Goal: Task Accomplishment & Management: Use online tool/utility

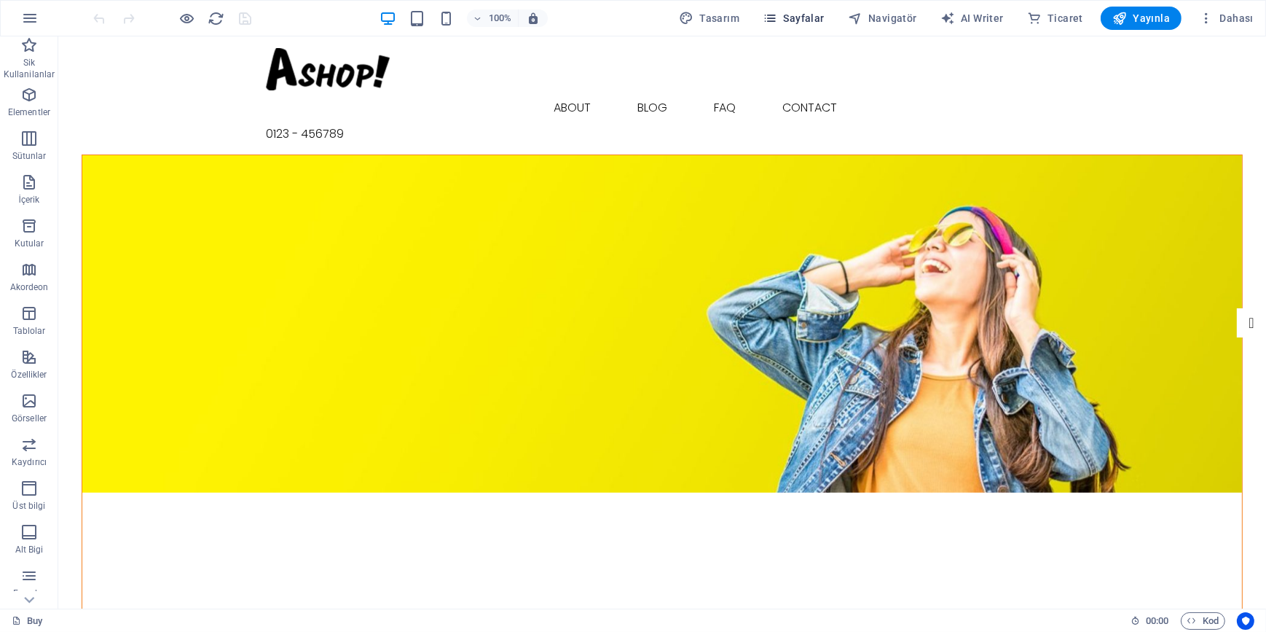
click at [796, 20] on span "Sayfalar" at bounding box center [794, 18] width 62 height 15
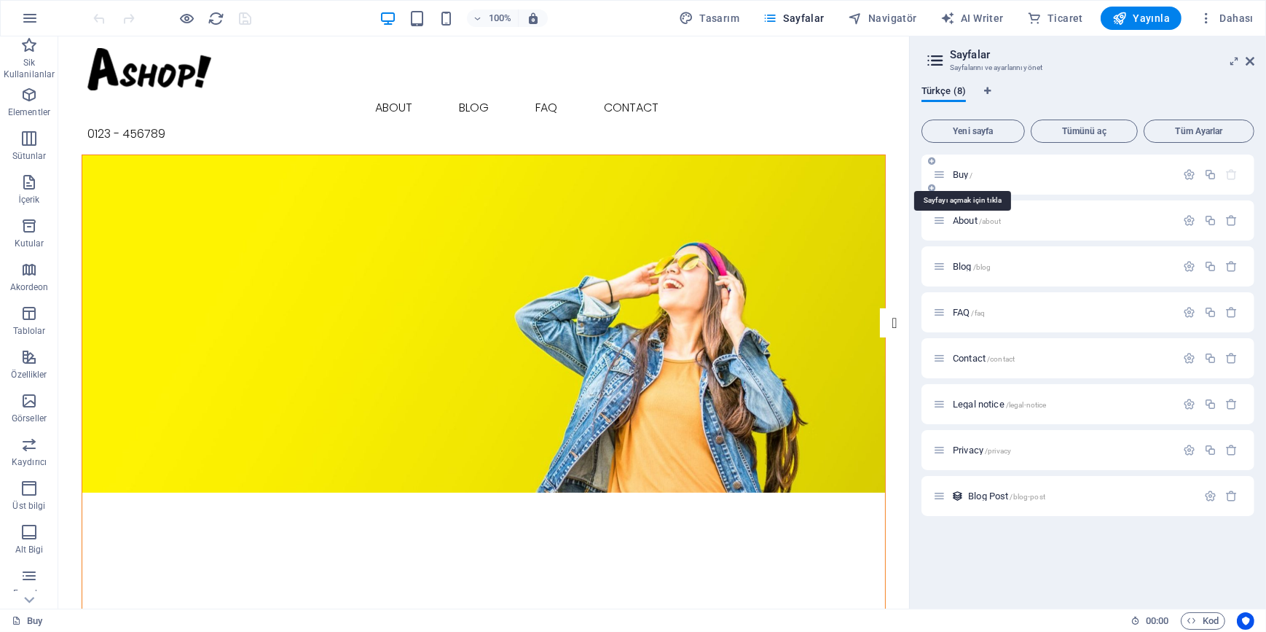
click at [957, 170] on span "Buy /" at bounding box center [963, 174] width 20 height 11
click at [1231, 174] on icon "button" at bounding box center [1232, 174] width 12 height 12
click at [960, 619] on div "Buy" at bounding box center [565, 620] width 1107 height 17
click at [29, 93] on icon "button" at bounding box center [28, 94] width 17 height 17
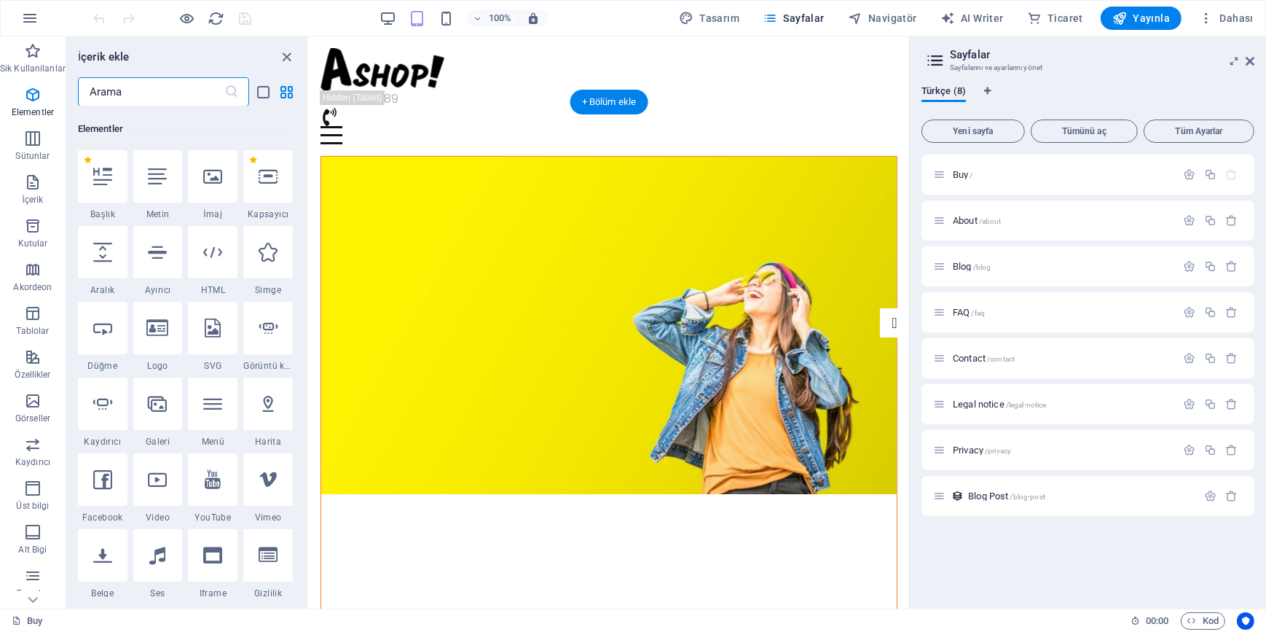
scroll to position [154, 0]
click at [291, 52] on icon "close panel" at bounding box center [287, 57] width 17 height 17
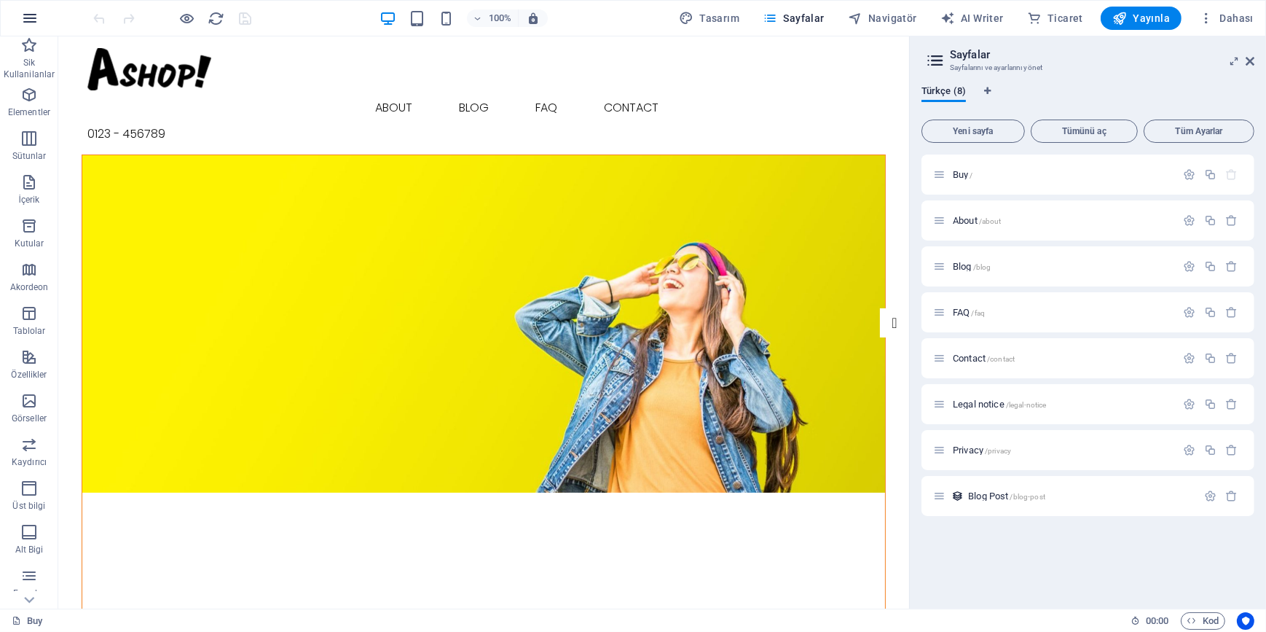
click at [25, 21] on icon "button" at bounding box center [29, 17] width 17 height 17
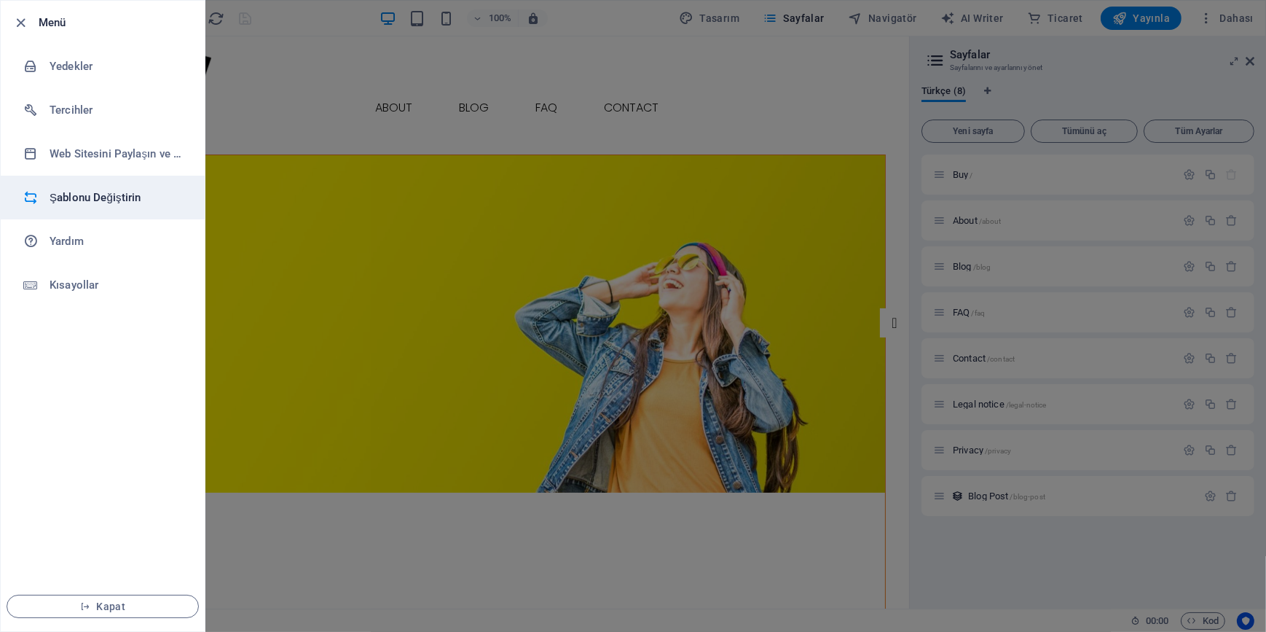
click at [88, 205] on h6 "Şablonu Değiştirin" at bounding box center [117, 197] width 135 height 17
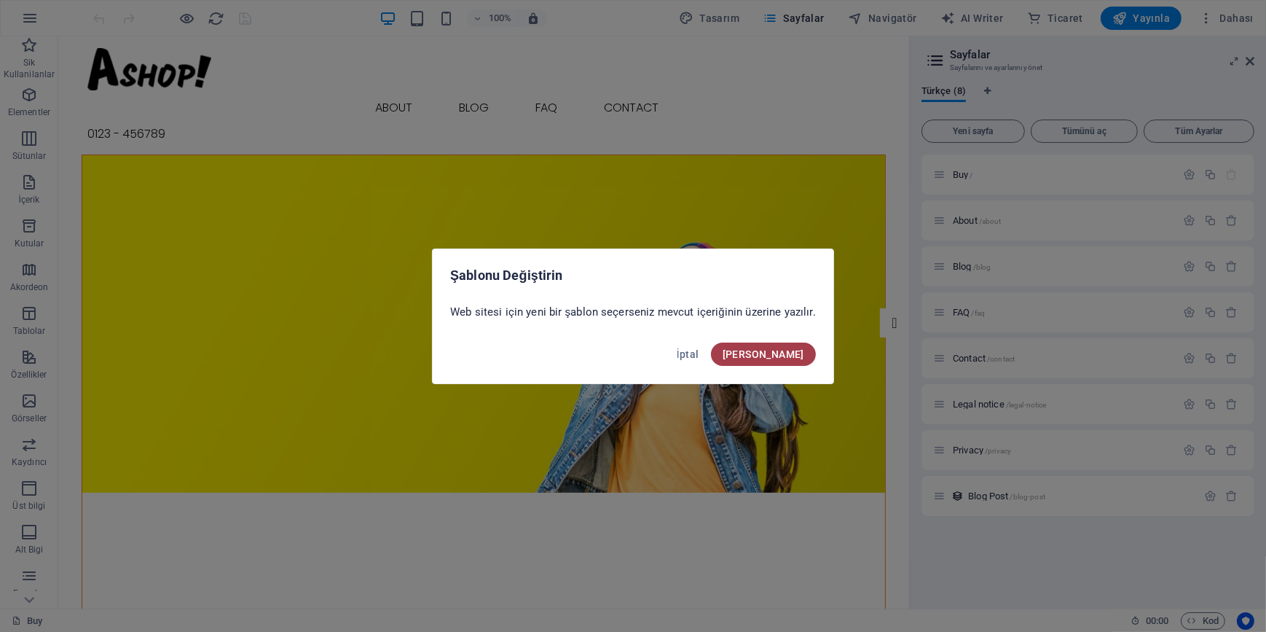
click at [779, 352] on span "Onayla" at bounding box center [764, 354] width 82 height 12
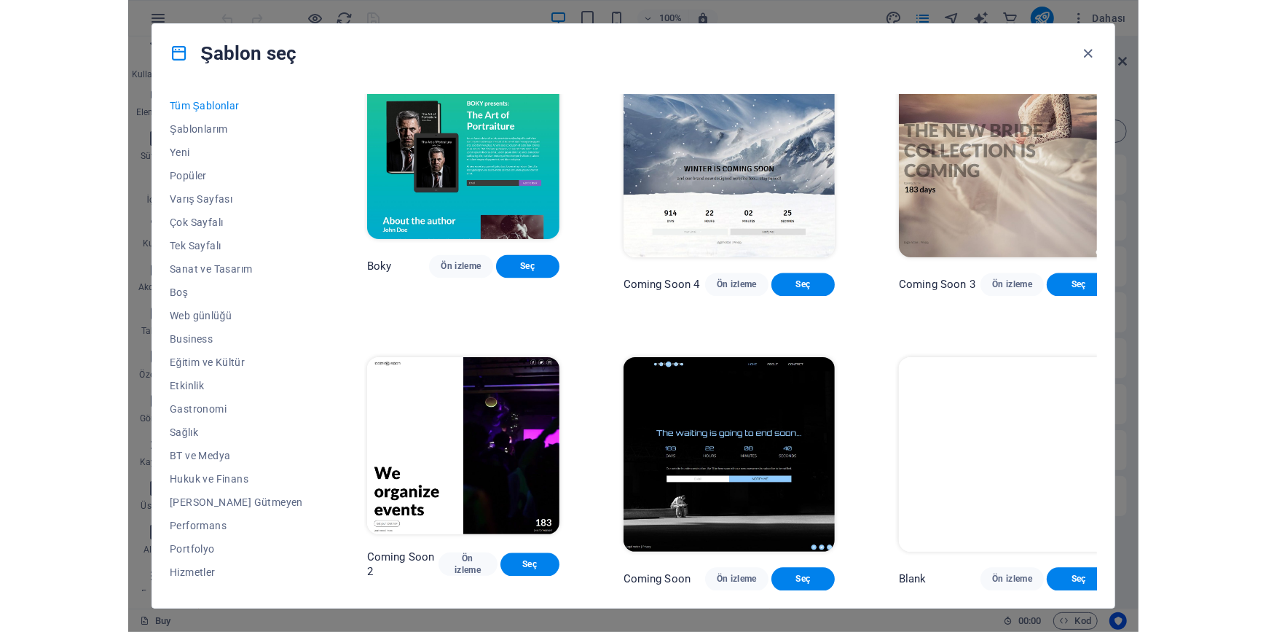
scroll to position [16792, 0]
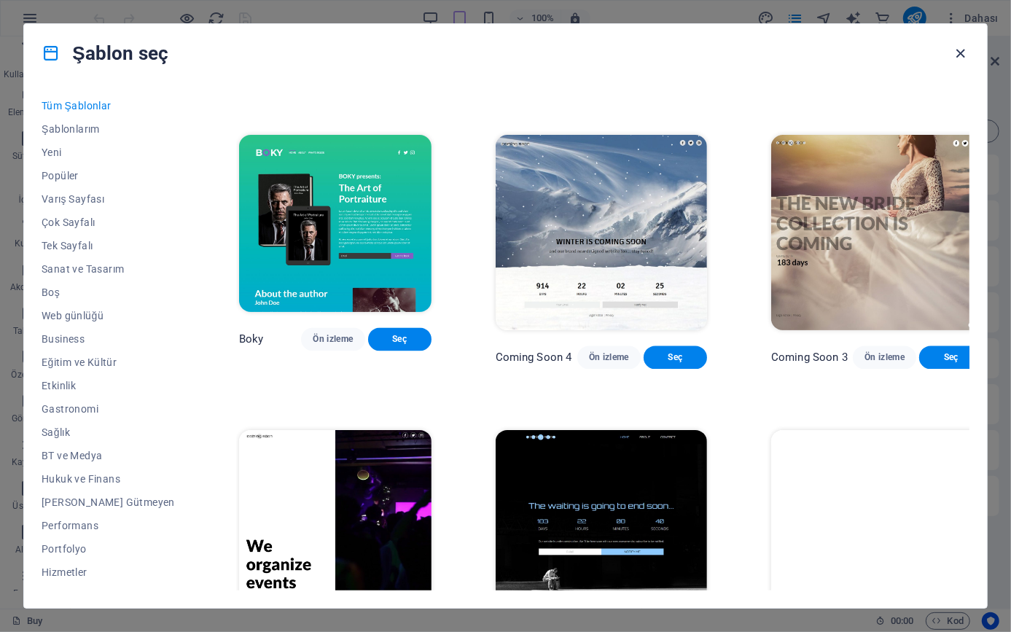
click at [956, 52] on icon "button" at bounding box center [960, 53] width 17 height 17
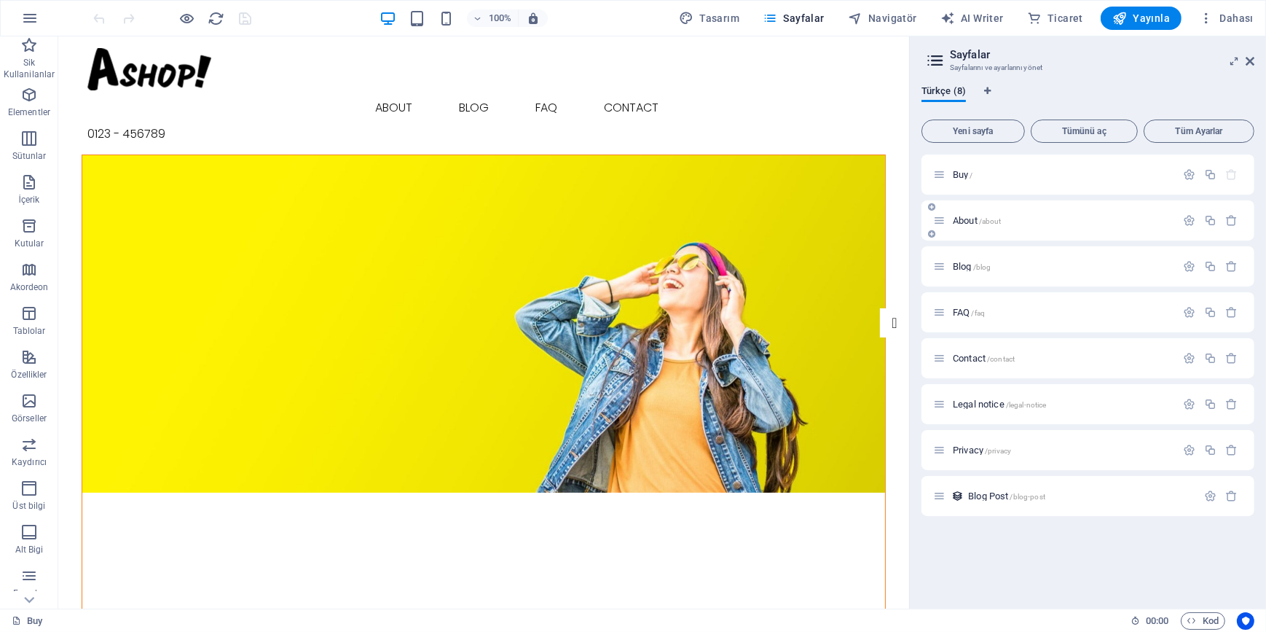
click at [944, 221] on icon at bounding box center [939, 220] width 12 height 12
click at [969, 221] on span "About /about" at bounding box center [977, 220] width 49 height 11
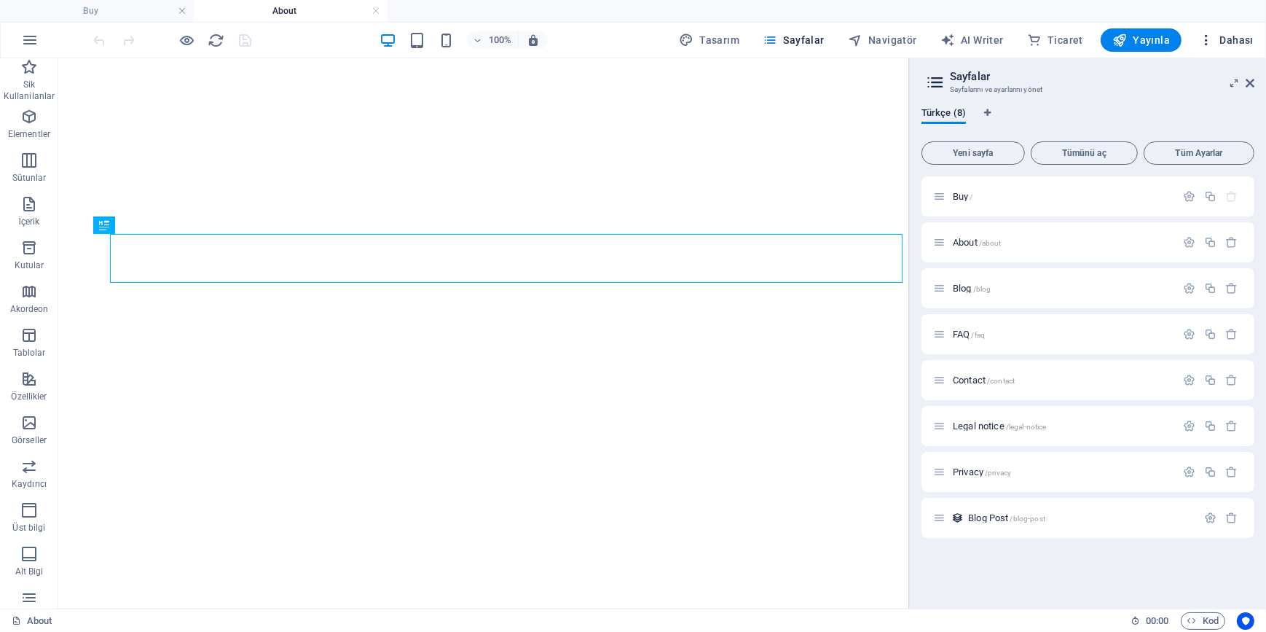
click at [1252, 45] on span "Dahası" at bounding box center [1226, 40] width 55 height 15
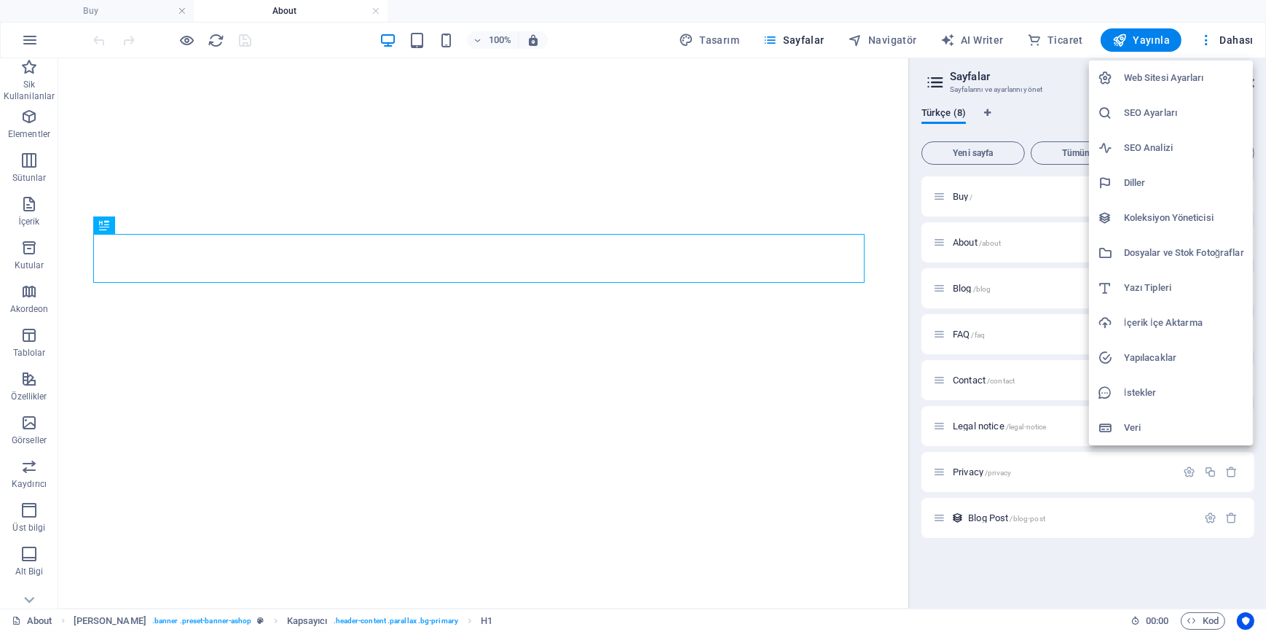
click at [659, 318] on div at bounding box center [633, 316] width 1266 height 632
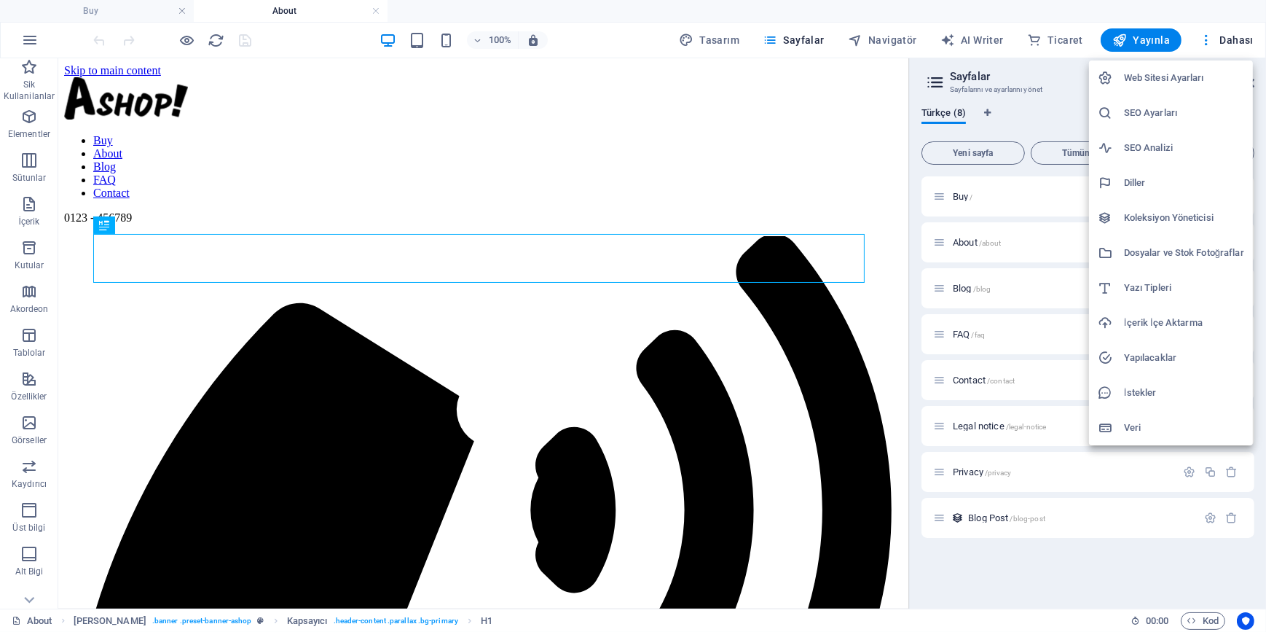
scroll to position [0, 0]
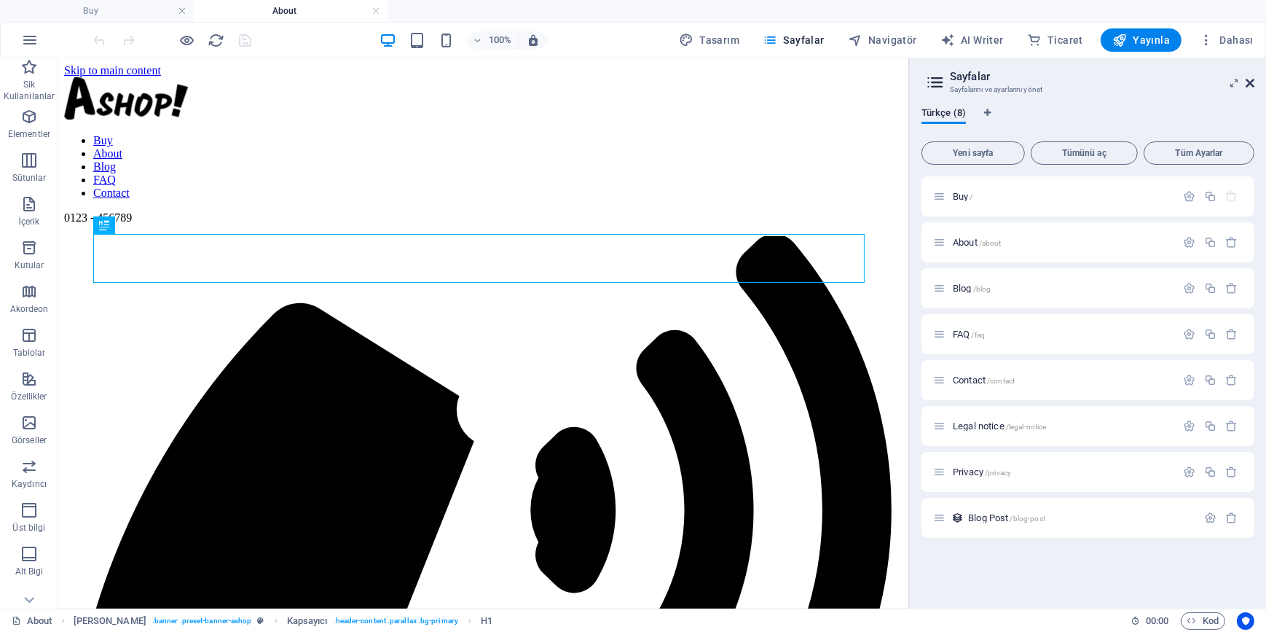
click at [1248, 81] on icon at bounding box center [1250, 83] width 9 height 12
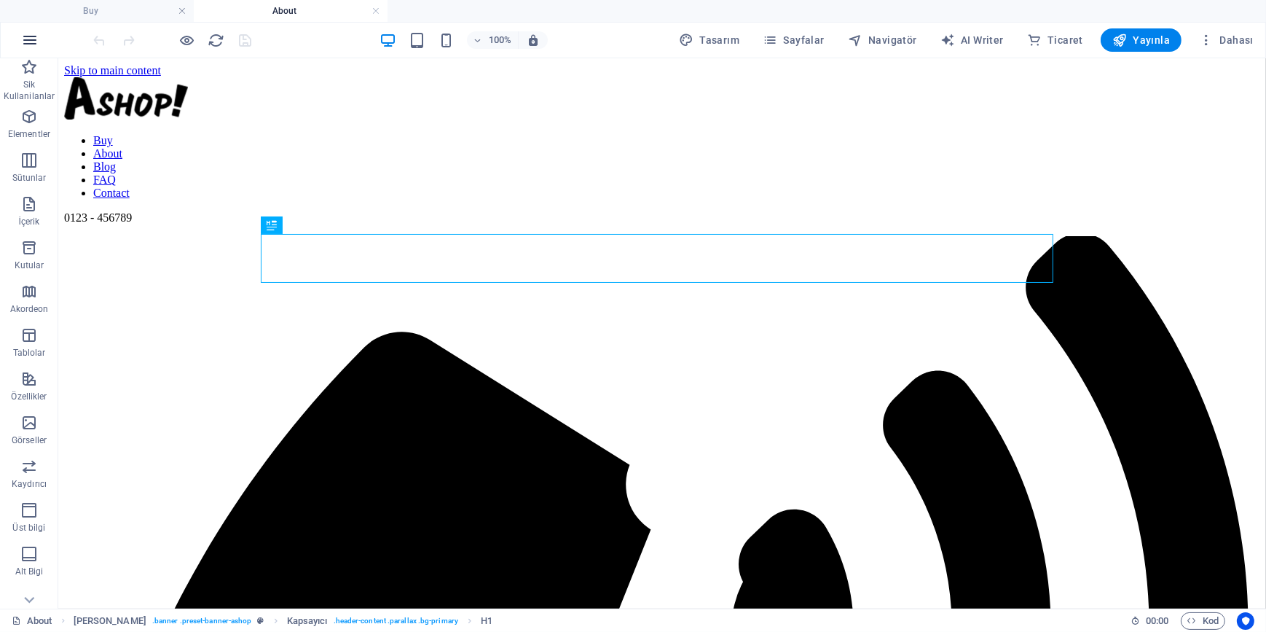
click at [33, 42] on icon "button" at bounding box center [29, 39] width 17 height 17
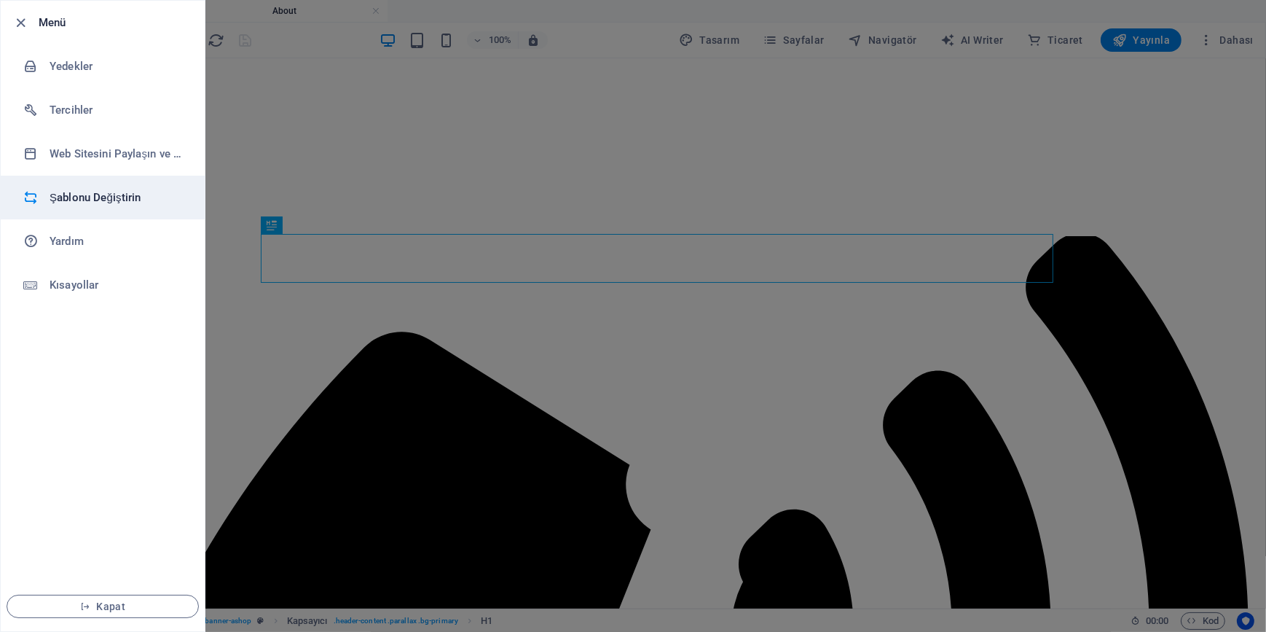
click at [99, 202] on h6 "Şablonu Değiştirin" at bounding box center [117, 197] width 135 height 17
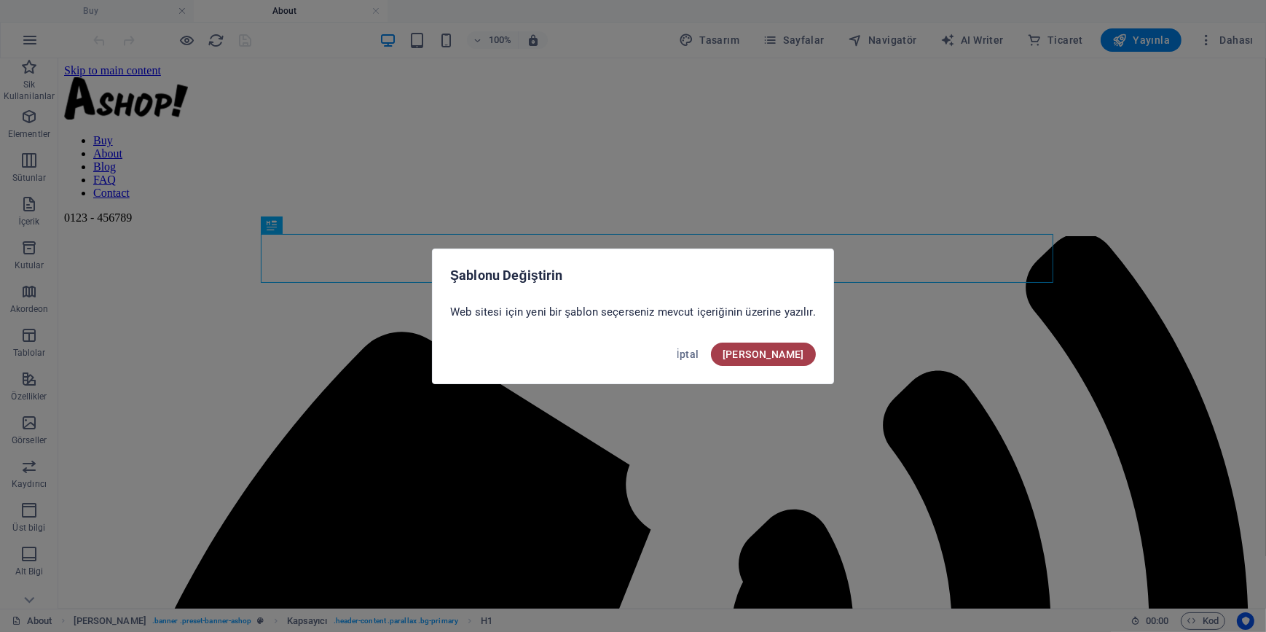
click at [791, 359] on button "Onayla" at bounding box center [763, 353] width 105 height 23
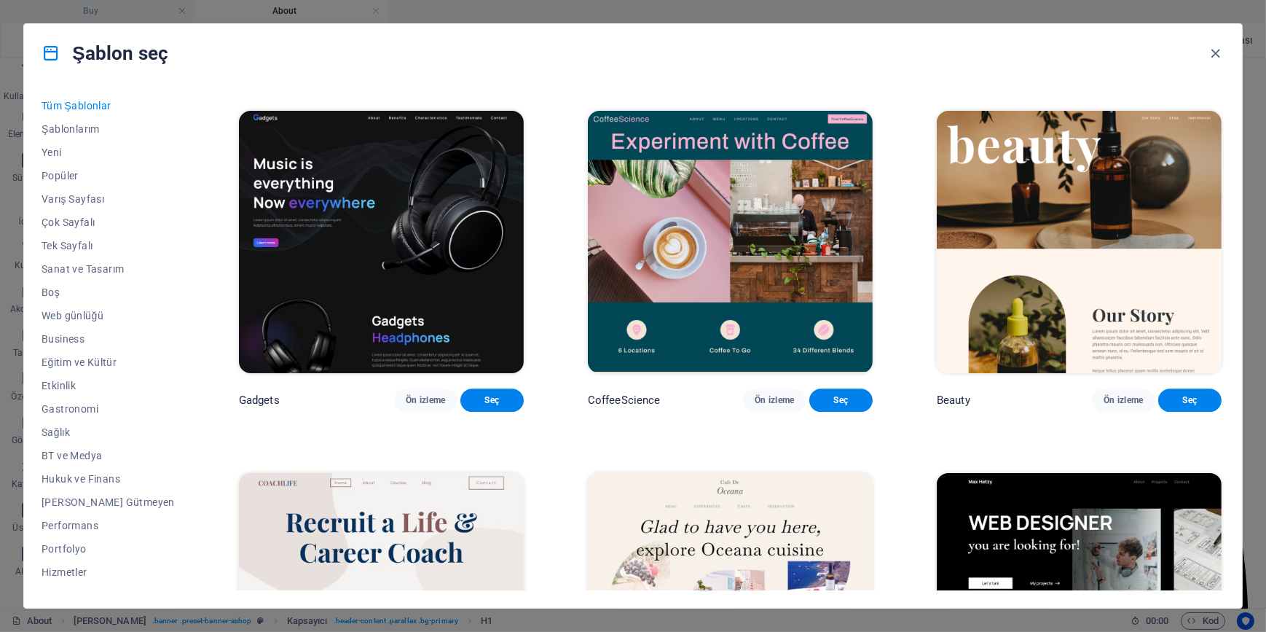
scroll to position [5100, 0]
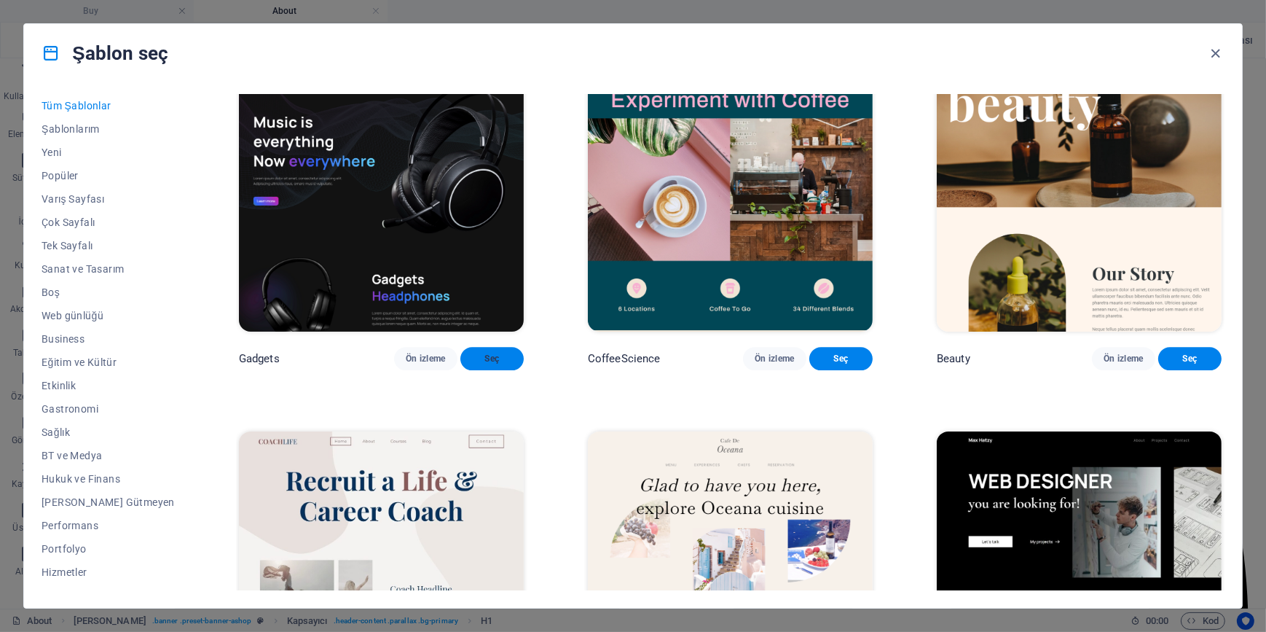
click at [472, 364] on span "Seç" at bounding box center [492, 359] width 40 height 12
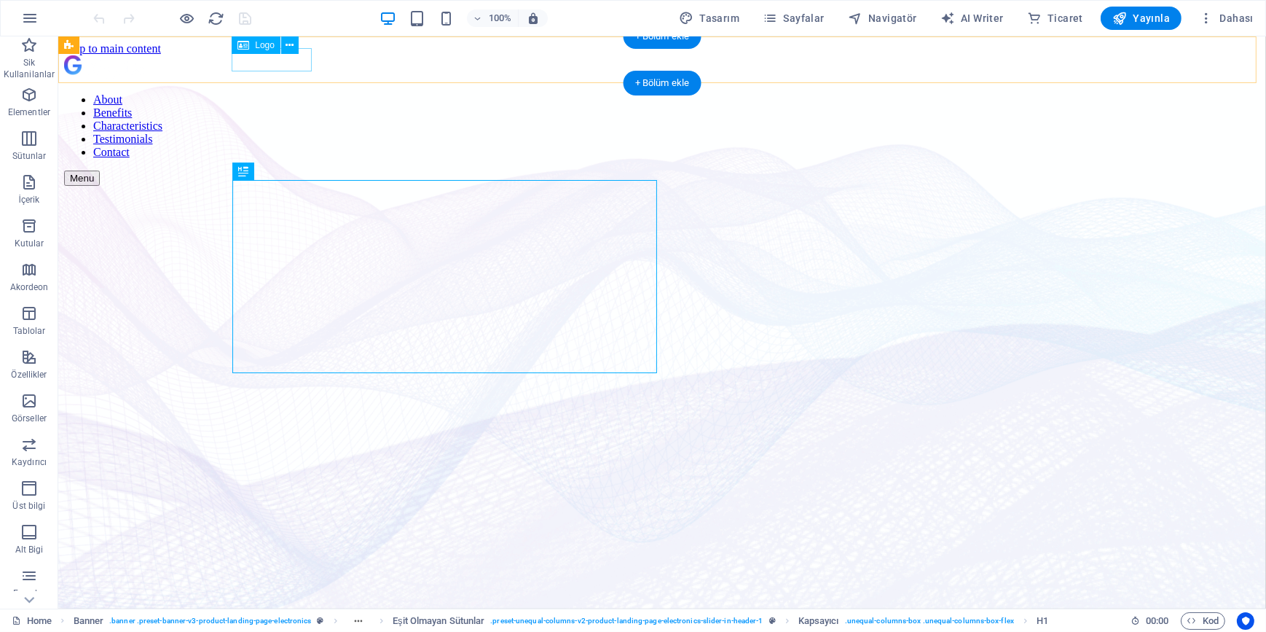
click at [234, 58] on div at bounding box center [661, 68] width 1196 height 26
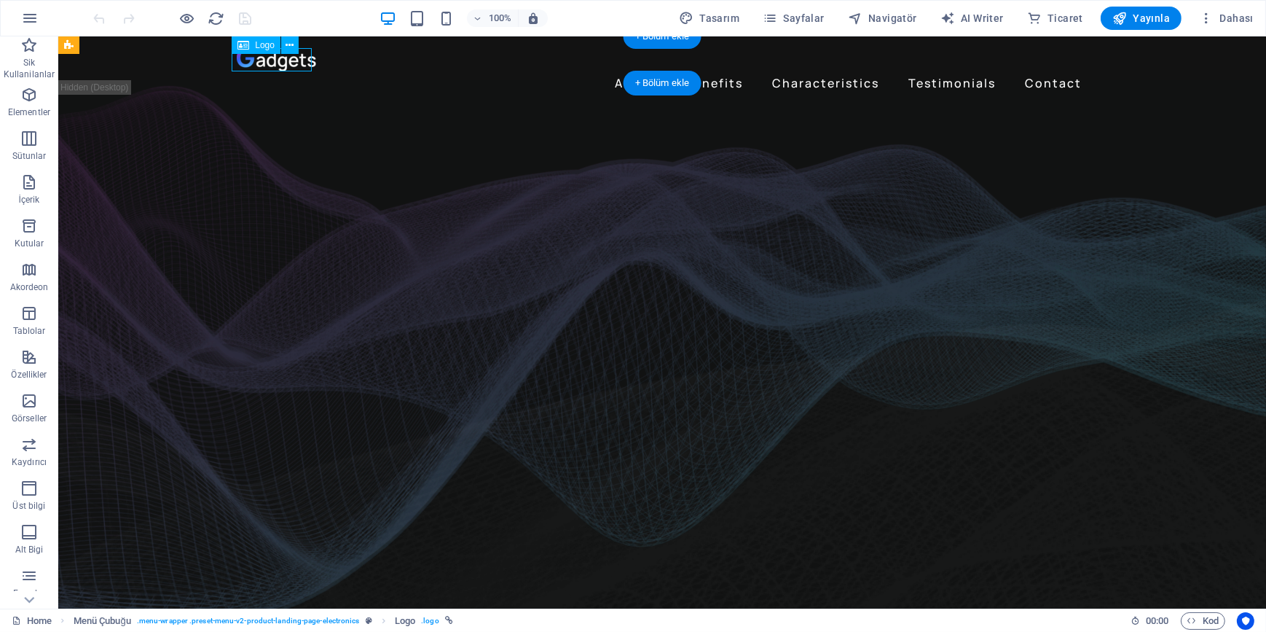
click at [236, 58] on div at bounding box center [661, 59] width 851 height 23
select select "px"
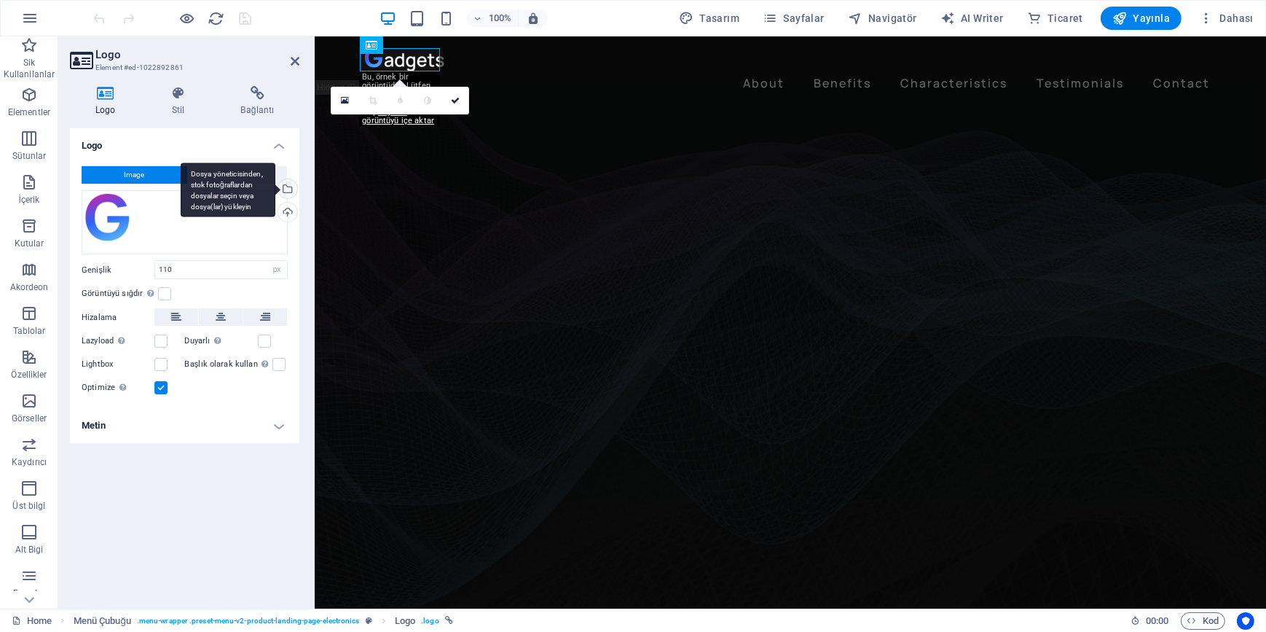
click at [285, 185] on div "Dosya yöneticisinden, stok fotoğraflardan dosyalar seçin veya dosya(lar) yükley…" at bounding box center [286, 190] width 22 height 22
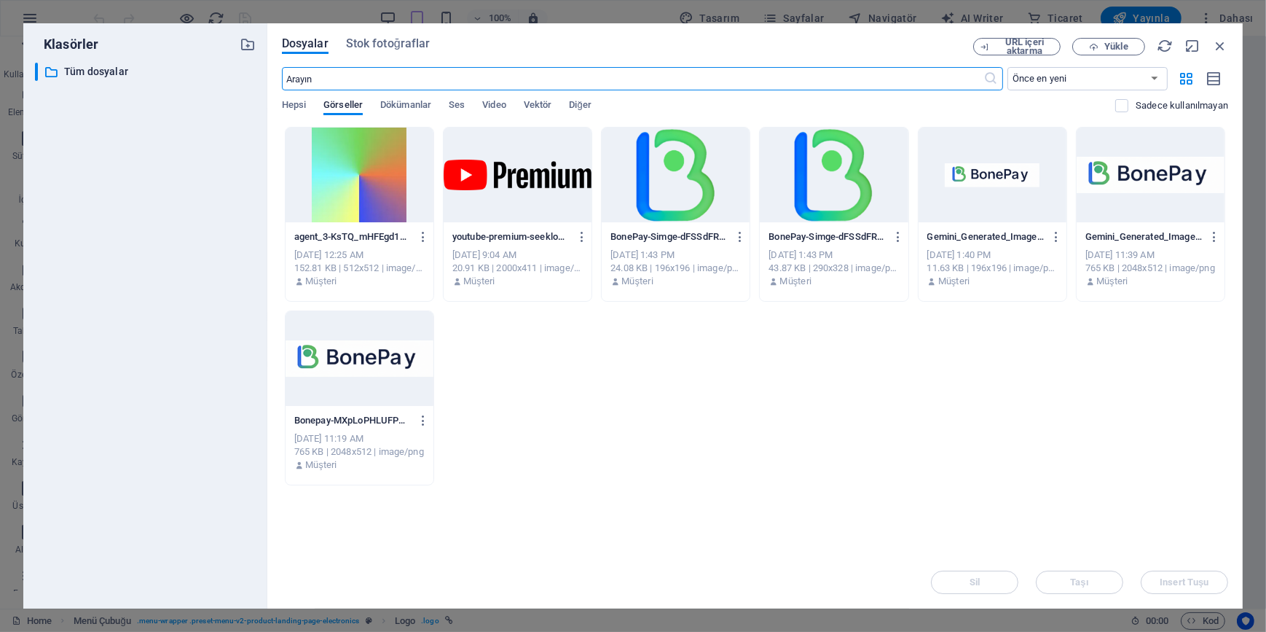
click at [834, 371] on div "agent_3-KsTQ_mHFEgd1ov_RgU-W5Q.webp agent_3-KsTQ_mHFEgd1ov_RgU-W5Q.webp [DATE] …" at bounding box center [755, 306] width 946 height 358
click at [1115, 48] on span "Yükle" at bounding box center [1116, 46] width 23 height 9
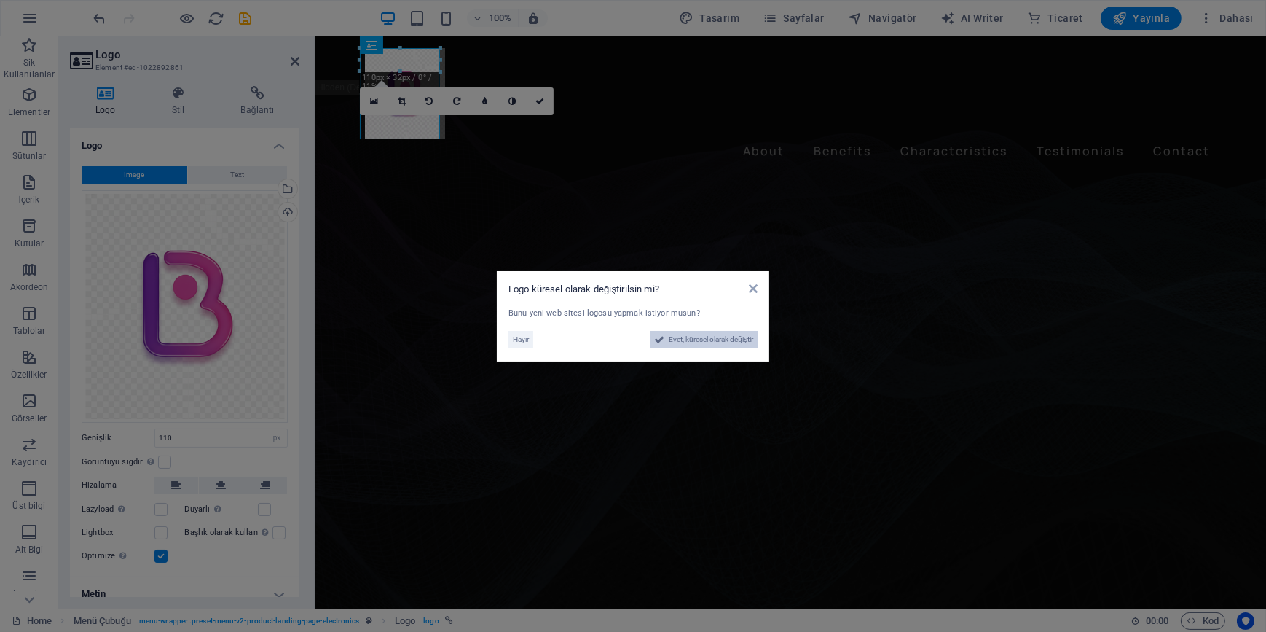
click at [709, 340] on span "Evet, küresel olarak değiştir" at bounding box center [711, 339] width 85 height 17
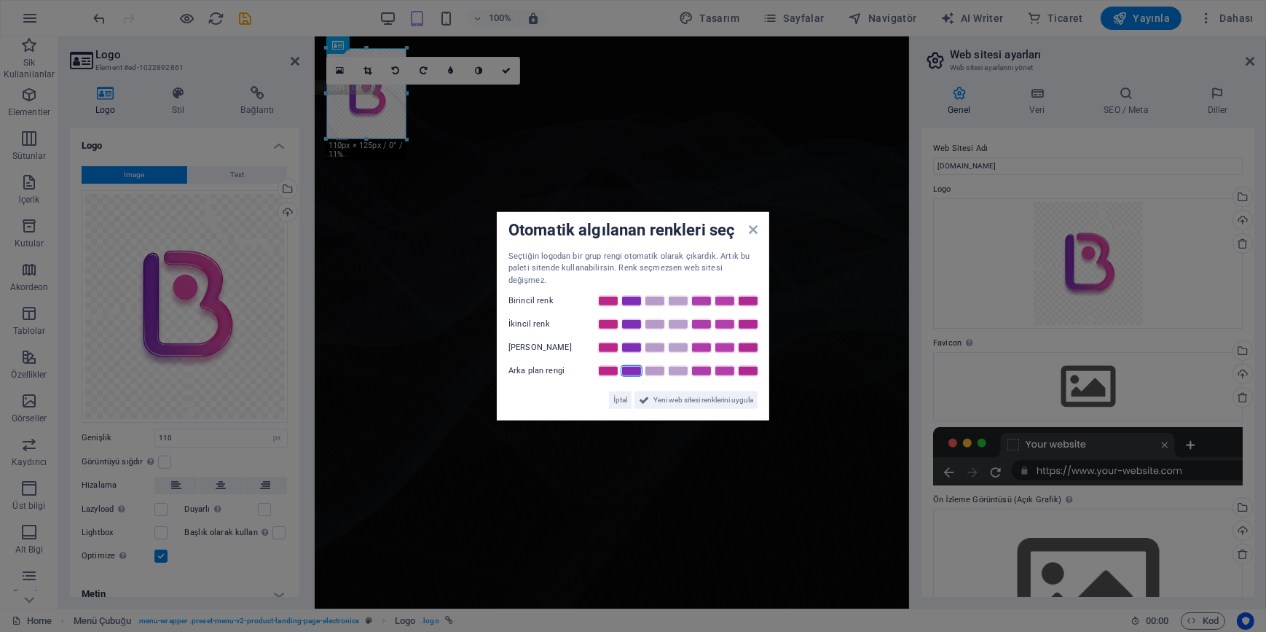
click at [630, 365] on link at bounding box center [632, 371] width 22 height 12
click at [655, 342] on link at bounding box center [655, 348] width 22 height 12
click at [631, 318] on link at bounding box center [632, 324] width 22 height 12
click at [601, 295] on link at bounding box center [608, 301] width 22 height 12
click at [635, 295] on link at bounding box center [632, 301] width 22 height 12
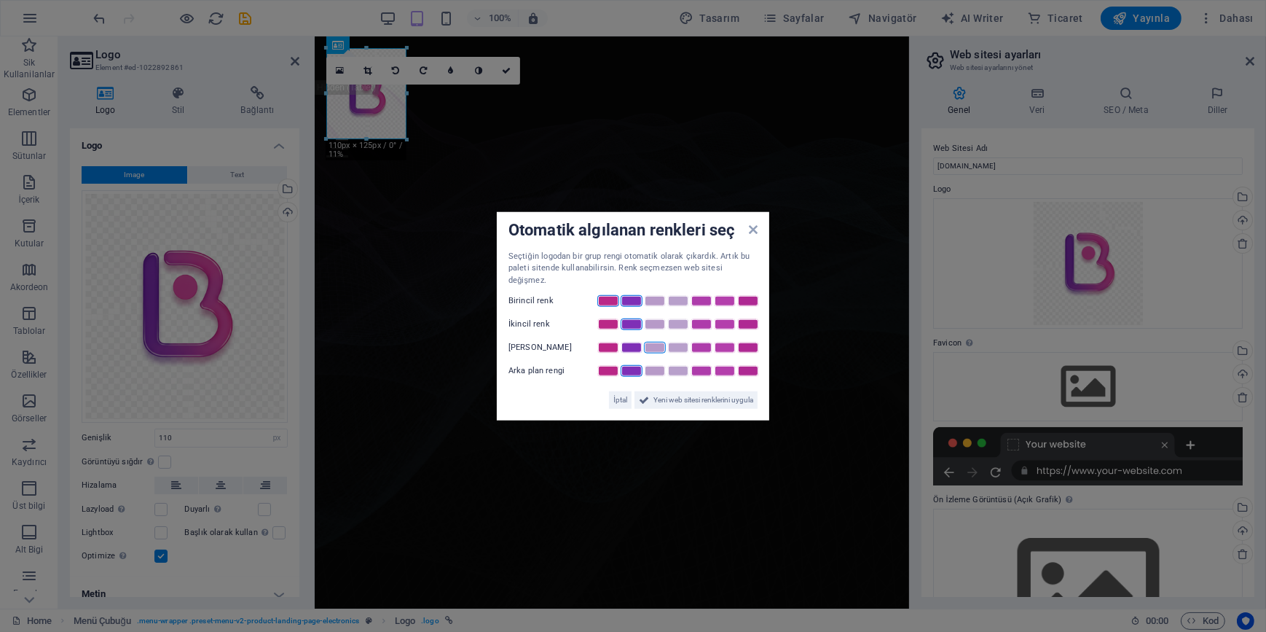
click at [605, 295] on link at bounding box center [608, 301] width 22 height 12
click at [706, 397] on span "Yeni web sitesi renklerini uygula" at bounding box center [704, 399] width 100 height 17
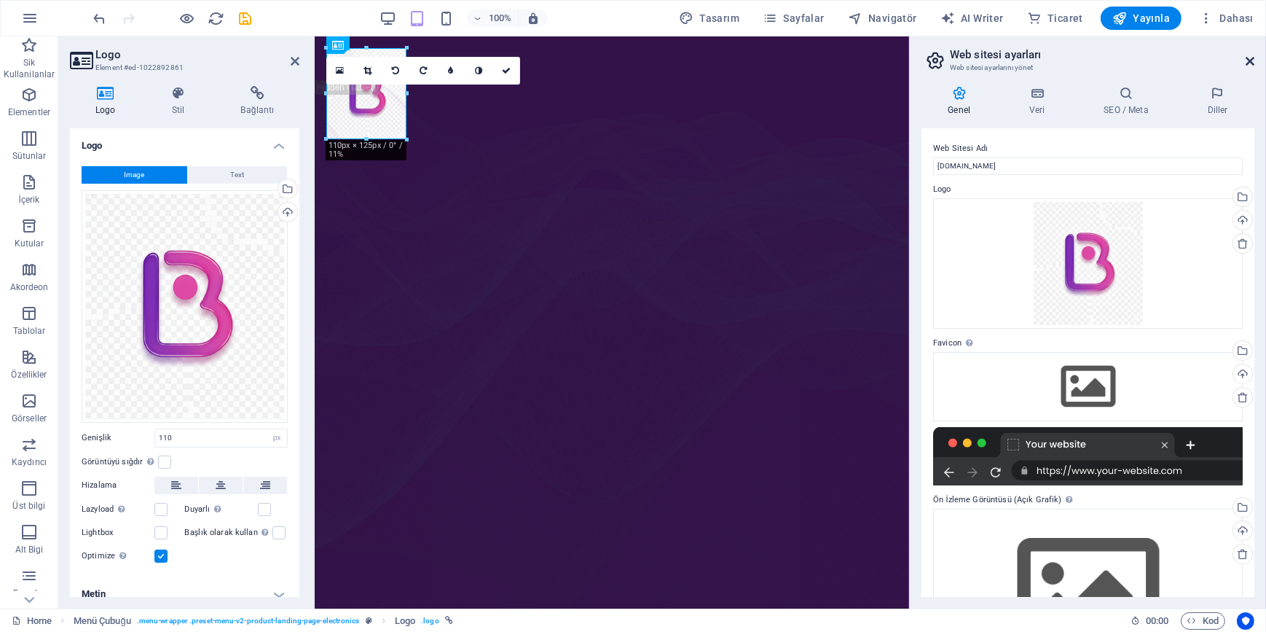
drag, startPoint x: 1250, startPoint y: 61, endPoint x: 926, endPoint y: 28, distance: 325.9
click at [1250, 61] on icon at bounding box center [1250, 61] width 9 height 12
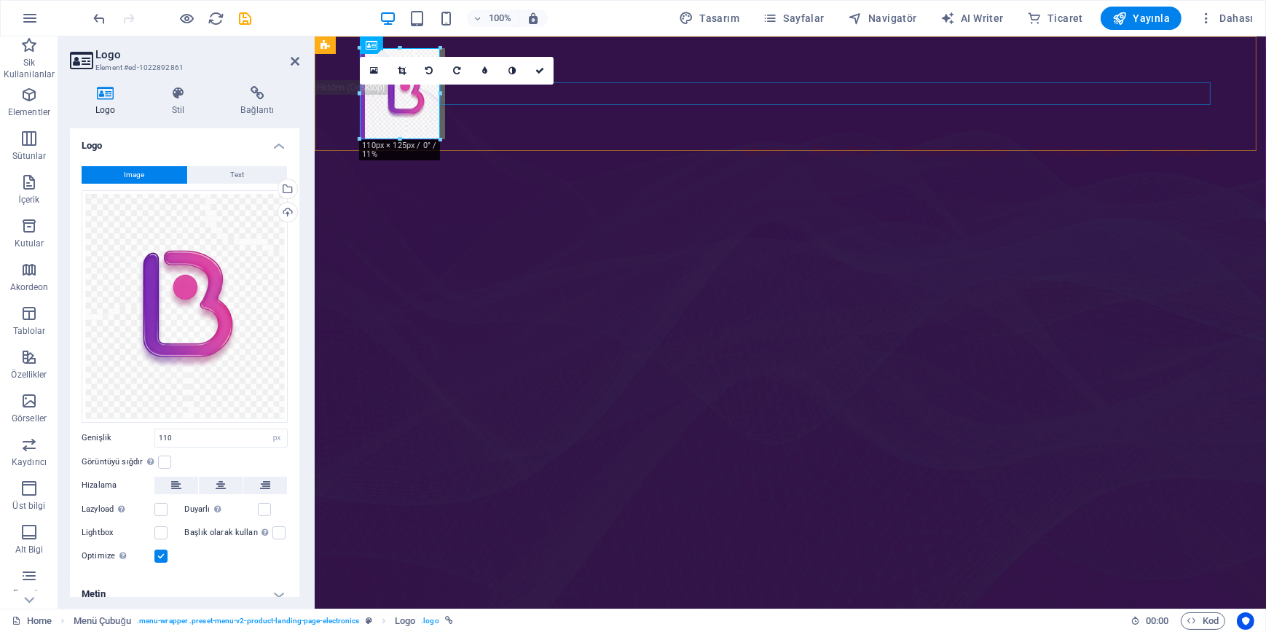
click at [674, 139] on nav "About Benefits Characteristics Testimonials Contact" at bounding box center [789, 150] width 851 height 23
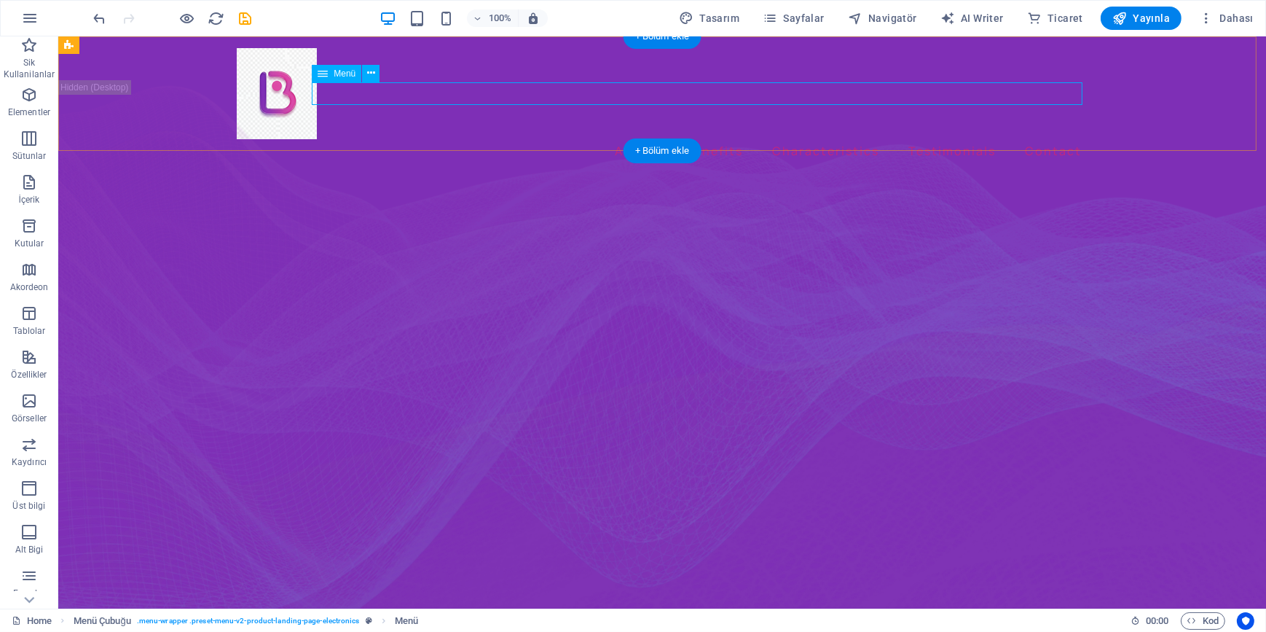
click at [635, 139] on nav "About Benefits Characteristics Testimonials Contact" at bounding box center [661, 150] width 851 height 23
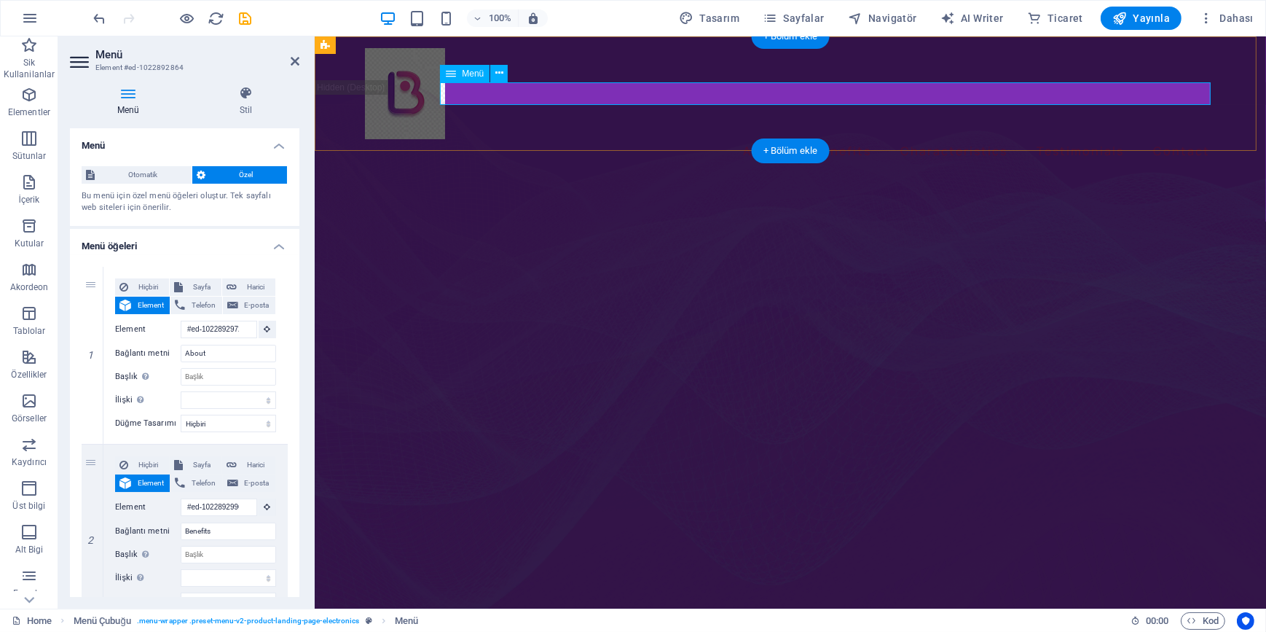
click at [758, 139] on nav "About Benefits Characteristics Testimonials Contact" at bounding box center [789, 150] width 851 height 23
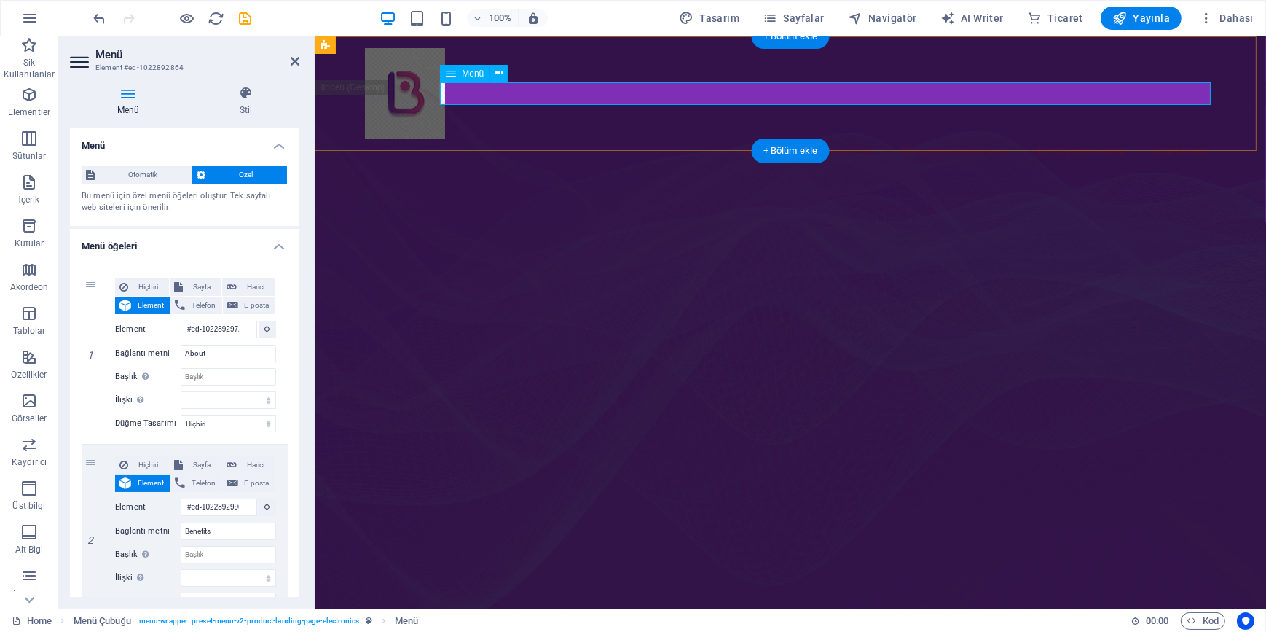
click at [758, 139] on nav "About Benefits Characteristics Testimonials Contact" at bounding box center [789, 150] width 851 height 23
click at [291, 61] on icon at bounding box center [295, 61] width 9 height 12
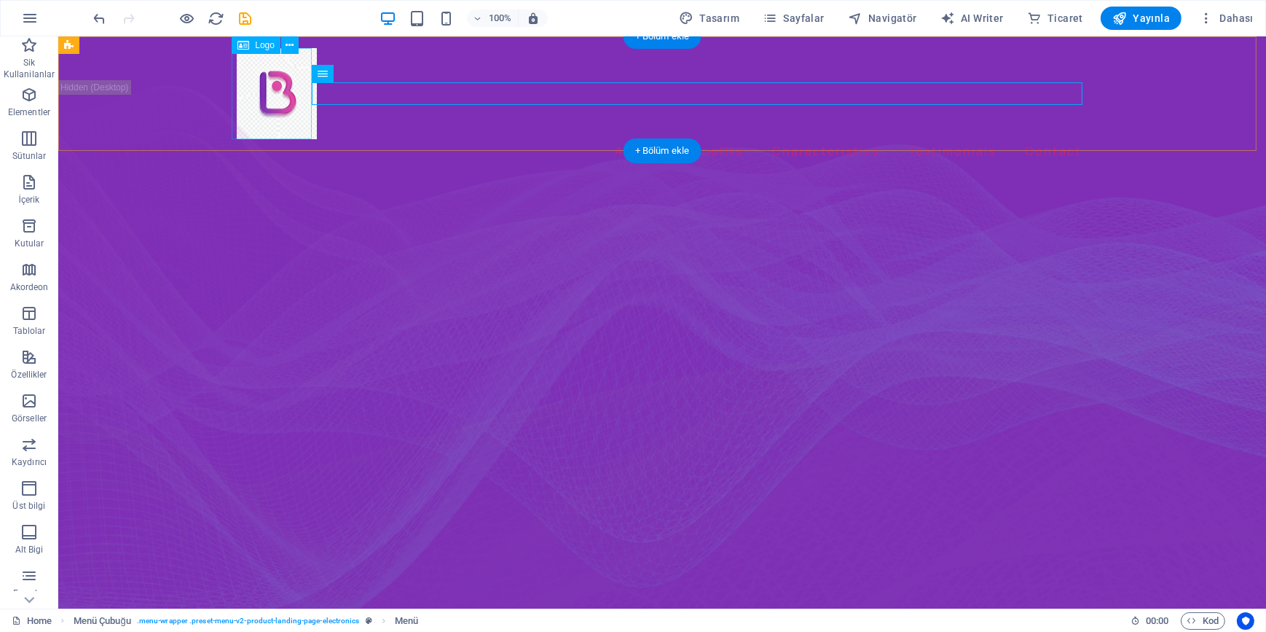
click at [289, 93] on div at bounding box center [661, 93] width 851 height 91
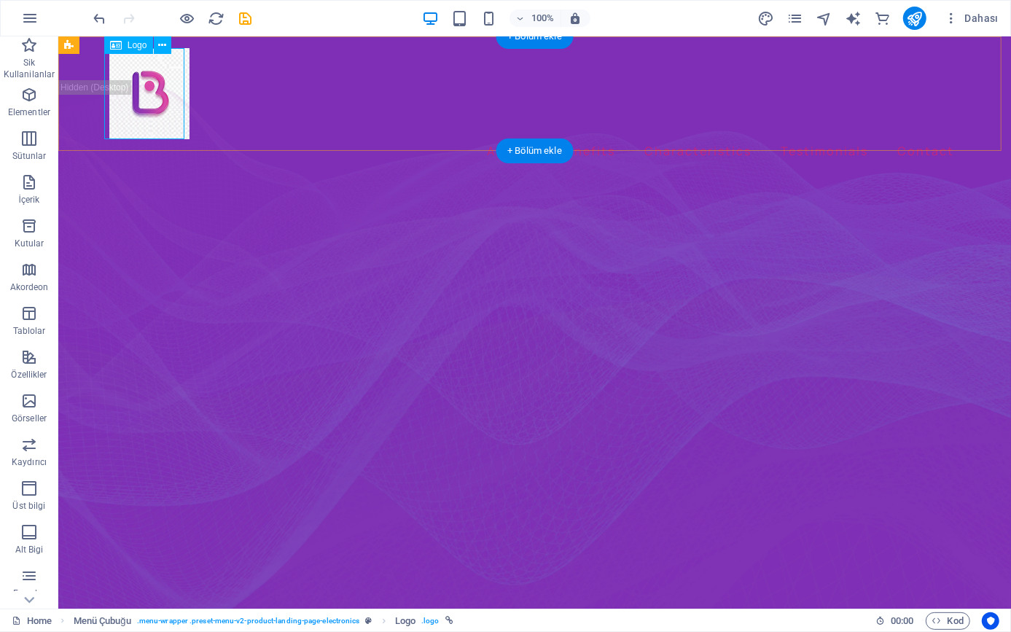
click at [171, 92] on div at bounding box center [534, 92] width 851 height 91
select select "px"
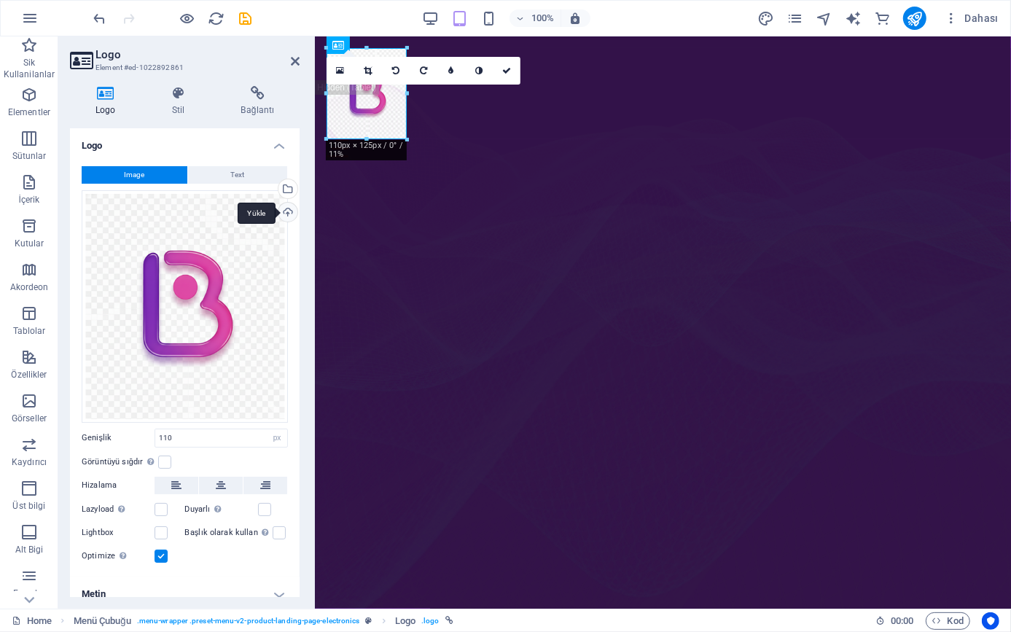
click at [283, 211] on div "Yükle" at bounding box center [286, 214] width 22 height 22
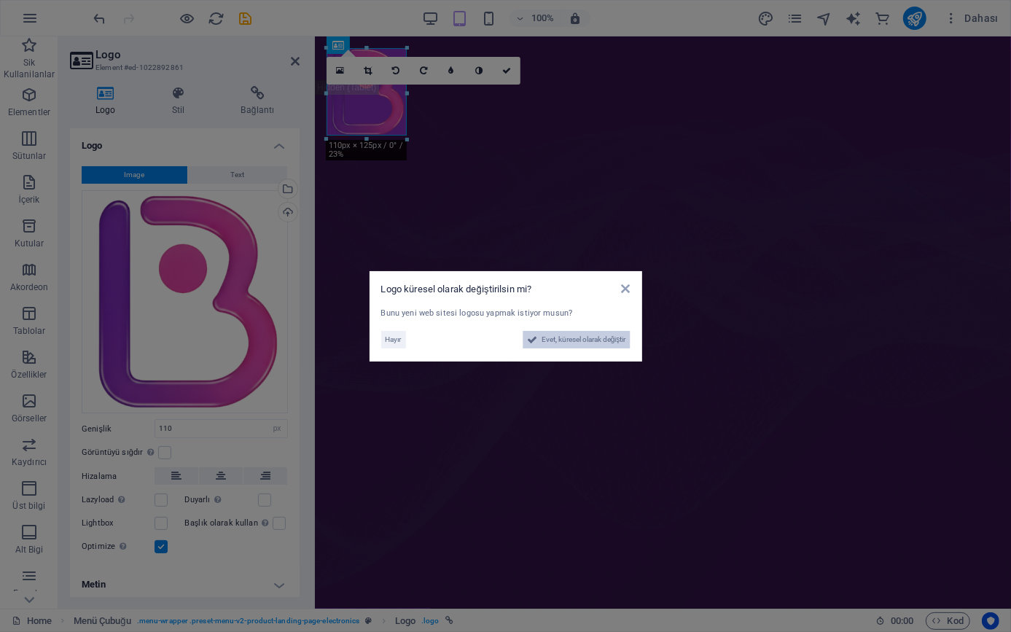
click at [584, 335] on span "Evet, küresel olarak değiştir" at bounding box center [583, 339] width 85 height 17
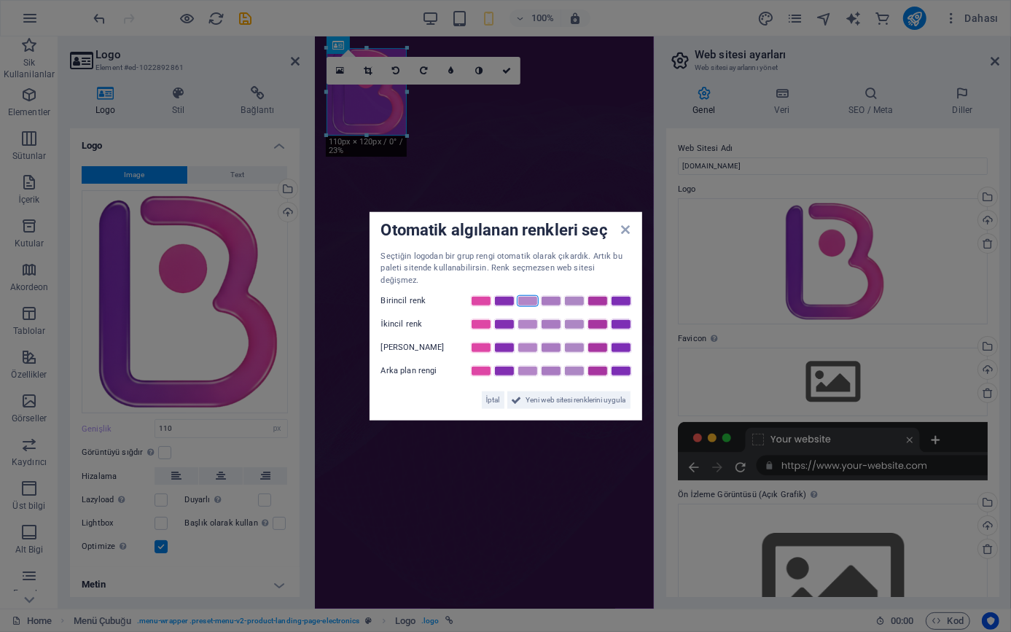
click at [522, 295] on link at bounding box center [528, 301] width 22 height 12
click at [503, 318] on link at bounding box center [504, 324] width 22 height 12
click at [478, 342] on link at bounding box center [481, 348] width 22 height 12
click at [561, 393] on span "Yeni web sitesi renklerini uygula" at bounding box center [576, 399] width 100 height 17
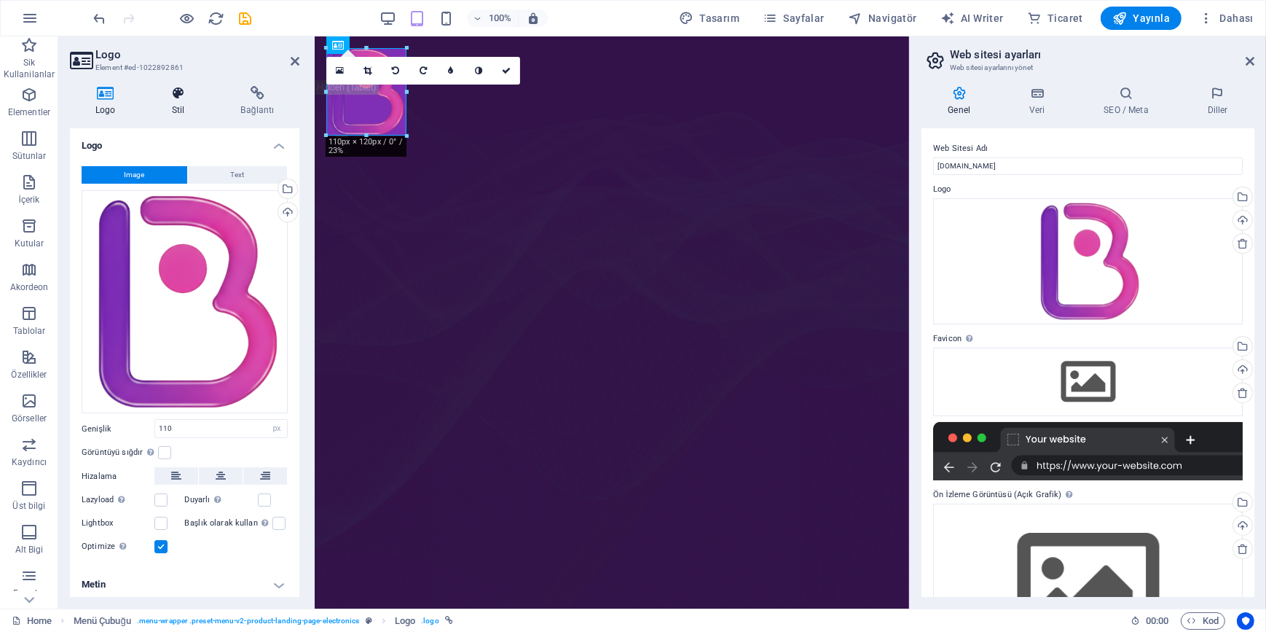
click at [182, 89] on icon at bounding box center [177, 93] width 63 height 15
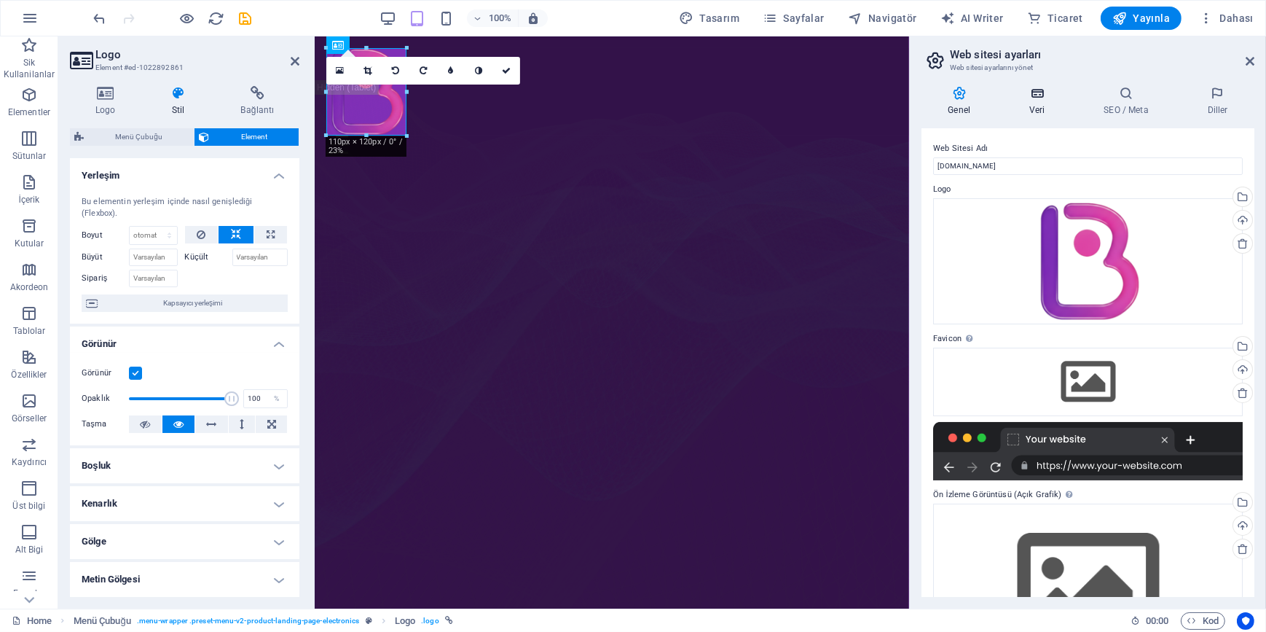
click at [1040, 100] on icon at bounding box center [1037, 93] width 68 height 15
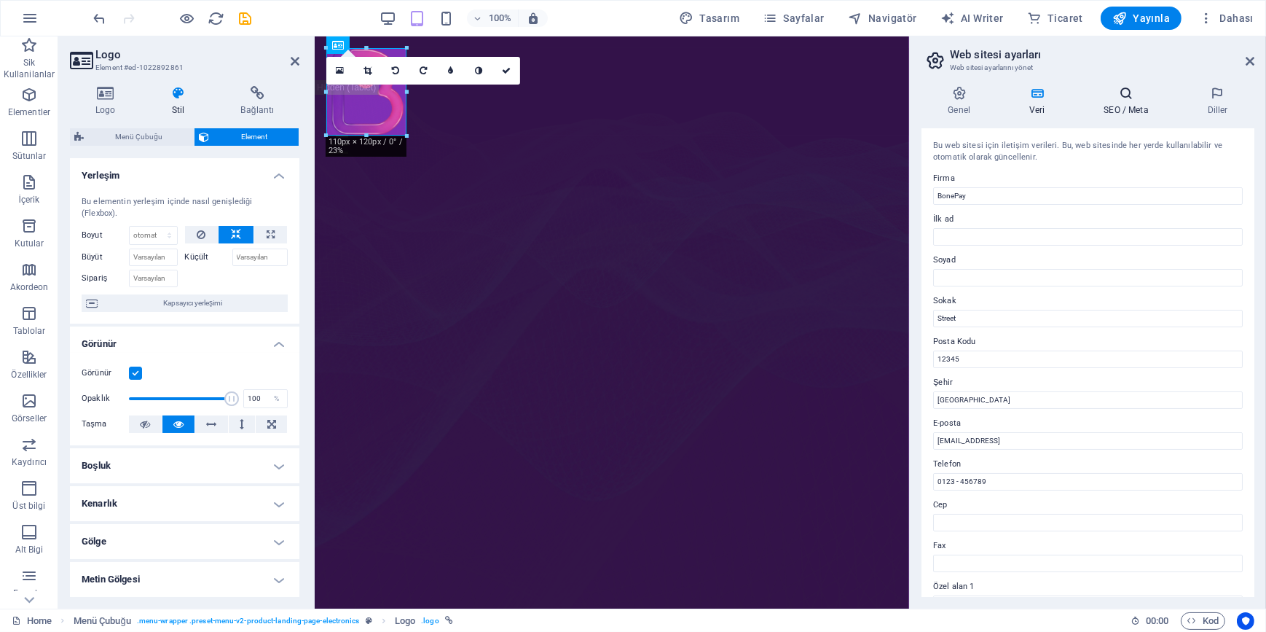
click at [1126, 107] on h4 "SEO / Meta" at bounding box center [1129, 101] width 103 height 31
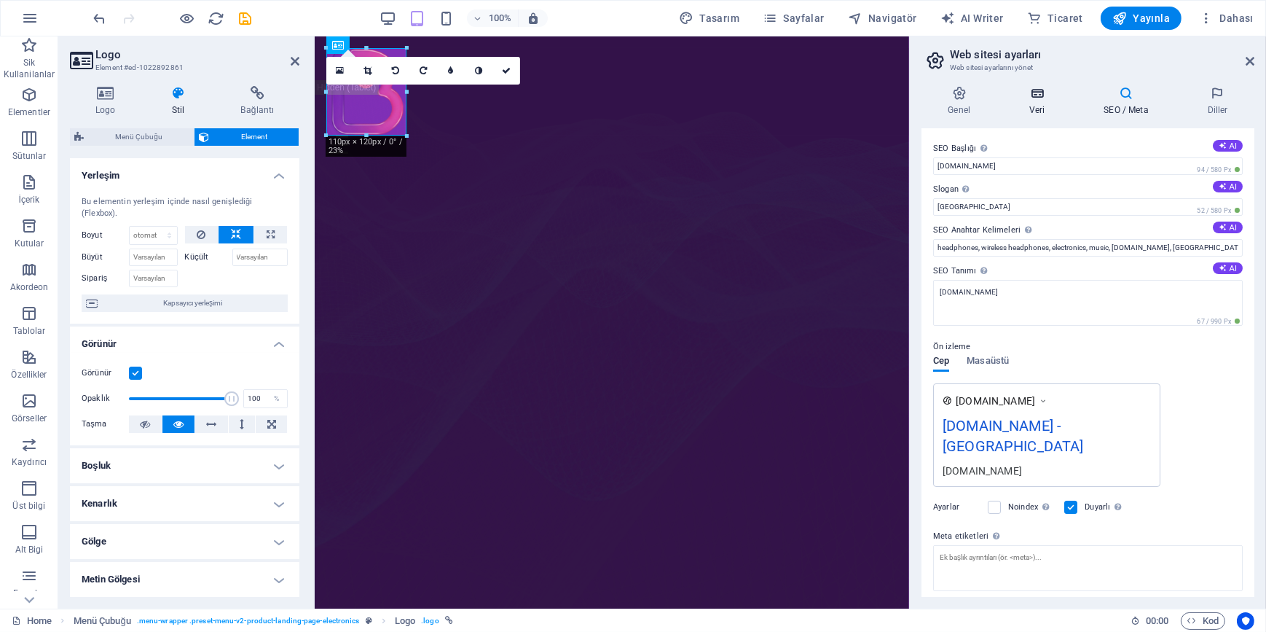
click at [1038, 96] on icon at bounding box center [1037, 93] width 68 height 15
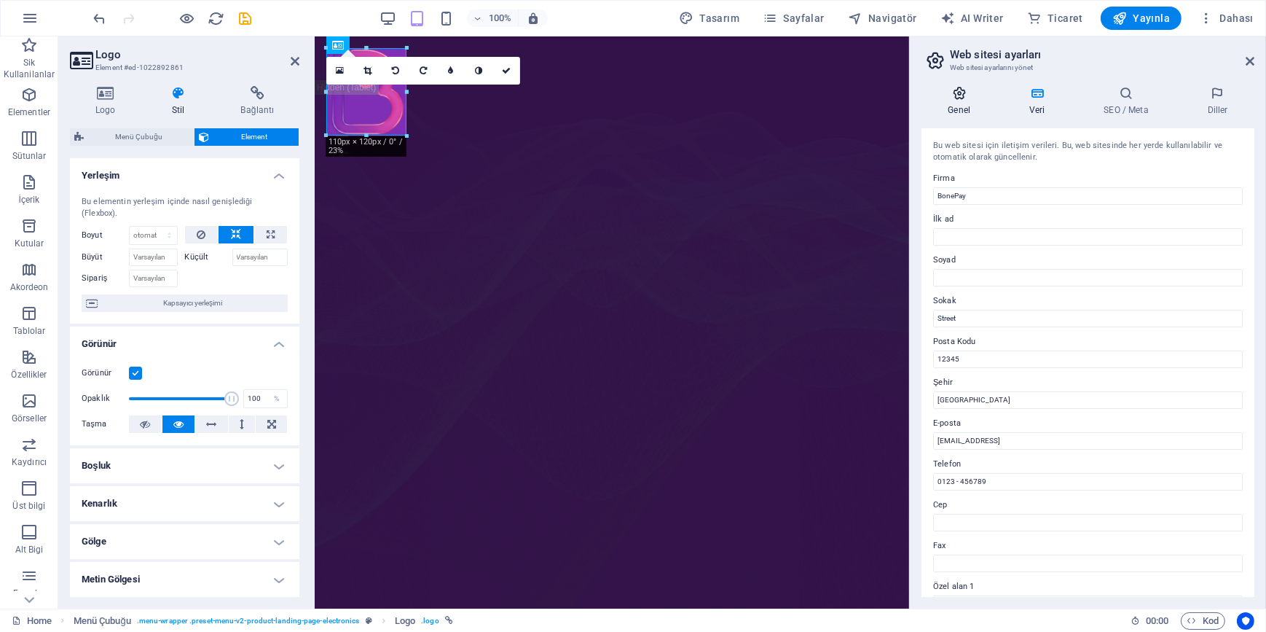
click at [957, 102] on h4 "Genel" at bounding box center [963, 101] width 82 height 31
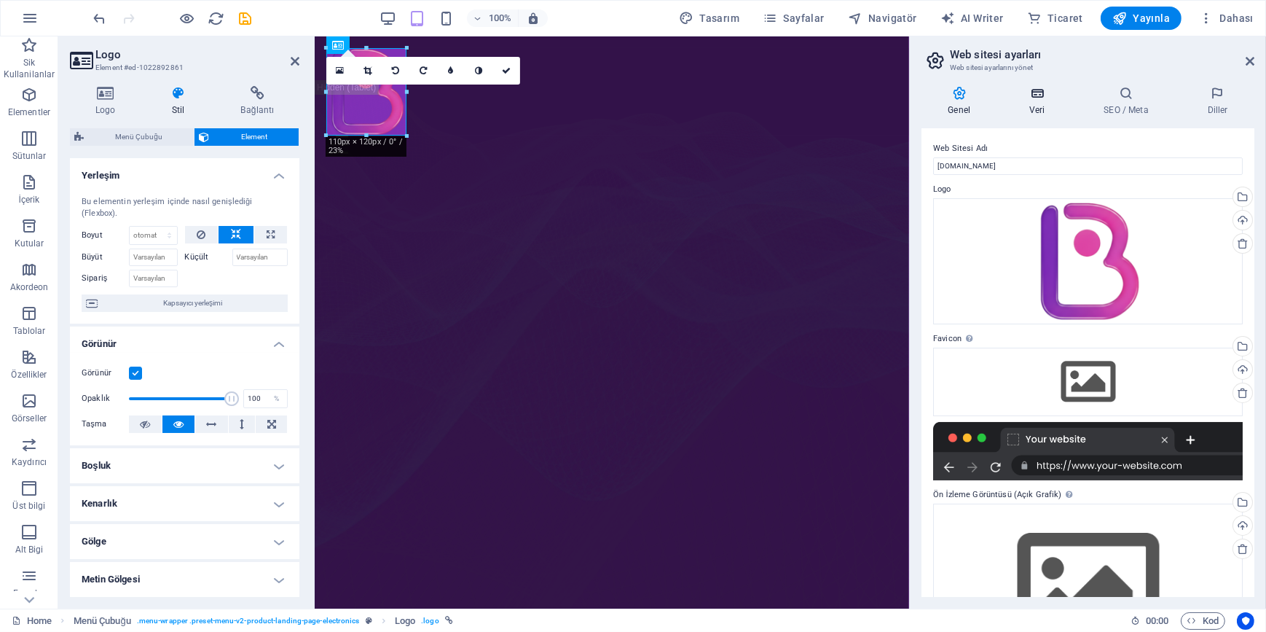
click at [1039, 96] on icon at bounding box center [1037, 93] width 68 height 15
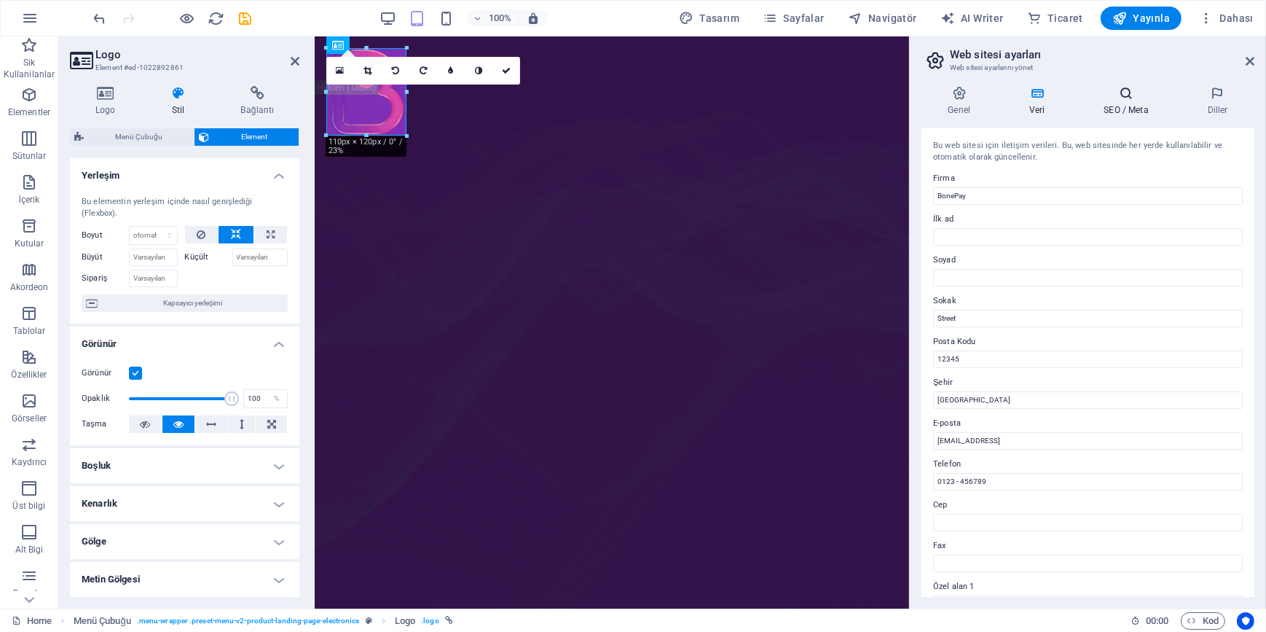
click at [1136, 106] on h4 "SEO / Meta" at bounding box center [1129, 101] width 103 height 31
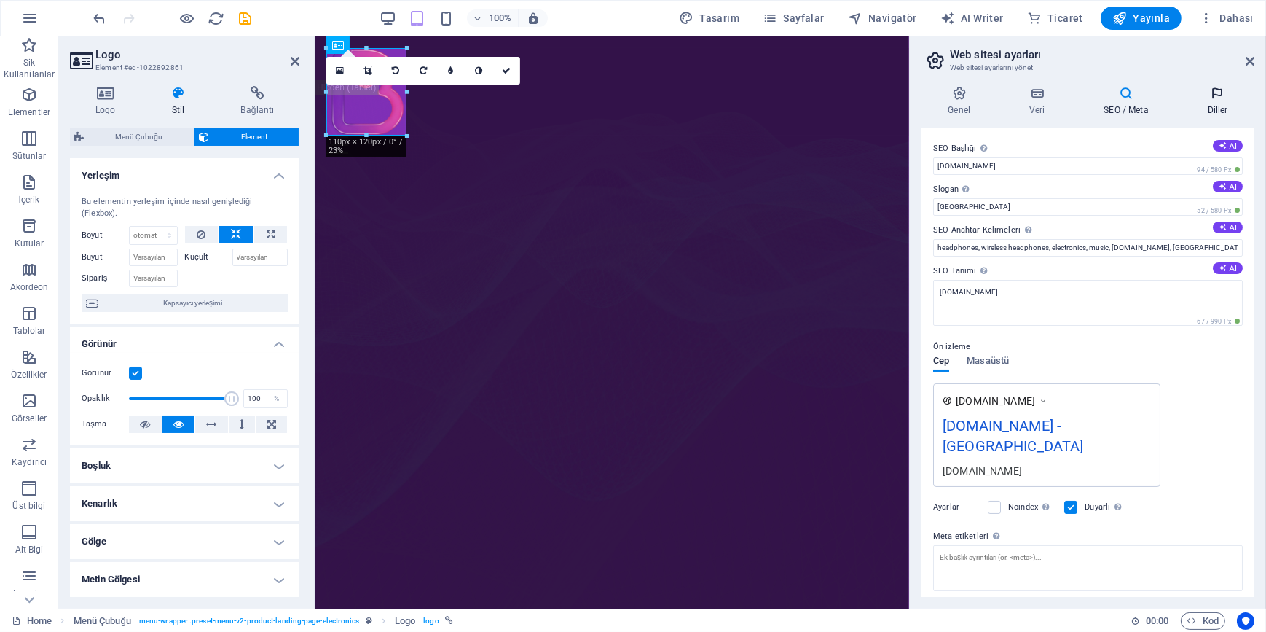
click at [1199, 106] on h4 "Diller" at bounding box center [1218, 101] width 74 height 31
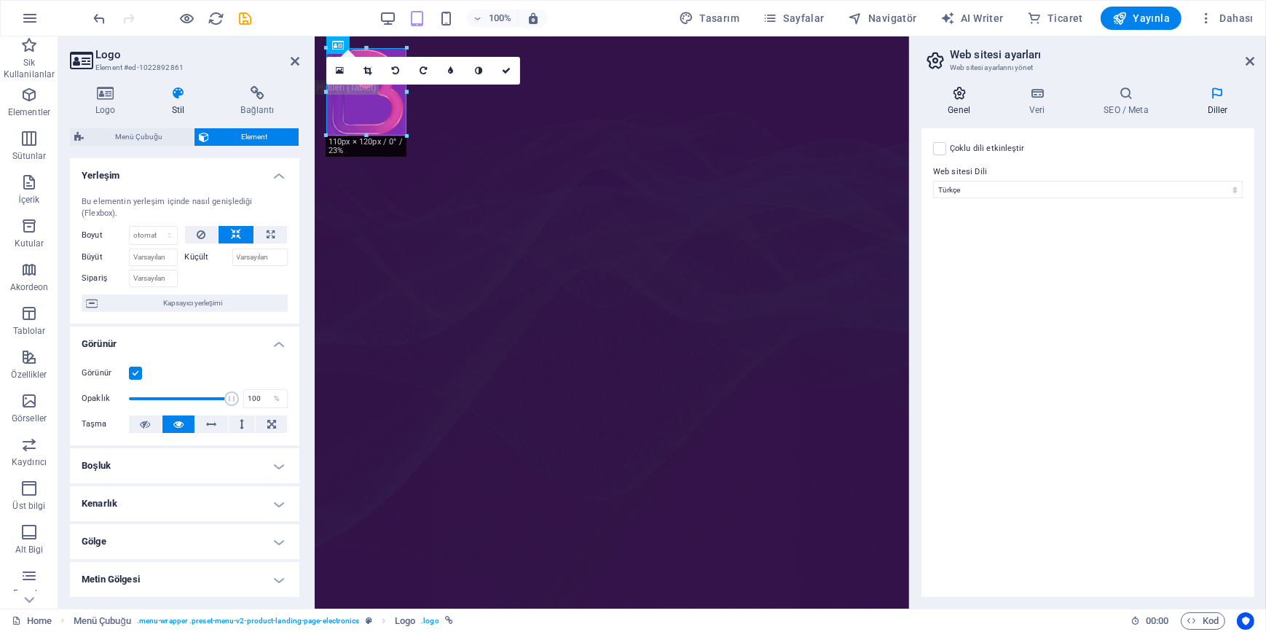
click at [960, 104] on h4 "Genel" at bounding box center [963, 101] width 82 height 31
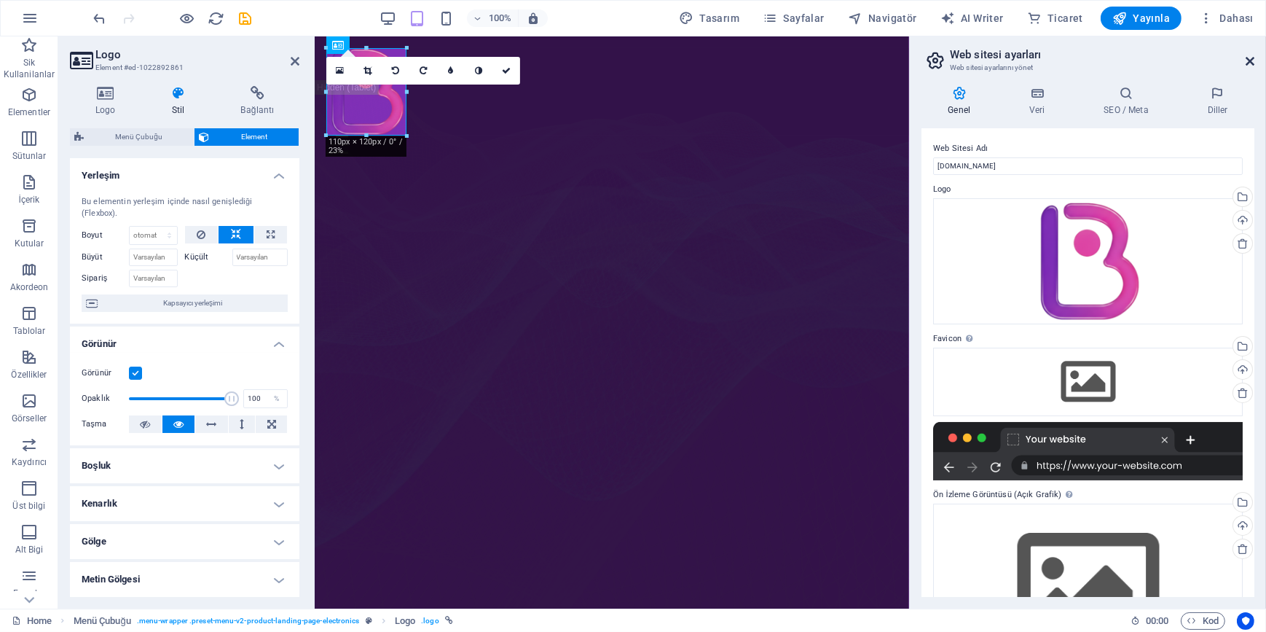
click at [1247, 60] on icon at bounding box center [1250, 61] width 9 height 12
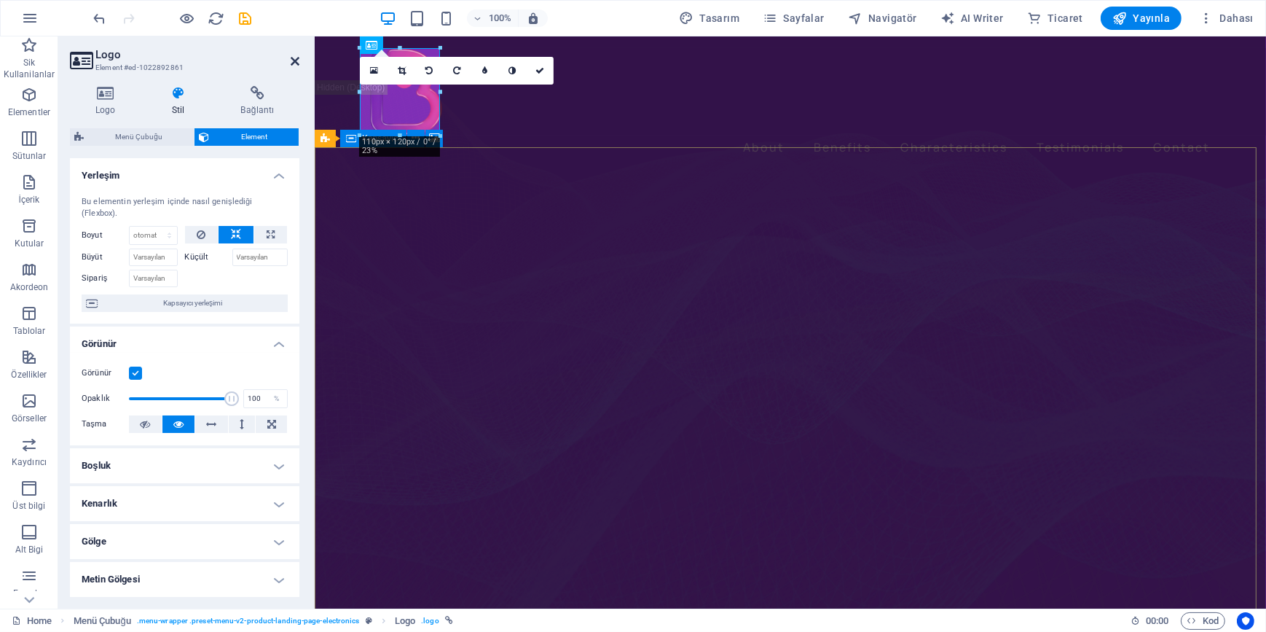
click at [295, 55] on icon at bounding box center [295, 61] width 9 height 12
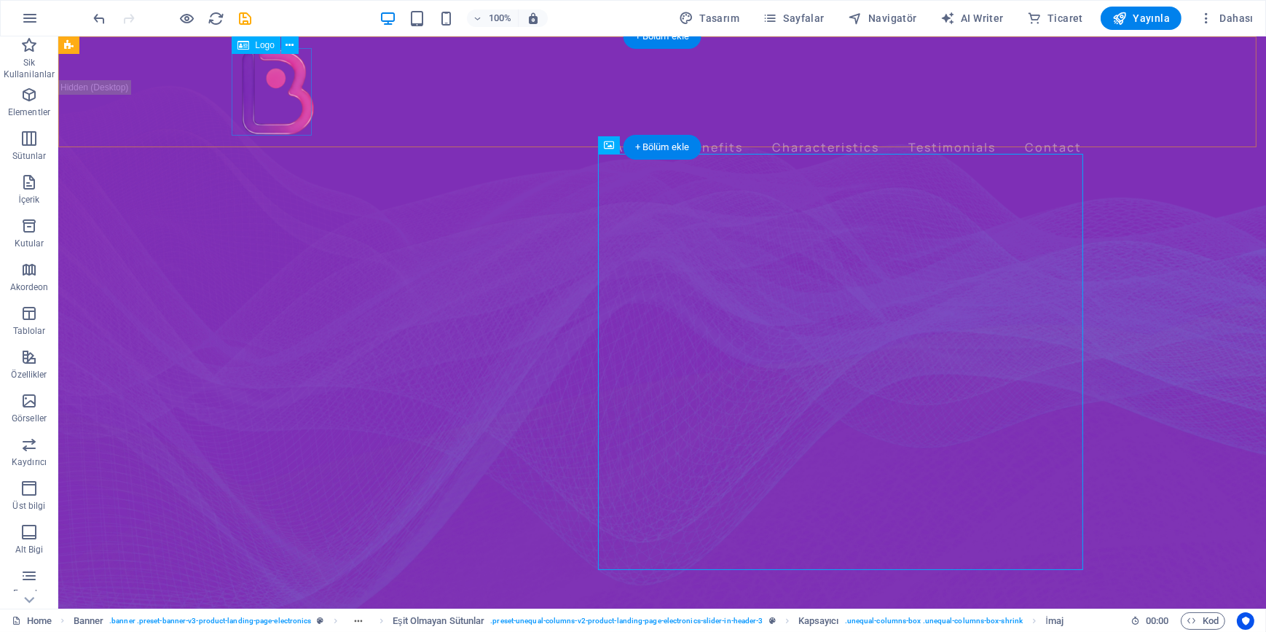
click at [298, 93] on div at bounding box center [661, 91] width 851 height 87
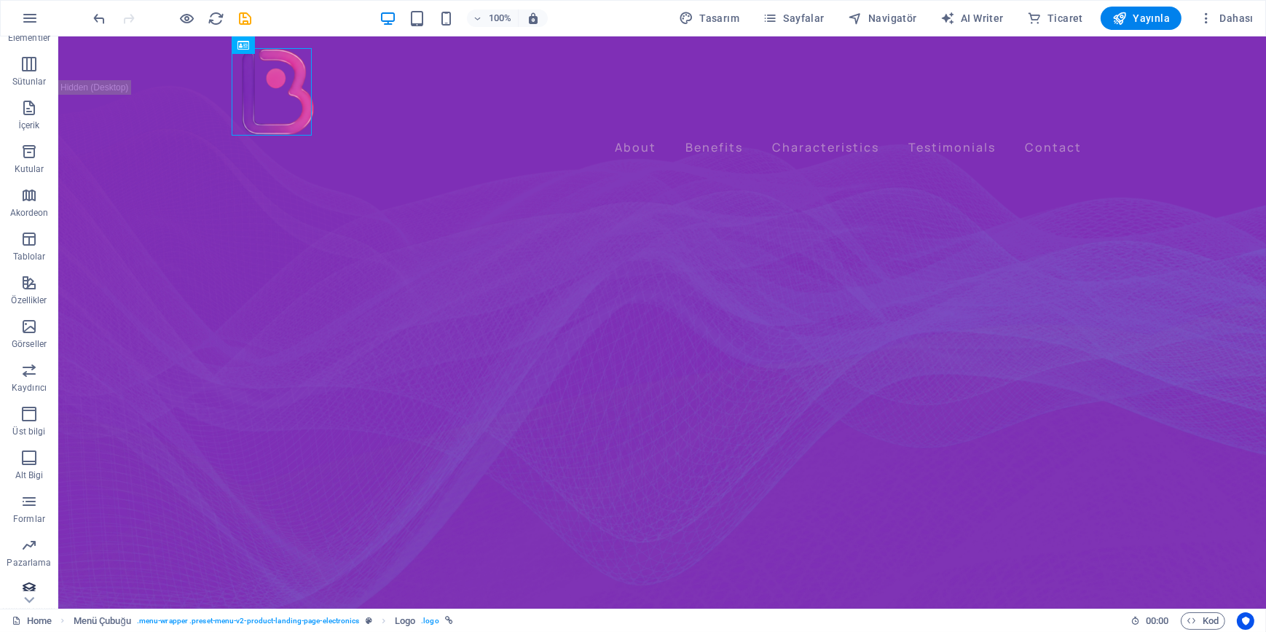
scroll to position [127, 0]
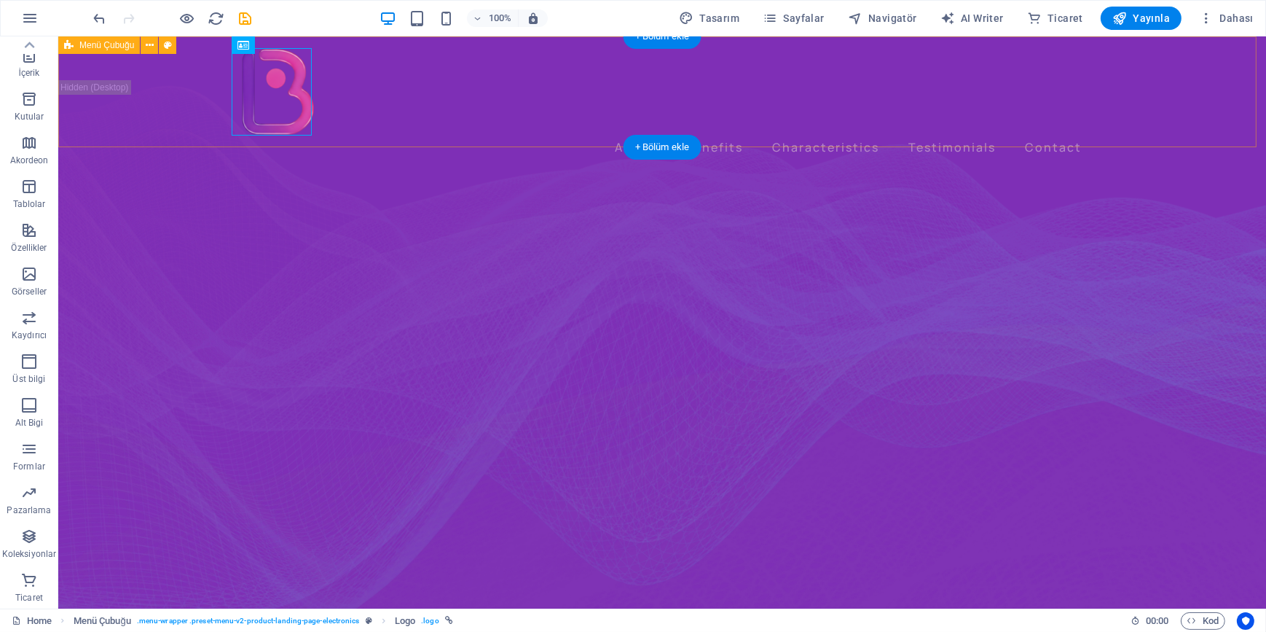
click at [122, 111] on div "About Benefits Characteristics Testimonials Contact Menu" at bounding box center [662, 103] width 1208 height 134
click at [143, 224] on figure at bounding box center [662, 395] width 1208 height 538
click at [132, 110] on div "About Benefits Characteristics Testimonials Contact Menu" at bounding box center [662, 103] width 1208 height 134
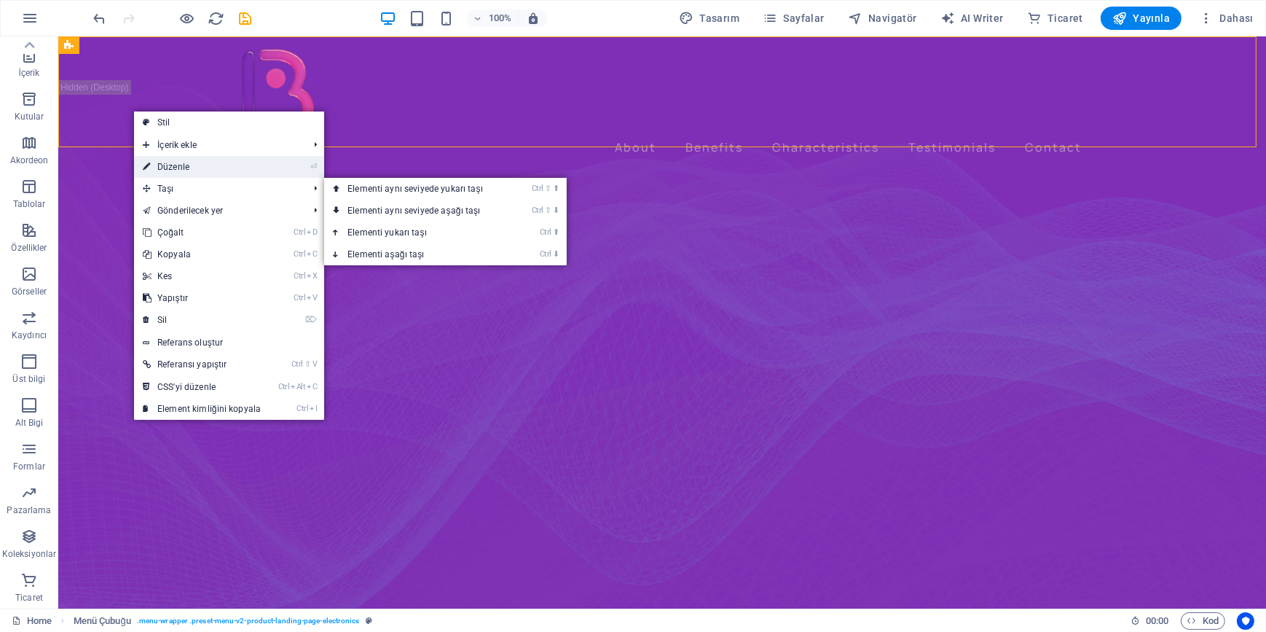
click at [174, 173] on link "⏎ Düzenle" at bounding box center [202, 167] width 136 height 22
select select "header"
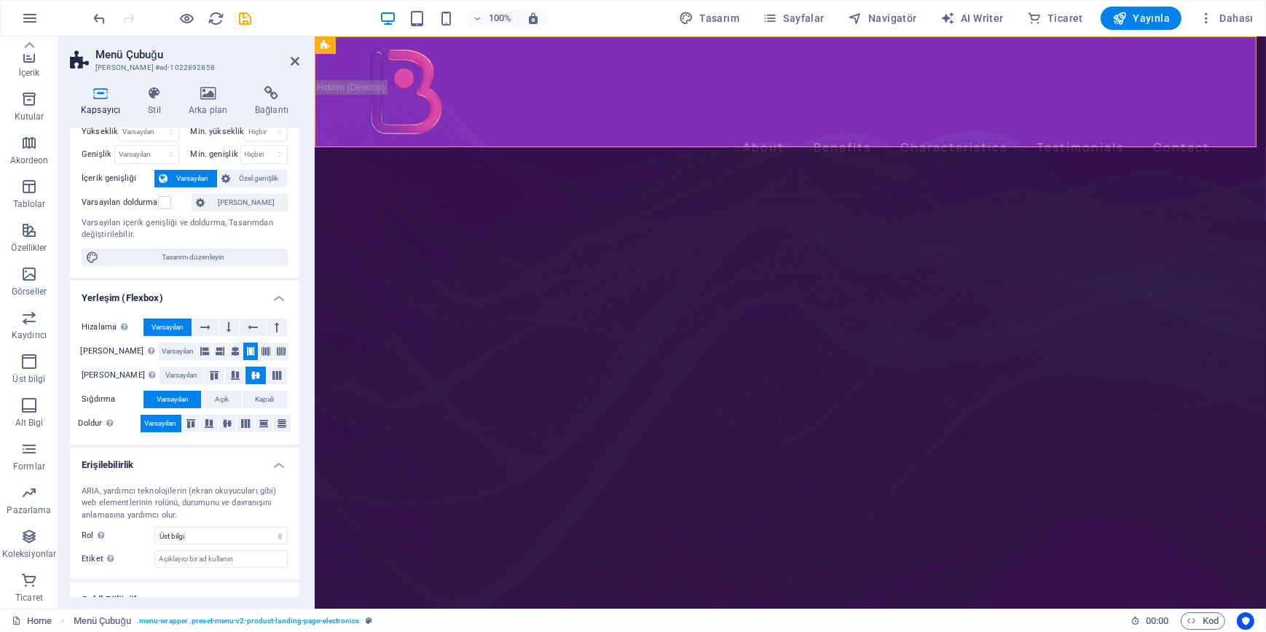
scroll to position [0, 0]
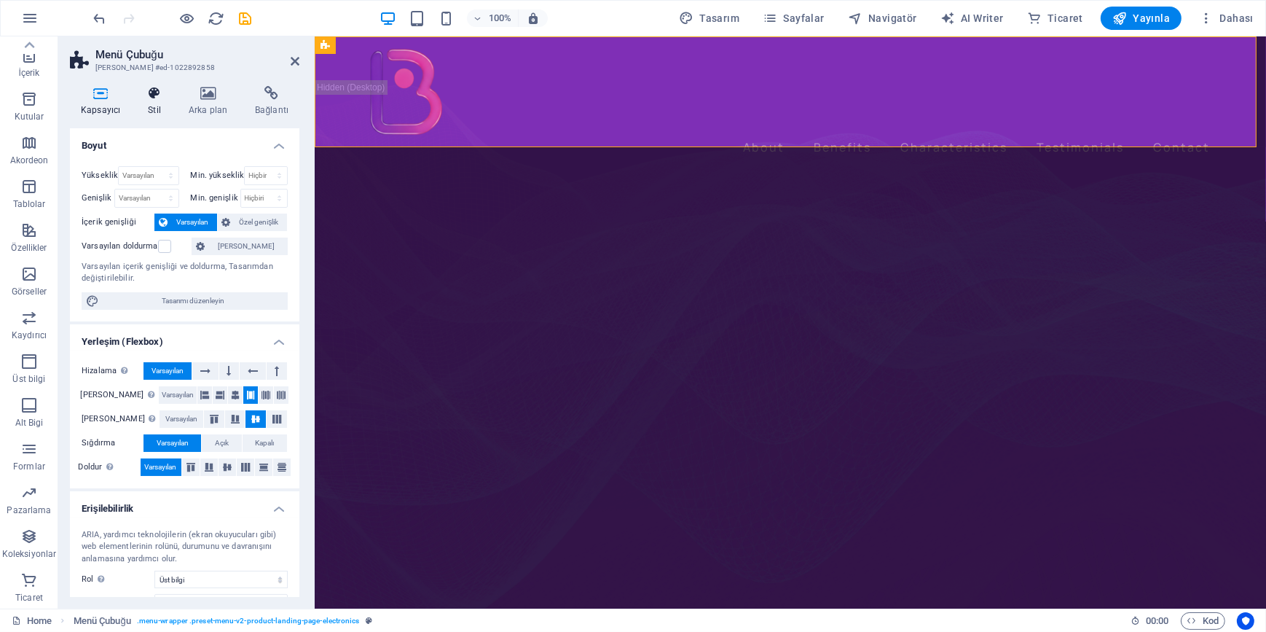
click at [153, 103] on h4 "Stil" at bounding box center [157, 101] width 41 height 31
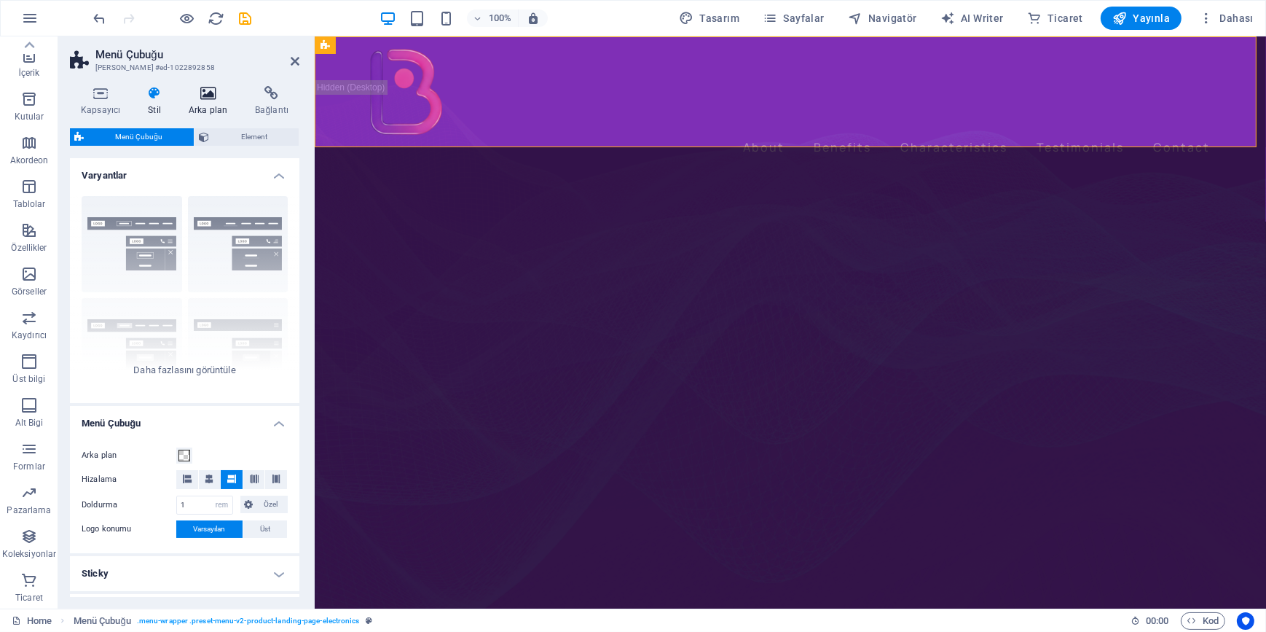
click at [228, 107] on h4 "Arka plan" at bounding box center [211, 101] width 66 height 31
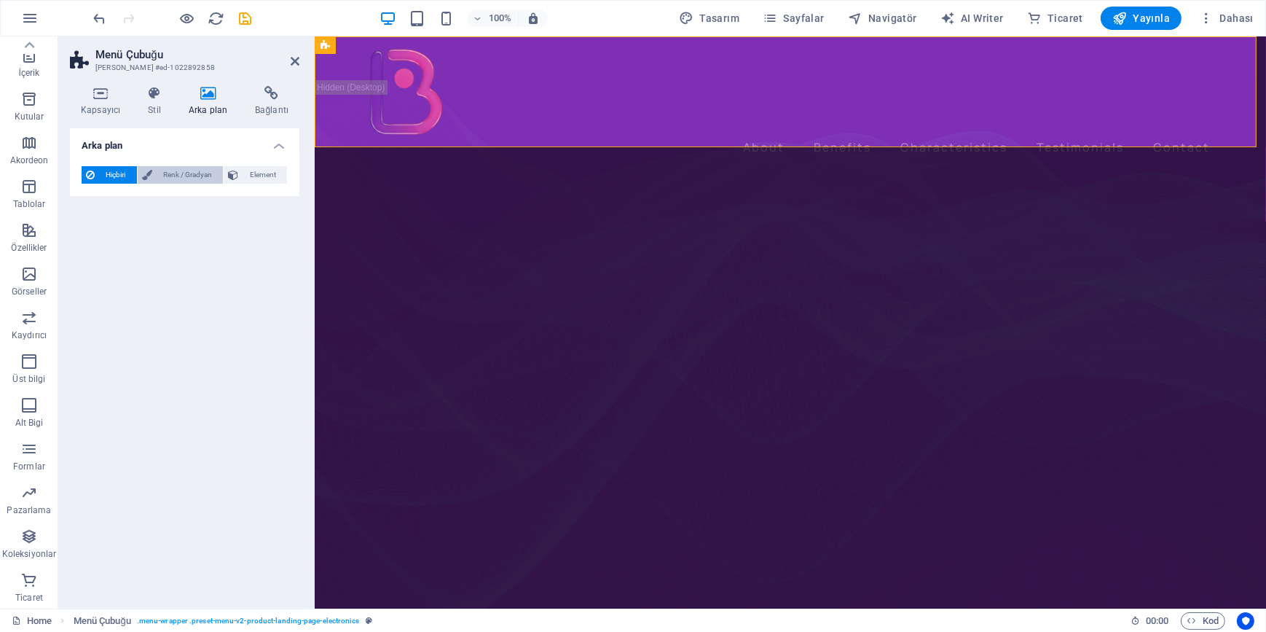
click at [193, 173] on span "Renk / Gradyan" at bounding box center [188, 174] width 63 height 17
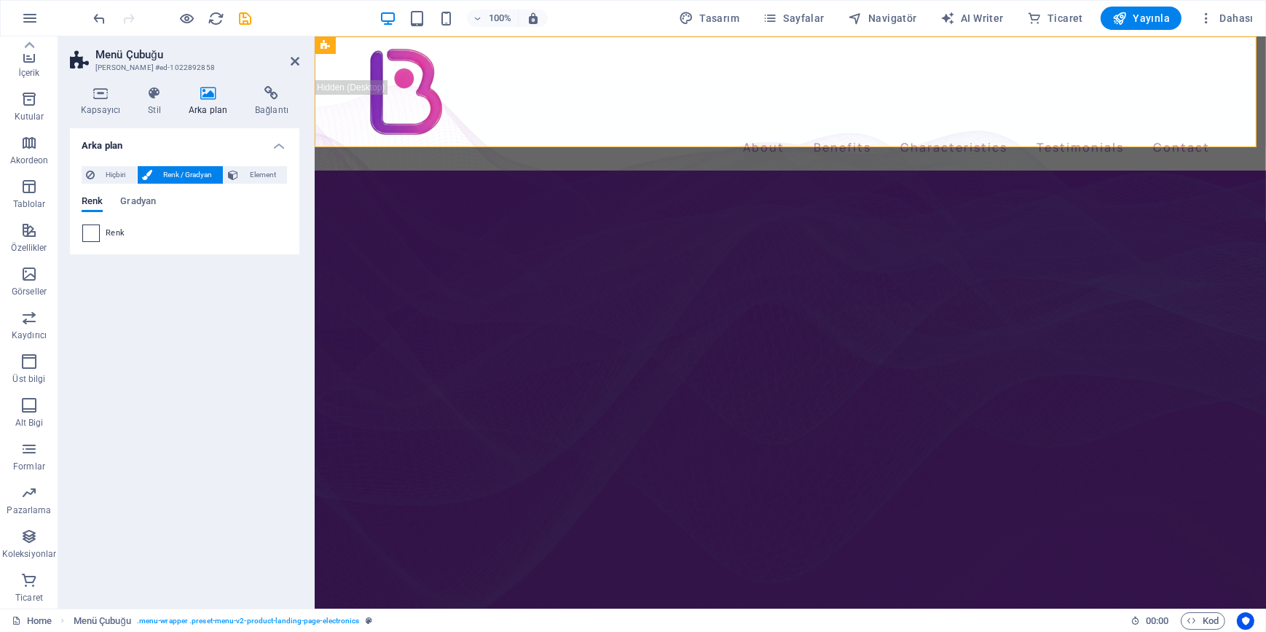
click at [94, 235] on span at bounding box center [91, 233] width 16 height 16
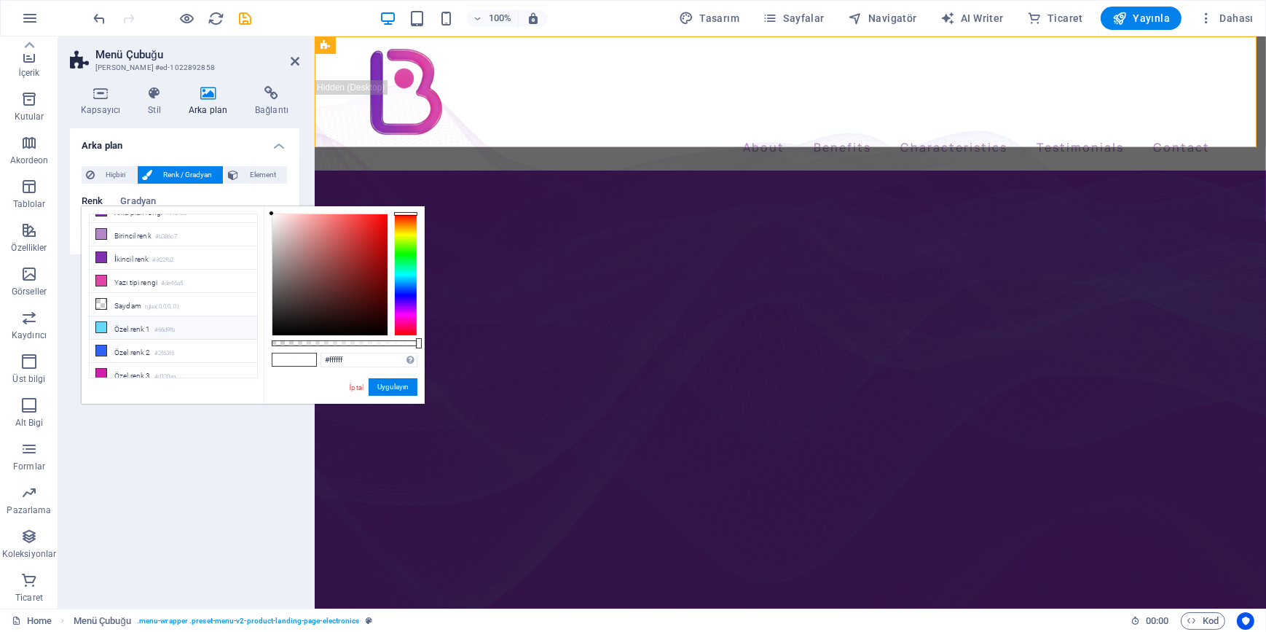
scroll to position [20, 0]
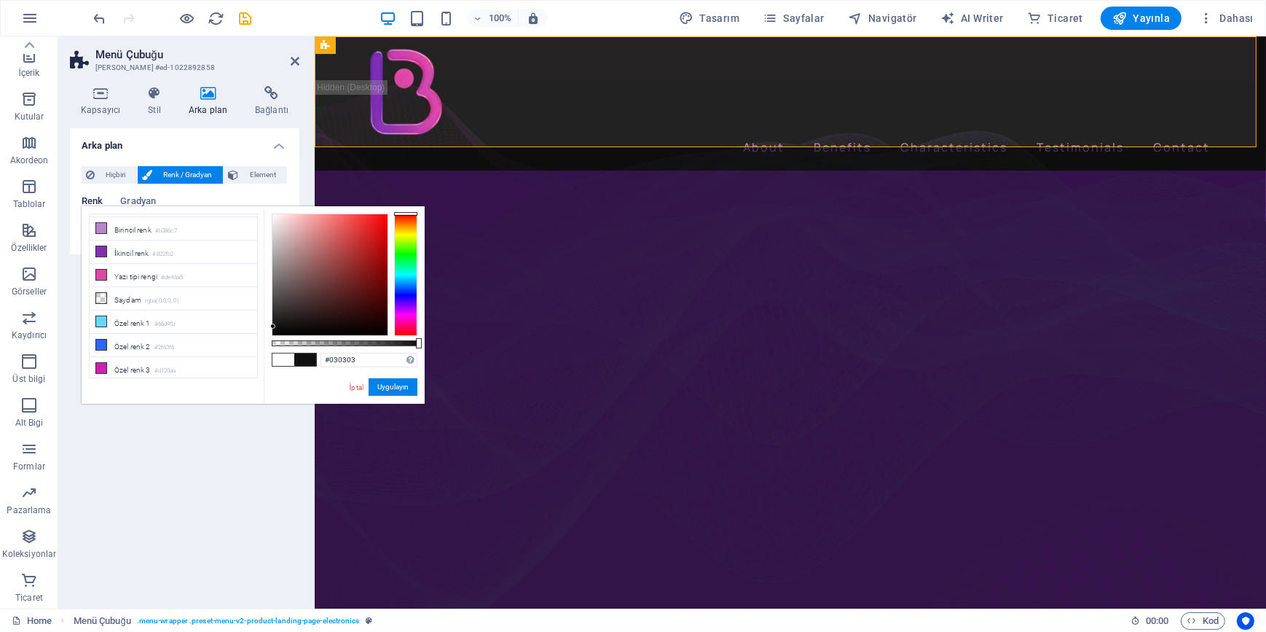
type input "#000000"
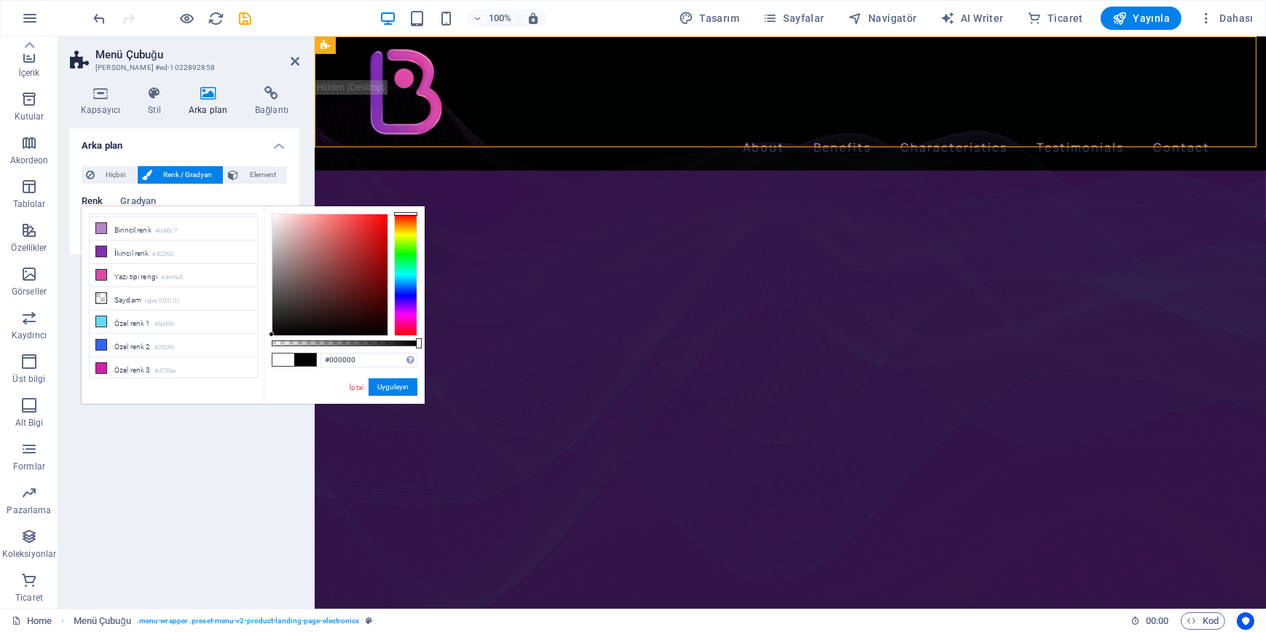
drag, startPoint x: 324, startPoint y: 284, endPoint x: 259, endPoint y: 361, distance: 100.4
click at [264, 354] on div "#000000 Desteklenen biçimler #0852ed rgb(8, 82, 237) rgba(8, 82, 237, %90) hsv(…" at bounding box center [344, 410] width 161 height 409
click at [399, 385] on button "Uygulayın" at bounding box center [393, 386] width 49 height 17
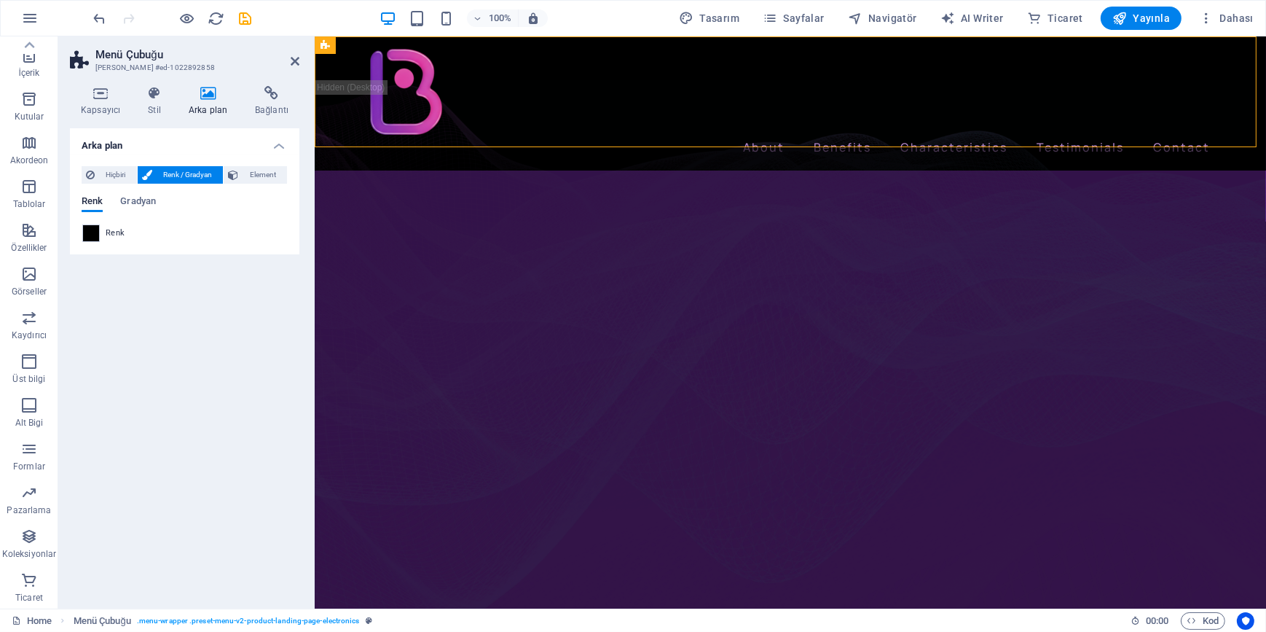
click at [206, 431] on div "Arka plan Hiçbiri Renk / Gradyan Element Arka planı tam genişliğe genişlet Renk…" at bounding box center [185, 362] width 230 height 468
click at [181, 320] on div "Arka plan Hiçbiri Renk / Gradyan Element Arka planı tam genişliğe genişlet Renk…" at bounding box center [185, 362] width 230 height 468
click at [294, 60] on icon at bounding box center [295, 61] width 9 height 12
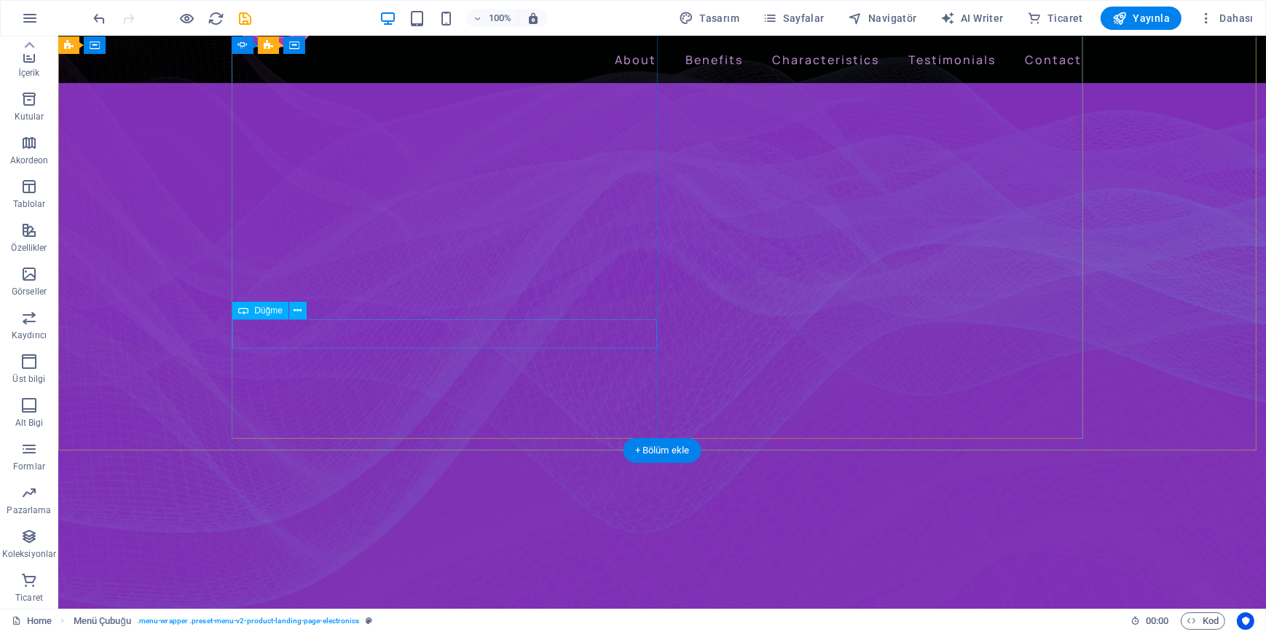
scroll to position [0, 0]
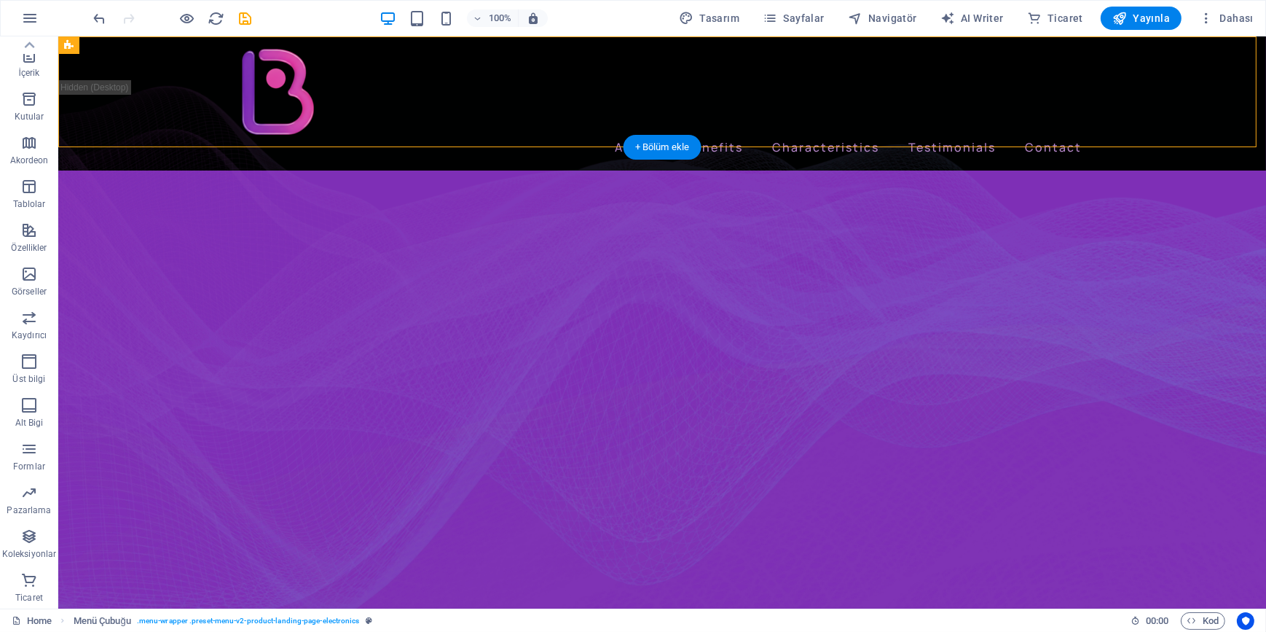
click at [109, 207] on figure at bounding box center [662, 395] width 1208 height 538
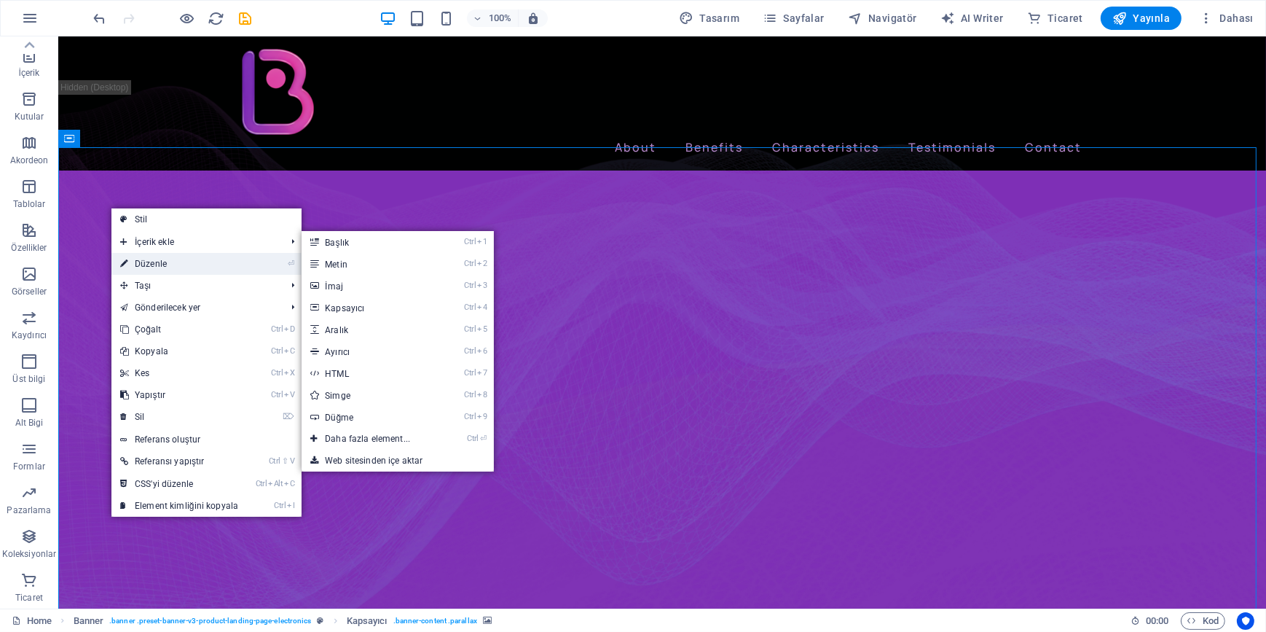
click at [148, 261] on link "⏎ Düzenle" at bounding box center [179, 264] width 136 height 22
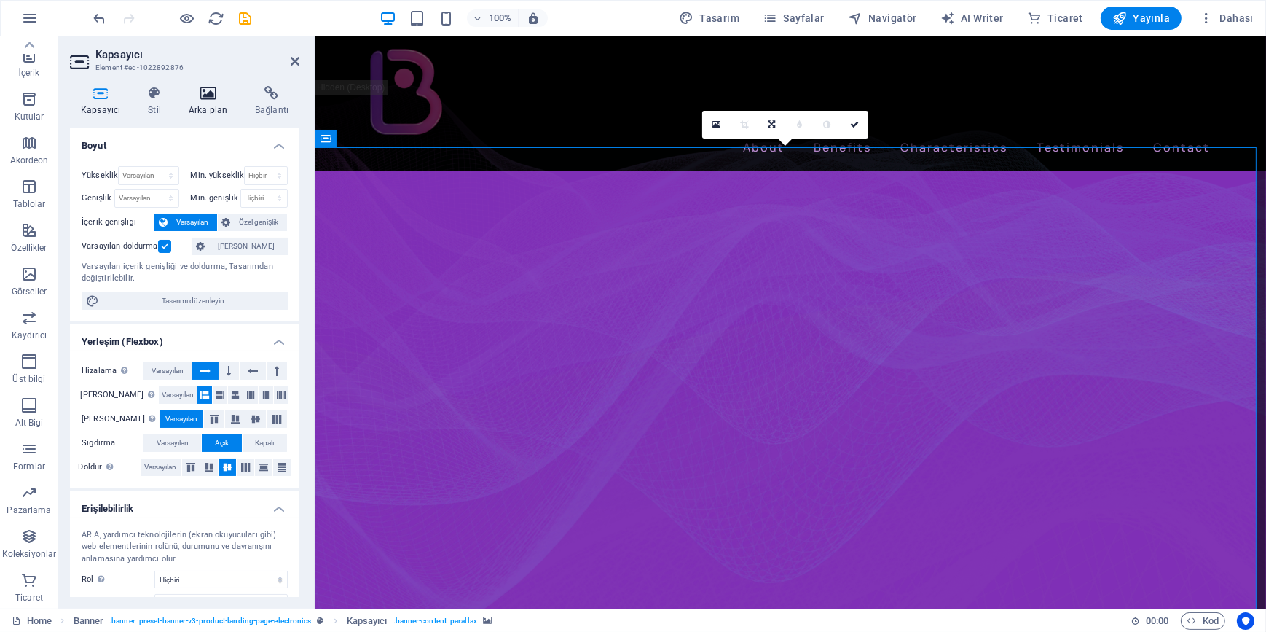
click at [216, 105] on h4 "Arka plan" at bounding box center [211, 101] width 66 height 31
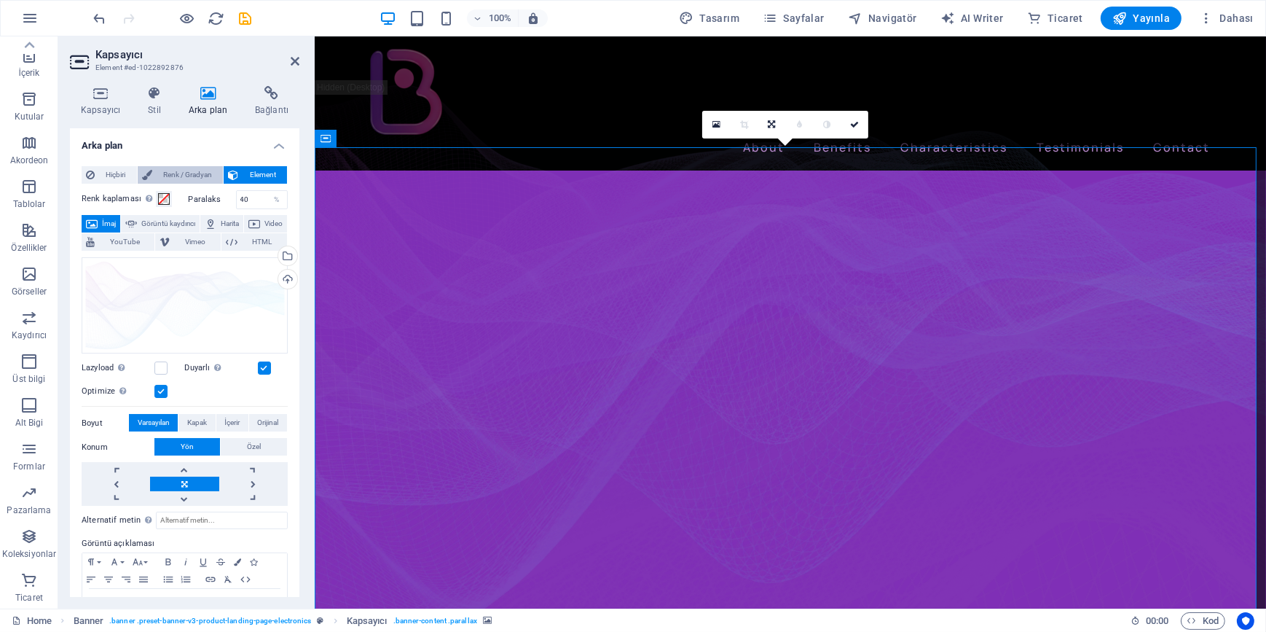
click at [179, 176] on span "Renk / Gradyan" at bounding box center [188, 174] width 63 height 17
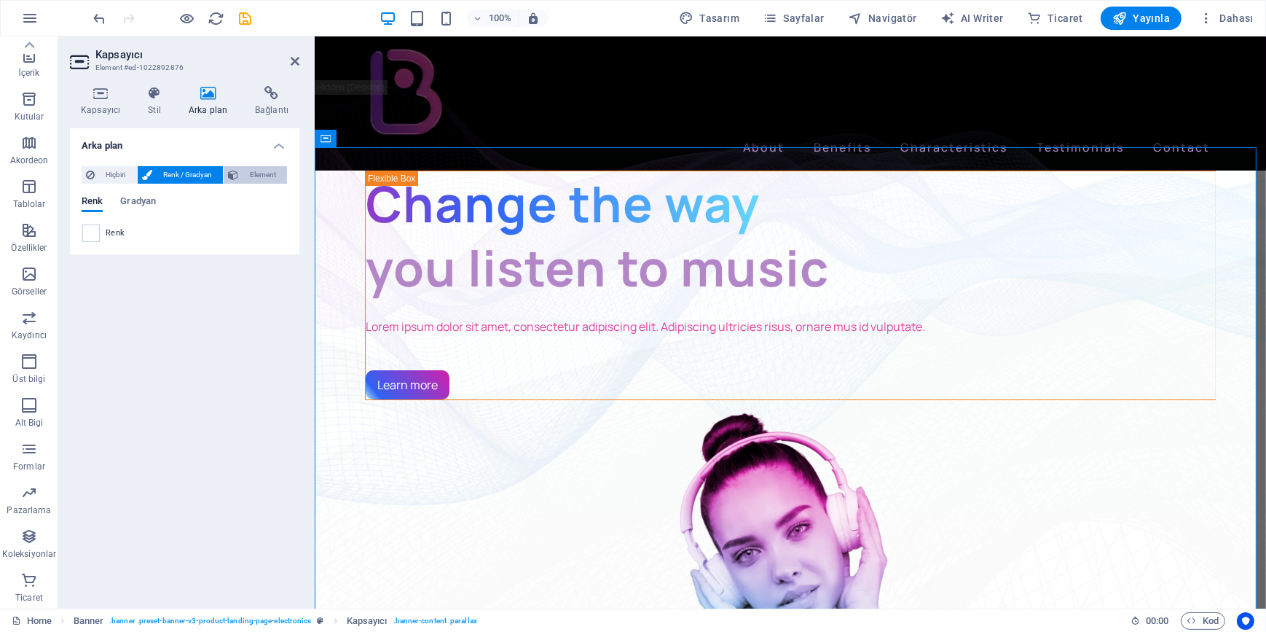
click at [266, 168] on span "Element" at bounding box center [263, 174] width 40 height 17
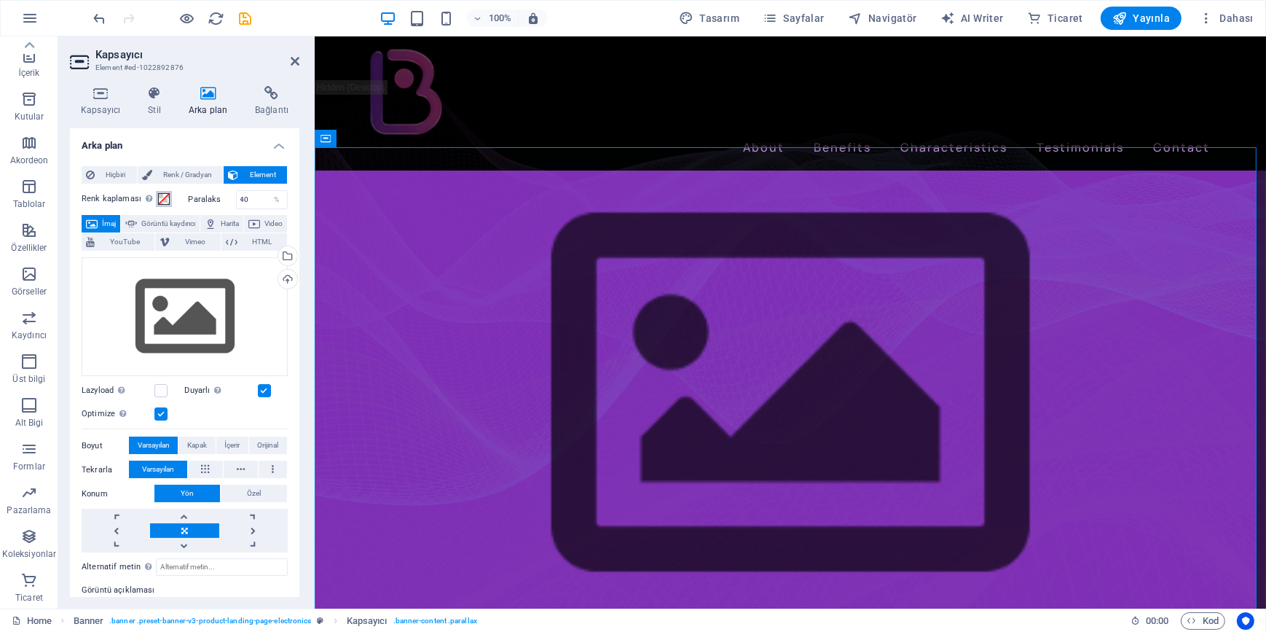
click at [160, 200] on span at bounding box center [164, 199] width 12 height 12
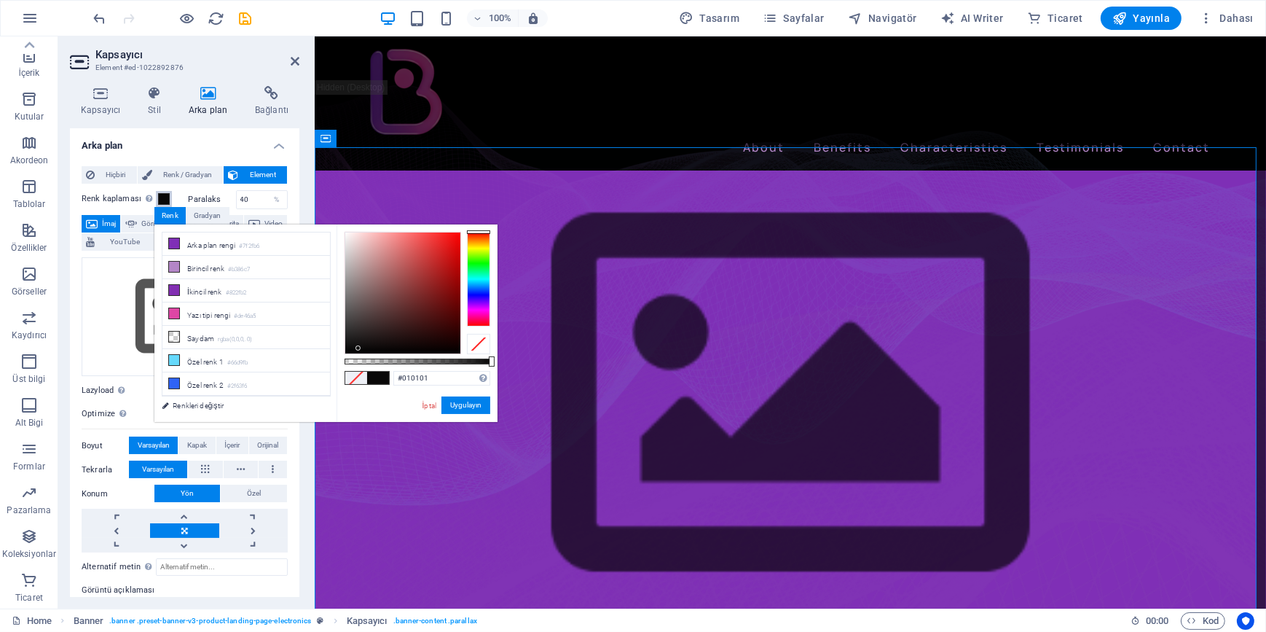
type input "#000000"
drag, startPoint x: 366, startPoint y: 344, endPoint x: 328, endPoint y: 364, distance: 42.7
click at [329, 363] on div "less Arka plan rengi #7f2fb6 Birincil renk #b386c7 İkincil renk #822fb2 Yazı ti…" at bounding box center [325, 322] width 343 height 197
click at [459, 403] on button "Uygulayın" at bounding box center [466, 404] width 49 height 17
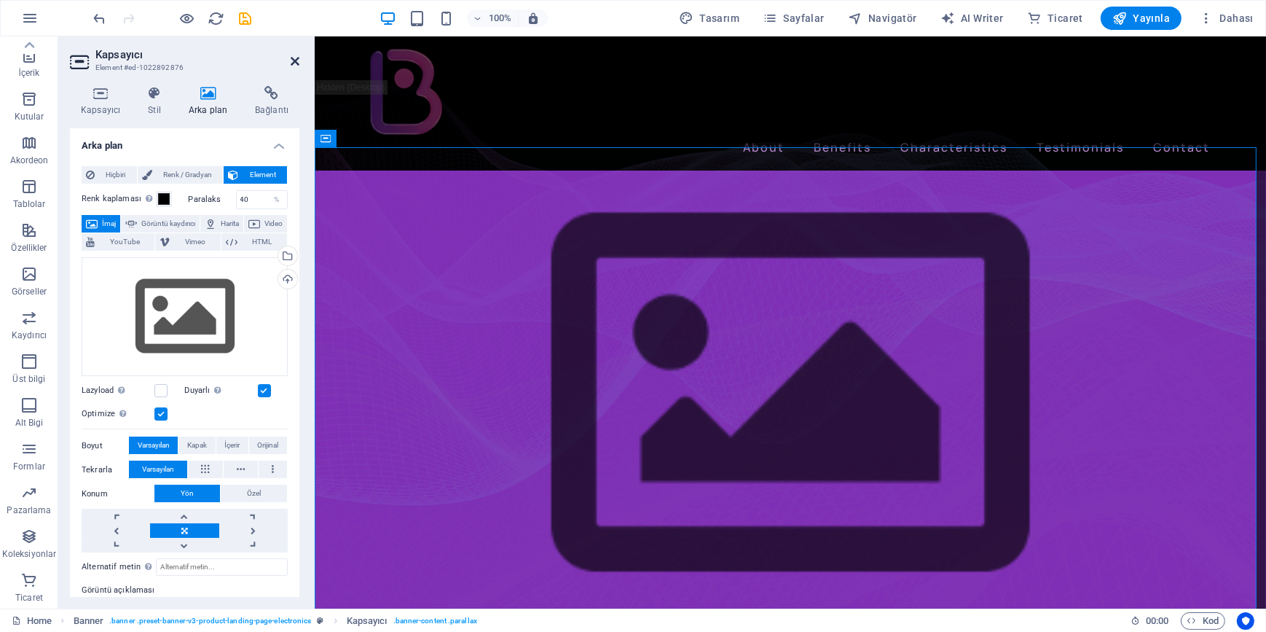
click at [296, 63] on icon at bounding box center [295, 61] width 9 height 12
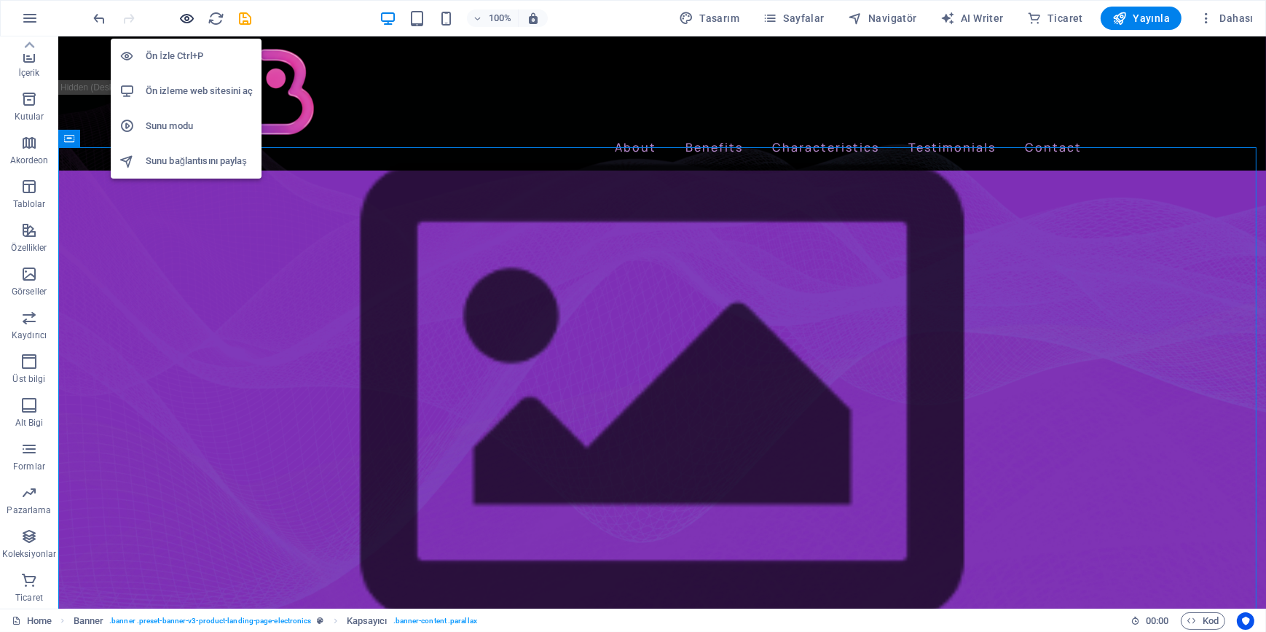
click at [184, 19] on icon "button" at bounding box center [187, 18] width 17 height 17
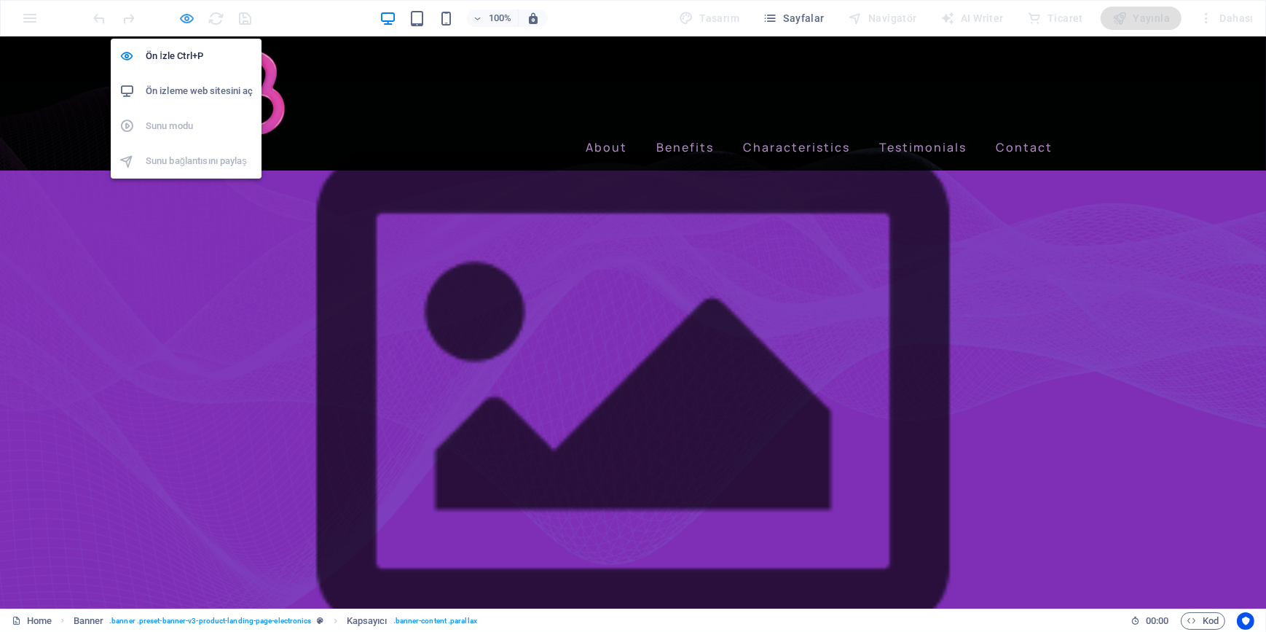
click at [190, 15] on icon "button" at bounding box center [187, 18] width 17 height 17
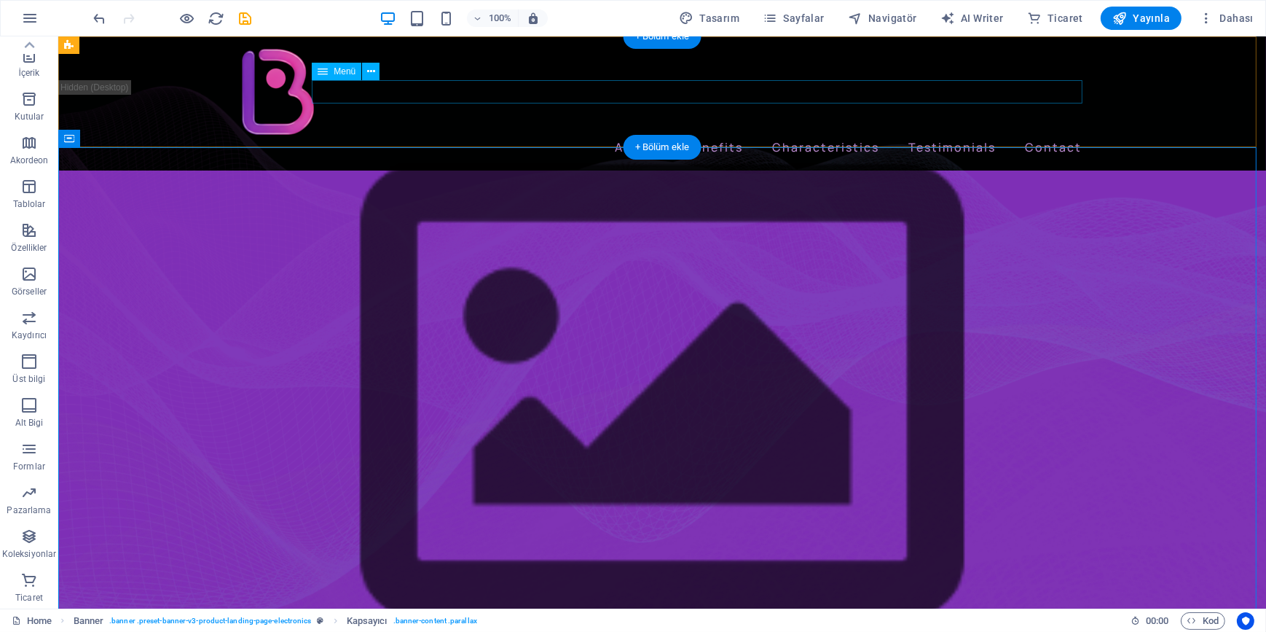
click at [627, 136] on nav "About Benefits Characteristics Testimonials Contact" at bounding box center [661, 147] width 851 height 23
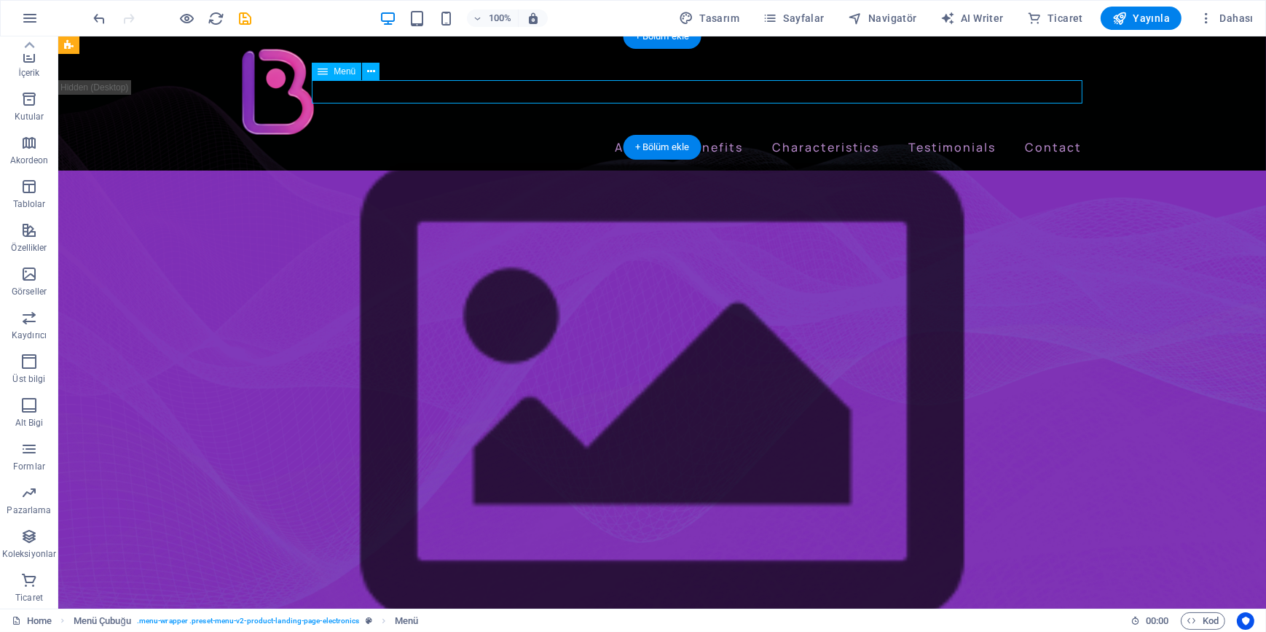
click at [630, 136] on nav "About Benefits Characteristics Testimonials Contact" at bounding box center [661, 147] width 851 height 23
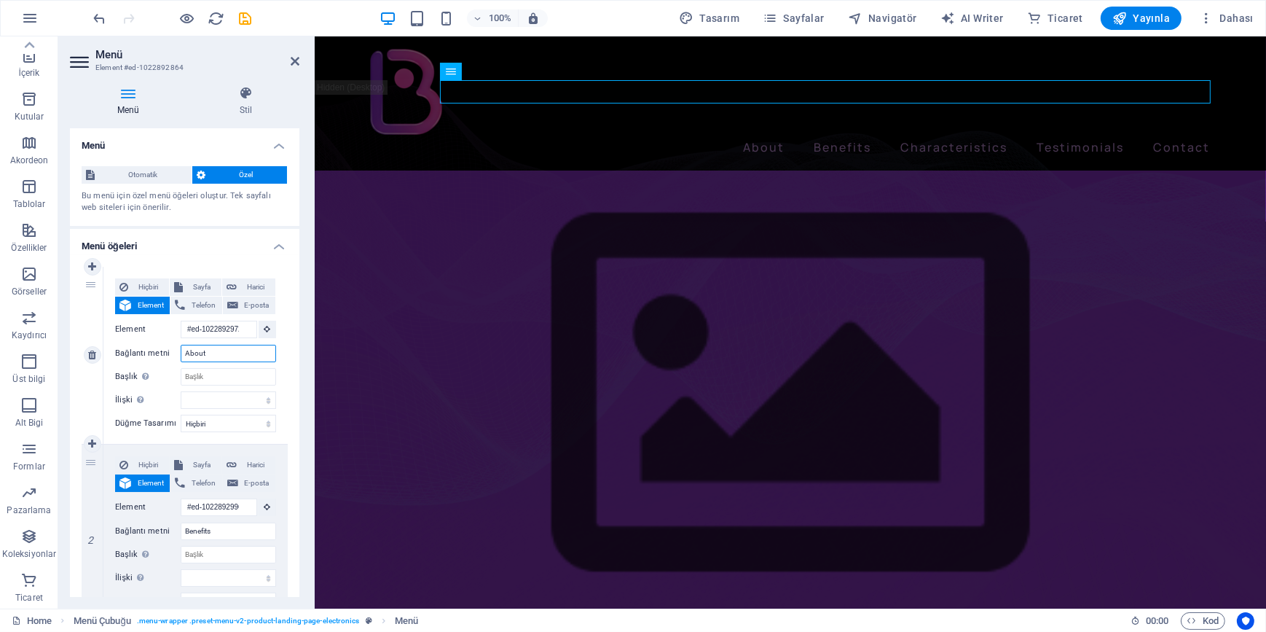
click at [219, 356] on input "About" at bounding box center [228, 353] width 95 height 17
type input "Nasıl Ç"
select select
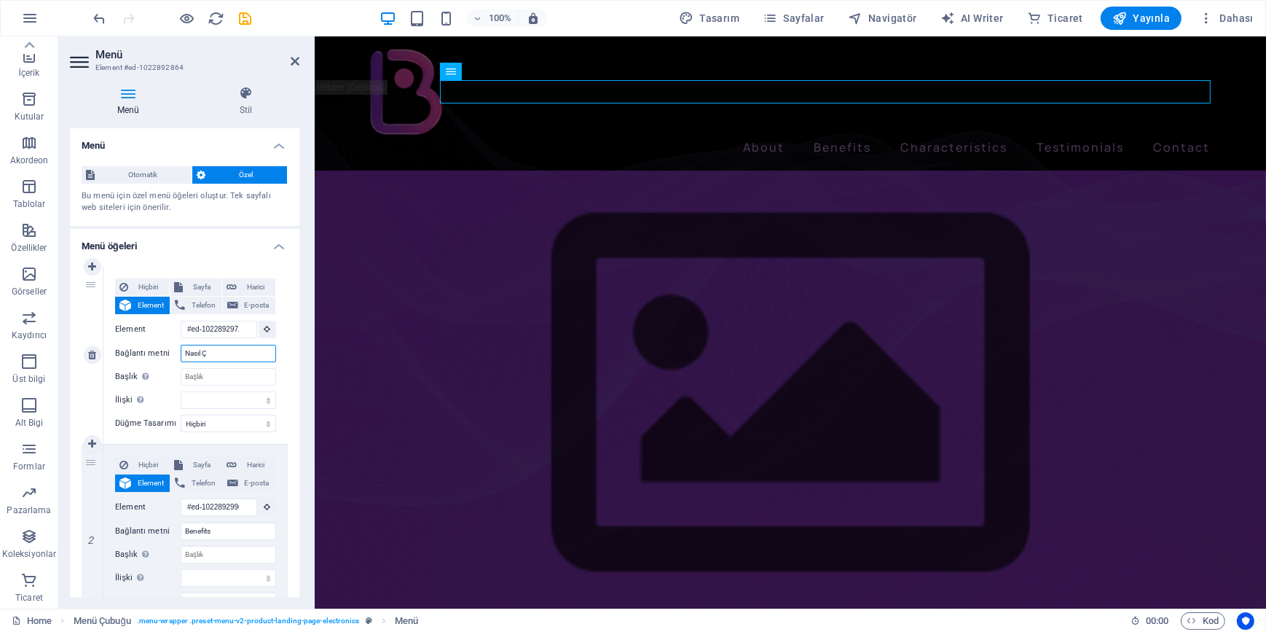
select select
type input "Nasıl Çalışır"
select select
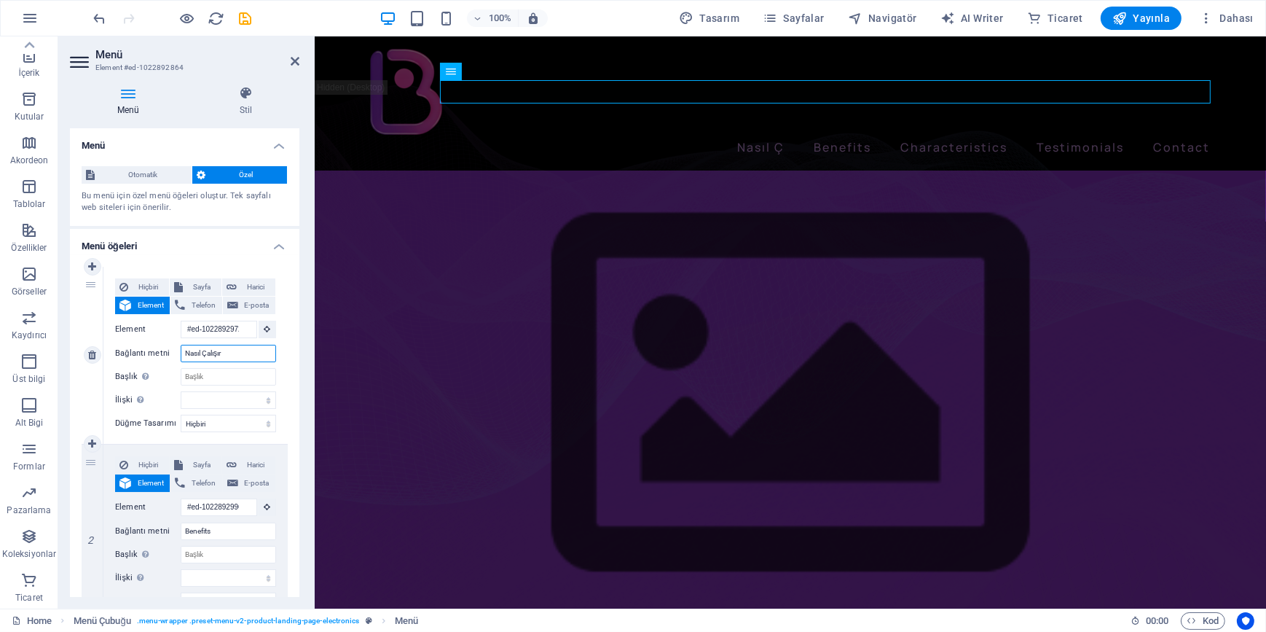
select select
type input "Nasıl Çalışır"
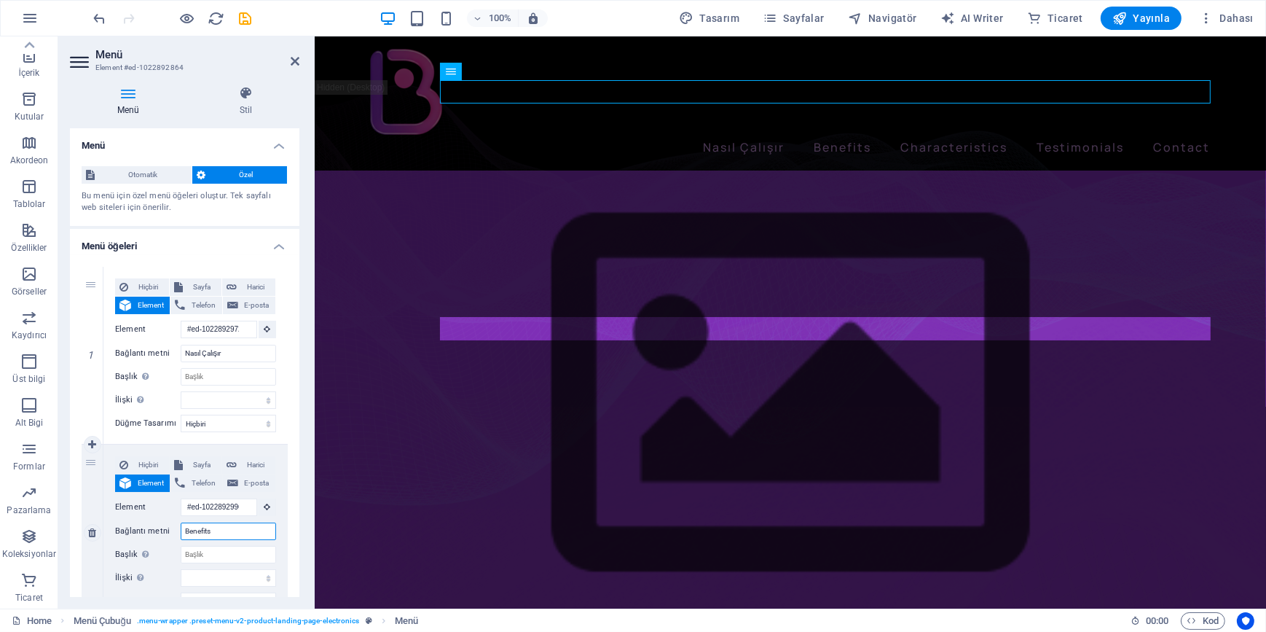
click at [233, 531] on input "Benefits" at bounding box center [228, 530] width 95 height 17
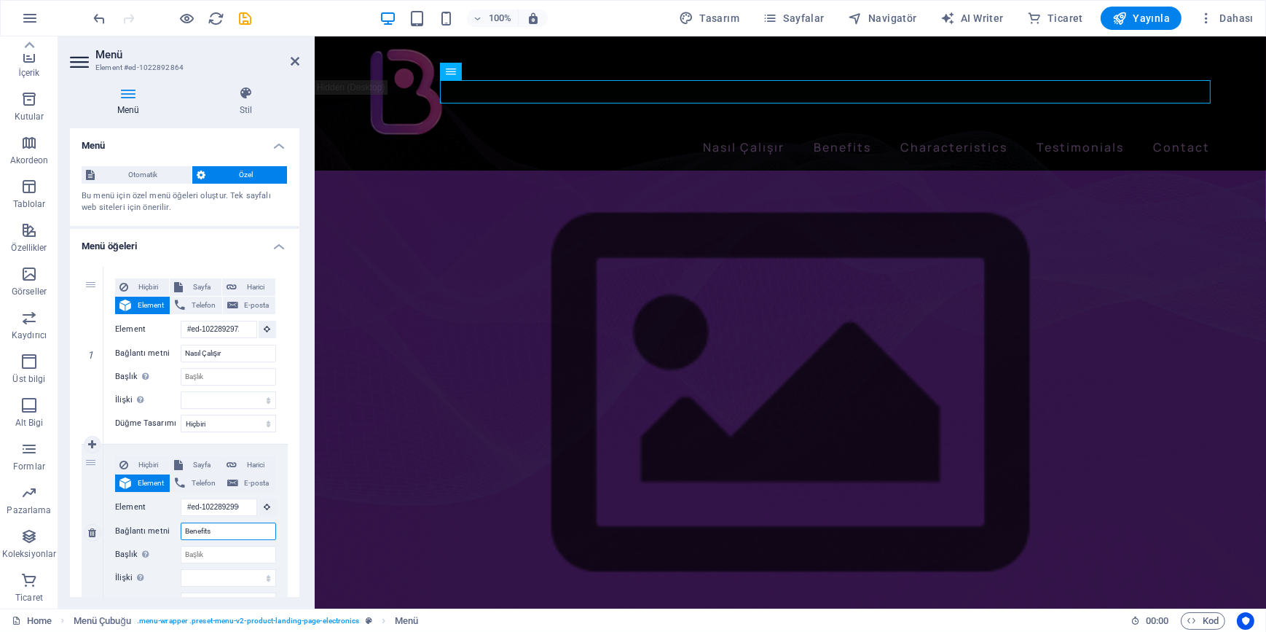
click at [233, 531] on input "Benefits" at bounding box center [228, 530] width 95 height 17
click at [233, 530] on input "Benefits" at bounding box center [228, 530] width 95 height 17
type input "özellikler"
select select
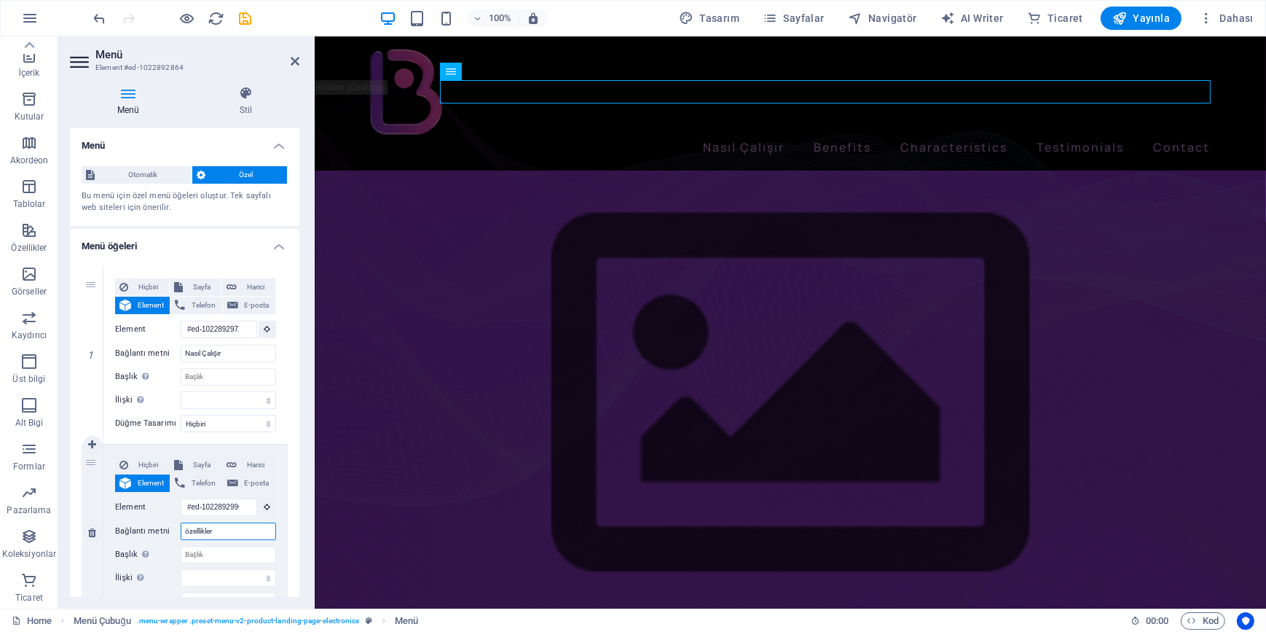
select select
type input "zellikler"
select select
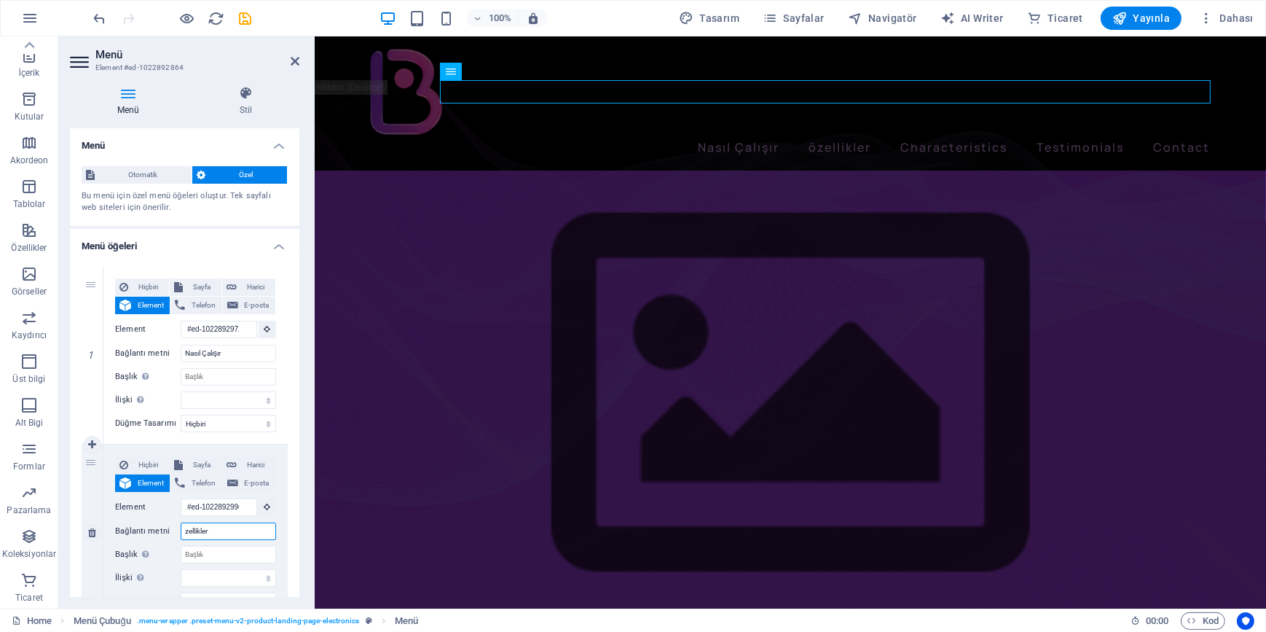
select select
type input "Özellikler"
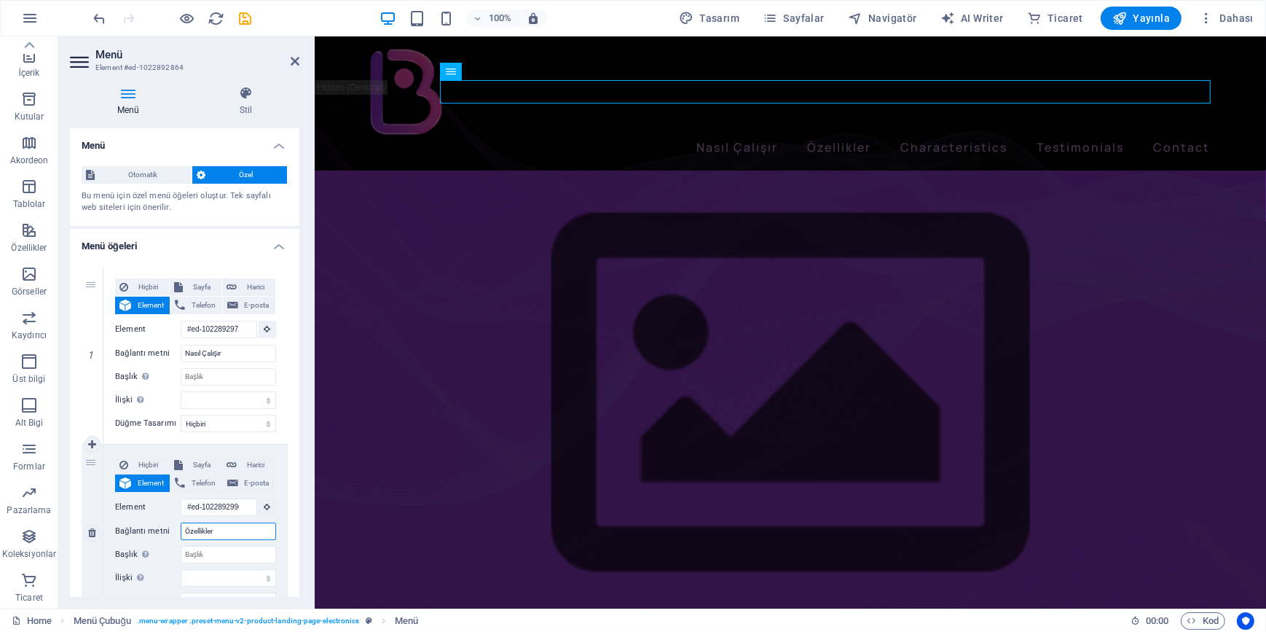
select select
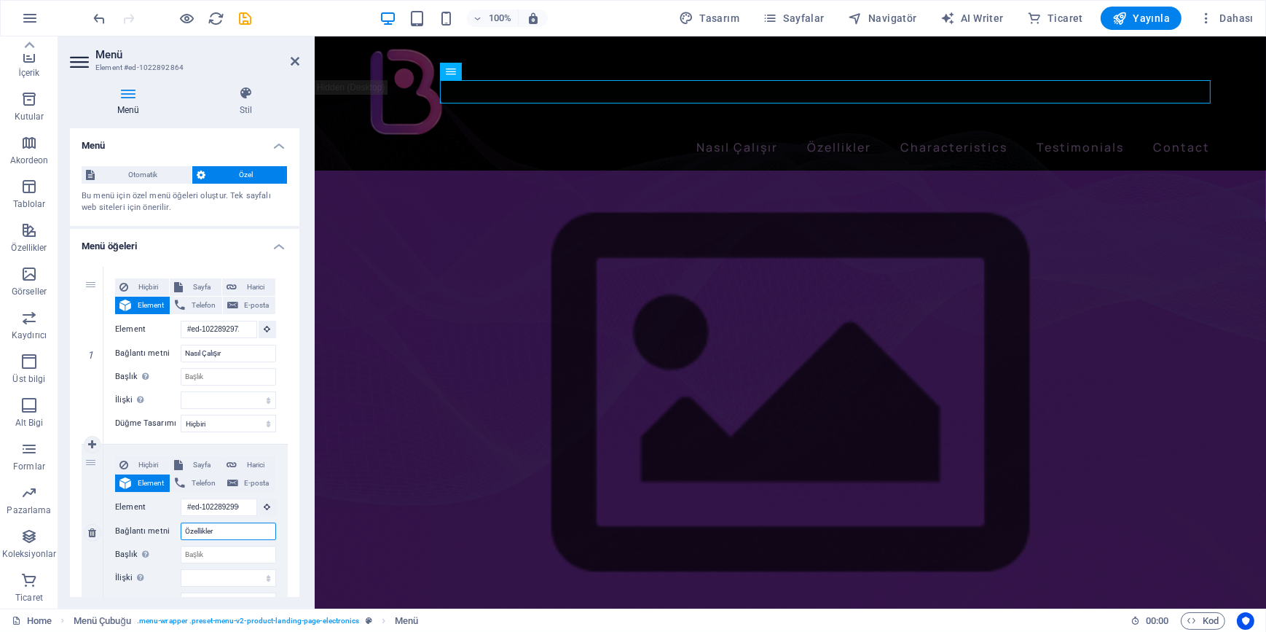
click at [248, 527] on input "Özellikler" at bounding box center [228, 530] width 95 height 17
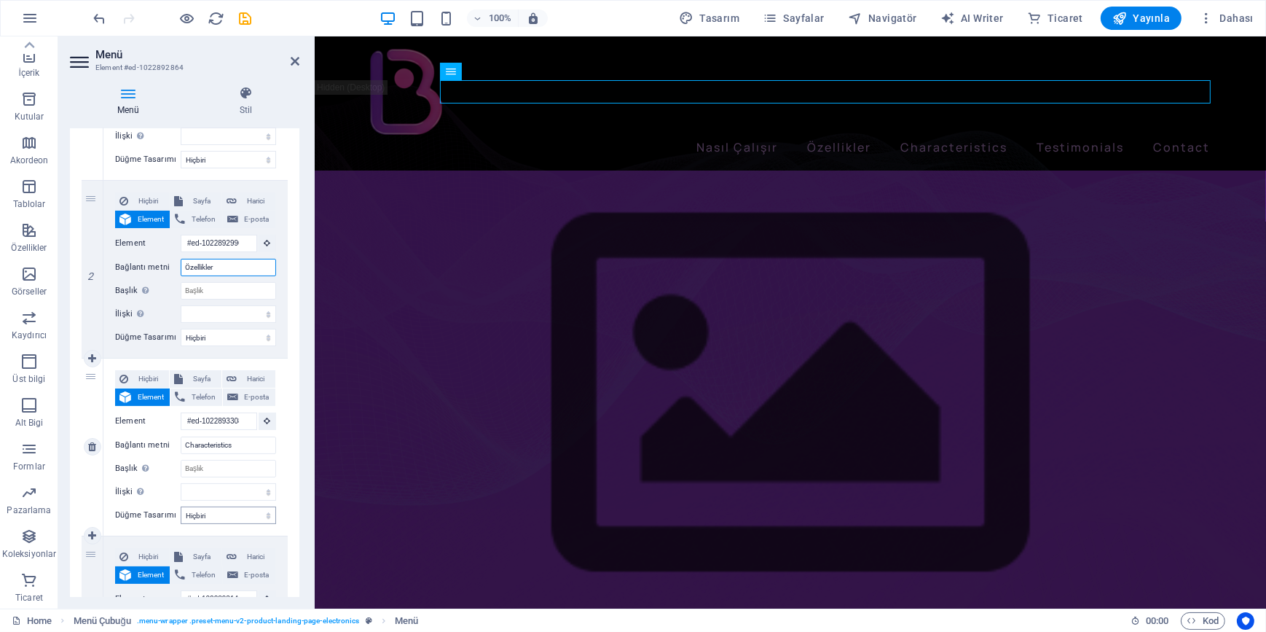
scroll to position [264, 0]
type input "Özellikler"
click at [251, 443] on input "Characteristics" at bounding box center [228, 444] width 95 height 17
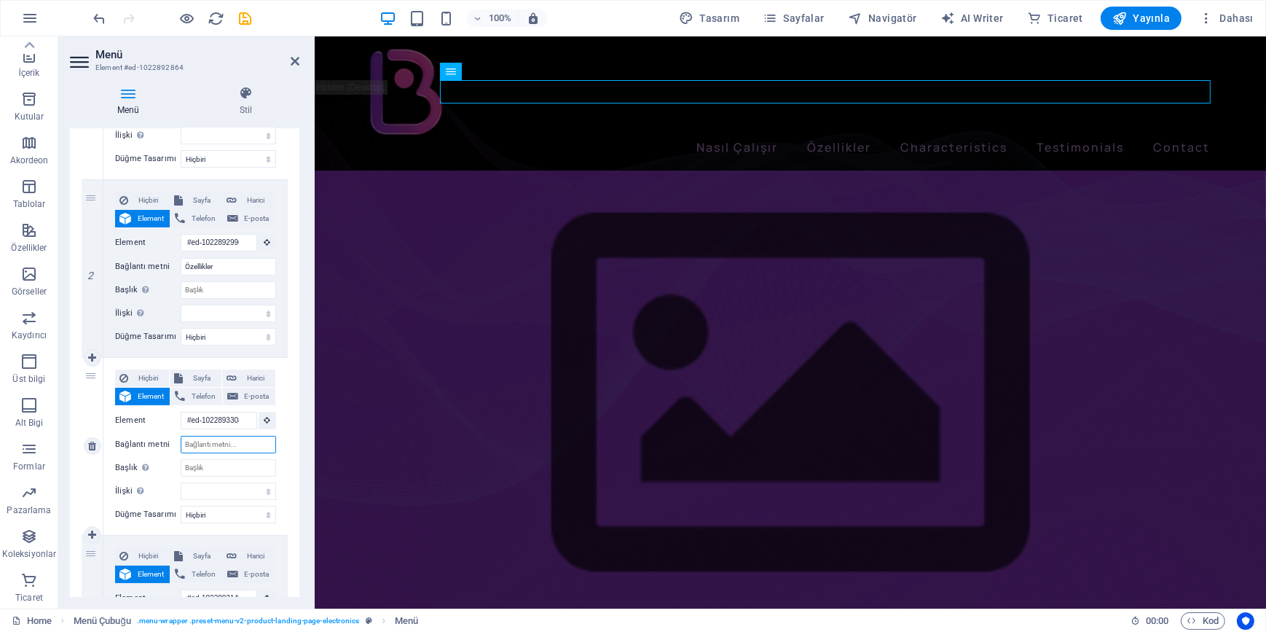
select select
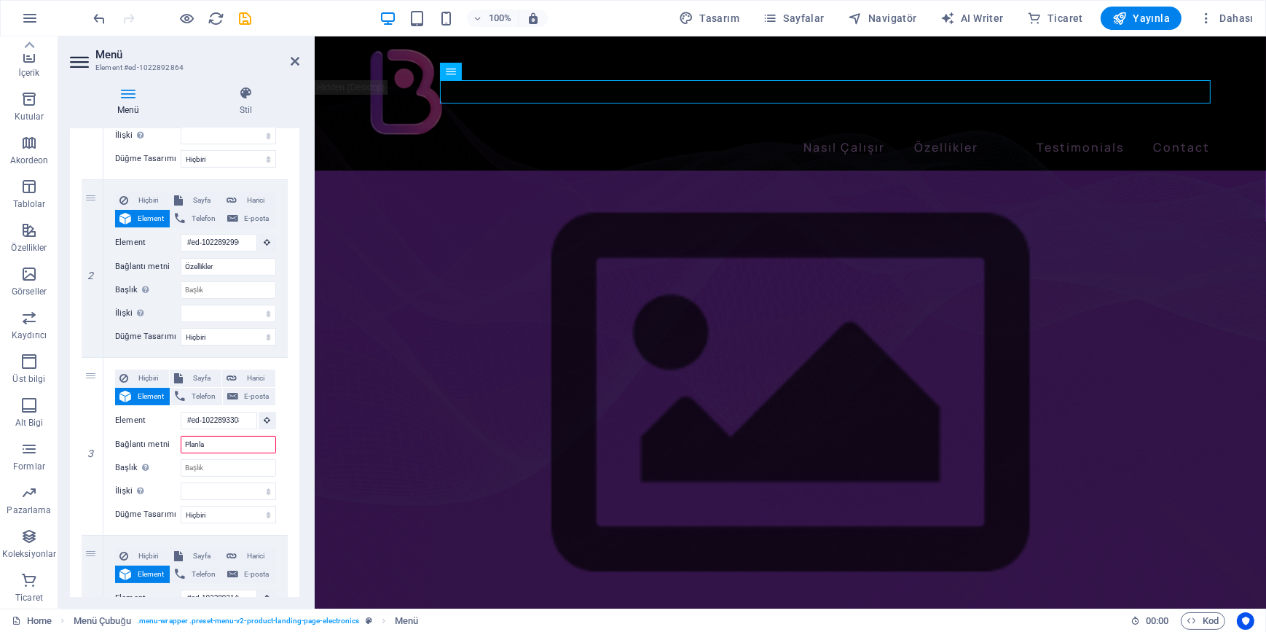
type input "Planlar"
select select
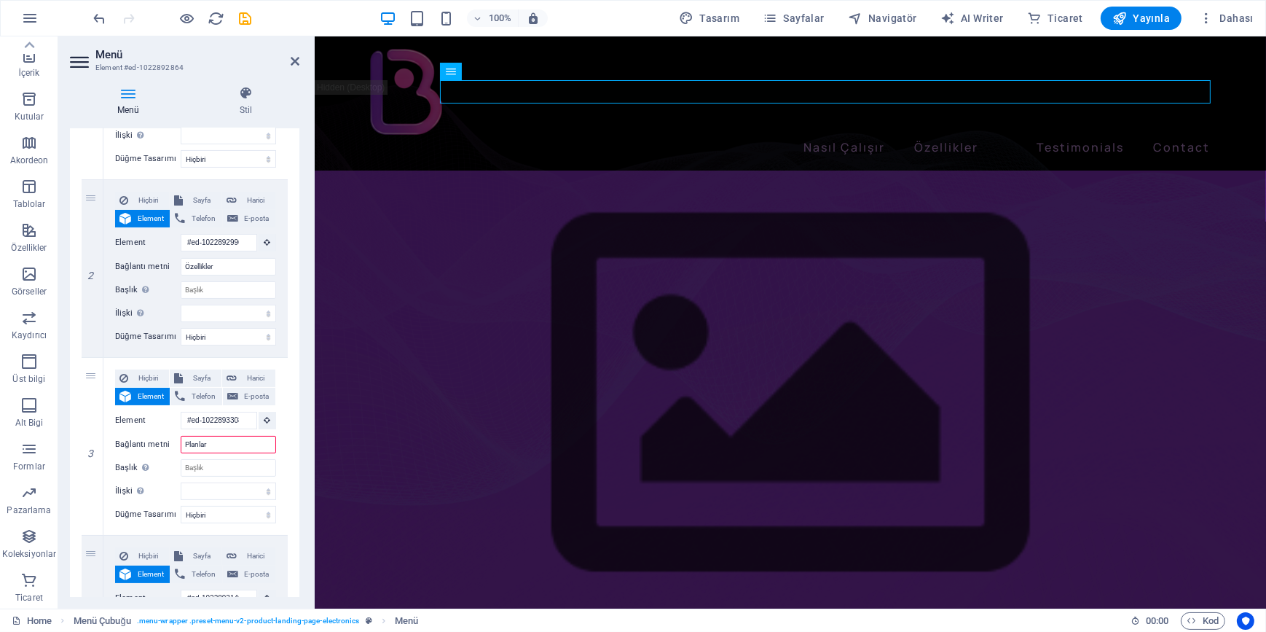
select select
type input "Planlar"
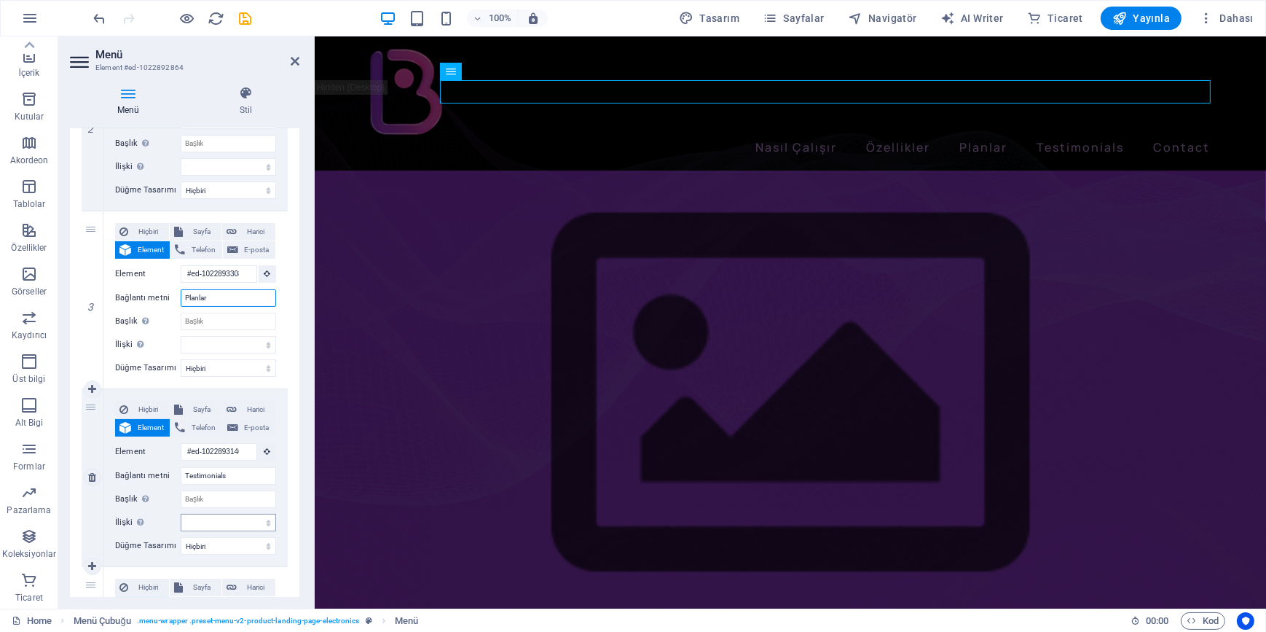
scroll to position [463, 0]
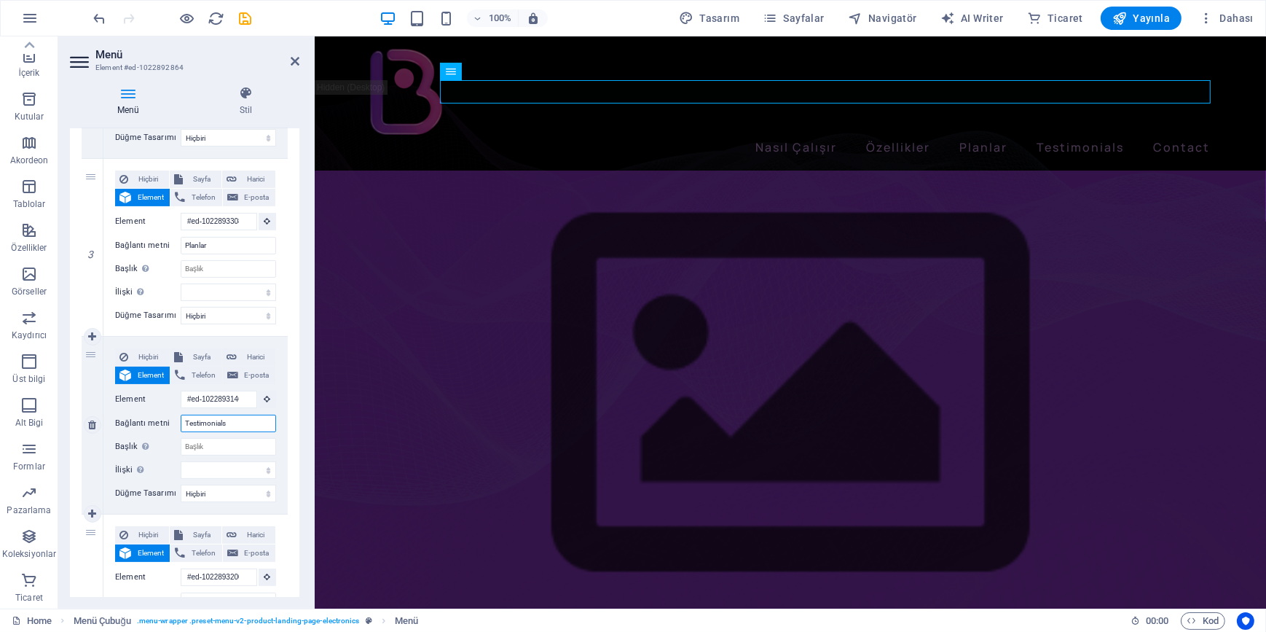
click at [240, 422] on input "Testimonials" at bounding box center [228, 423] width 95 height 17
type input "Ss"
select select
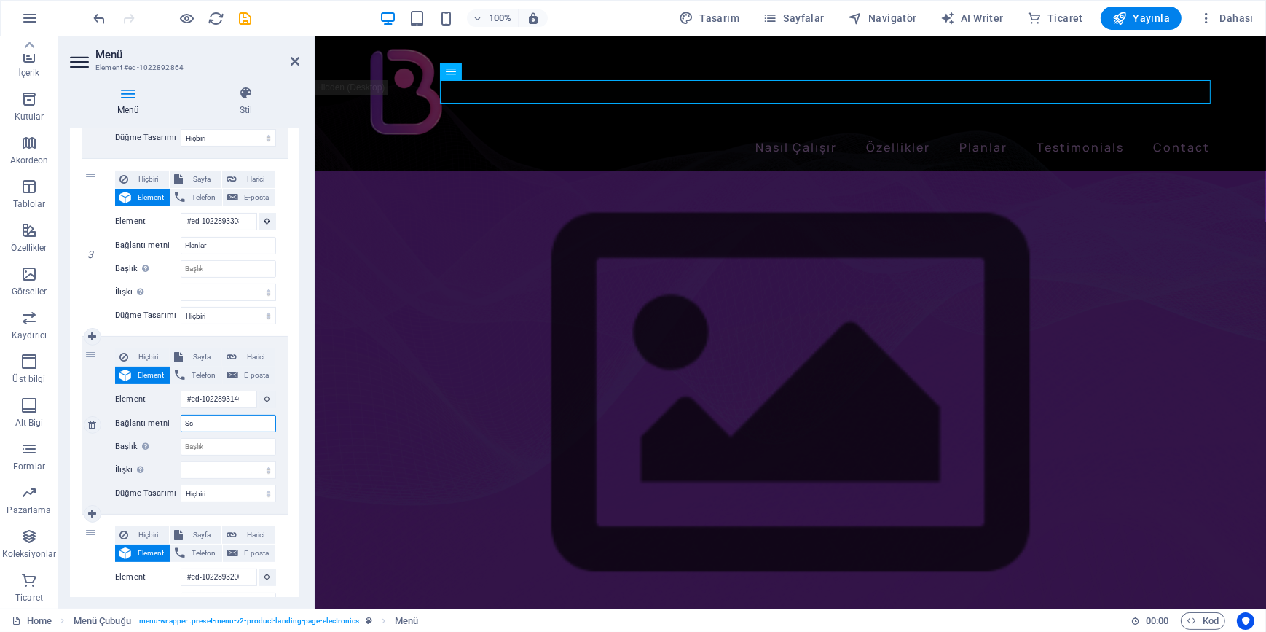
select select
type input "S"
select select
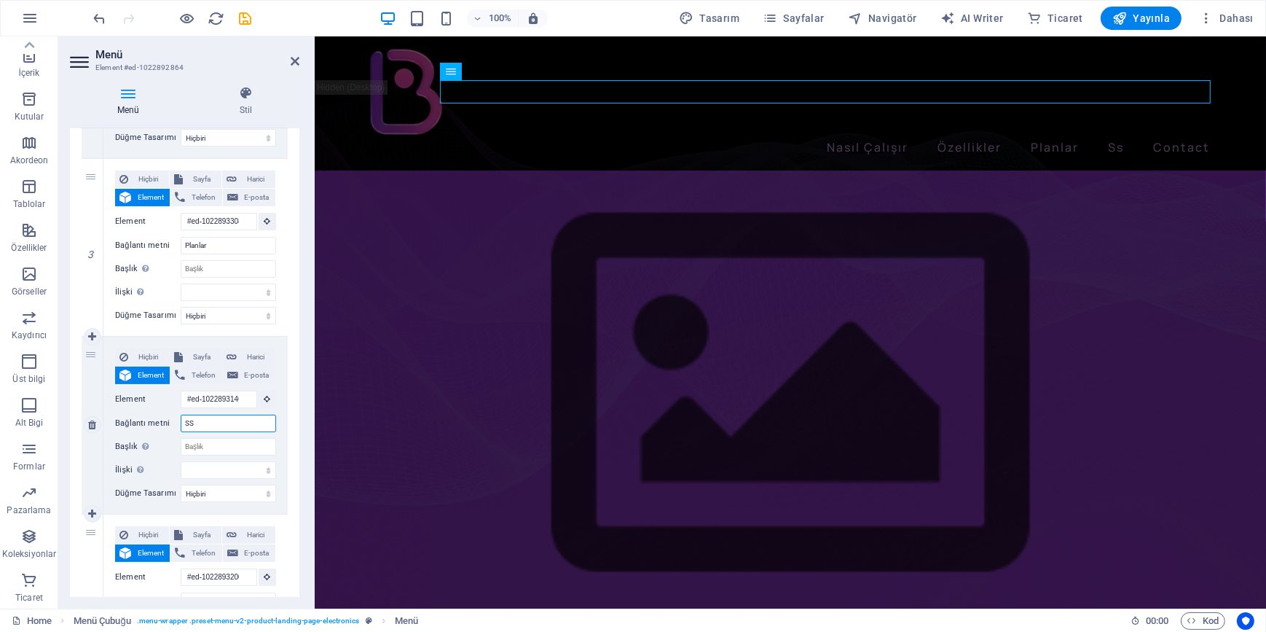
type input "SSS"
select select
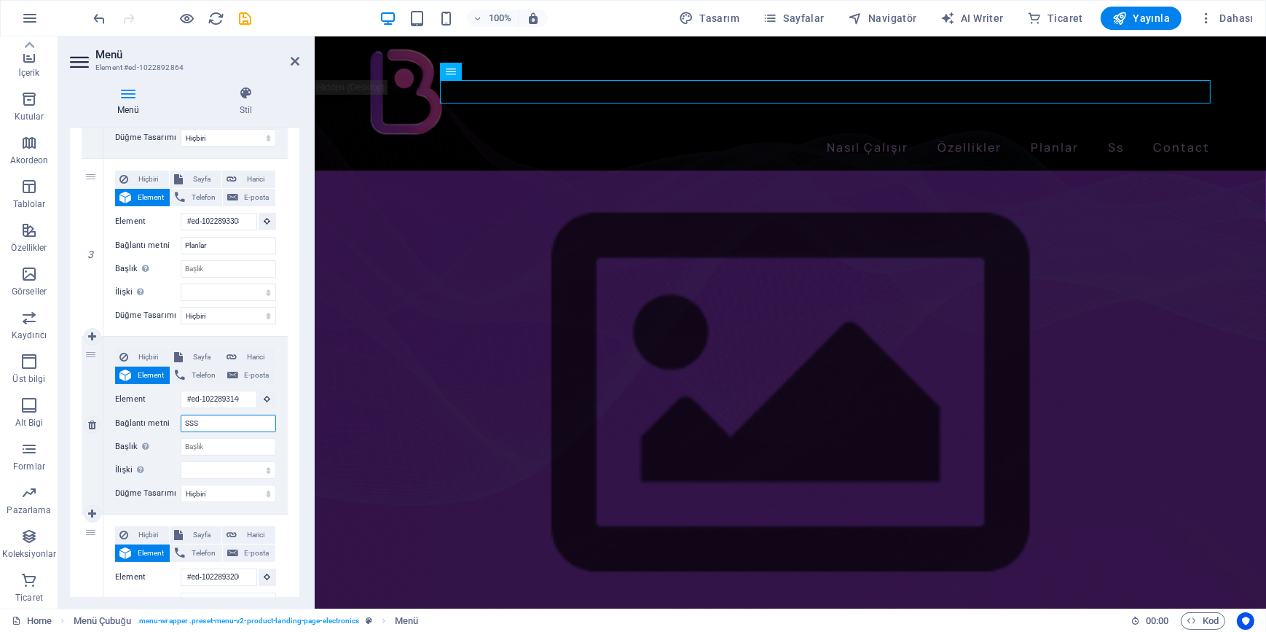
select select
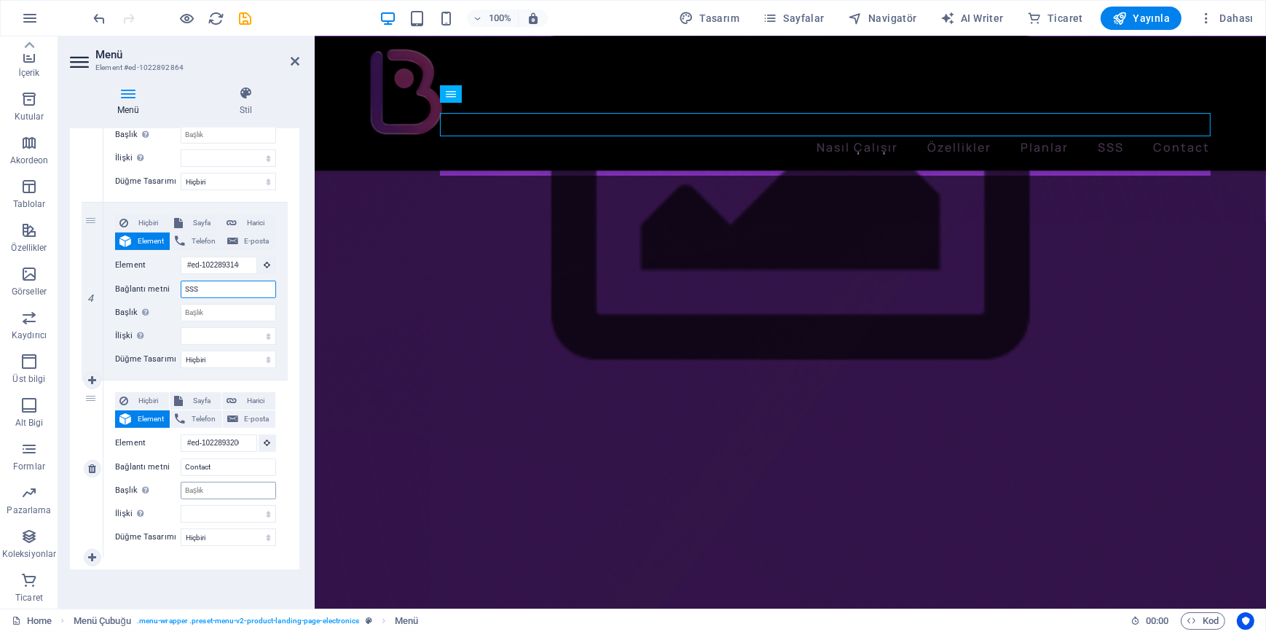
scroll to position [385, 0]
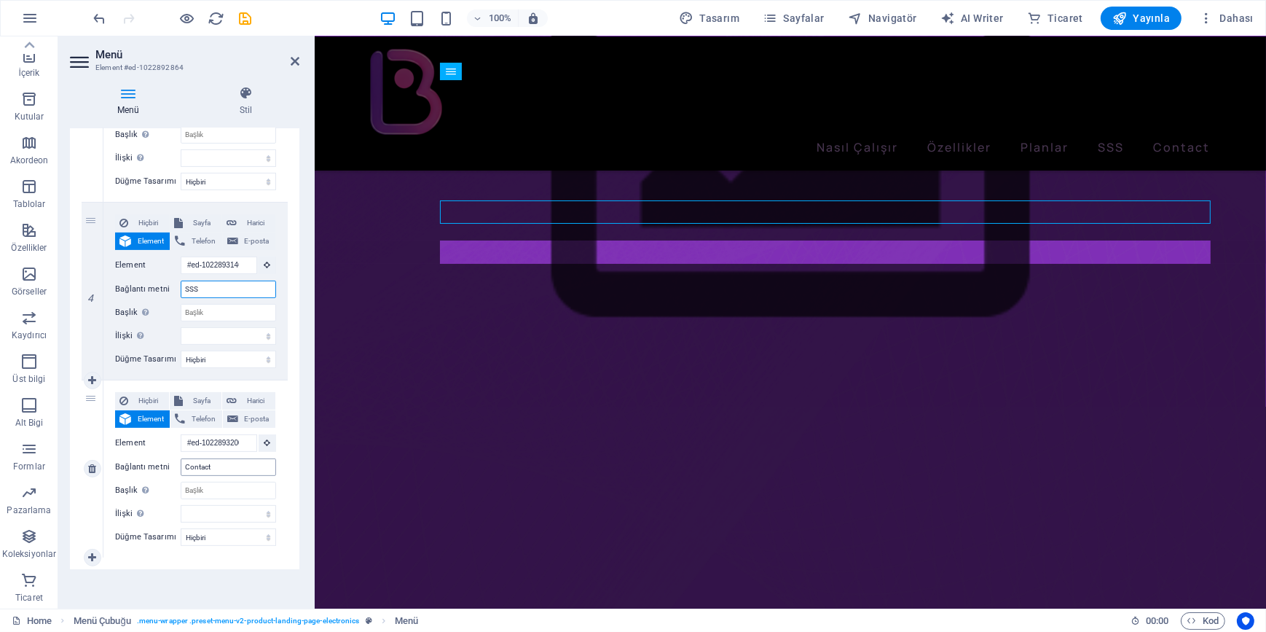
type input "SSS"
click at [226, 459] on input "Contact" at bounding box center [228, 466] width 95 height 17
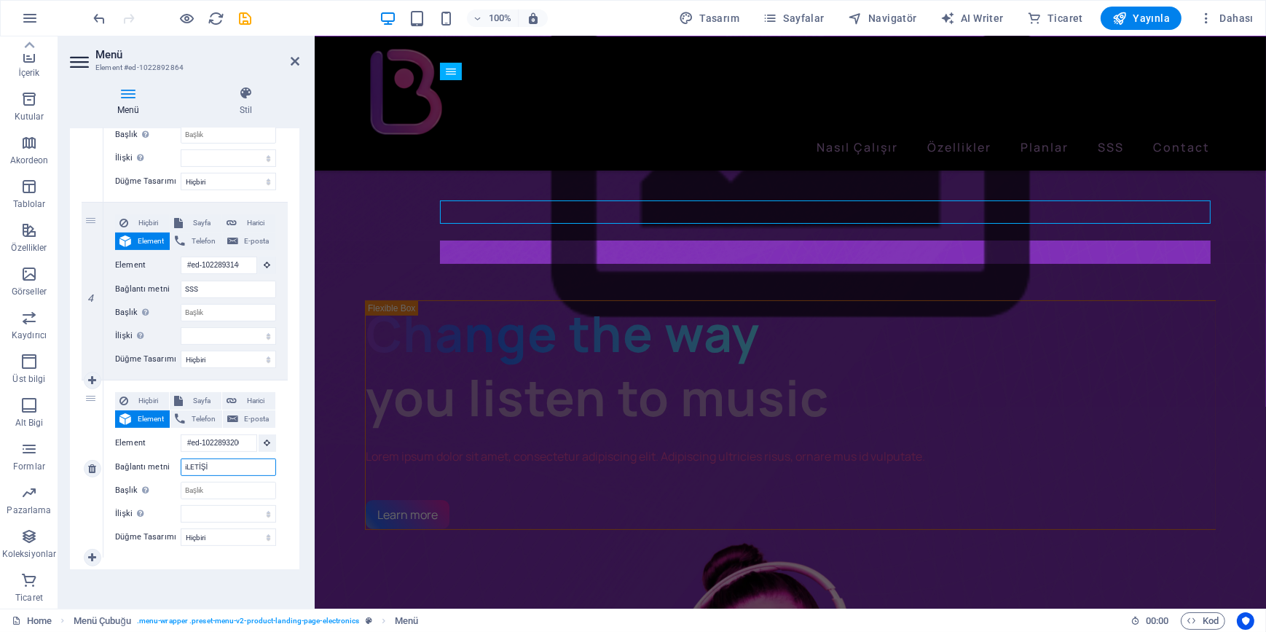
type input "iLETİŞİM"
select select
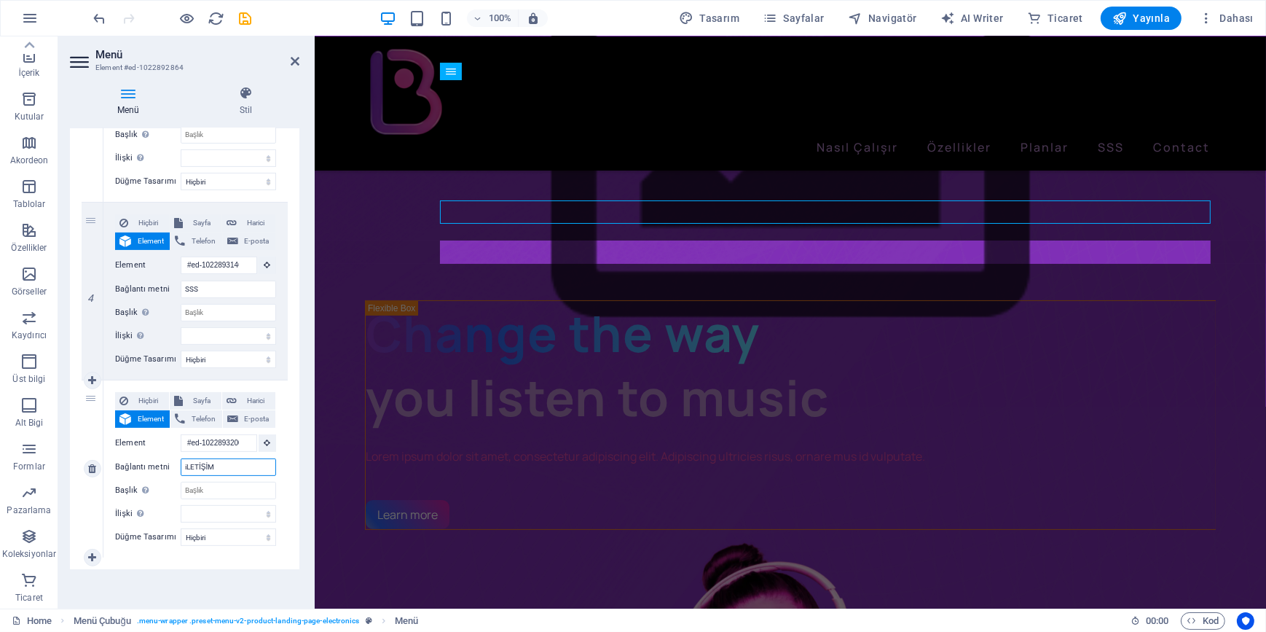
select select
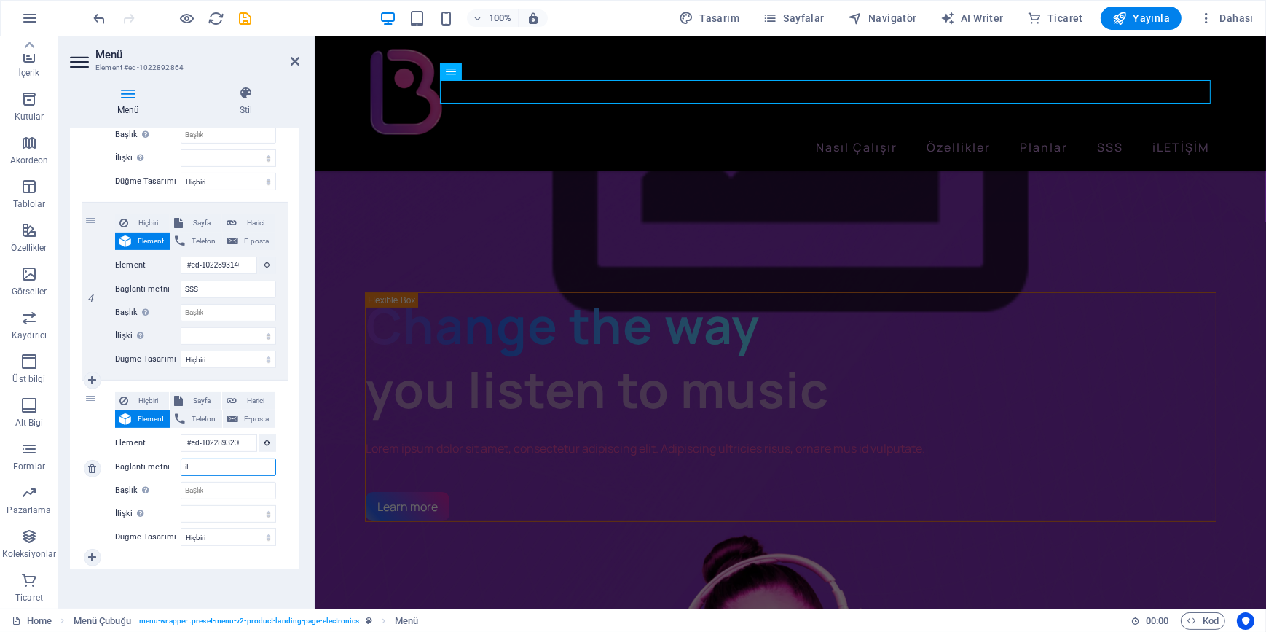
type input "i"
select select
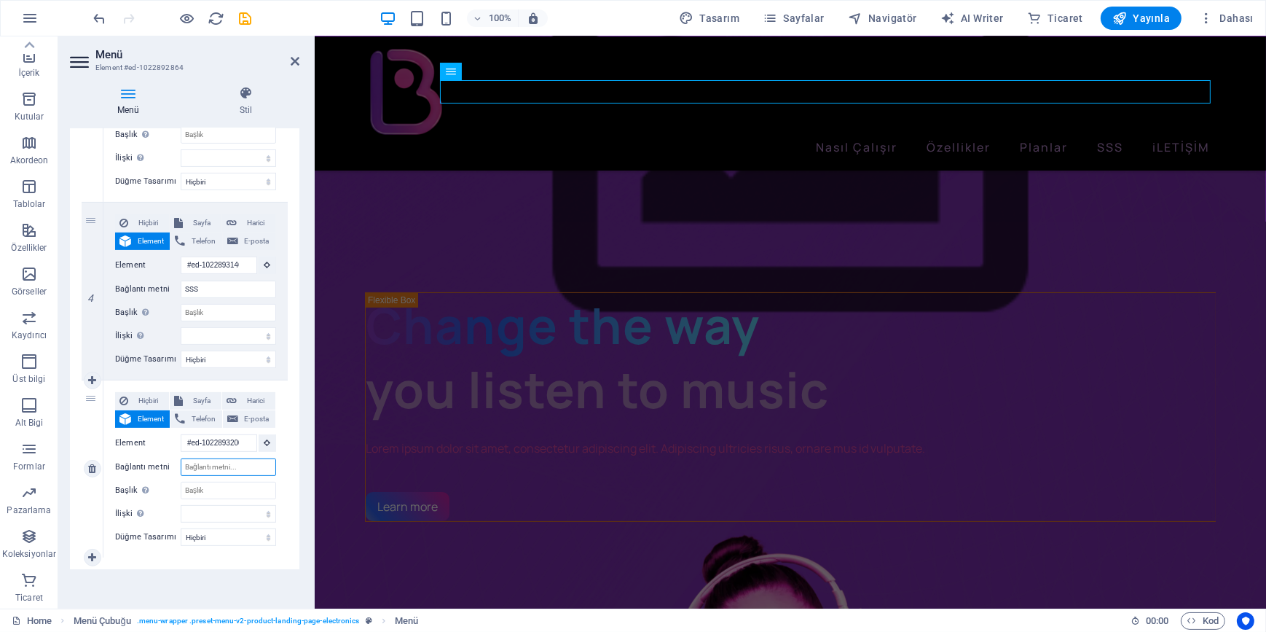
select select
type input "İletişim"
select select
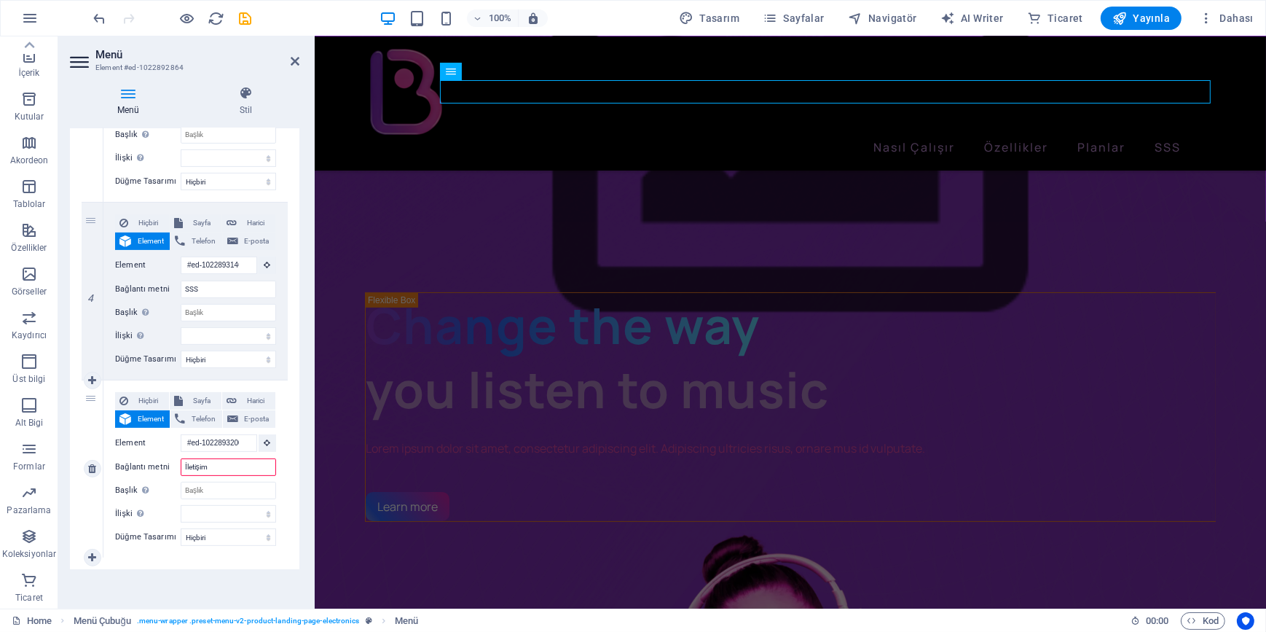
select select
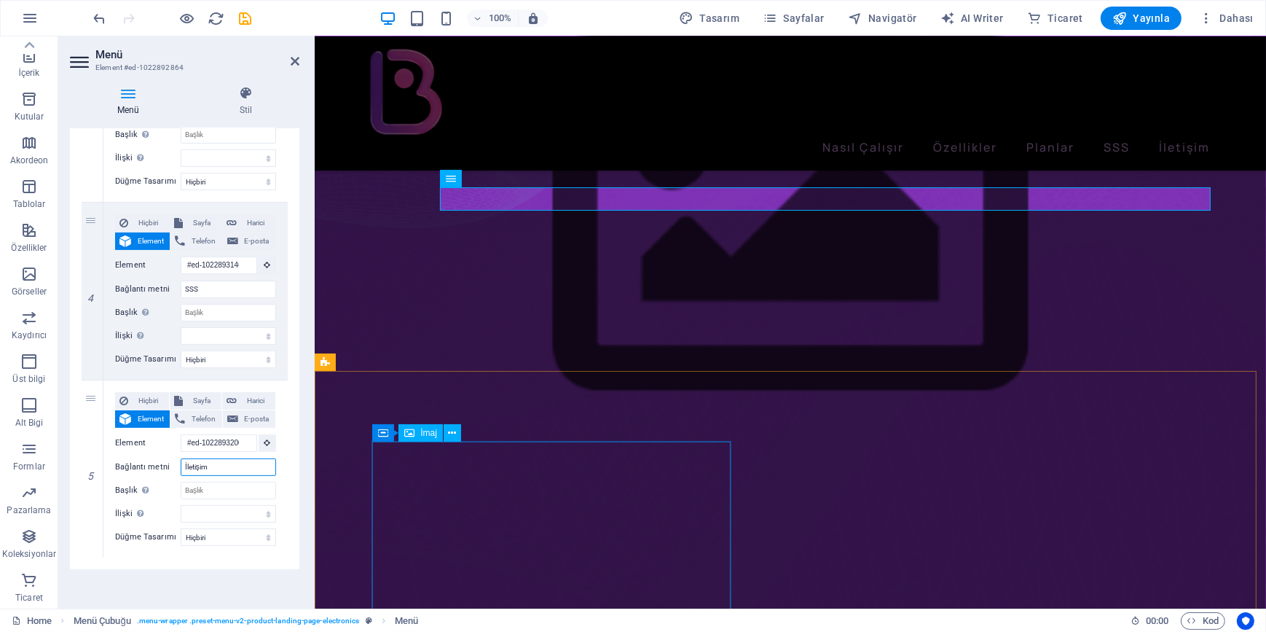
scroll to position [275, 0]
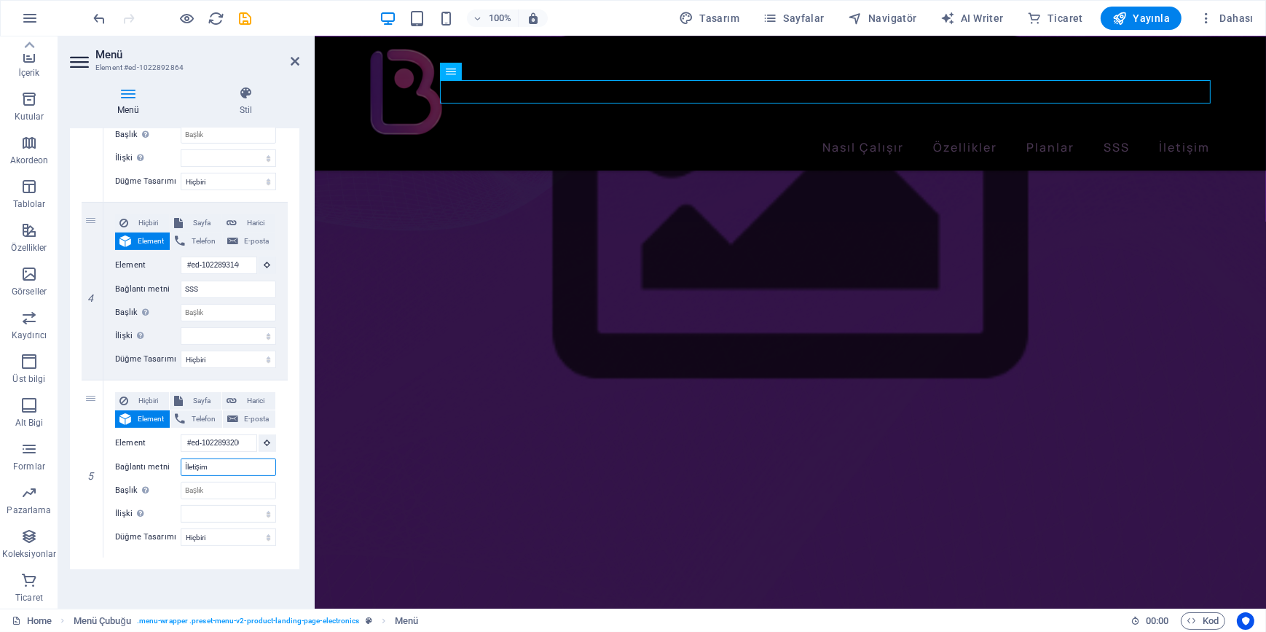
type input "İletişim"
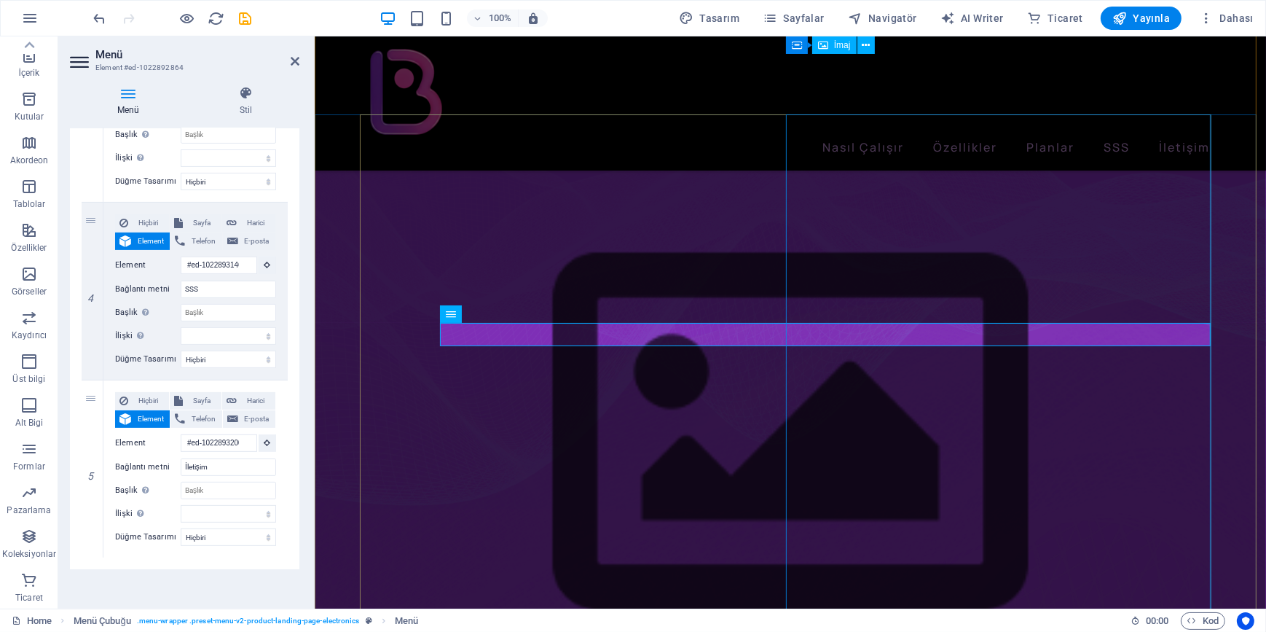
scroll to position [0, 0]
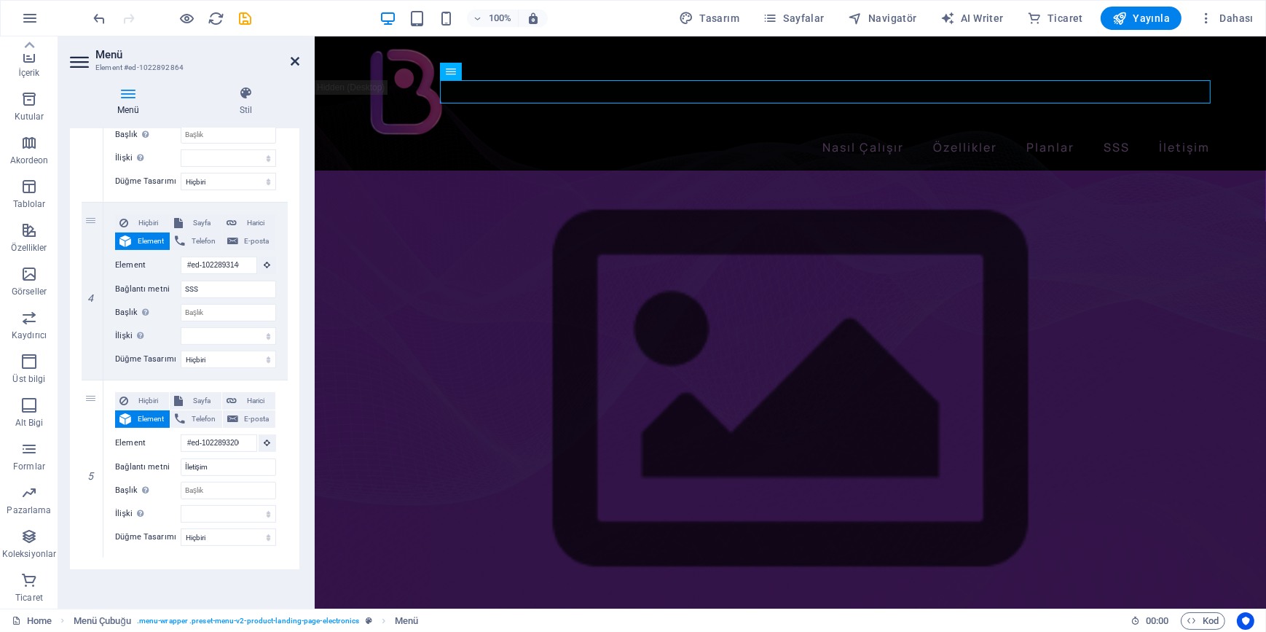
click at [294, 58] on icon at bounding box center [295, 61] width 9 height 12
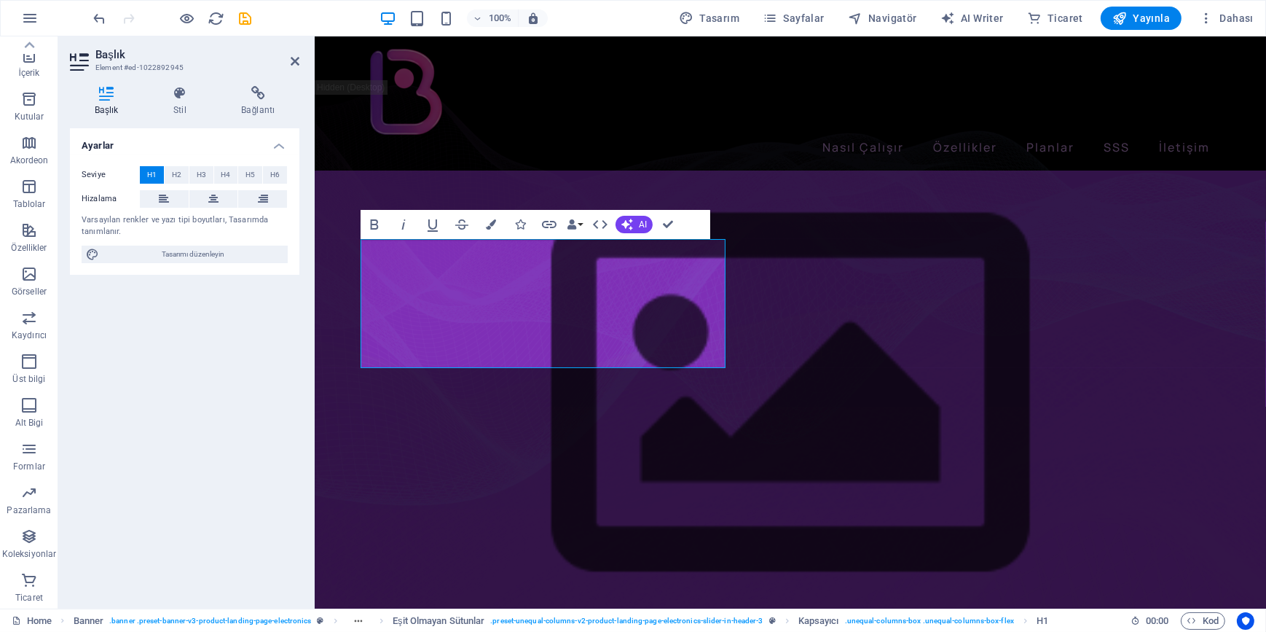
click at [146, 380] on div "Ayarlar Seviye H1 H2 H3 H4 H5 H6 Hizalama Varsayılan renkler ve yazı tipi boyut…" at bounding box center [185, 362] width 230 height 468
click at [288, 58] on h2 "Başlık" at bounding box center [197, 54] width 204 height 13
click at [294, 59] on icon at bounding box center [295, 61] width 9 height 12
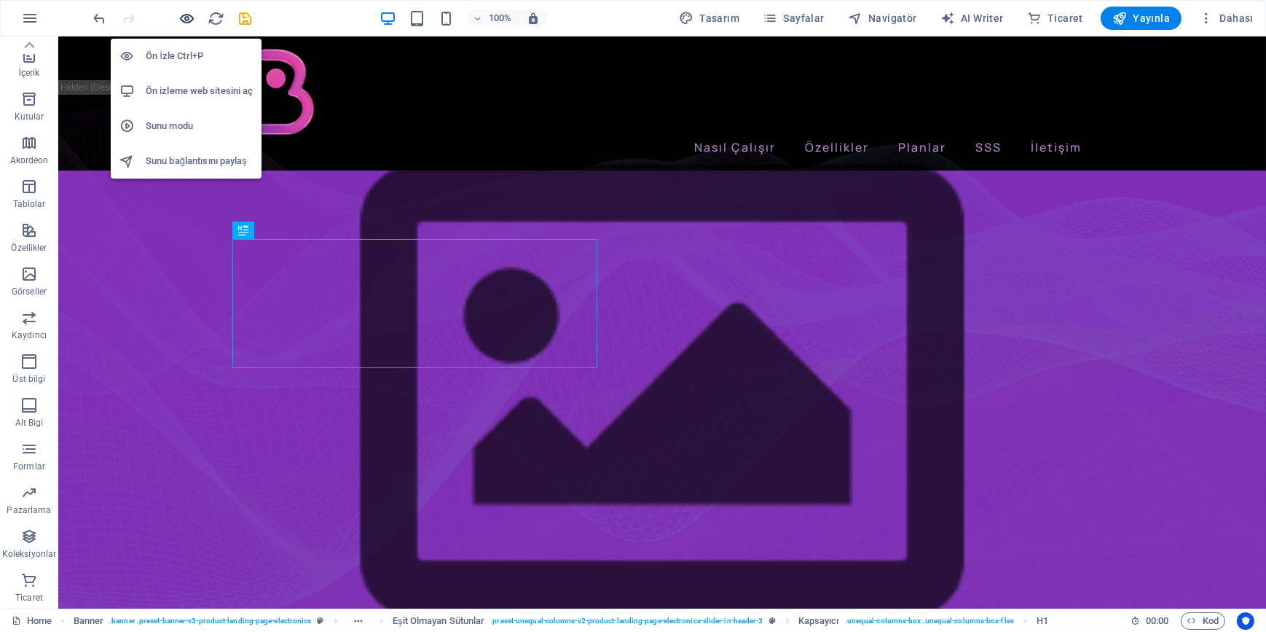
click at [179, 17] on icon "button" at bounding box center [187, 18] width 17 height 17
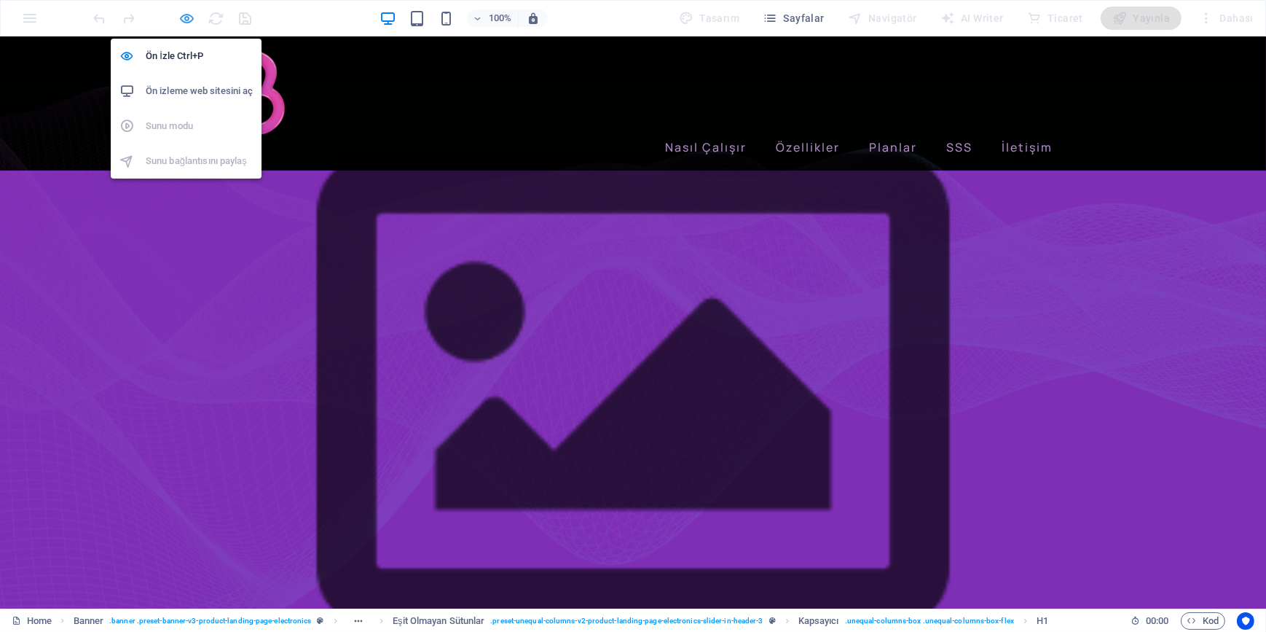
click at [181, 15] on icon "button" at bounding box center [187, 18] width 17 height 17
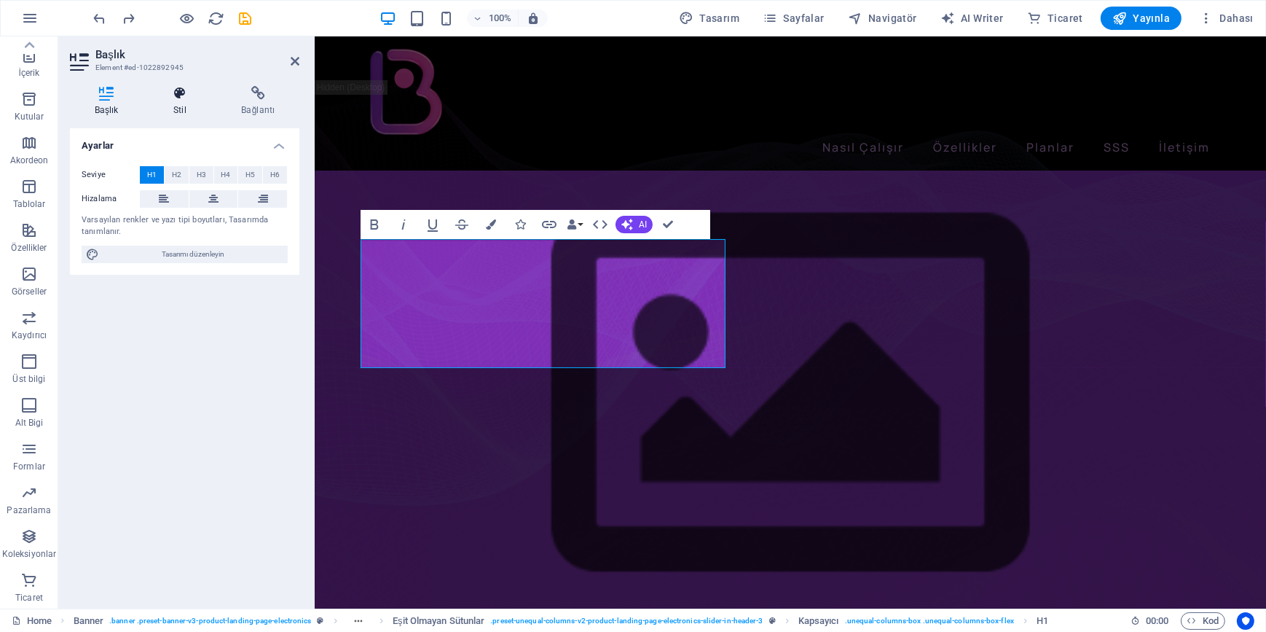
click at [177, 102] on h4 "Stil" at bounding box center [183, 101] width 68 height 31
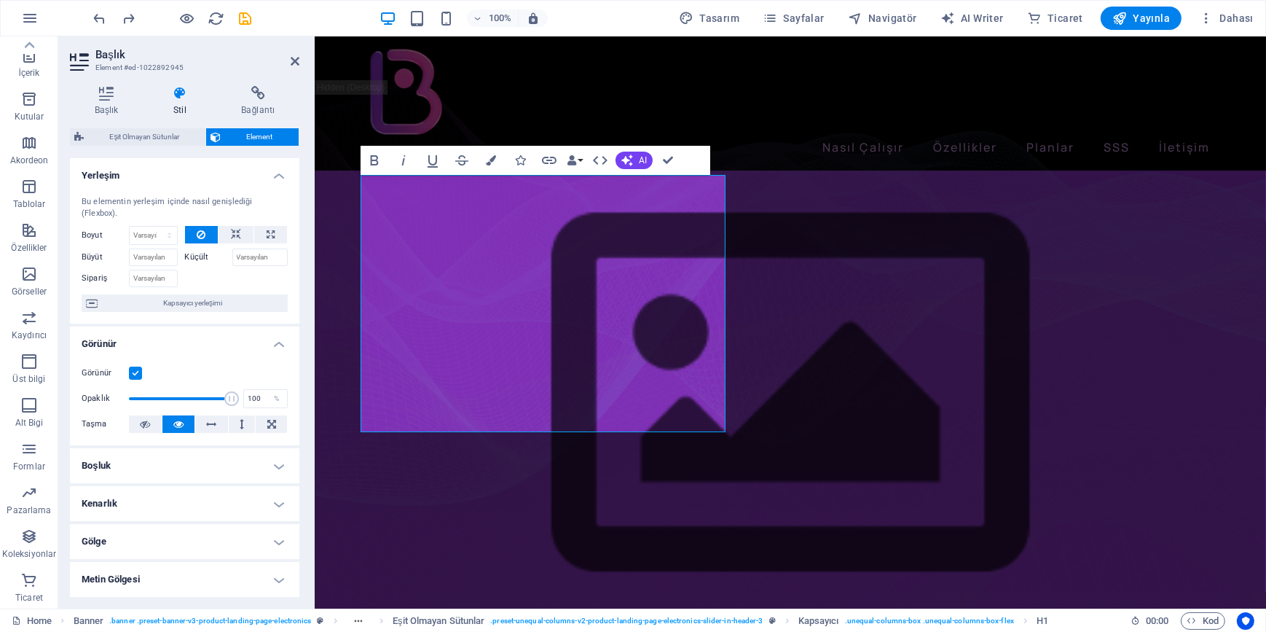
click at [334, 270] on figure at bounding box center [790, 395] width 952 height 538
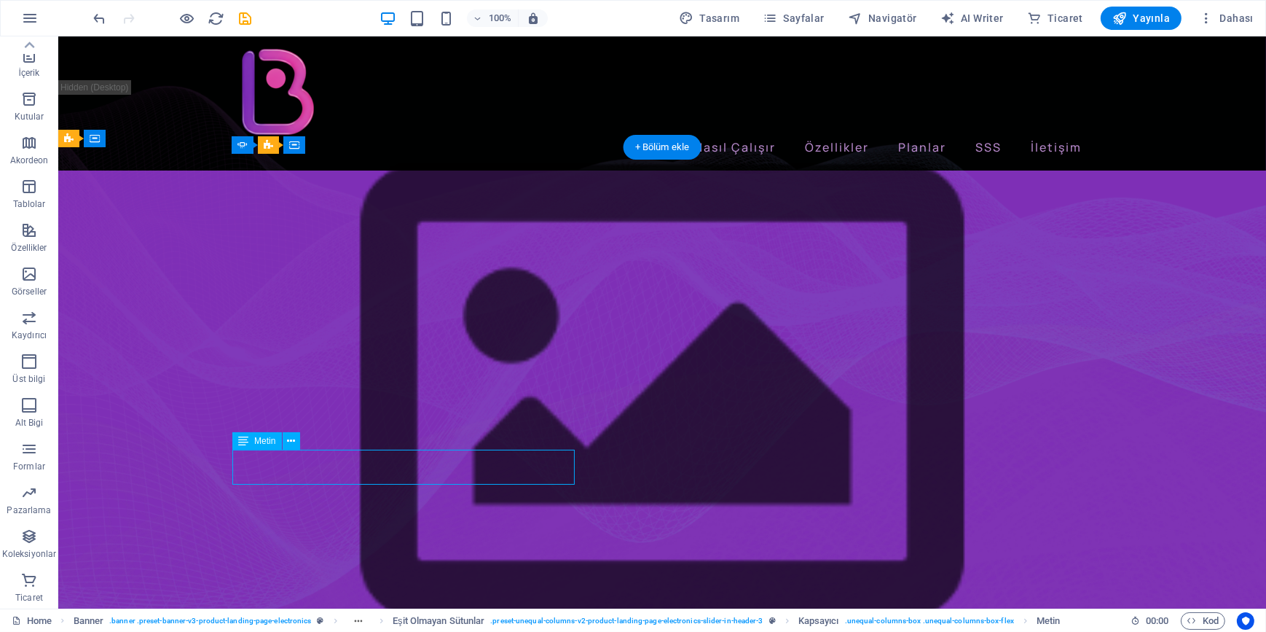
click at [73, 474] on figure at bounding box center [662, 395] width 1208 height 538
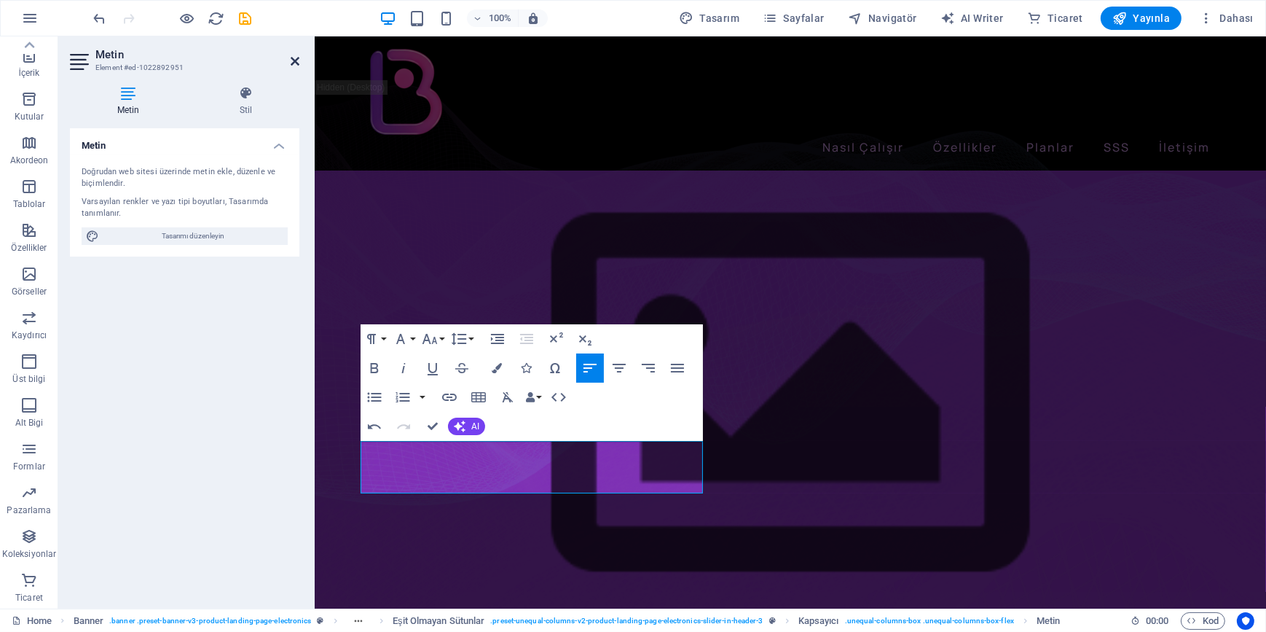
click at [292, 57] on icon at bounding box center [295, 61] width 9 height 12
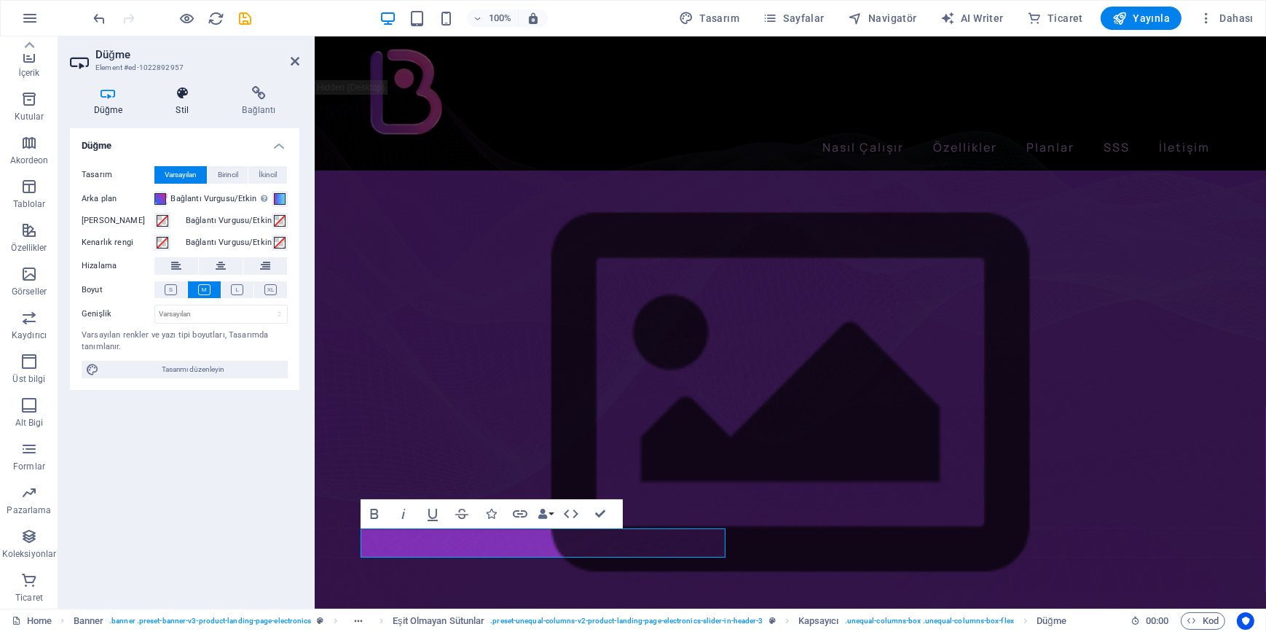
click at [177, 102] on h4 "Stil" at bounding box center [185, 101] width 66 height 31
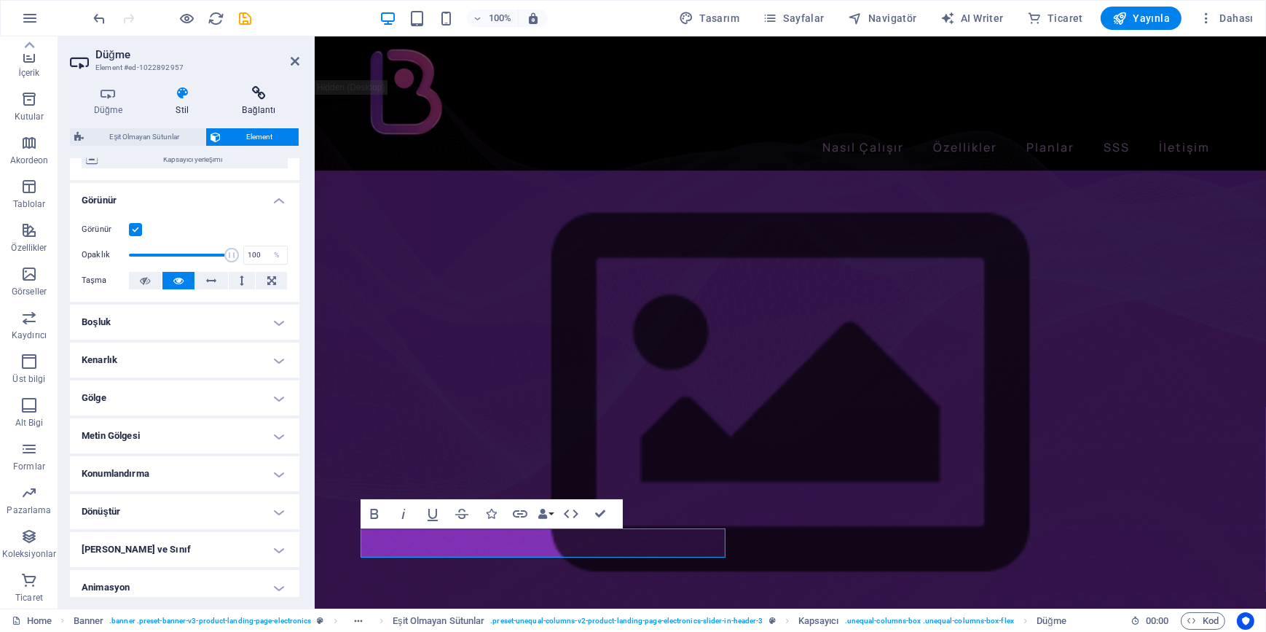
scroll to position [122, 0]
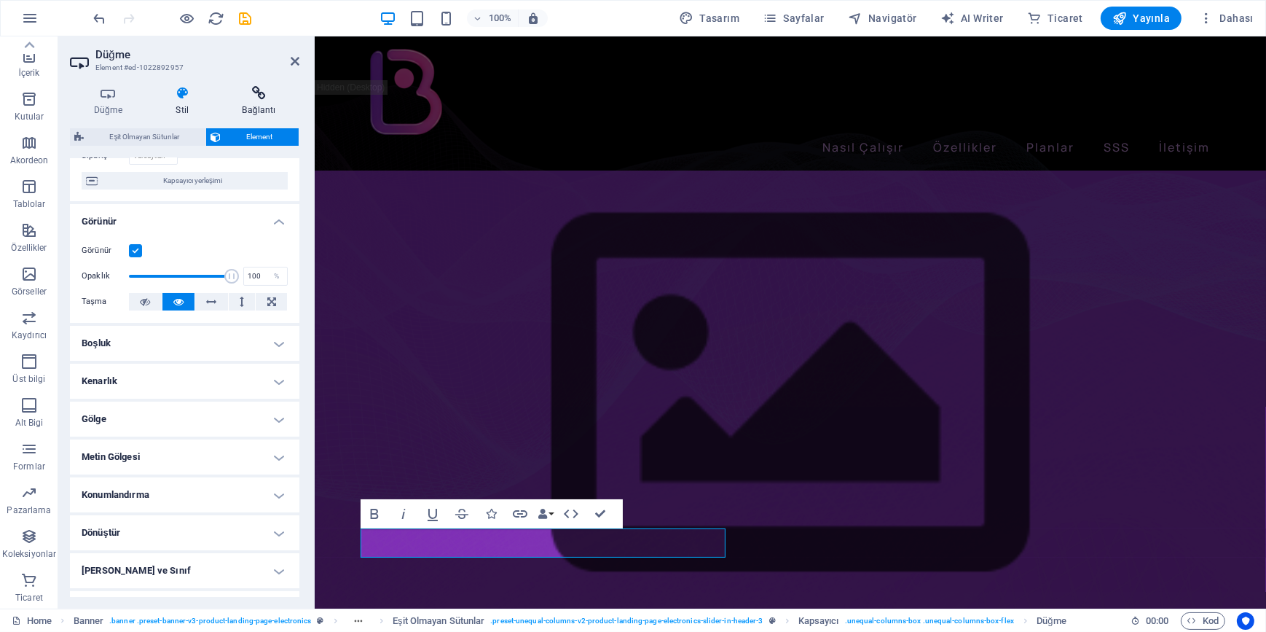
click at [258, 94] on icon at bounding box center [259, 93] width 81 height 15
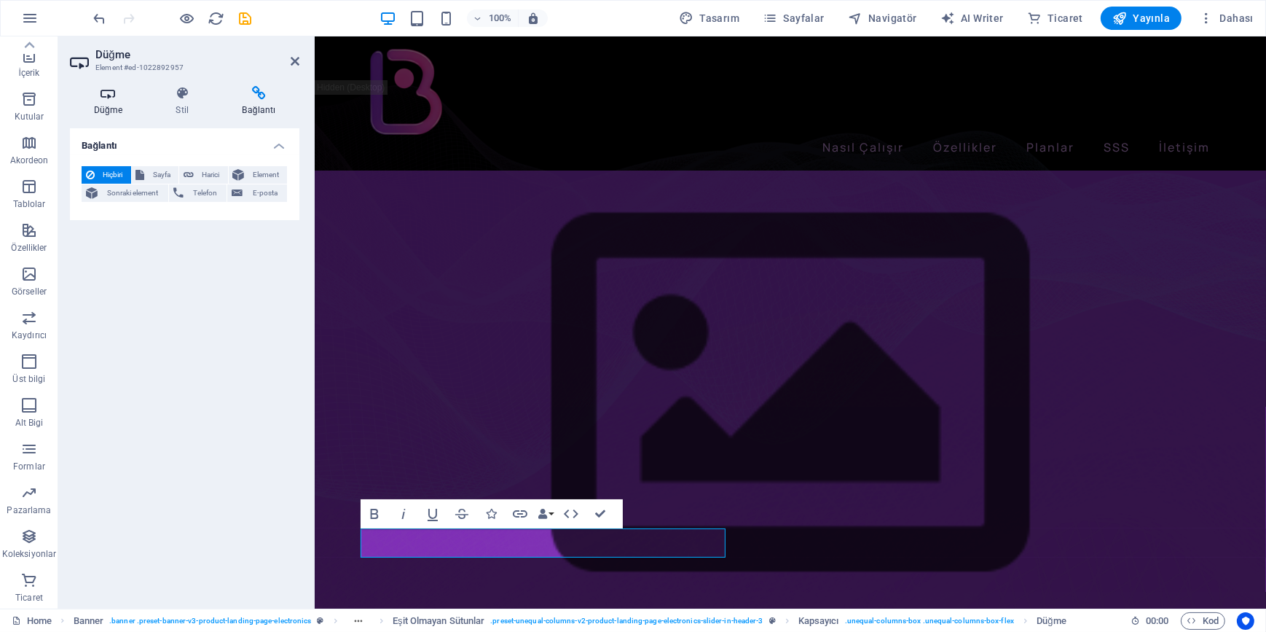
click at [109, 108] on h4 "Düğme" at bounding box center [111, 101] width 82 height 31
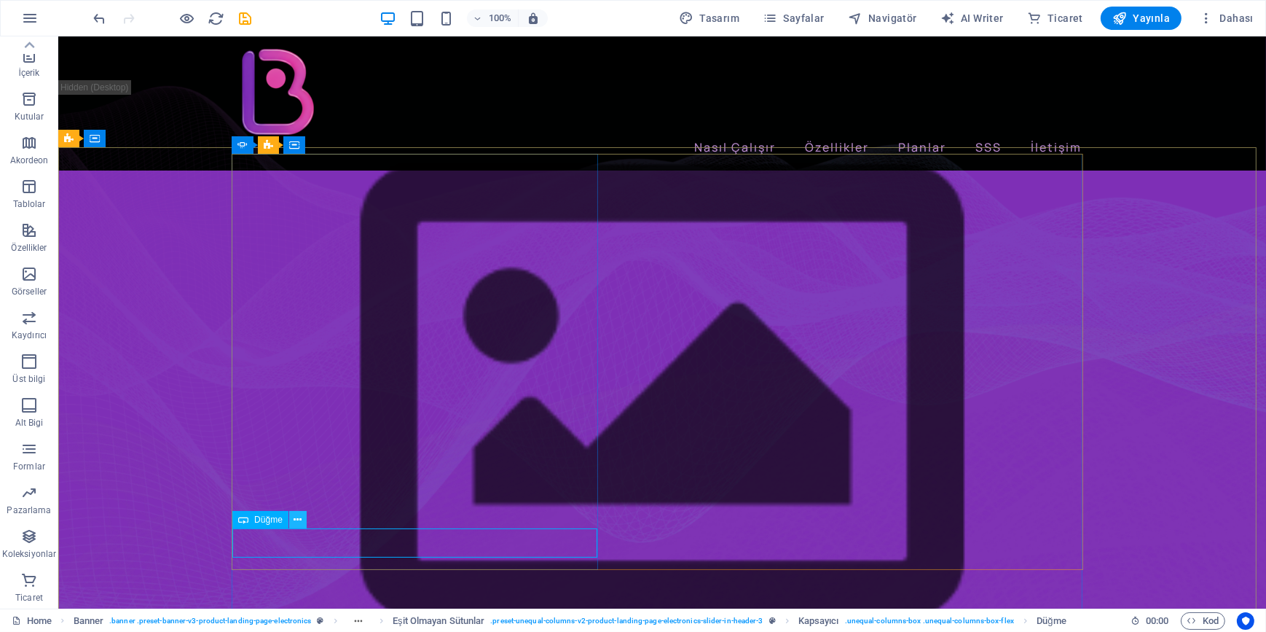
click at [296, 519] on icon at bounding box center [298, 519] width 8 height 15
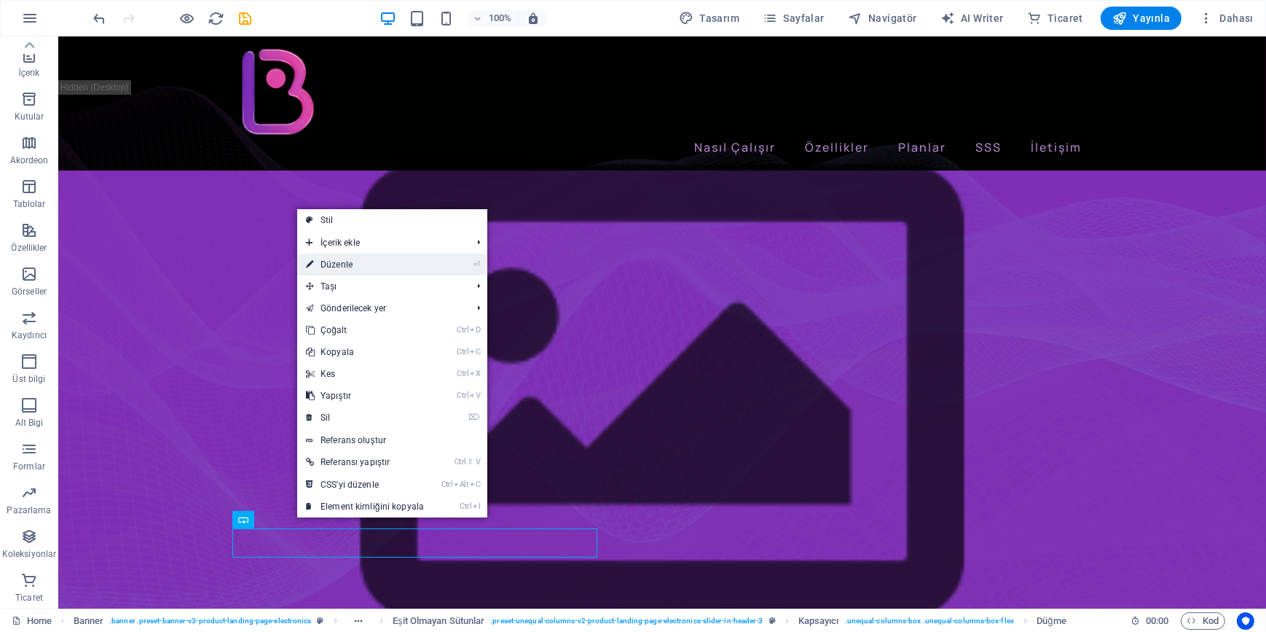
click at [344, 260] on link "⏎ Düzenle" at bounding box center [365, 265] width 136 height 22
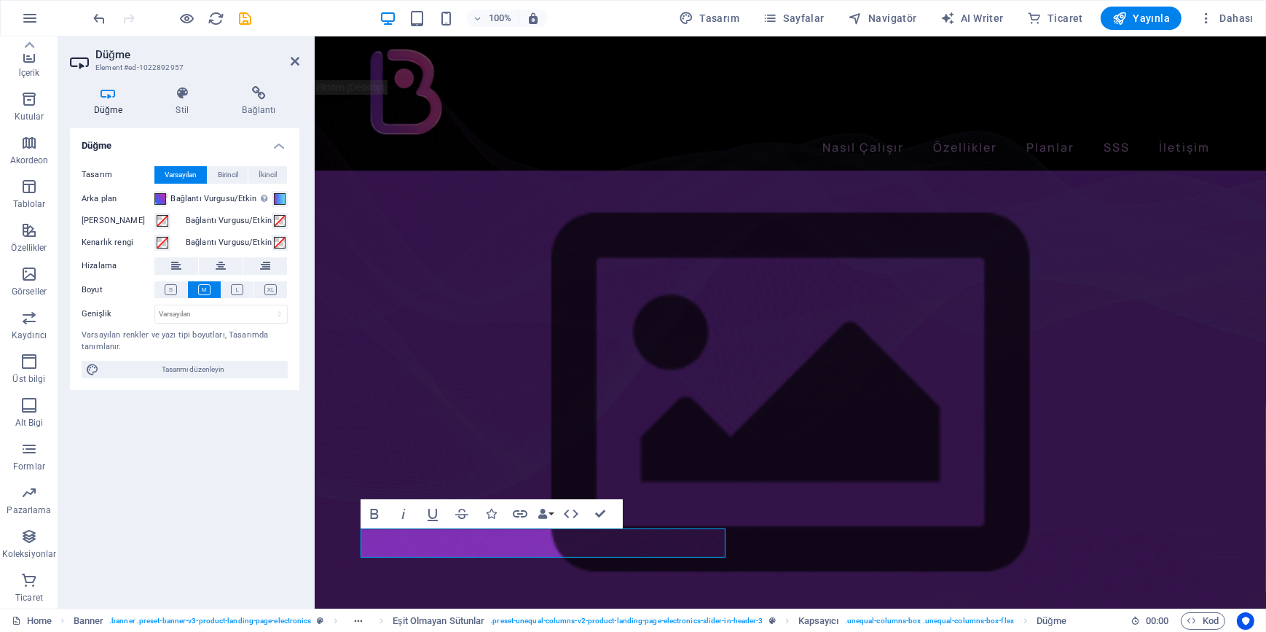
click at [207, 478] on div "Düğme Tasarım Varsayılan Birincil İkincil Arka plan Bağlantı Vurgusu/Etkin Etki…" at bounding box center [185, 362] width 230 height 468
click at [293, 60] on icon at bounding box center [295, 61] width 9 height 12
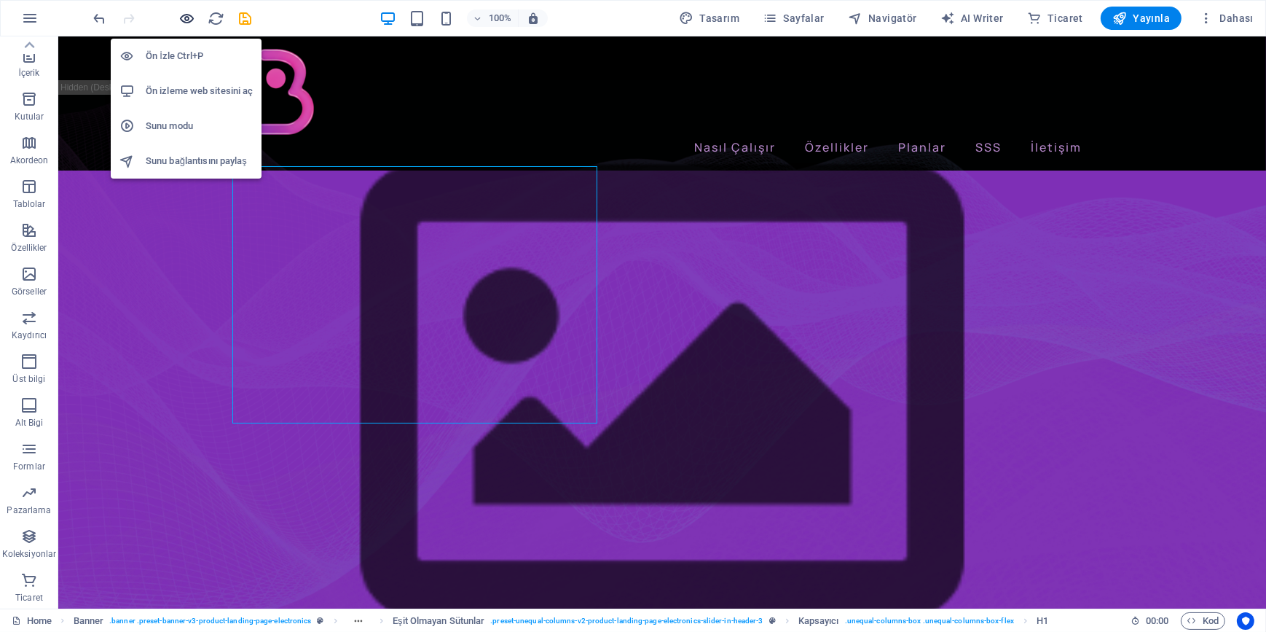
click at [185, 19] on icon "button" at bounding box center [187, 18] width 17 height 17
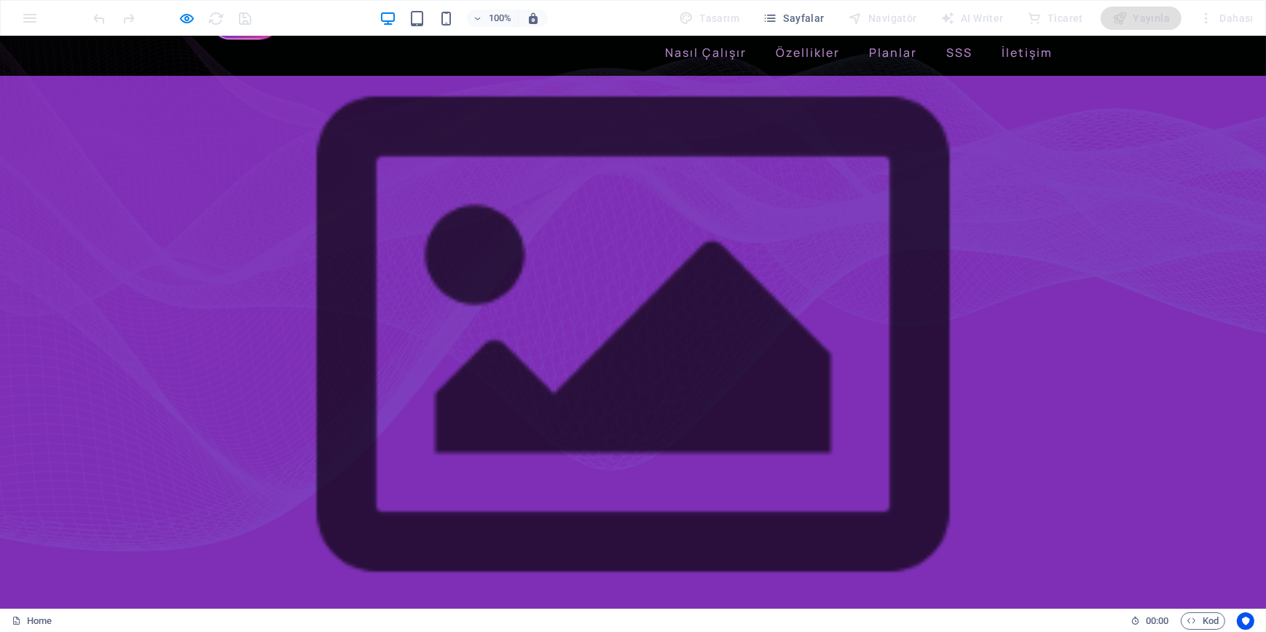
scroll to position [0, 0]
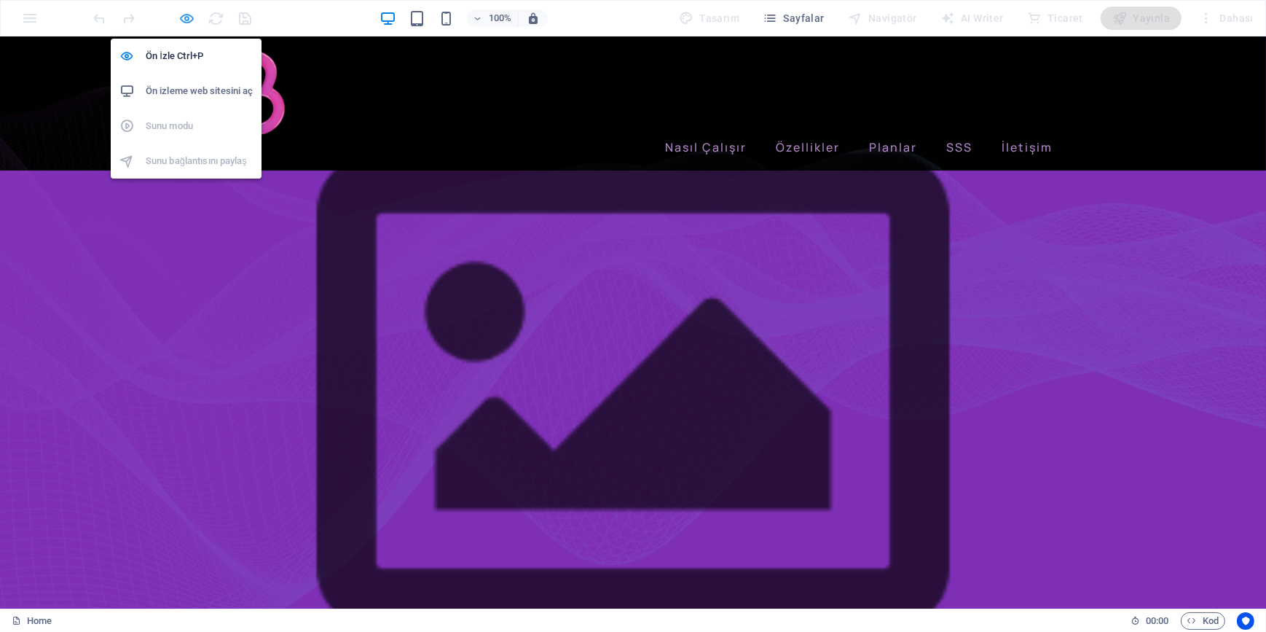
click at [189, 17] on icon "button" at bounding box center [187, 18] width 17 height 17
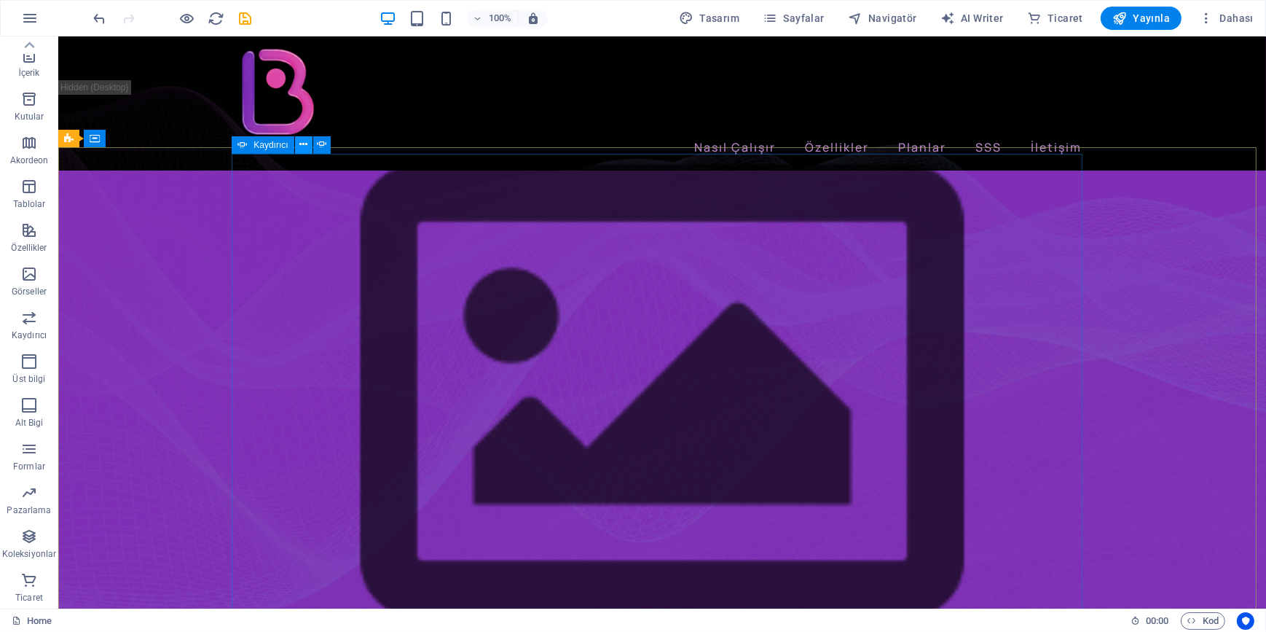
click at [305, 147] on icon at bounding box center [303, 144] width 8 height 15
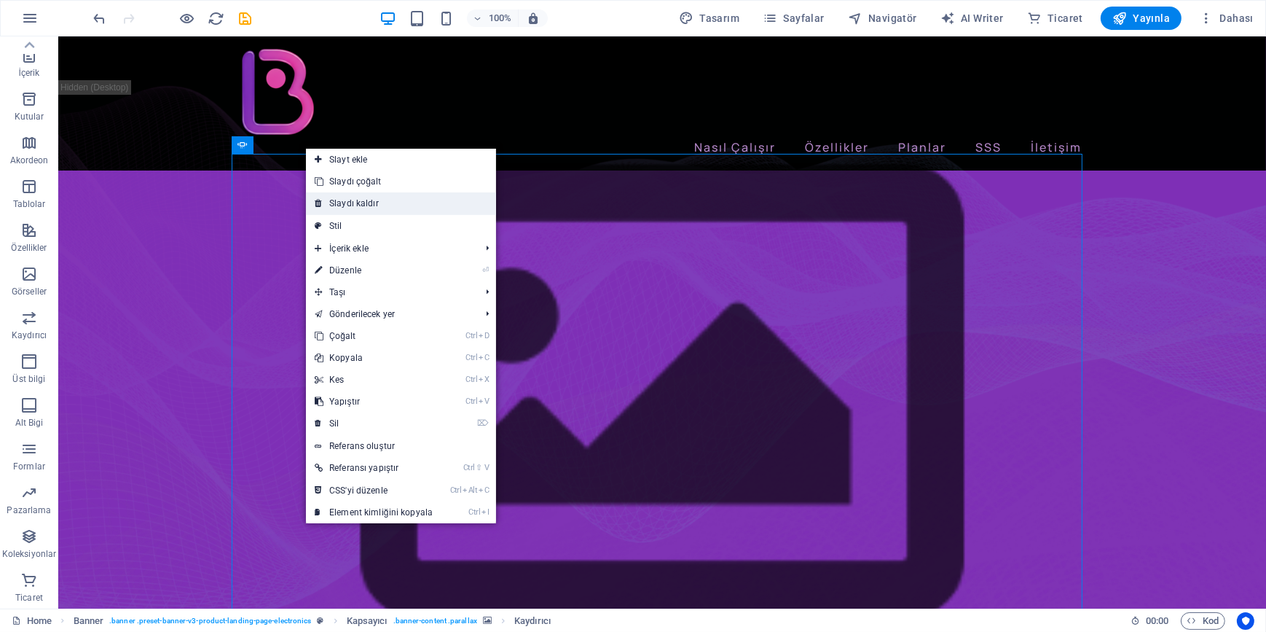
click at [344, 204] on link "Slaydı kaldır" at bounding box center [401, 203] width 190 height 22
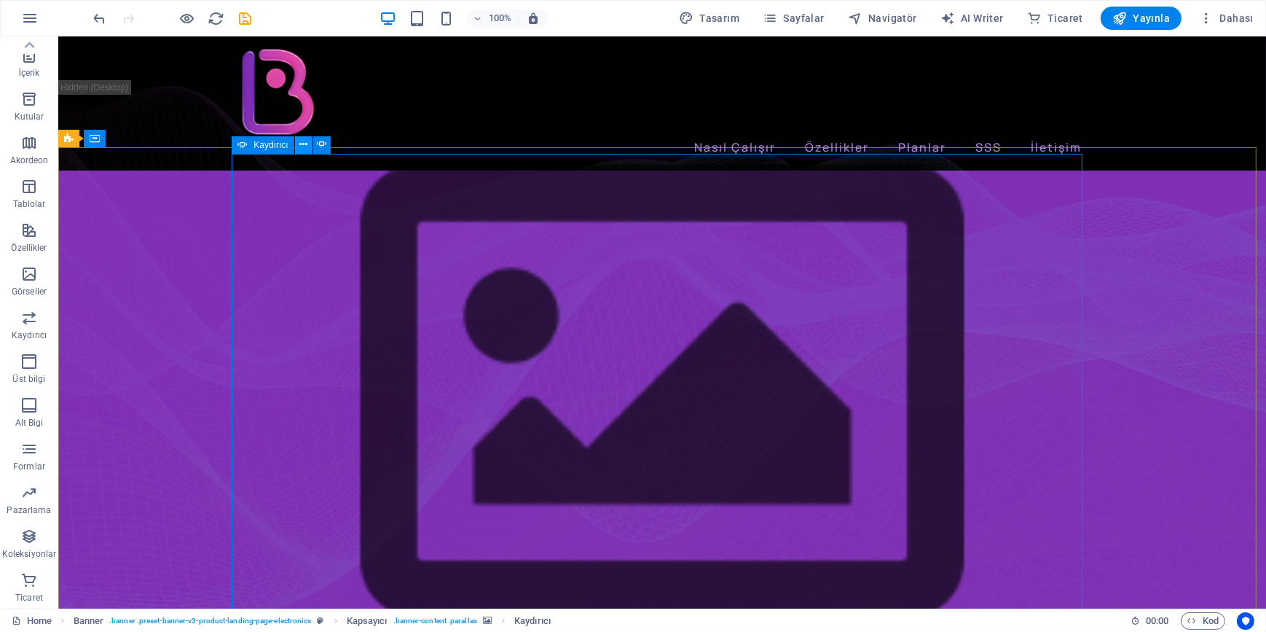
click at [299, 146] on button at bounding box center [303, 144] width 17 height 17
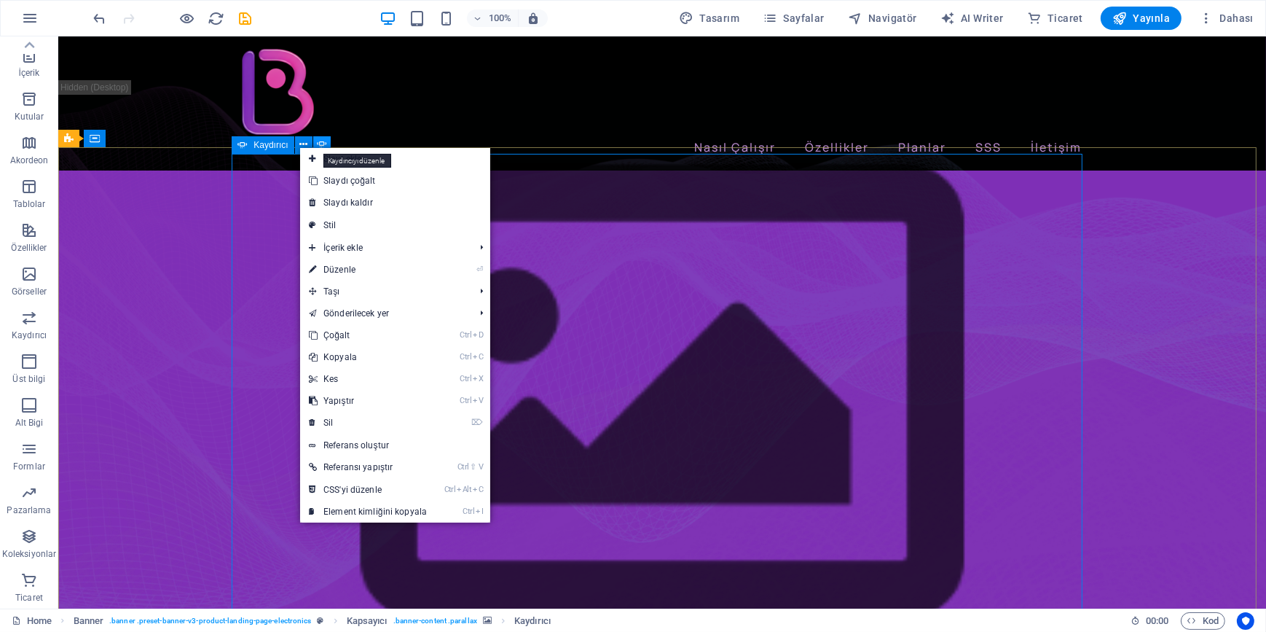
click at [324, 141] on icon at bounding box center [322, 144] width 10 height 15
select select "fade"
select select "ms"
select select "s"
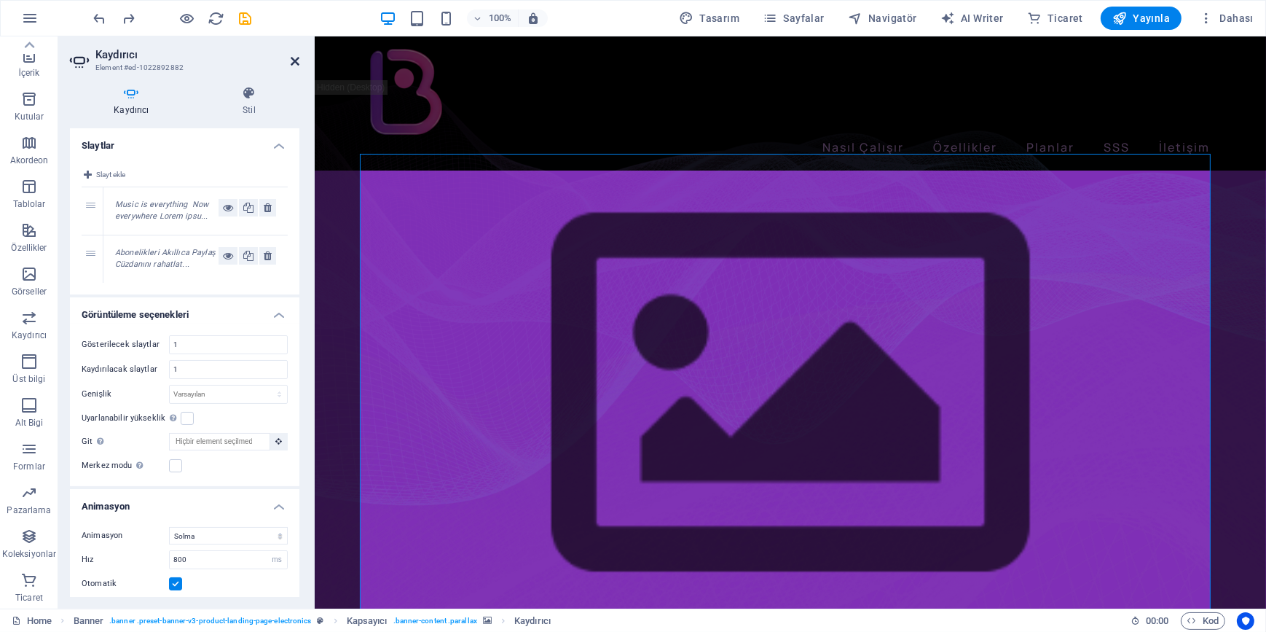
click at [293, 58] on icon at bounding box center [295, 61] width 9 height 12
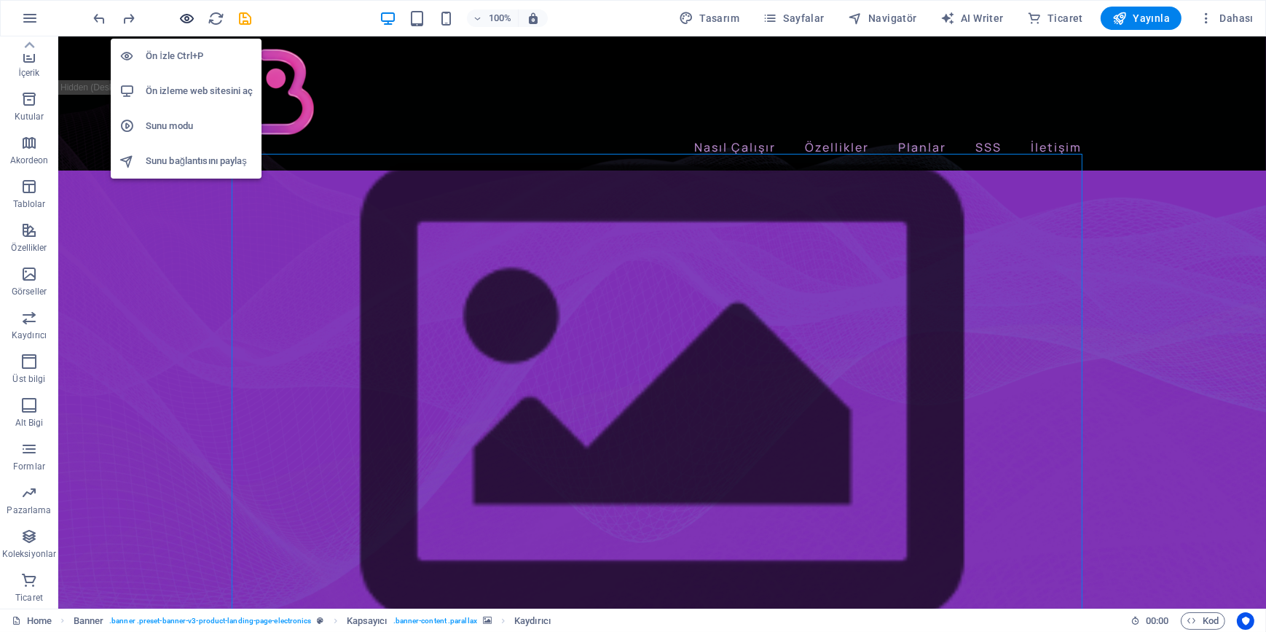
click at [185, 15] on icon "button" at bounding box center [187, 18] width 17 height 17
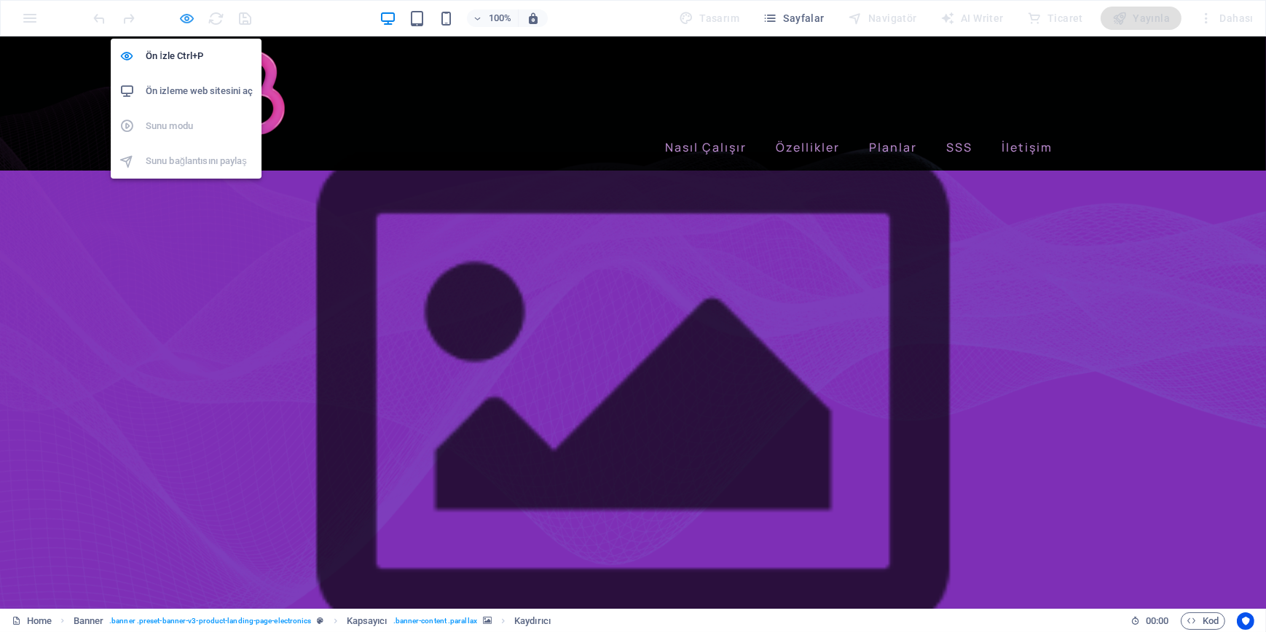
click at [187, 13] on icon "button" at bounding box center [187, 18] width 17 height 17
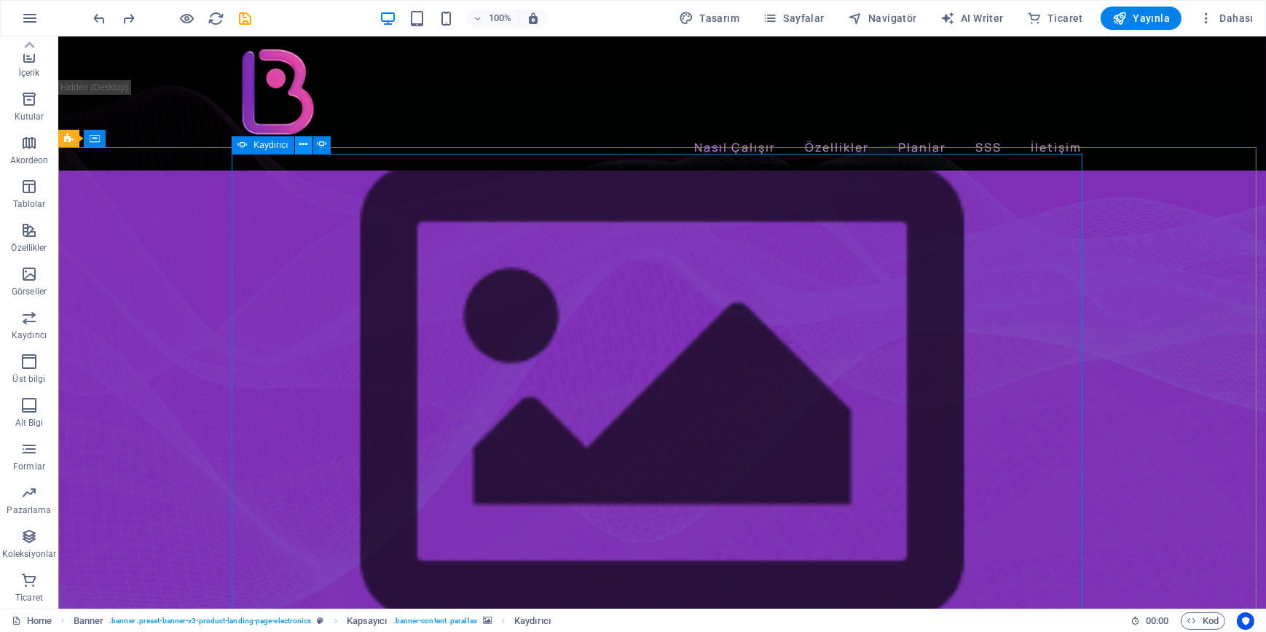
click at [299, 147] on icon at bounding box center [303, 144] width 8 height 15
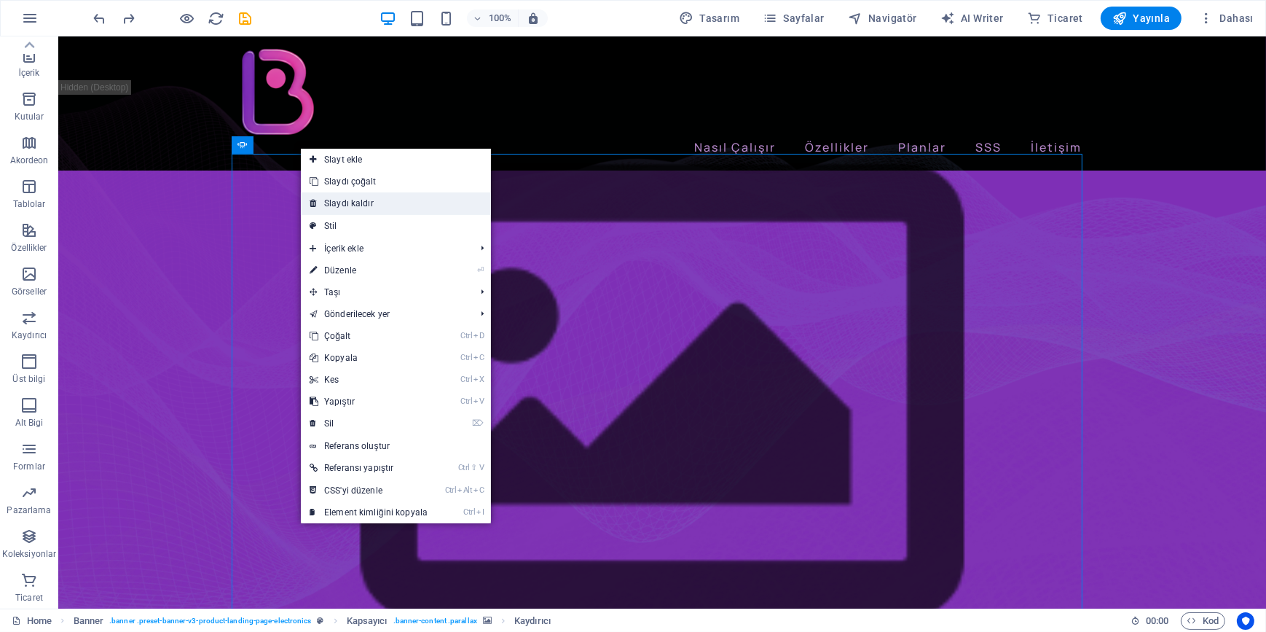
click at [333, 197] on link "Slaydı kaldır" at bounding box center [396, 203] width 190 height 22
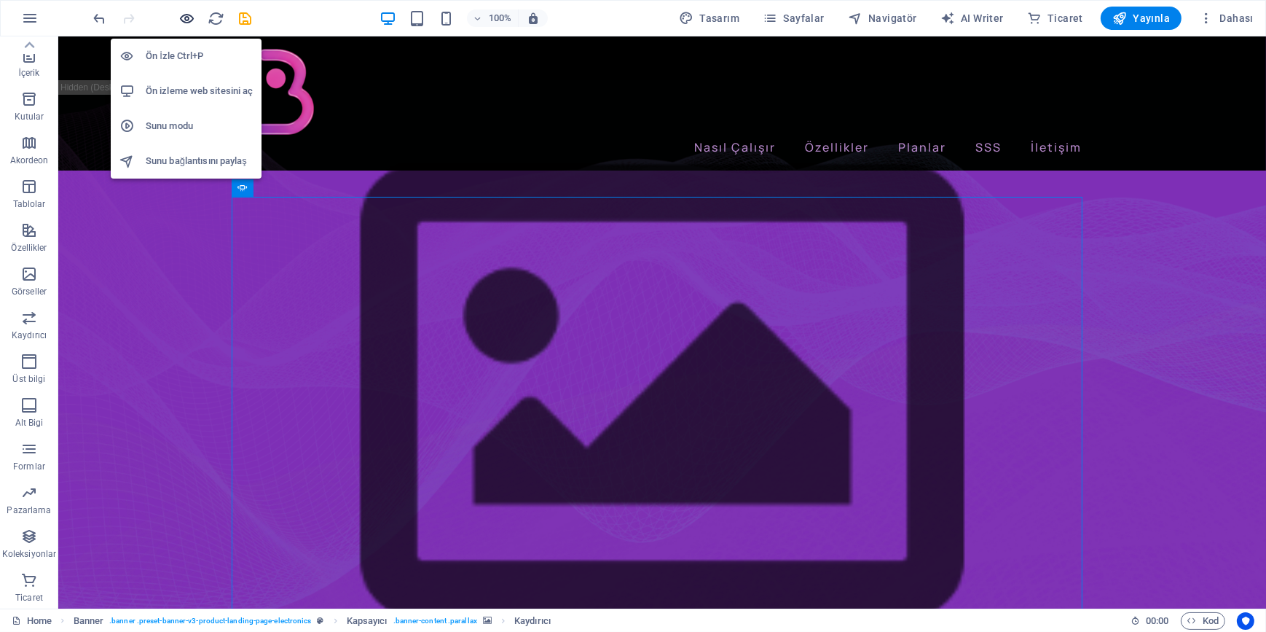
click at [186, 17] on icon "button" at bounding box center [187, 18] width 17 height 17
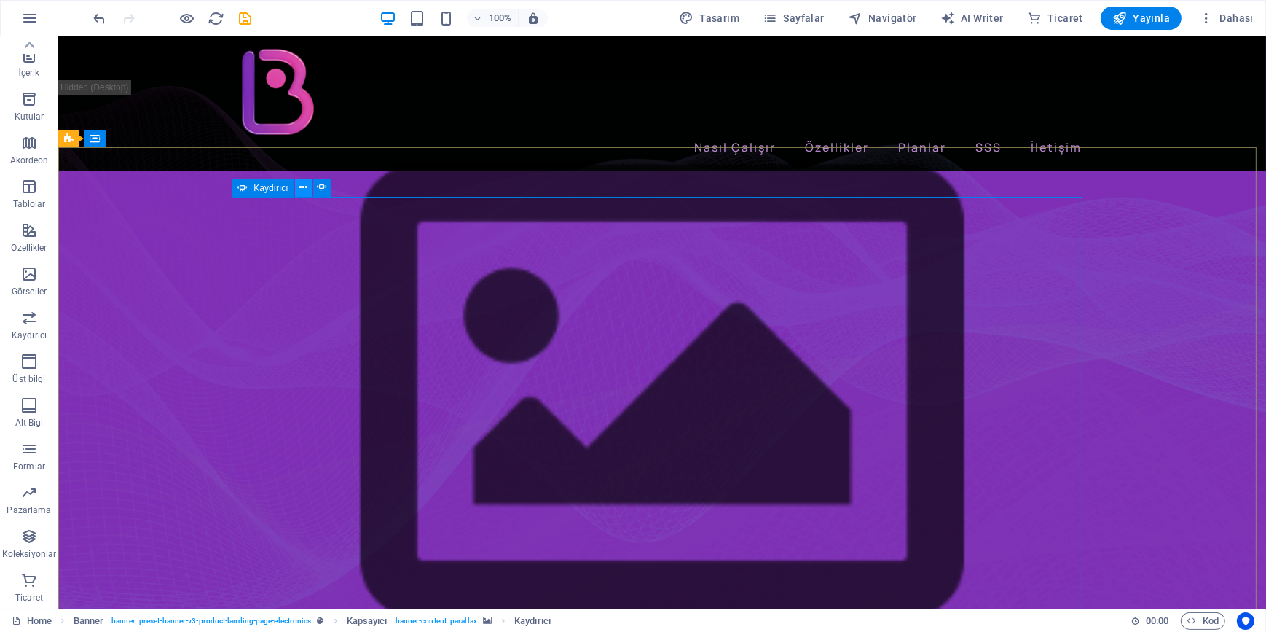
click at [301, 189] on icon at bounding box center [303, 187] width 8 height 15
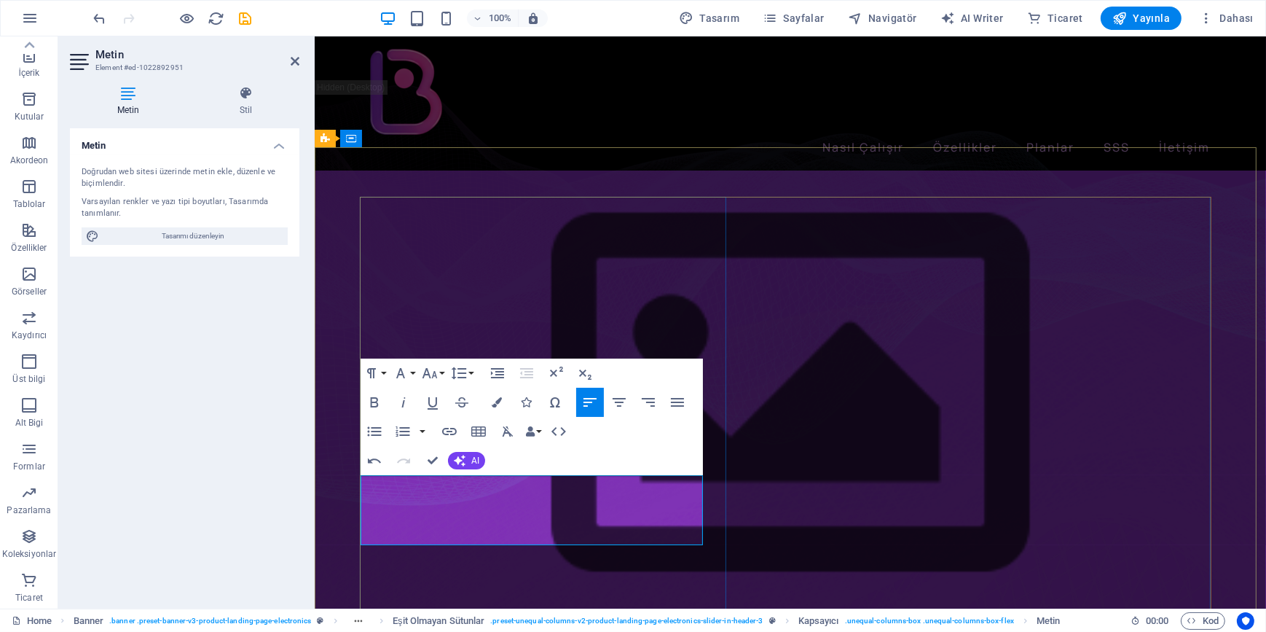
drag, startPoint x: 389, startPoint y: 485, endPoint x: 399, endPoint y: 482, distance: 9.9
click at [412, 372] on button "Font Family" at bounding box center [404, 372] width 28 height 29
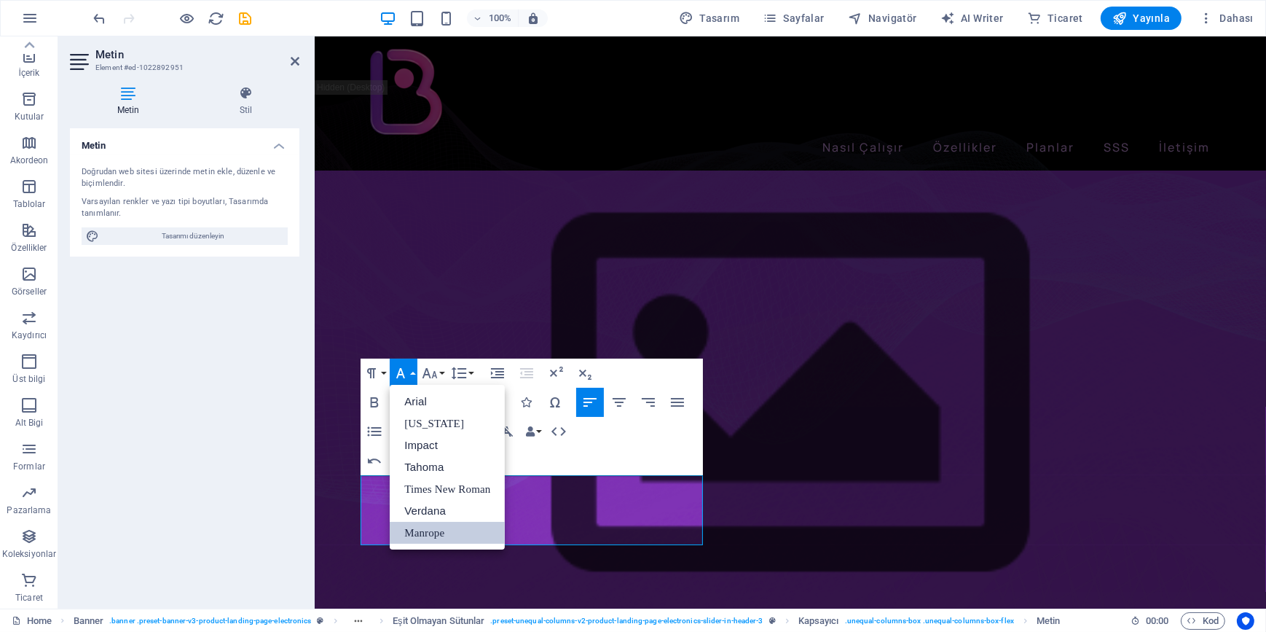
click at [412, 372] on button "Font Family" at bounding box center [404, 372] width 28 height 29
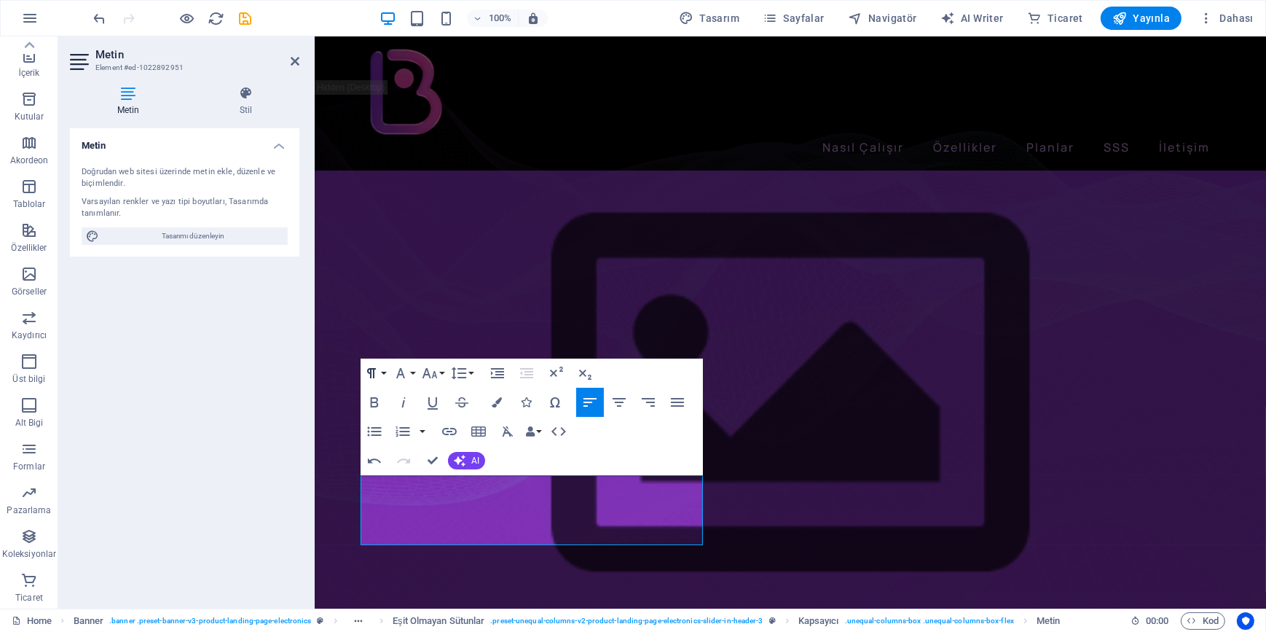
click at [384, 374] on button "Paragraph Format" at bounding box center [375, 372] width 28 height 29
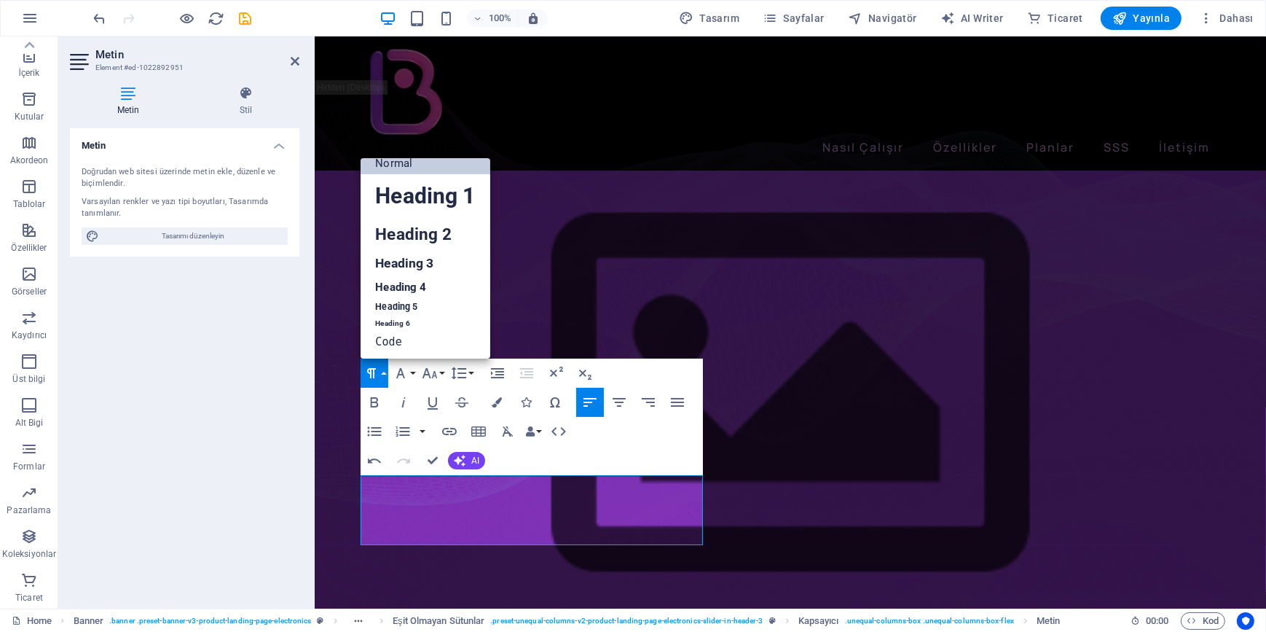
scroll to position [11, 0]
click at [384, 374] on button "Paragraph Format" at bounding box center [375, 372] width 28 height 29
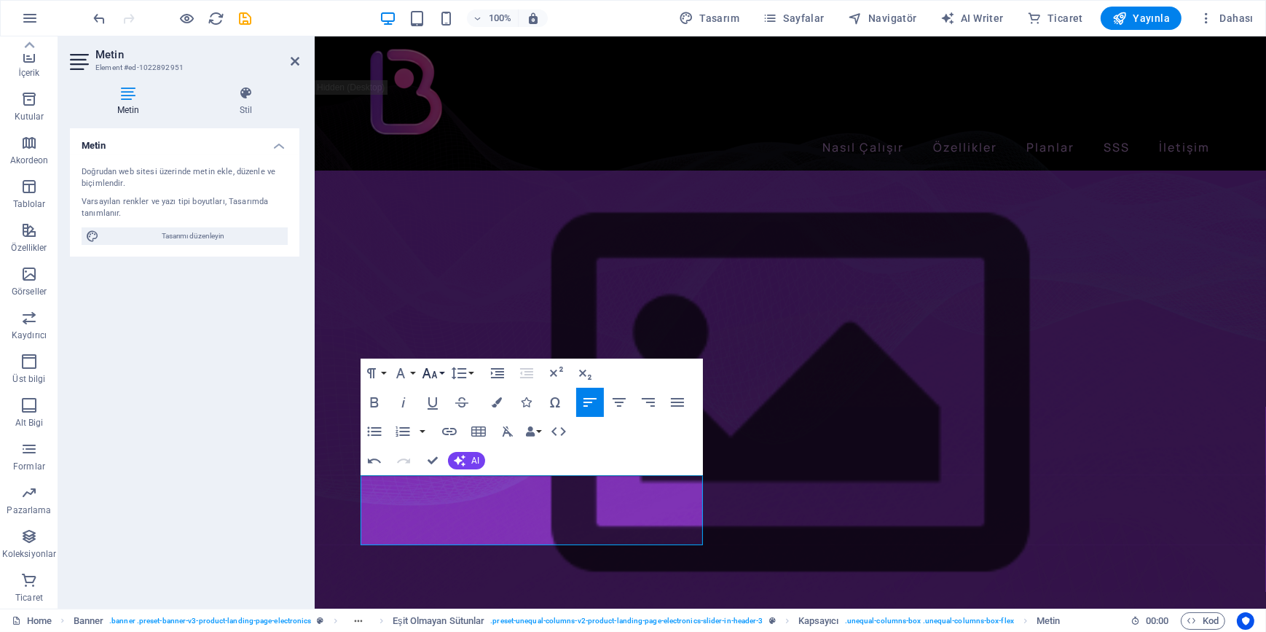
click at [441, 374] on button "Font Size" at bounding box center [433, 372] width 28 height 29
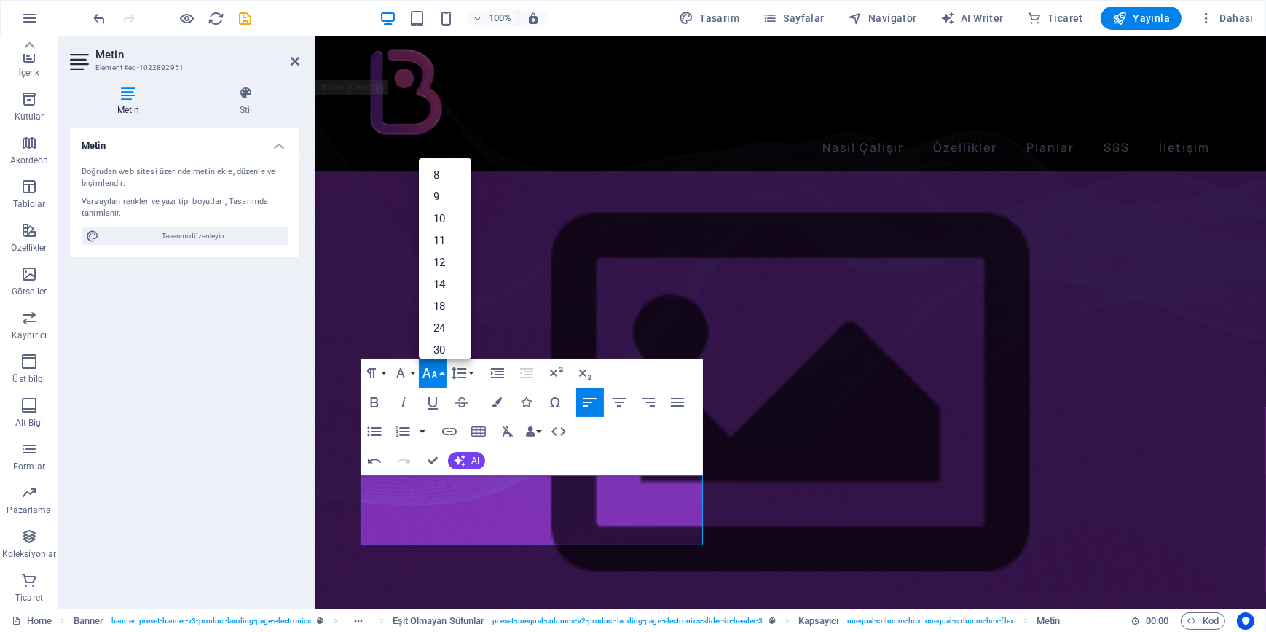
click at [441, 374] on button "Font Size" at bounding box center [433, 372] width 28 height 29
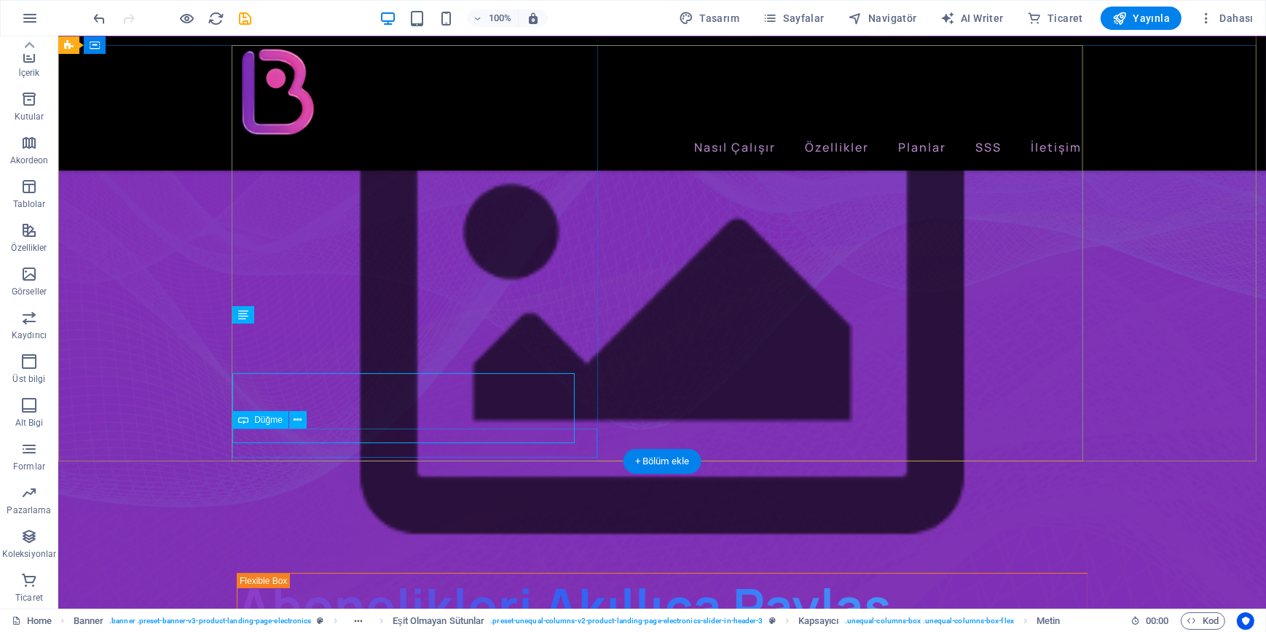
scroll to position [0, 0]
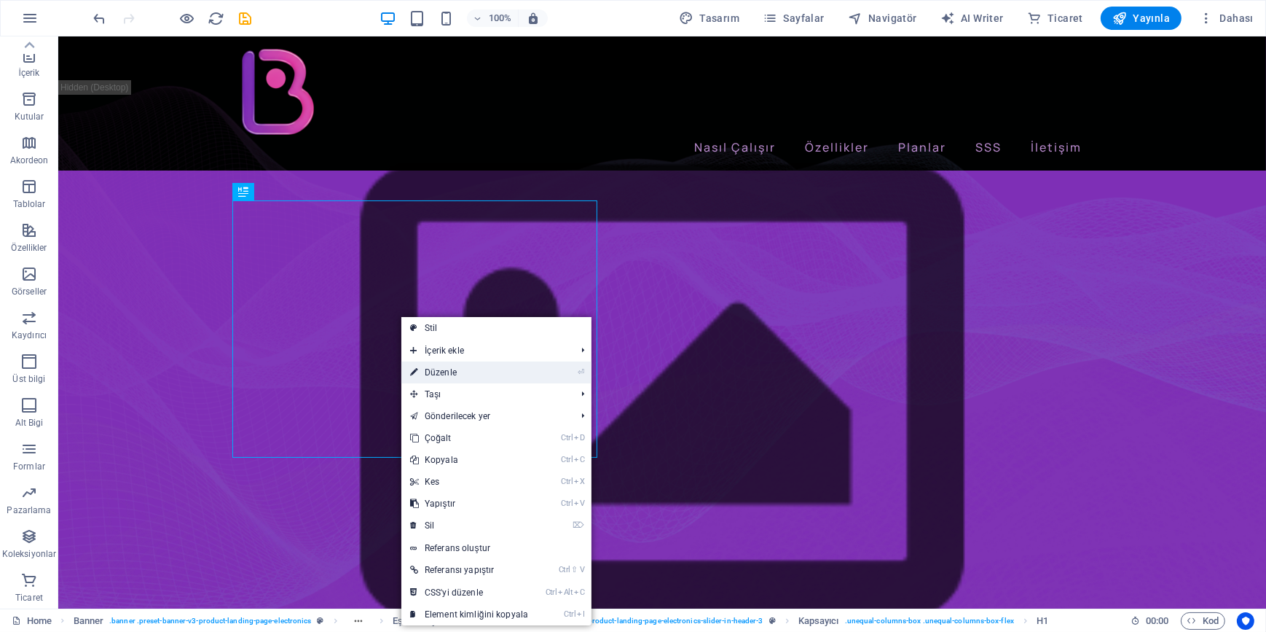
click at [455, 375] on link "⏎ Düzenle" at bounding box center [469, 372] width 136 height 22
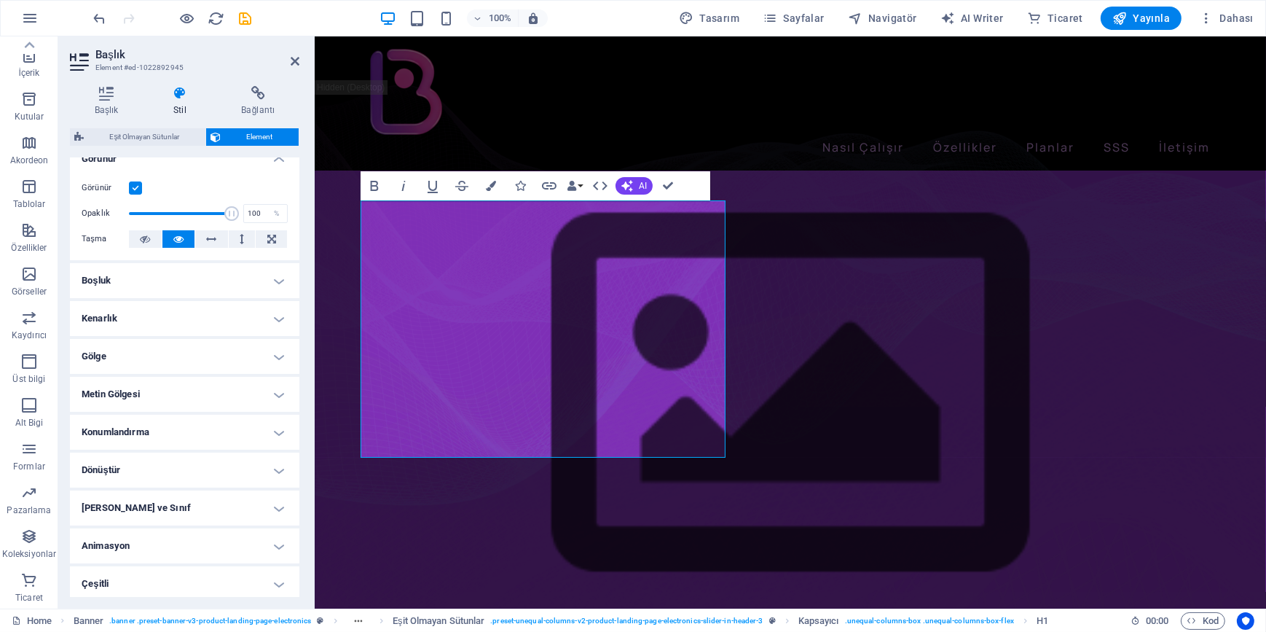
scroll to position [189, 0]
click at [163, 541] on h4 "Animasyon" at bounding box center [185, 542] width 230 height 35
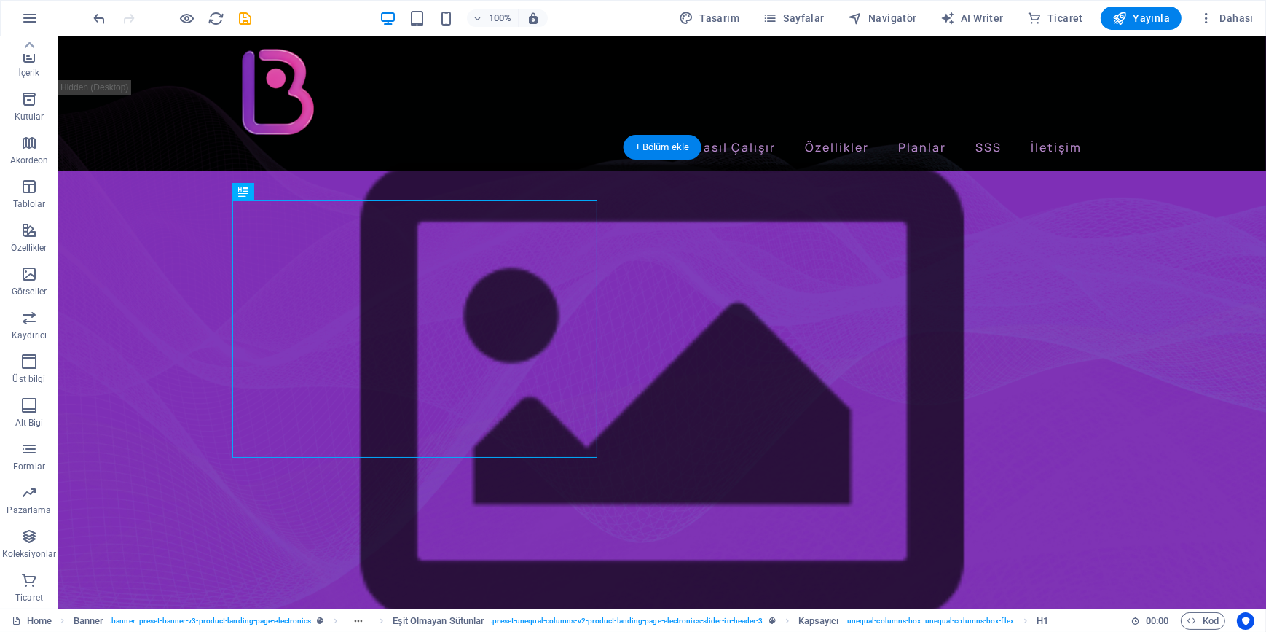
click at [1172, 400] on figure at bounding box center [662, 395] width 1208 height 538
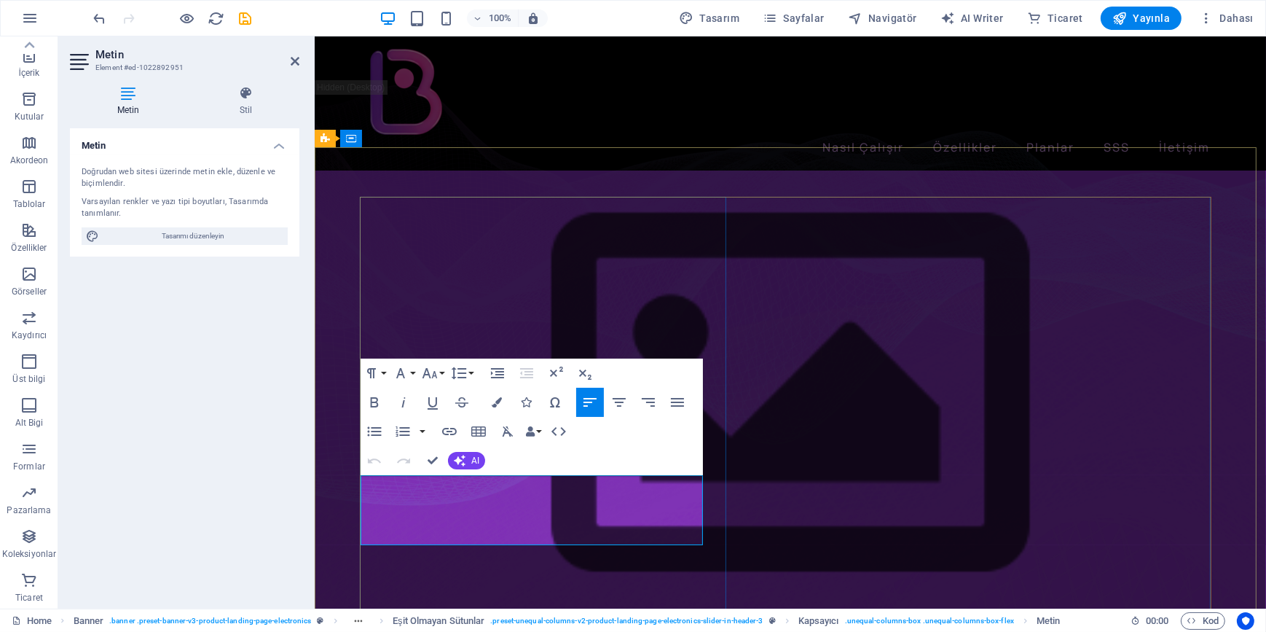
click at [377, 401] on icon "button" at bounding box center [375, 402] width 8 height 10
click at [434, 406] on icon "button" at bounding box center [433, 403] width 10 height 12
click at [270, 483] on div "Metin Doğrudan web sitesi üzerinde metin ekle, düzenle ve biçimlendir. Varsayıl…" at bounding box center [185, 362] width 230 height 468
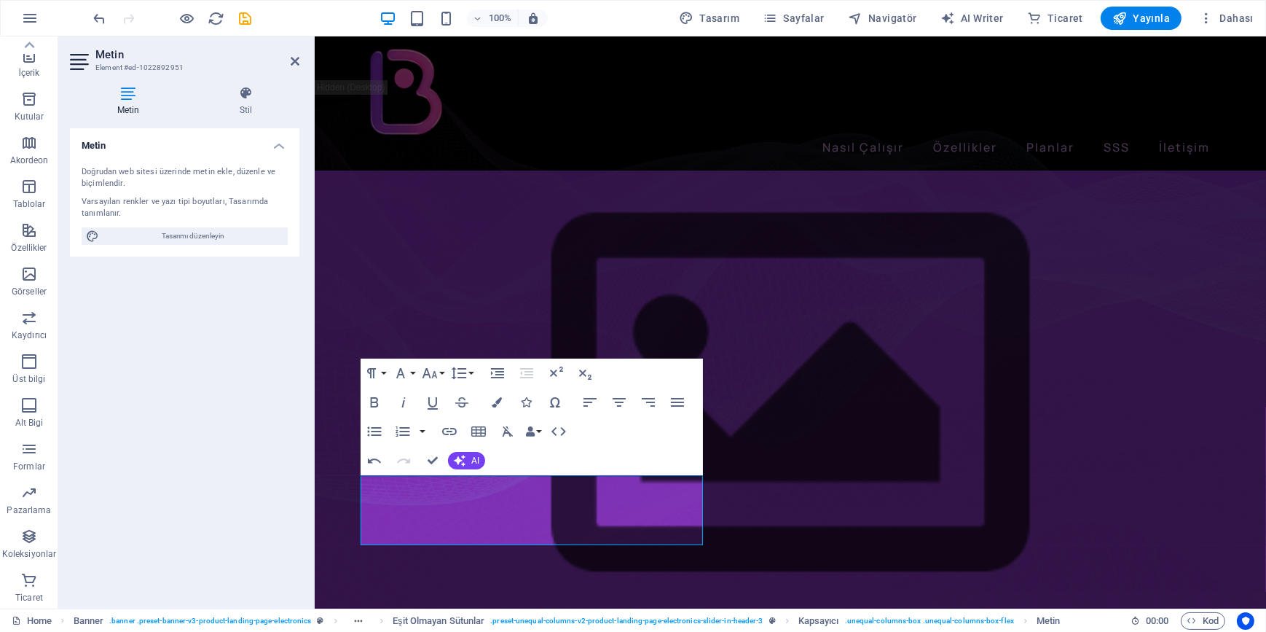
click at [345, 526] on figure at bounding box center [790, 395] width 952 height 538
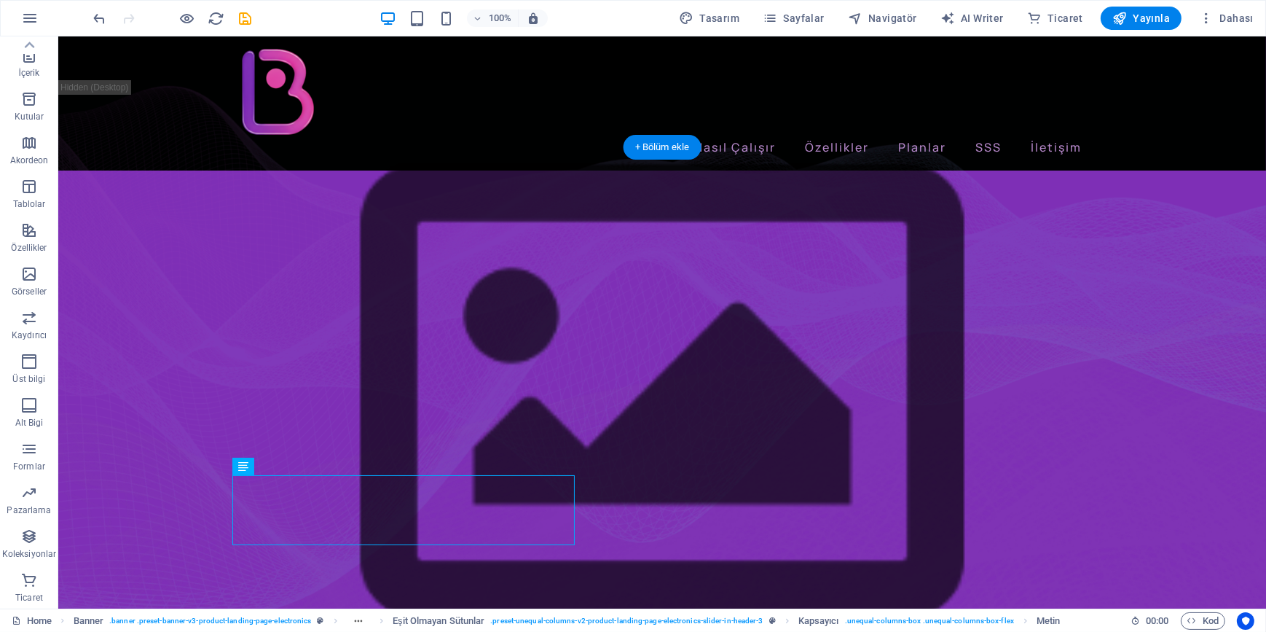
click at [139, 399] on figure at bounding box center [662, 395] width 1208 height 538
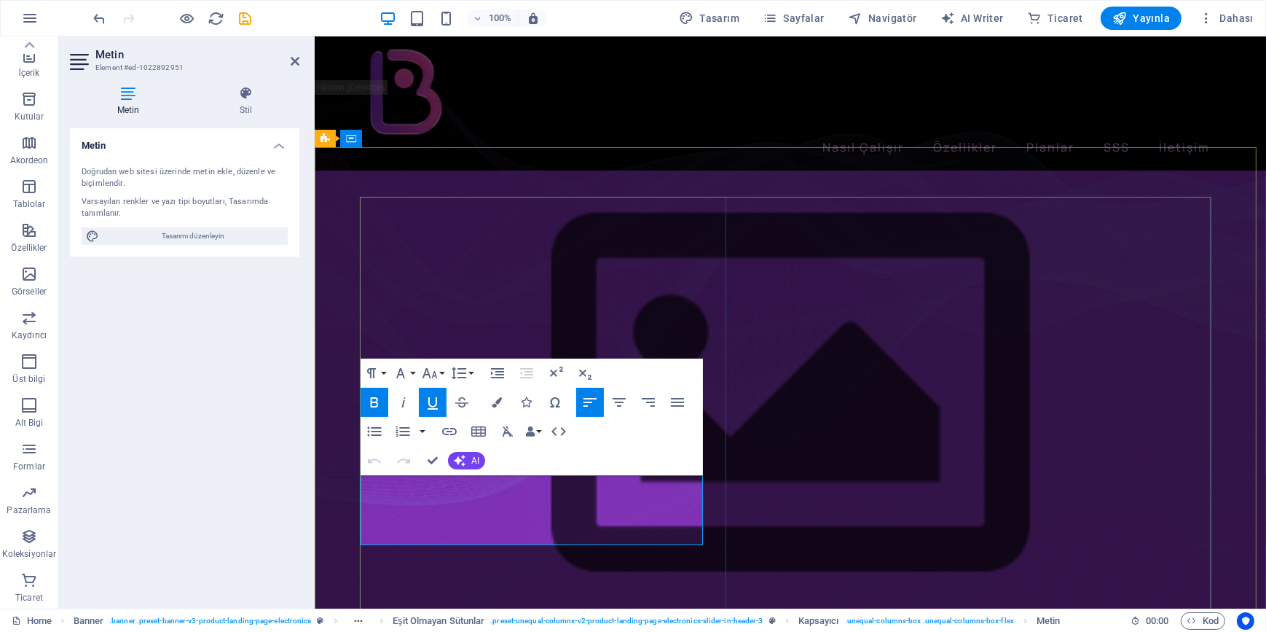
click at [439, 388] on button "Underline" at bounding box center [433, 402] width 28 height 29
click at [244, 450] on div "Metin Doğrudan web sitesi üzerinde metin ekle, düzenle ve biçimlendir. Varsayıl…" at bounding box center [185, 362] width 230 height 468
click at [200, 448] on div "Metin Doğrudan web sitesi üzerinde metin ekle, düzenle ve biçimlendir. Varsayıl…" at bounding box center [185, 362] width 230 height 468
click at [289, 53] on h2 "Metin" at bounding box center [197, 54] width 204 height 13
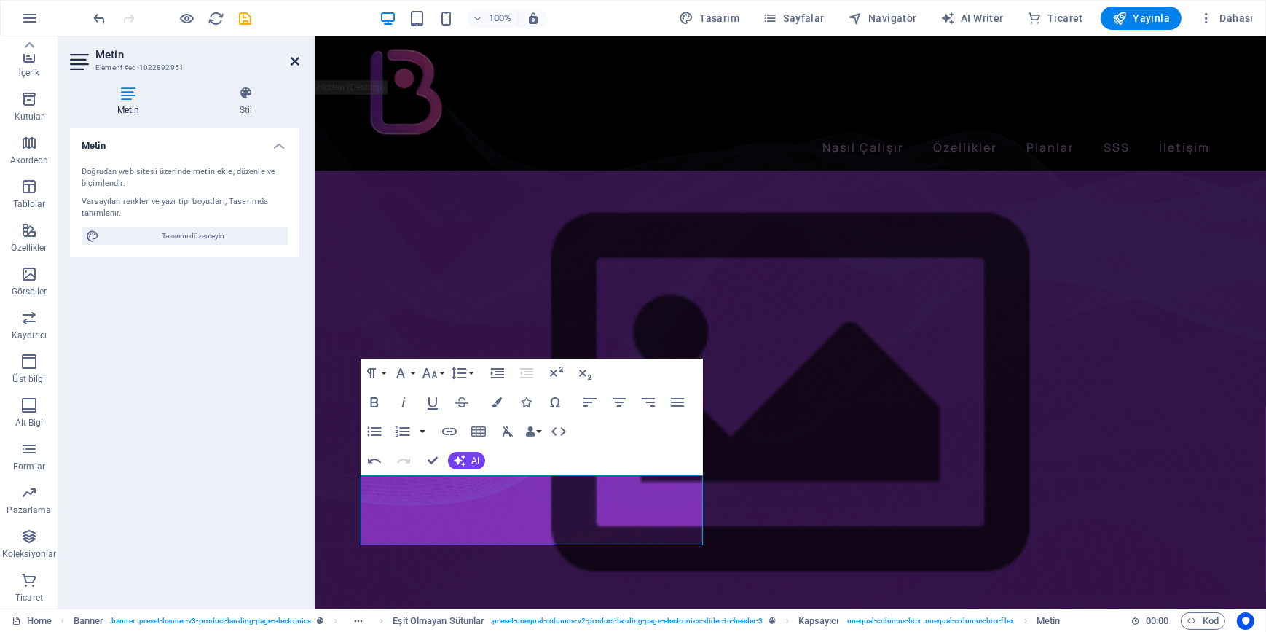
click at [292, 57] on icon at bounding box center [295, 61] width 9 height 12
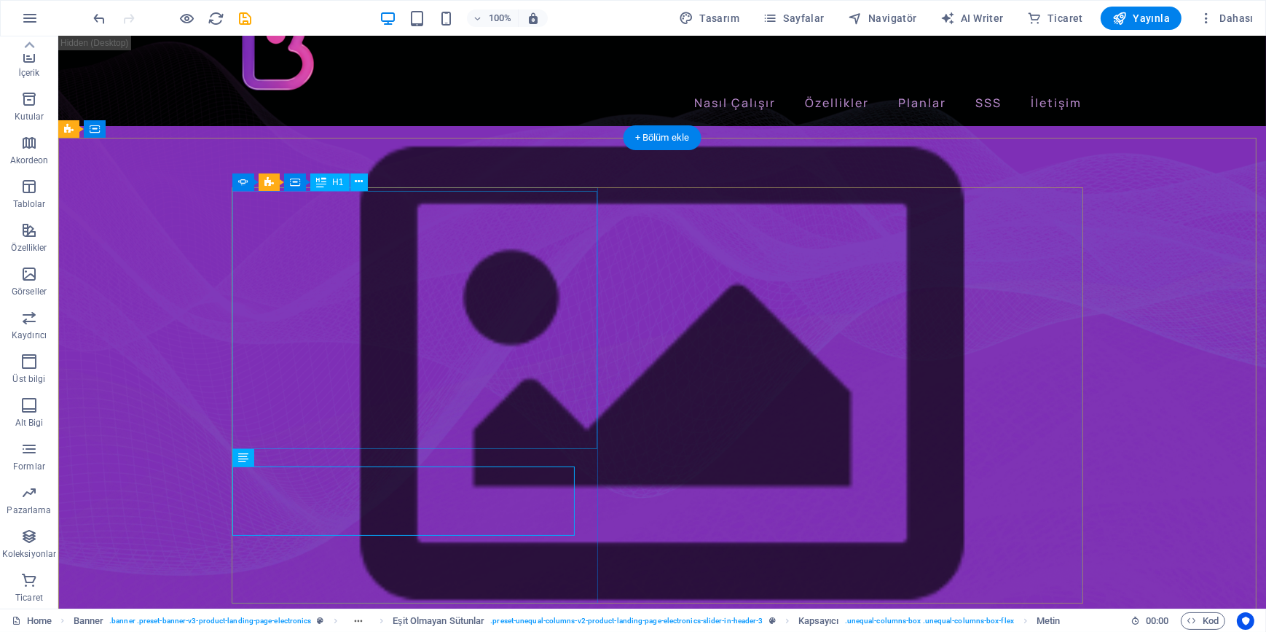
scroll to position [66, 0]
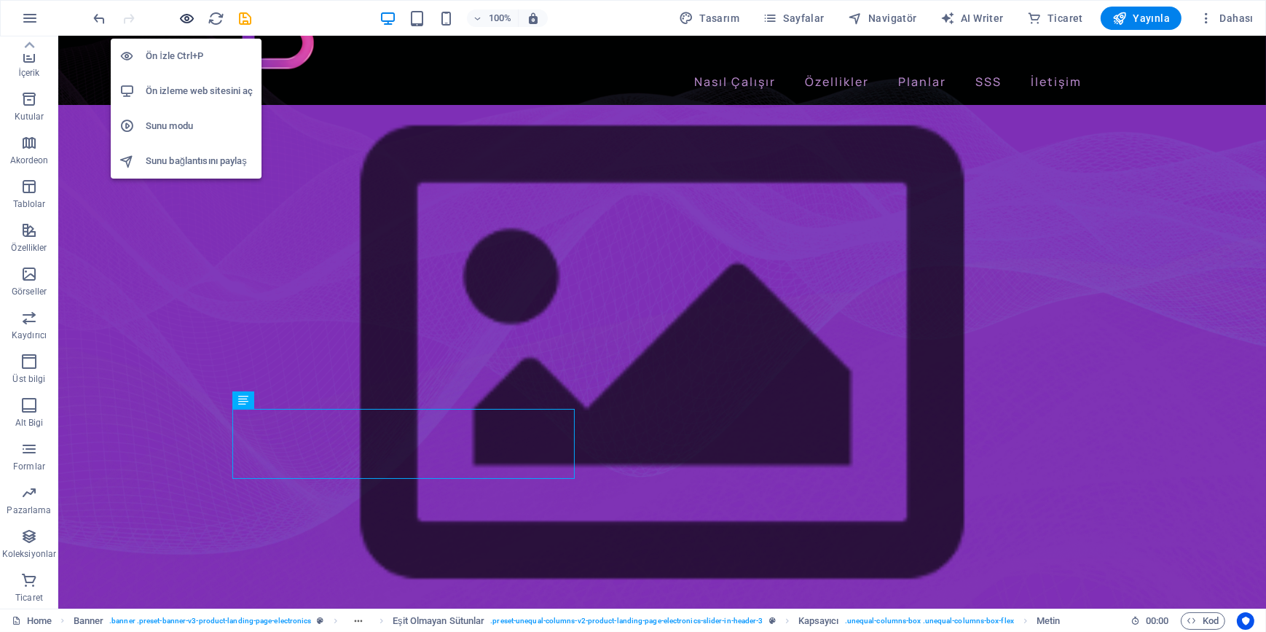
click at [189, 21] on icon "button" at bounding box center [187, 18] width 17 height 17
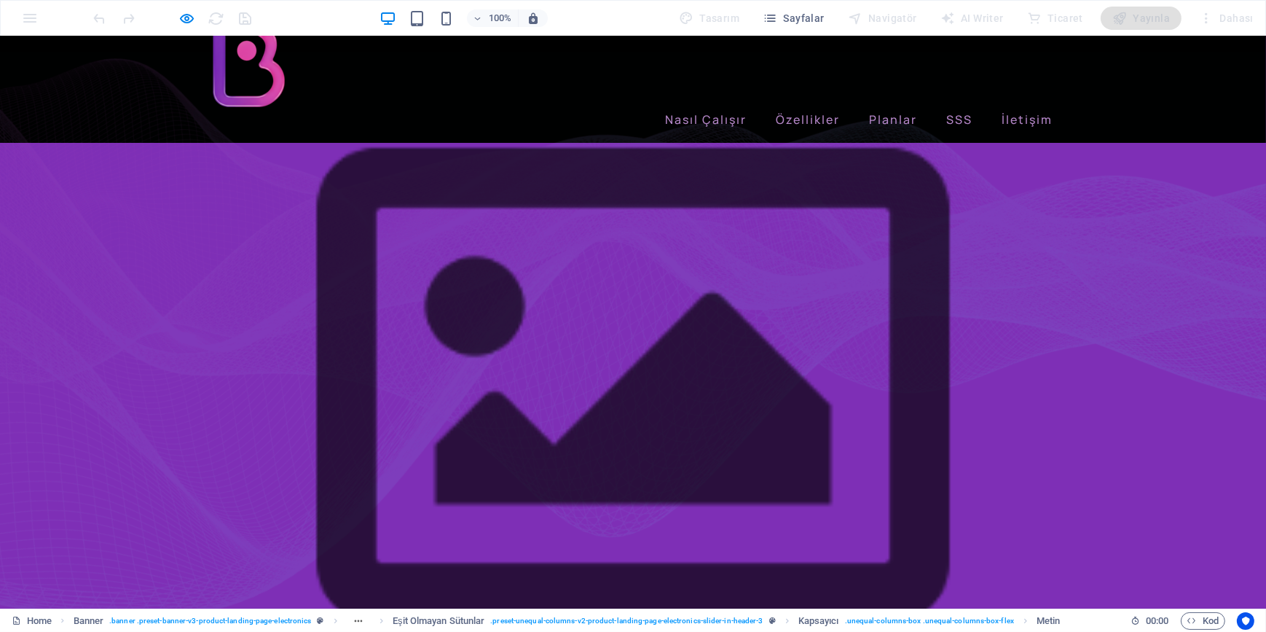
scroll to position [0, 0]
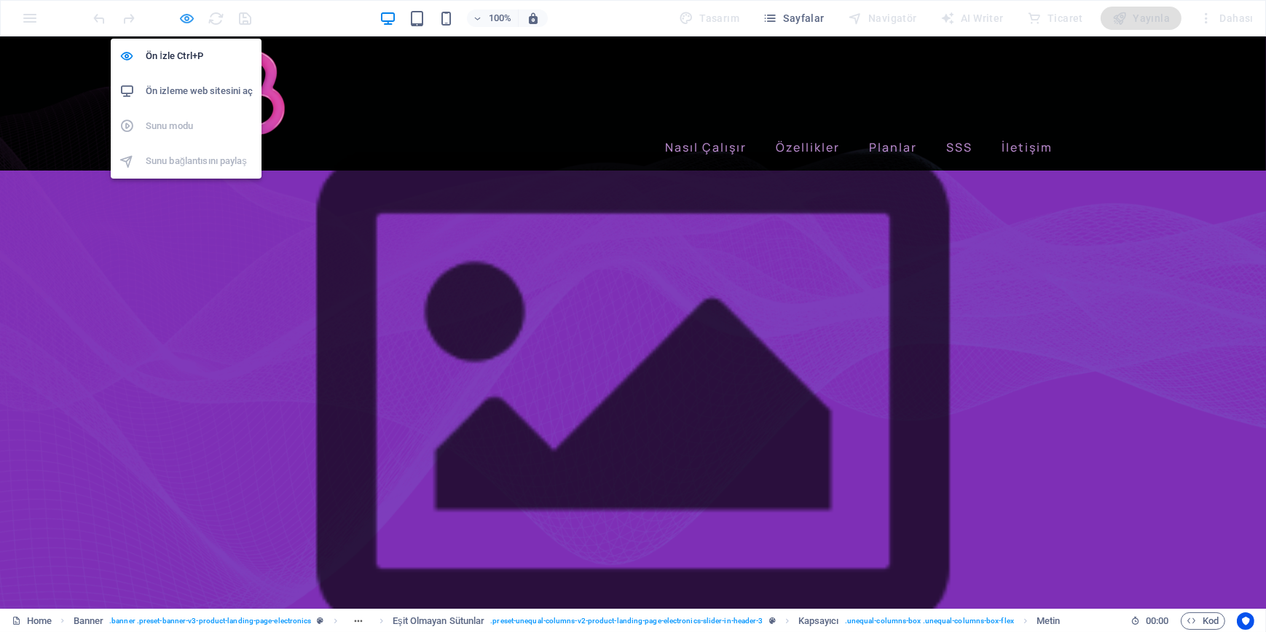
click at [188, 20] on icon "button" at bounding box center [187, 18] width 17 height 17
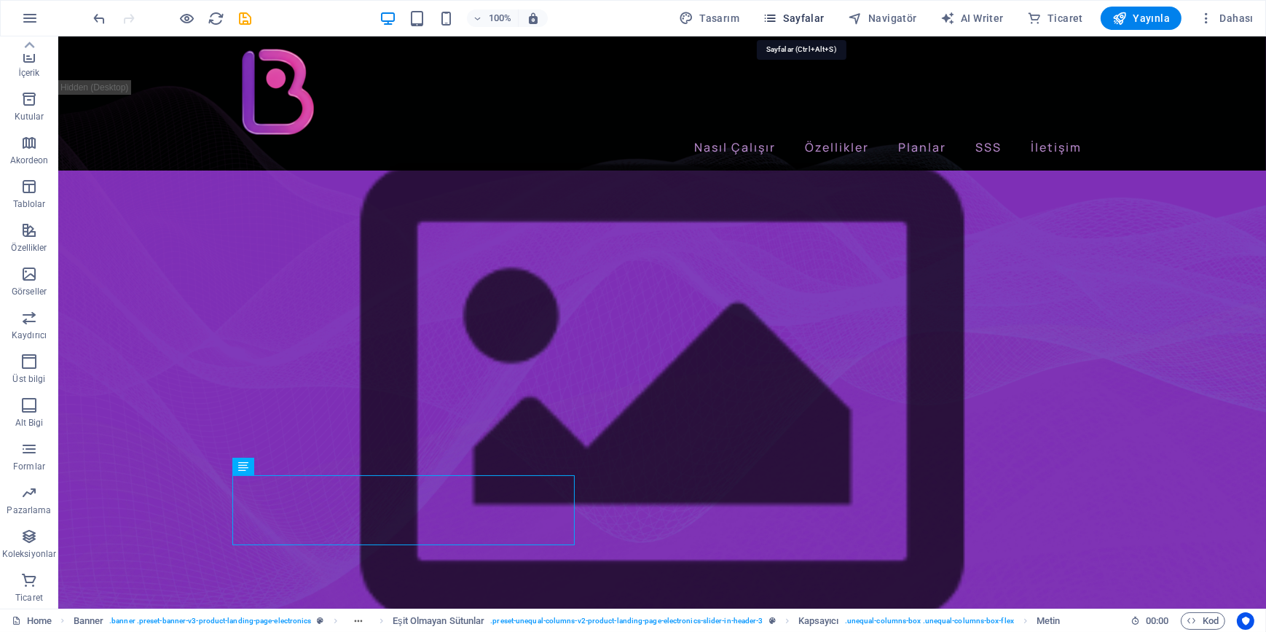
click at [794, 17] on span "Sayfalar" at bounding box center [794, 18] width 62 height 15
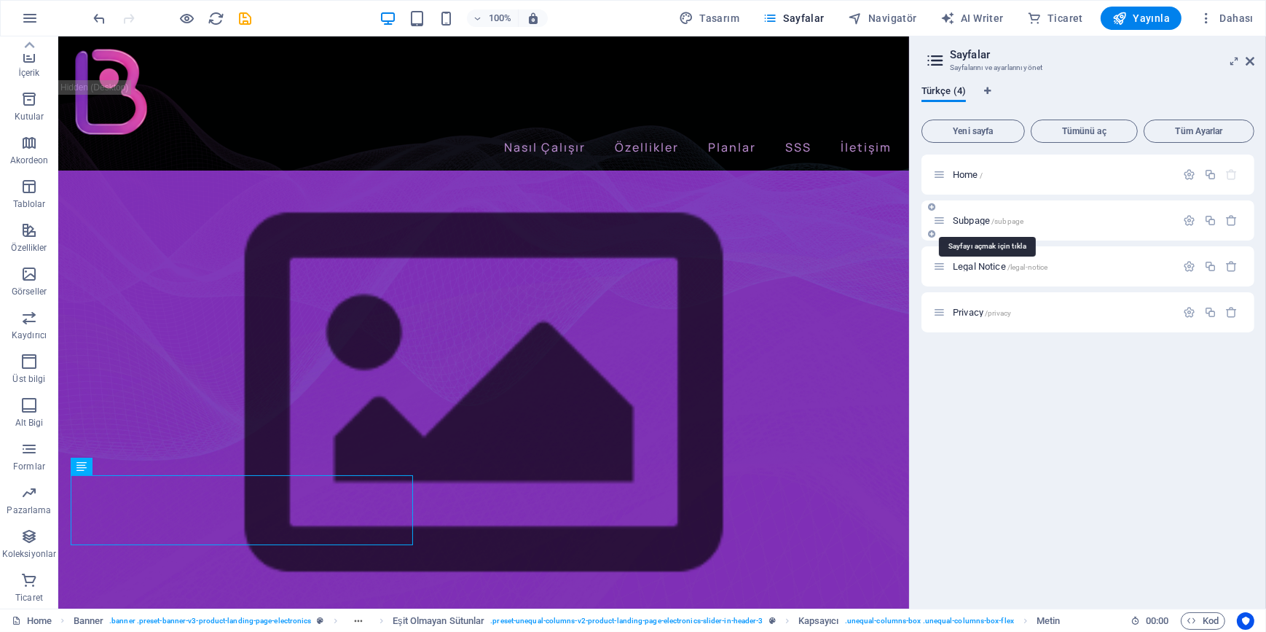
click at [970, 219] on span "Subpage /subpage" at bounding box center [988, 220] width 71 height 11
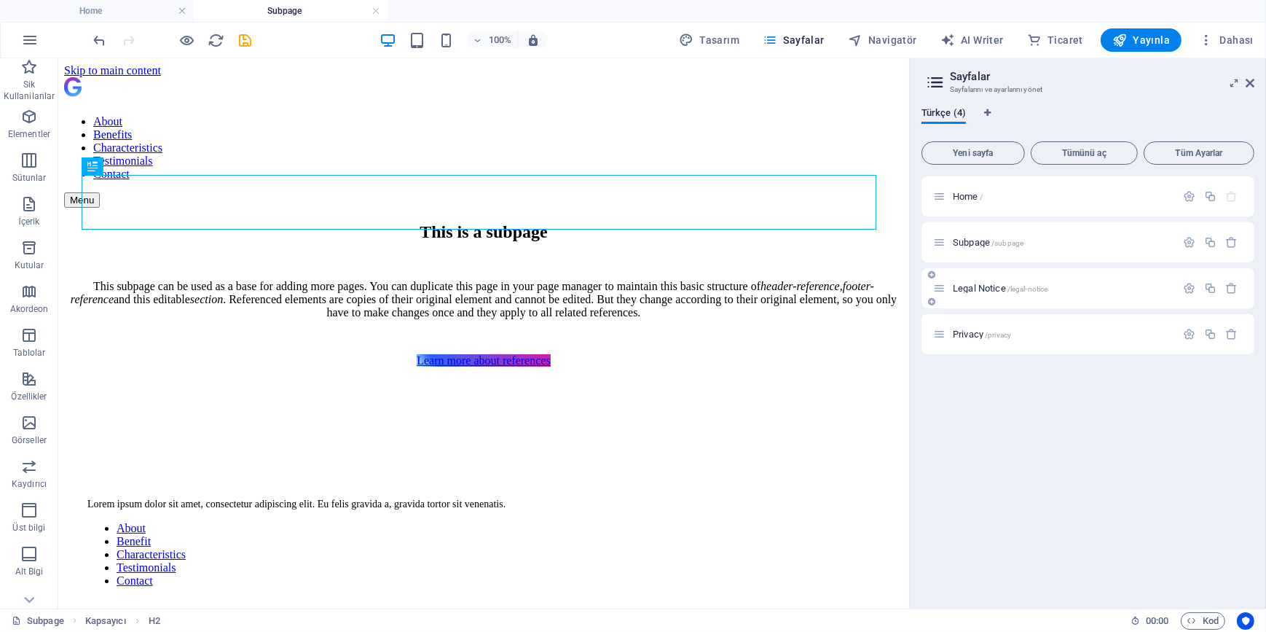
click at [976, 291] on span "Legal Notice /legal-notice" at bounding box center [1000, 288] width 95 height 11
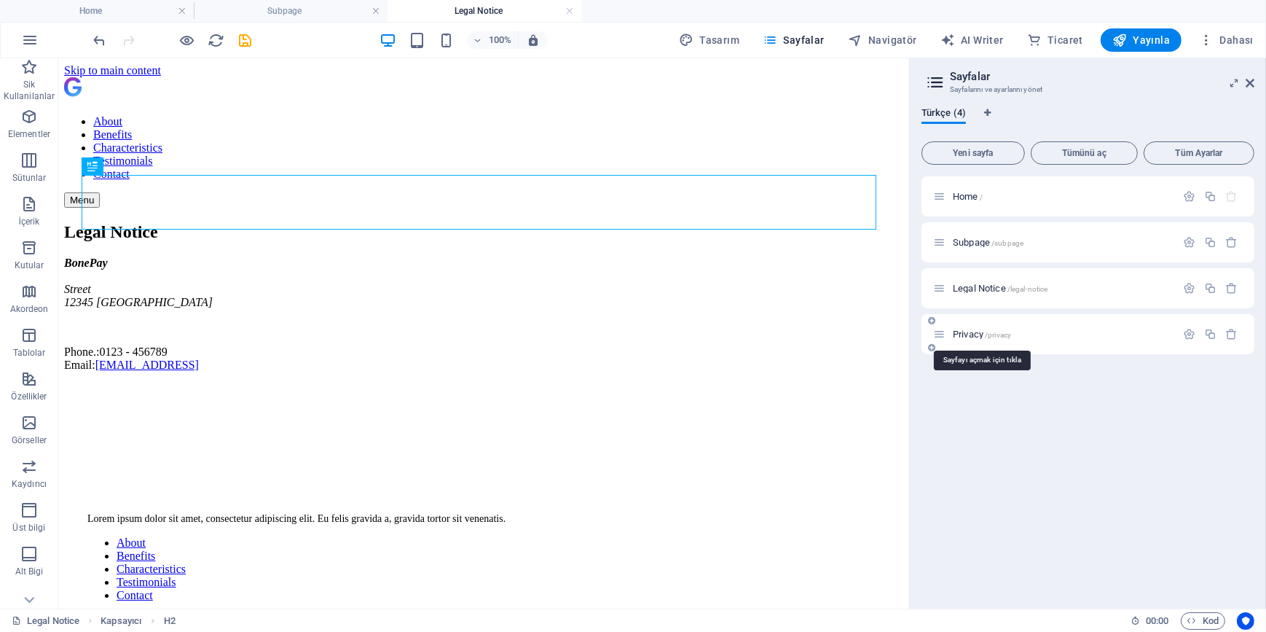
click at [968, 334] on span "Privacy /privacy" at bounding box center [982, 334] width 58 height 11
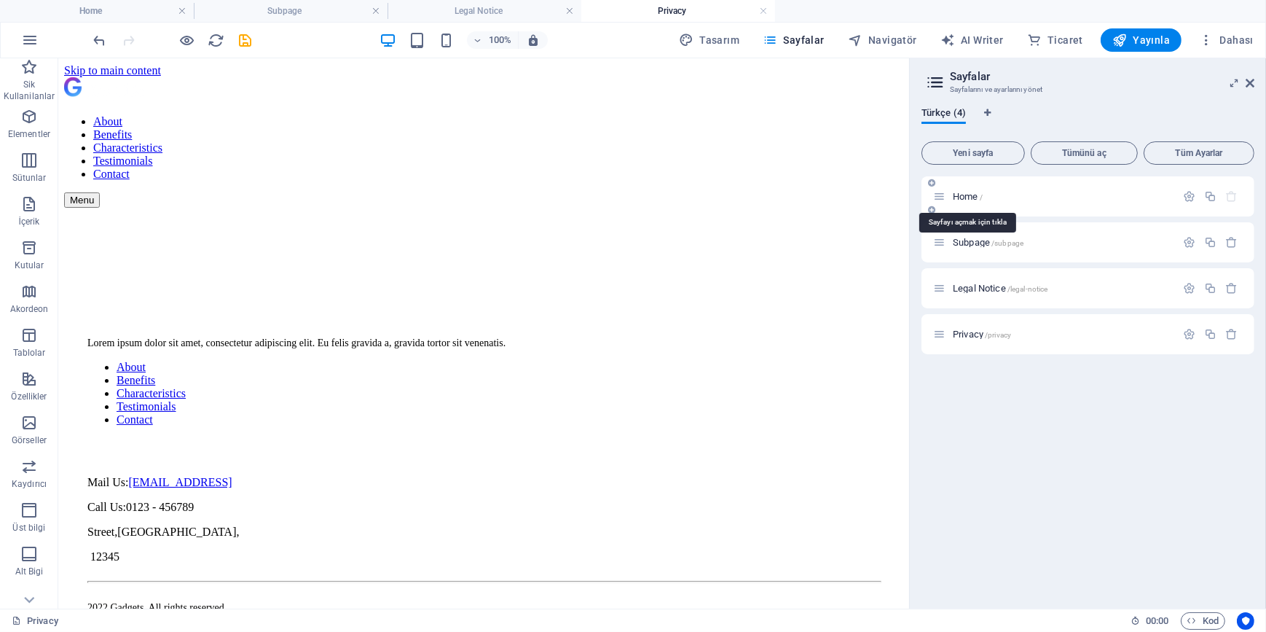
click at [972, 195] on span "Home /" at bounding box center [968, 196] width 30 height 11
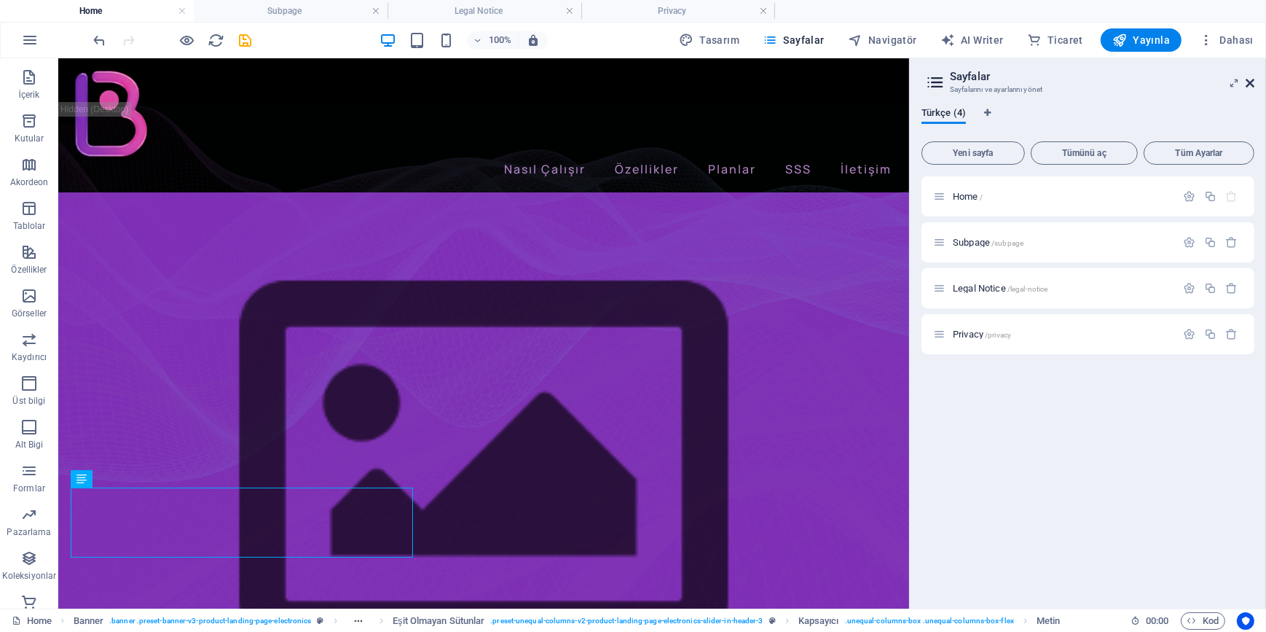
click at [1251, 82] on icon at bounding box center [1250, 83] width 9 height 12
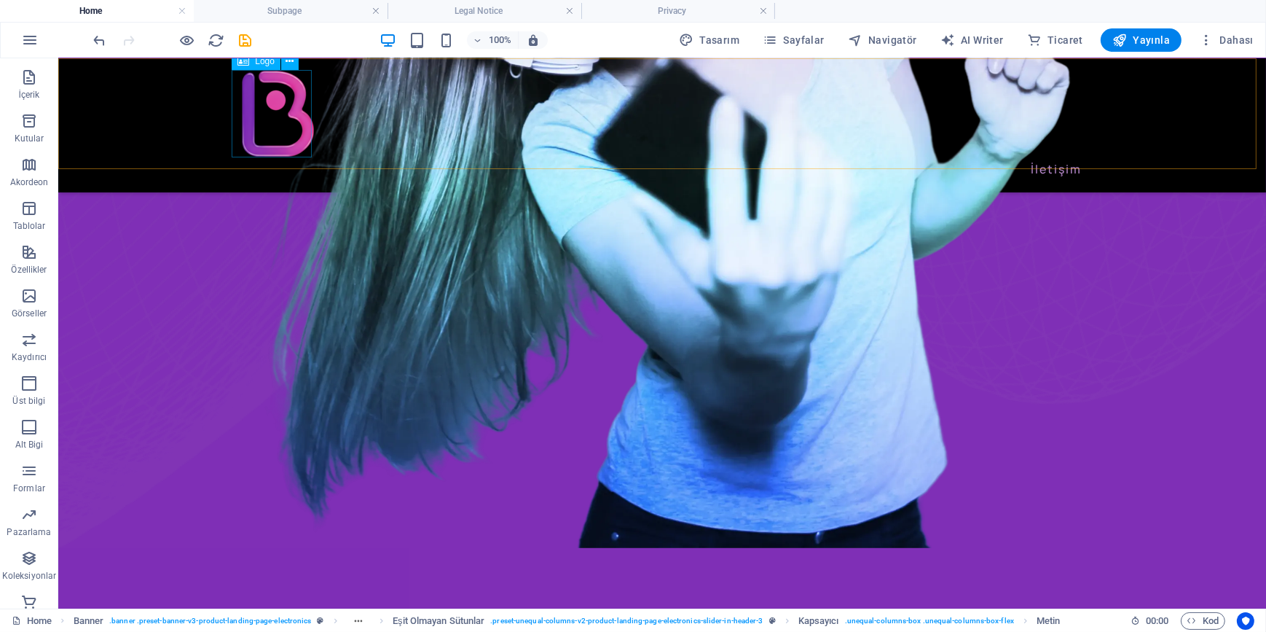
scroll to position [993, 0]
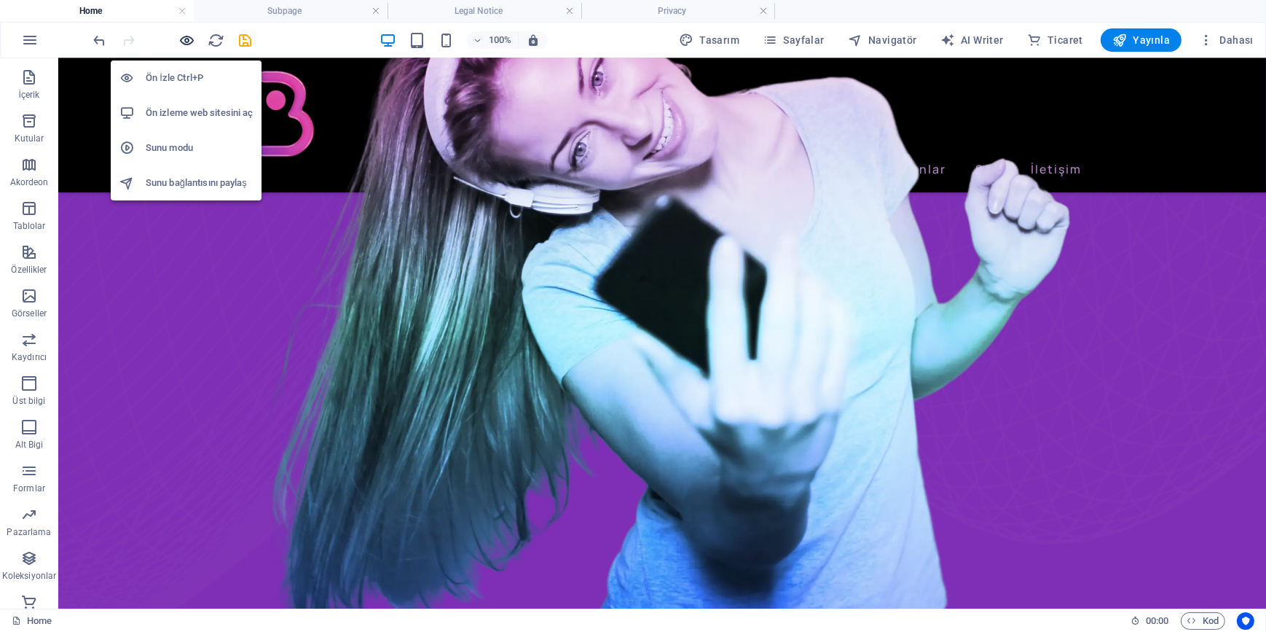
click at [191, 36] on icon "button" at bounding box center [187, 40] width 17 height 17
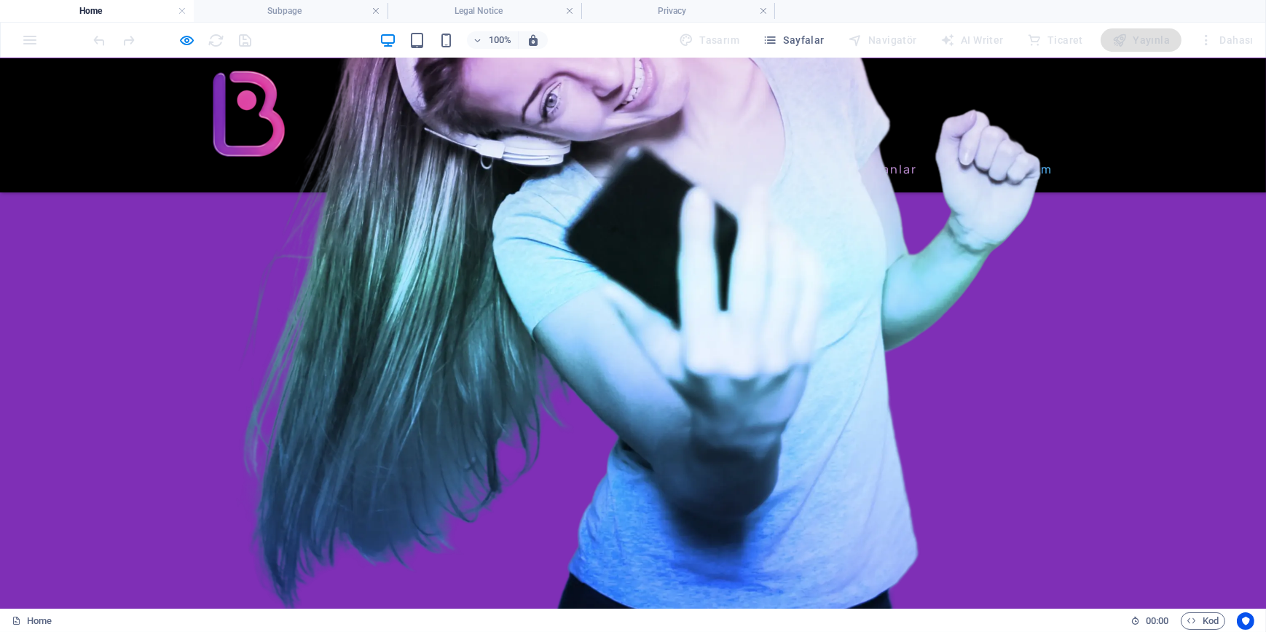
click at [1027, 157] on link "İletişim" at bounding box center [1027, 168] width 63 height 23
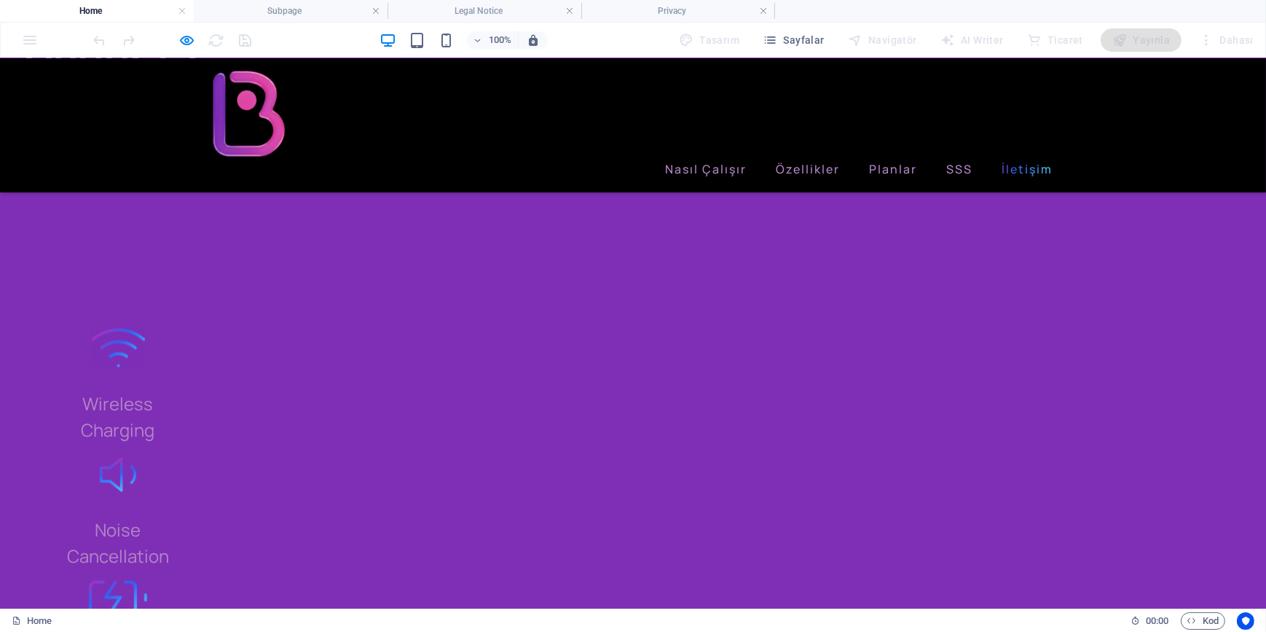
scroll to position [2811, 0]
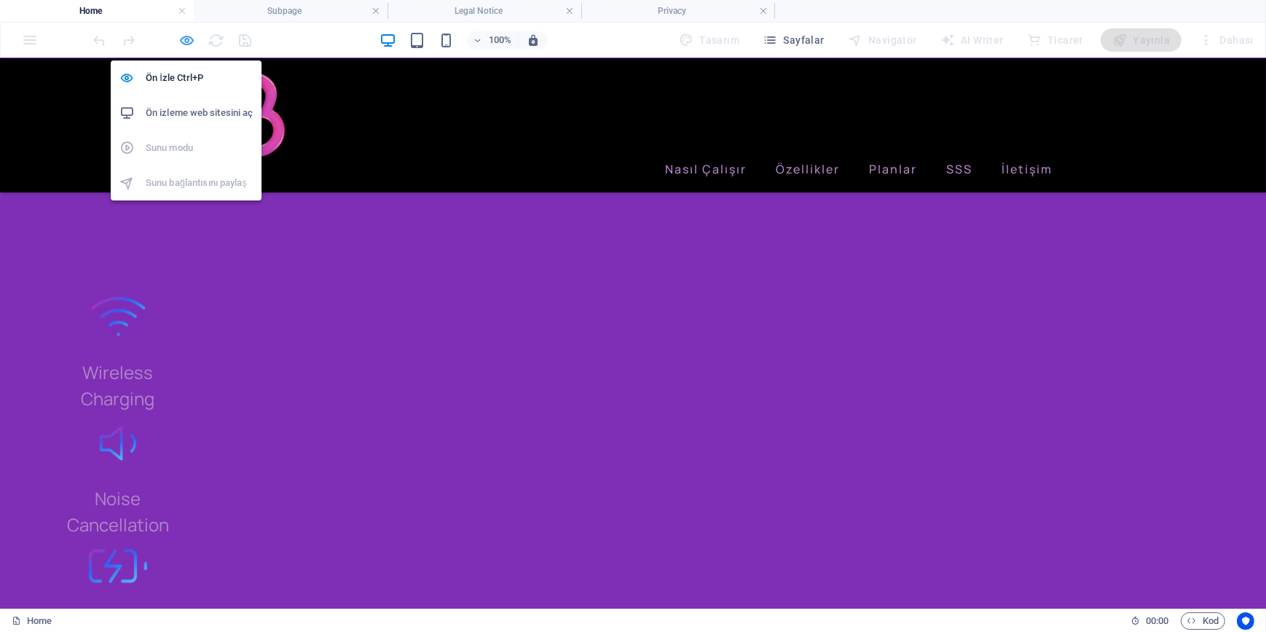
click at [188, 41] on icon "button" at bounding box center [187, 40] width 17 height 17
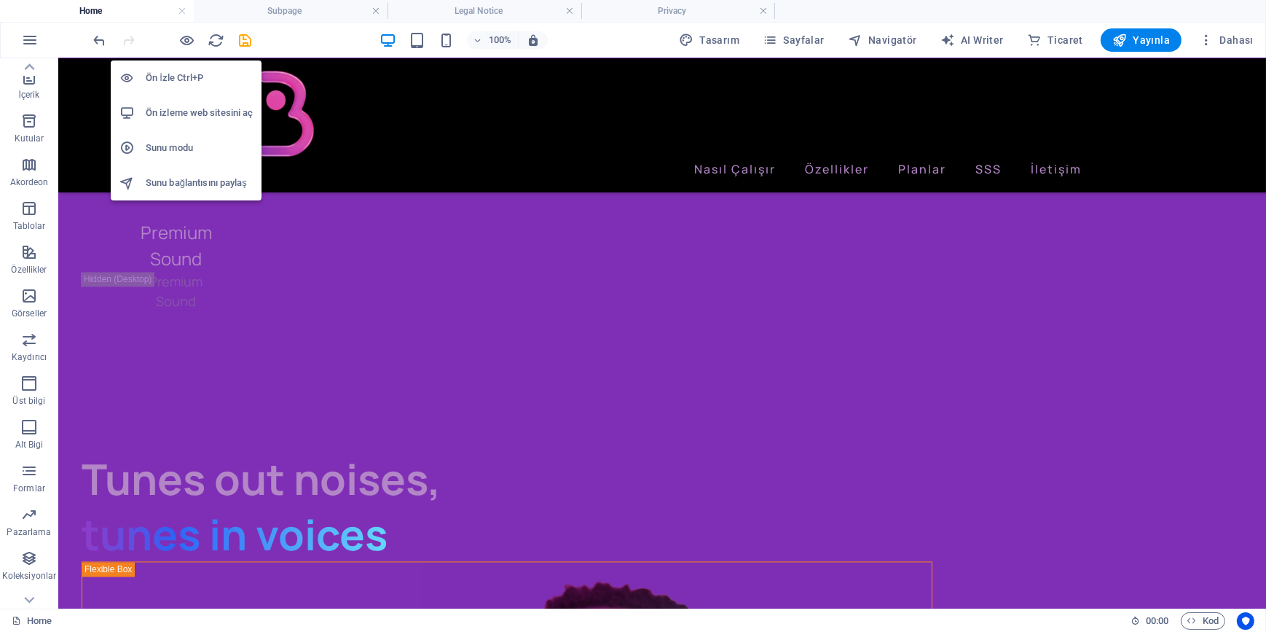
scroll to position [3470, 0]
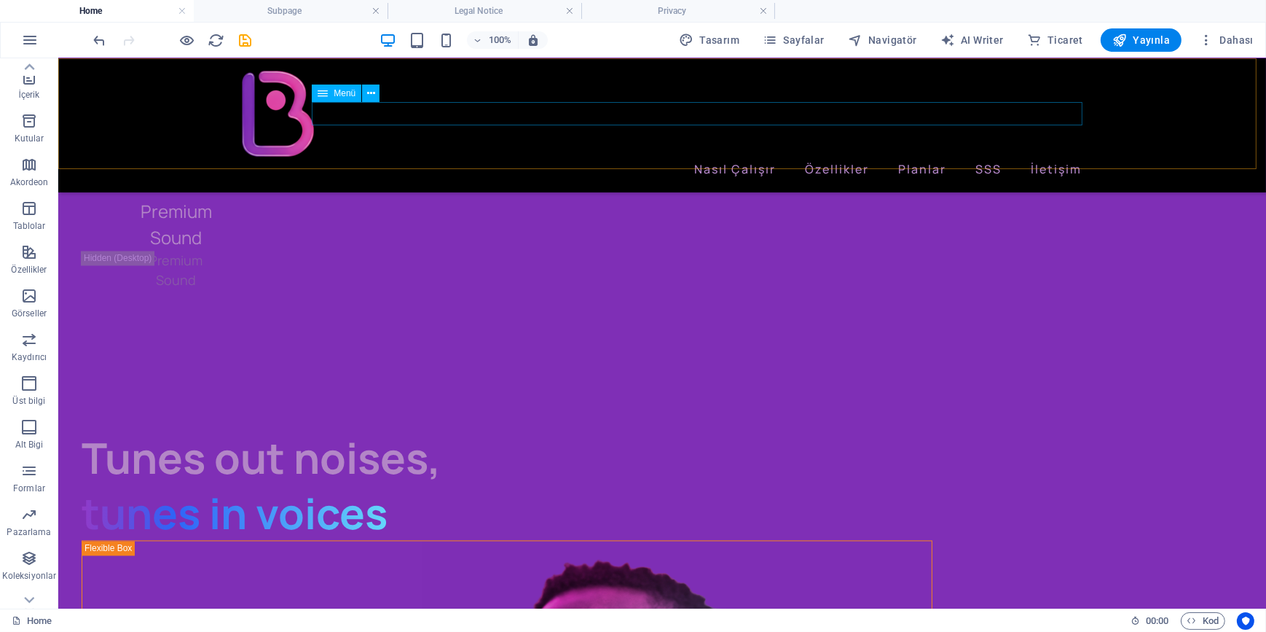
click at [1049, 157] on nav "Nasıl Çalışır Özellikler Planlar SSS İletişim" at bounding box center [661, 168] width 851 height 23
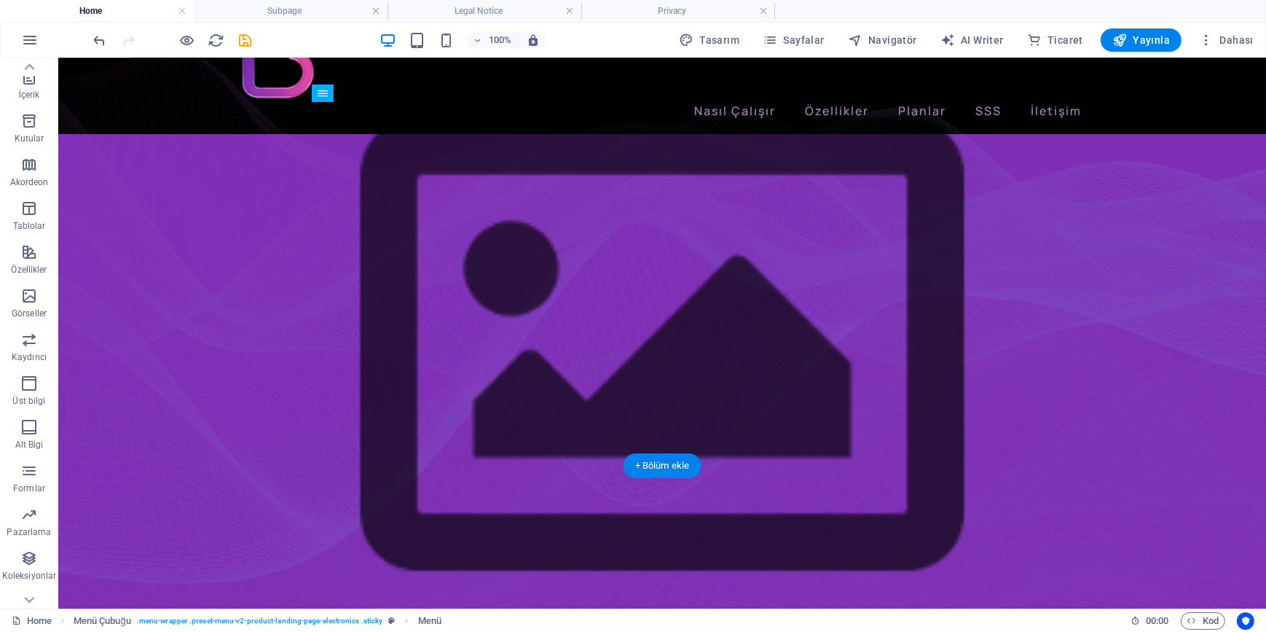
scroll to position [0, 0]
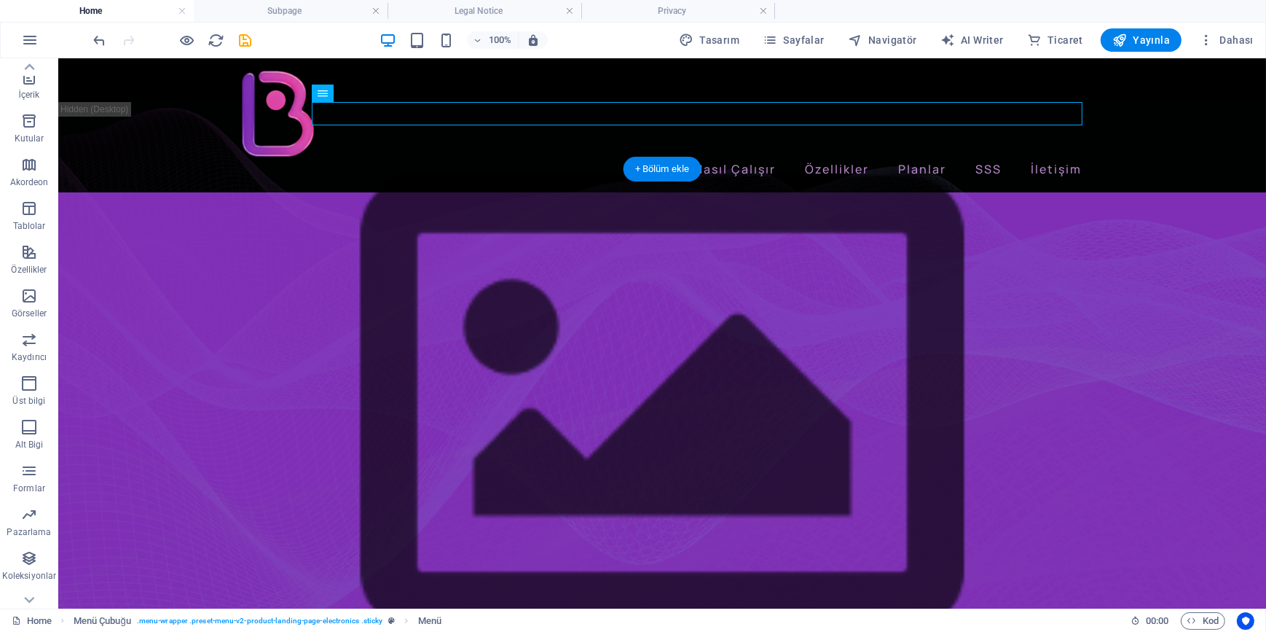
click at [126, 238] on figure at bounding box center [662, 405] width 1208 height 517
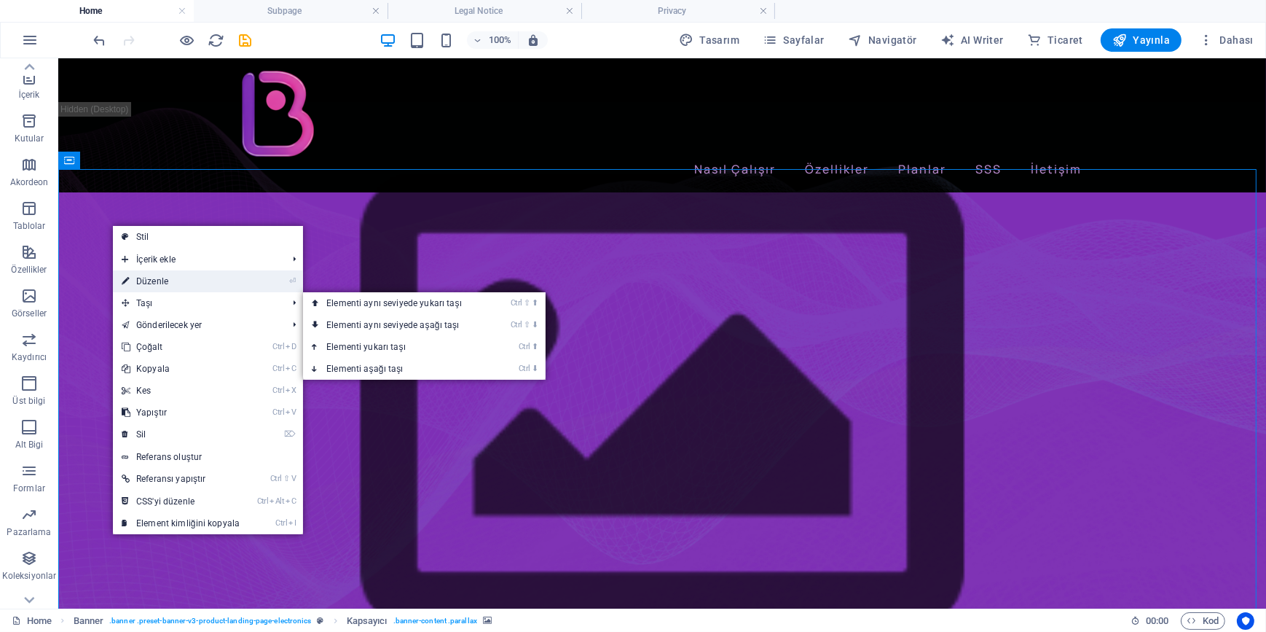
click at [168, 280] on link "⏎ Düzenle" at bounding box center [181, 281] width 136 height 22
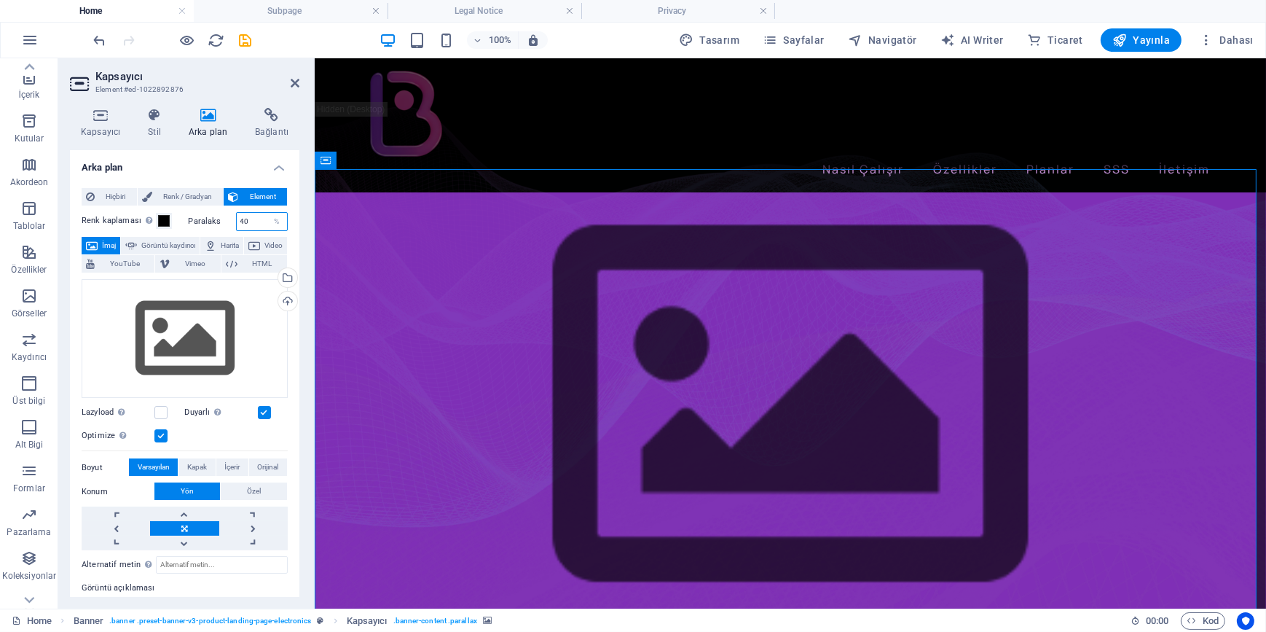
click at [256, 221] on input "40" at bounding box center [262, 221] width 51 height 17
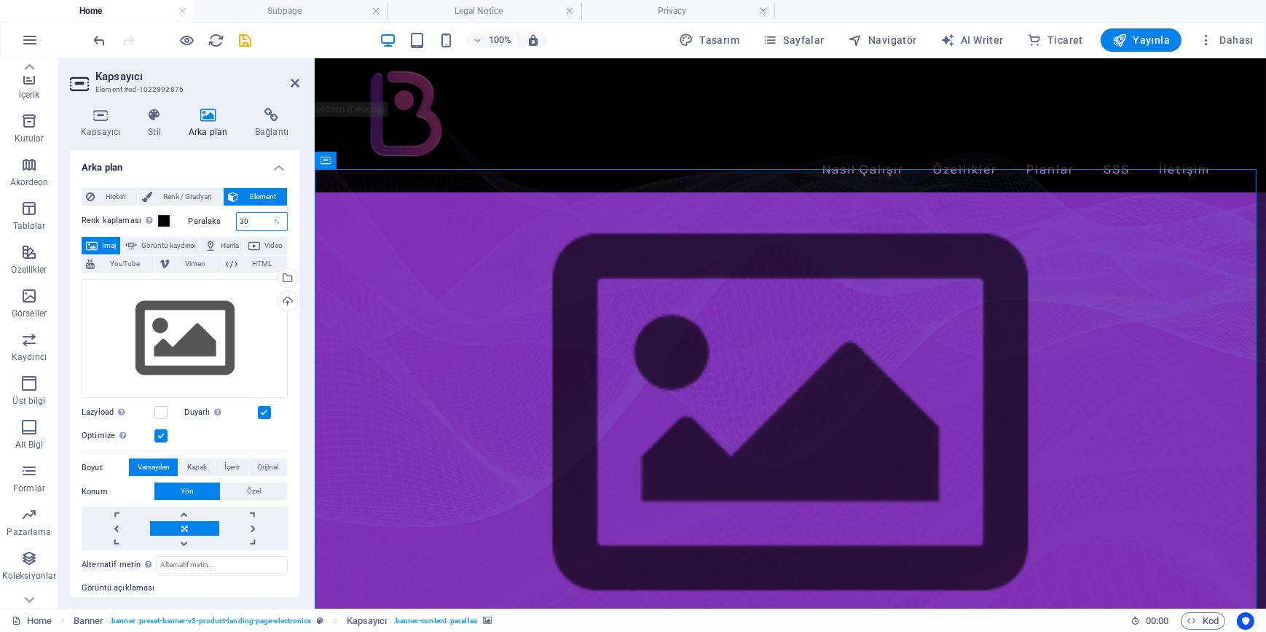
type input "30"
click at [224, 85] on h3 "Element #ed-1022892876" at bounding box center [182, 89] width 175 height 13
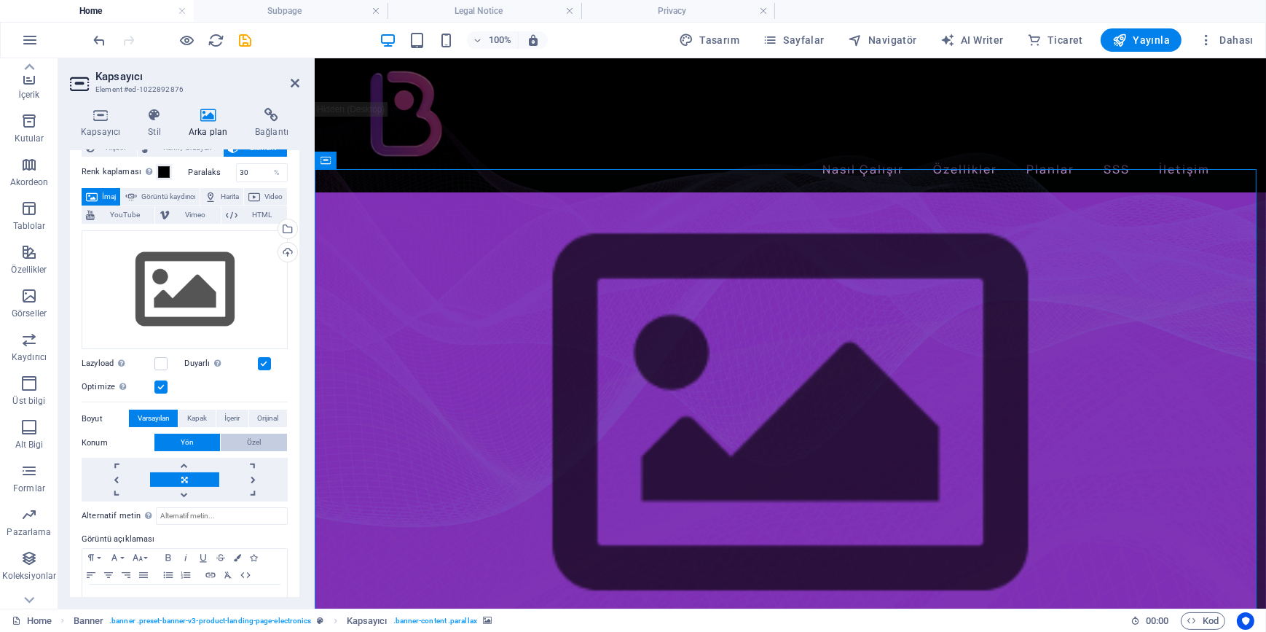
scroll to position [91, 0]
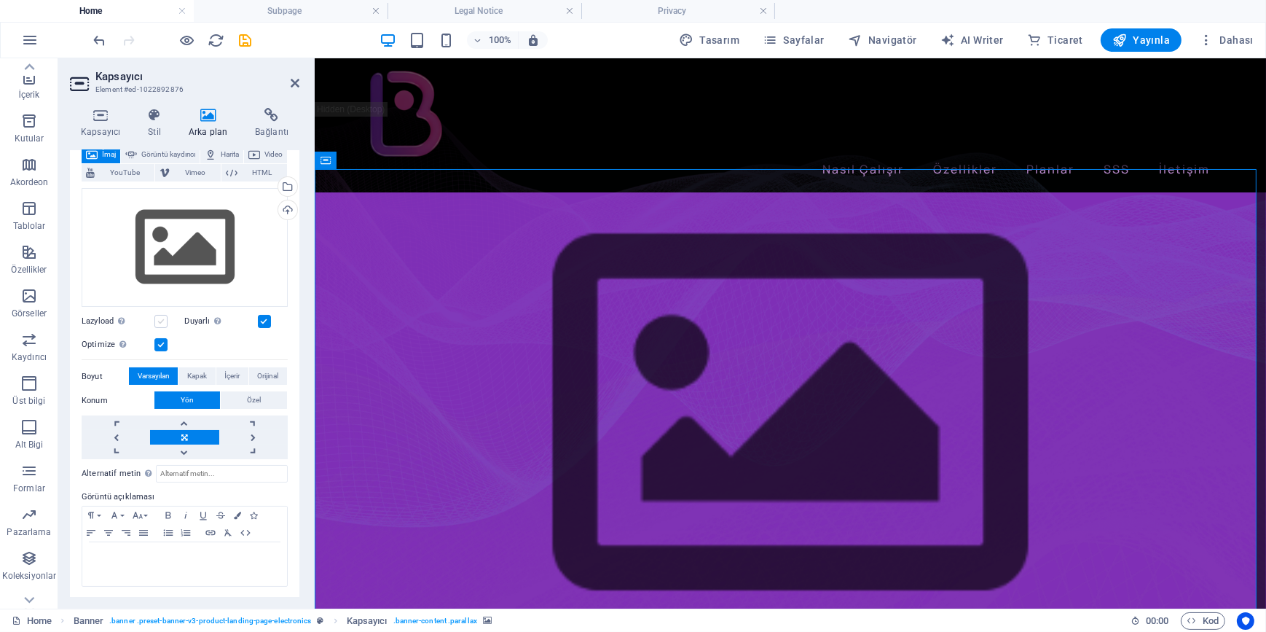
click at [165, 320] on label at bounding box center [160, 321] width 13 height 13
click at [0, 0] on input "Lazyload Sayfa yüklendikten sonra görüntülerin yüklenmesi, sayfa hızını artırır." at bounding box center [0, 0] width 0 height 0
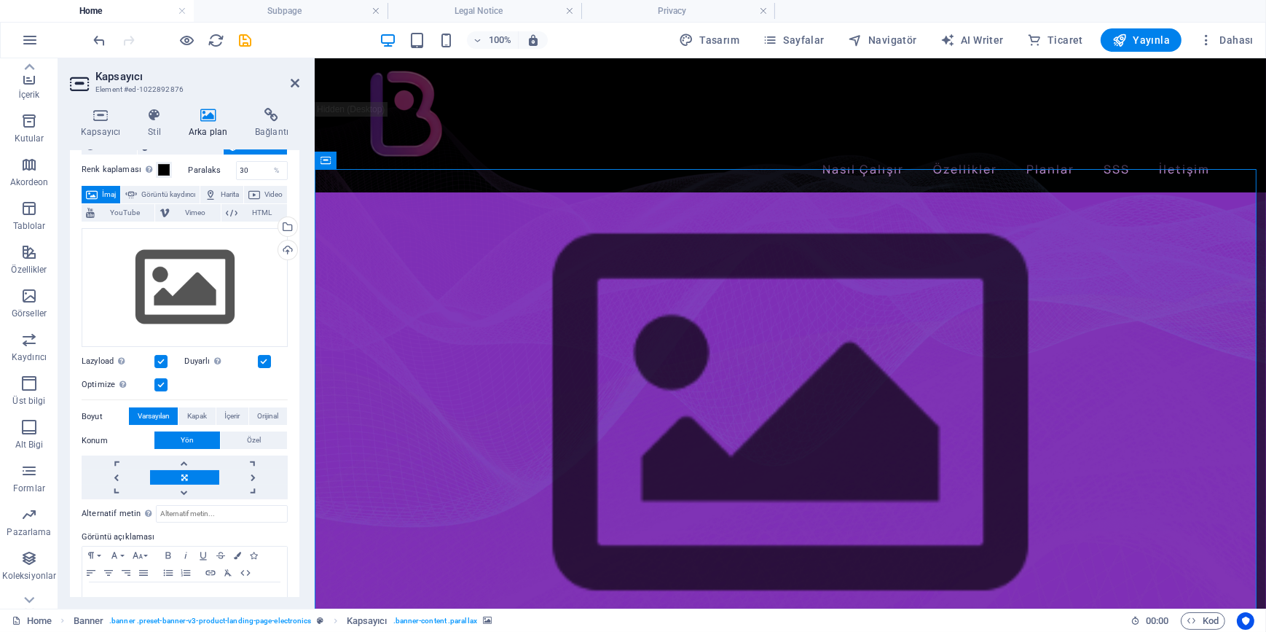
scroll to position [0, 0]
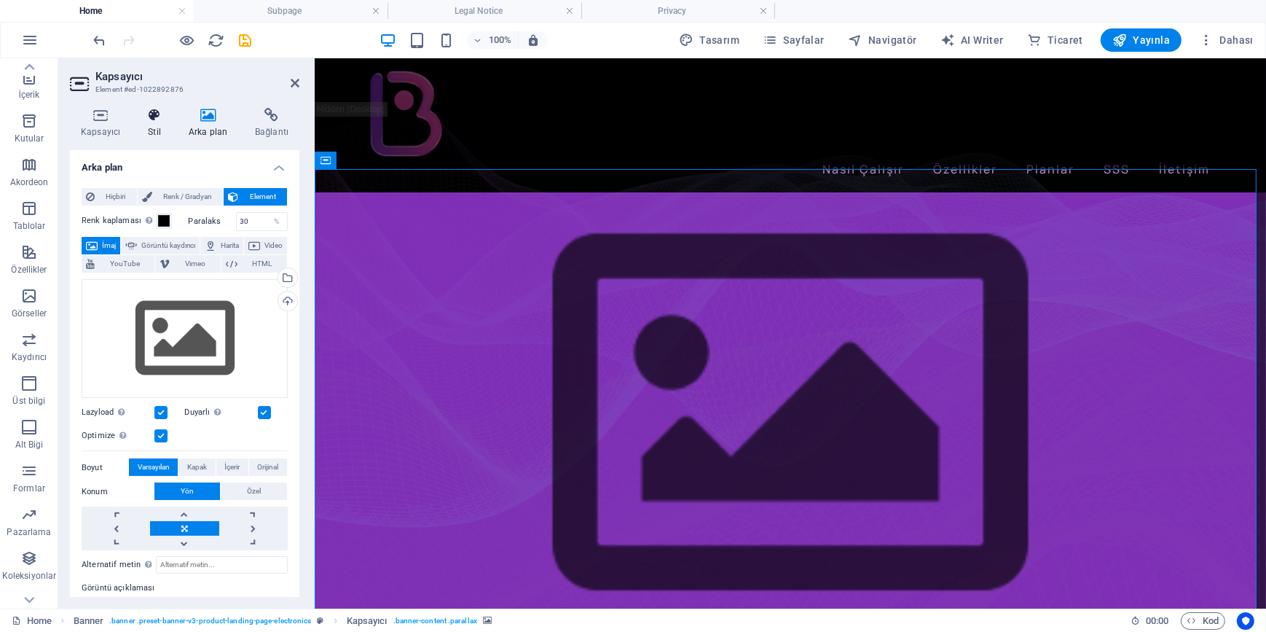
click at [157, 128] on h4 "Stil" at bounding box center [157, 123] width 41 height 31
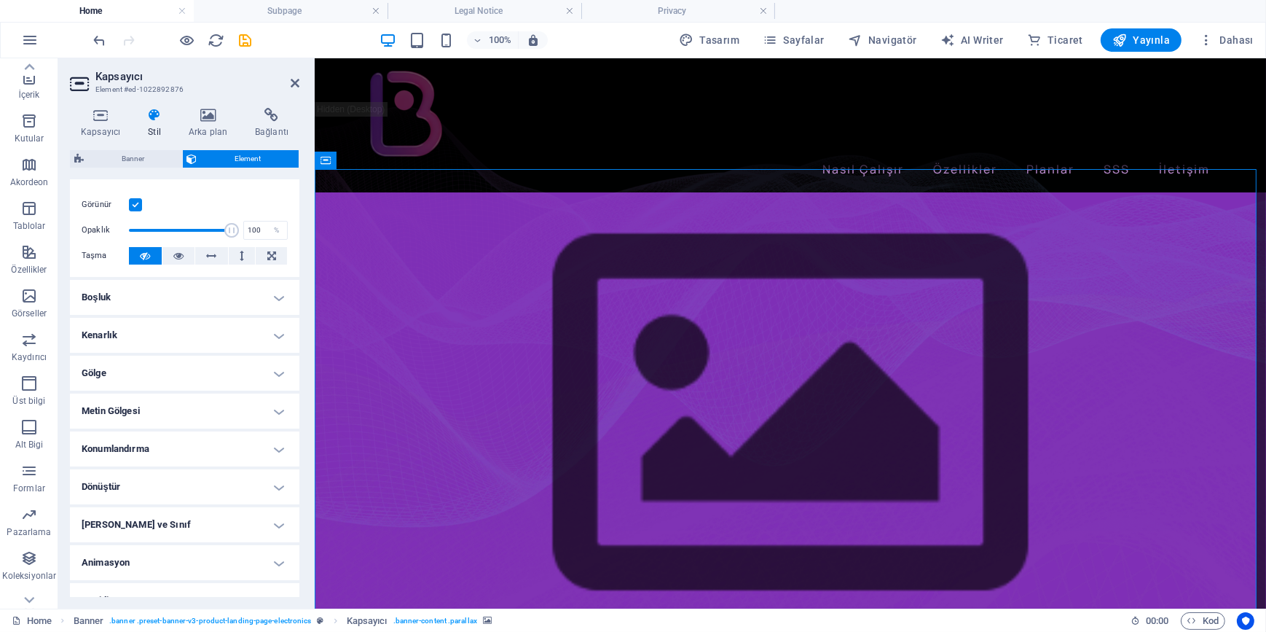
scroll to position [198, 0]
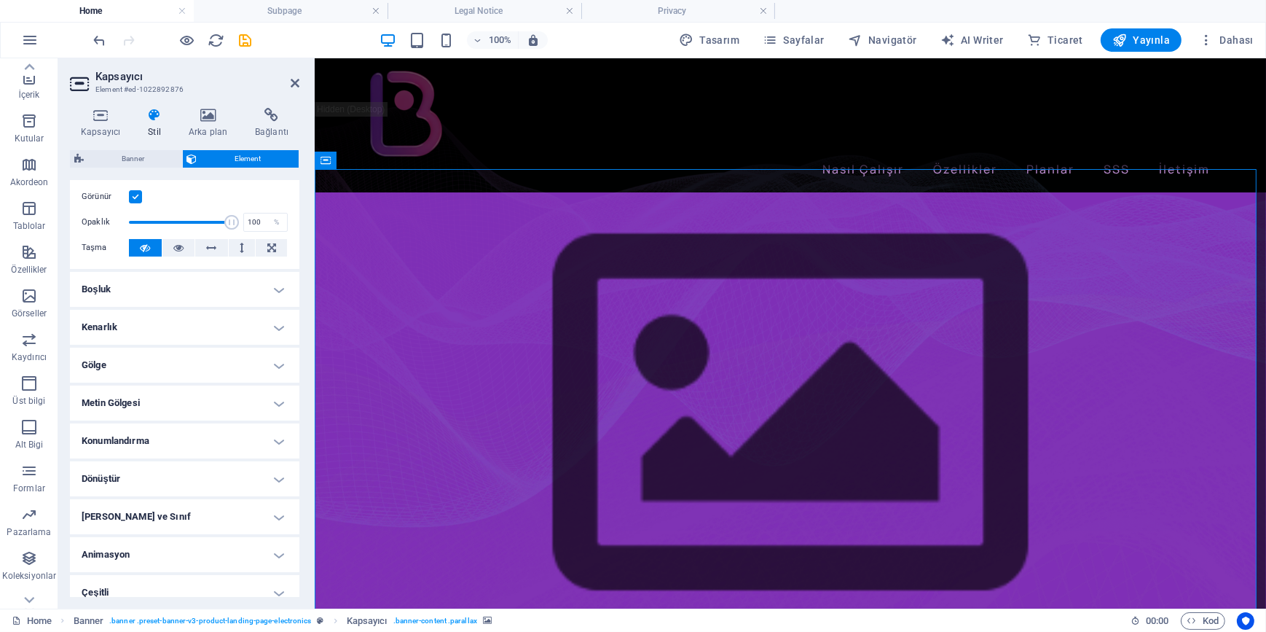
click at [151, 482] on h4 "Dönüştür" at bounding box center [185, 478] width 230 height 35
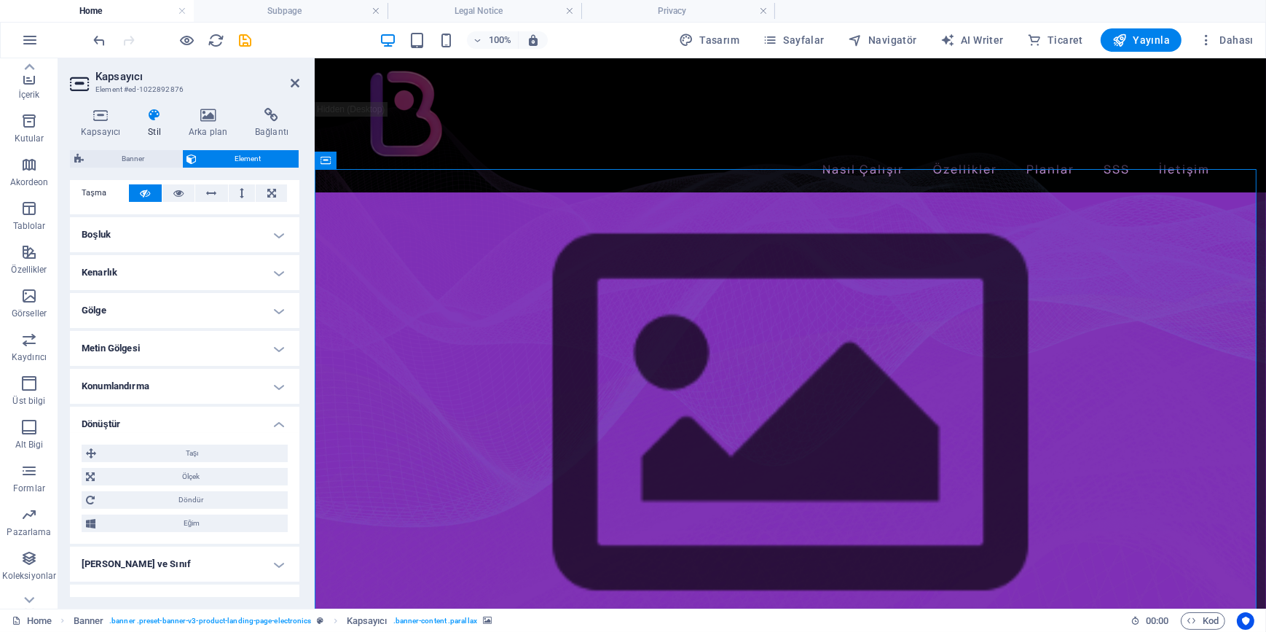
scroll to position [313, 0]
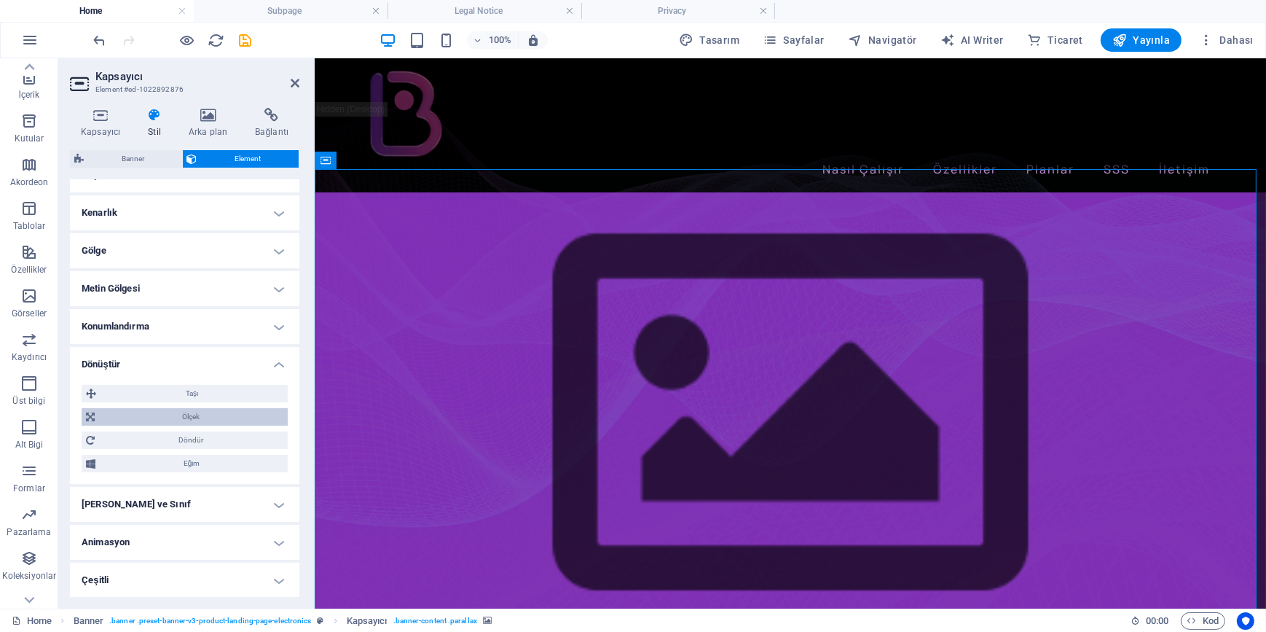
click at [195, 414] on span "Ölçek" at bounding box center [191, 416] width 184 height 17
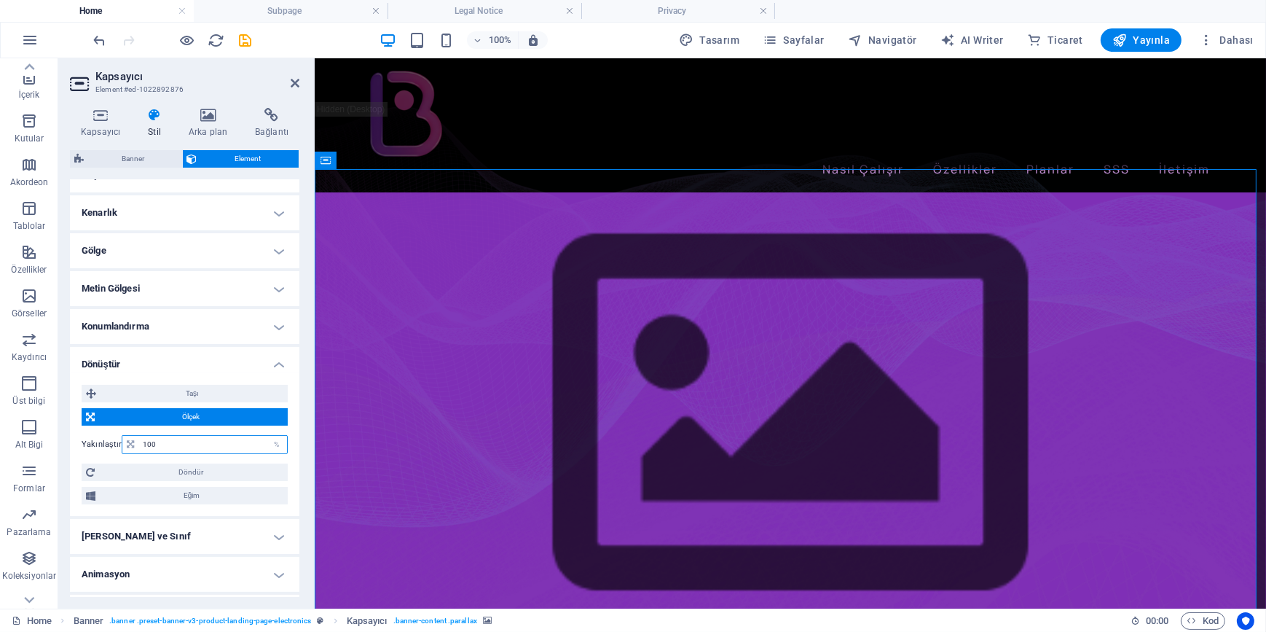
click at [184, 444] on input "100" at bounding box center [213, 444] width 148 height 17
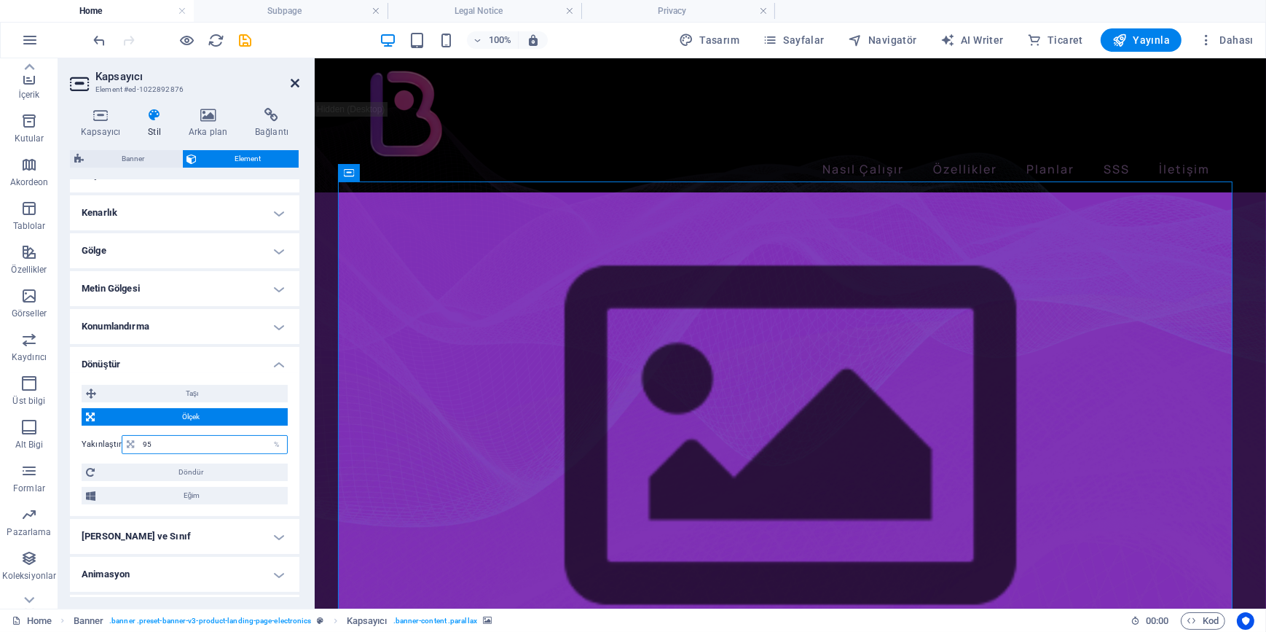
type input "95"
click at [295, 79] on icon at bounding box center [295, 83] width 9 height 12
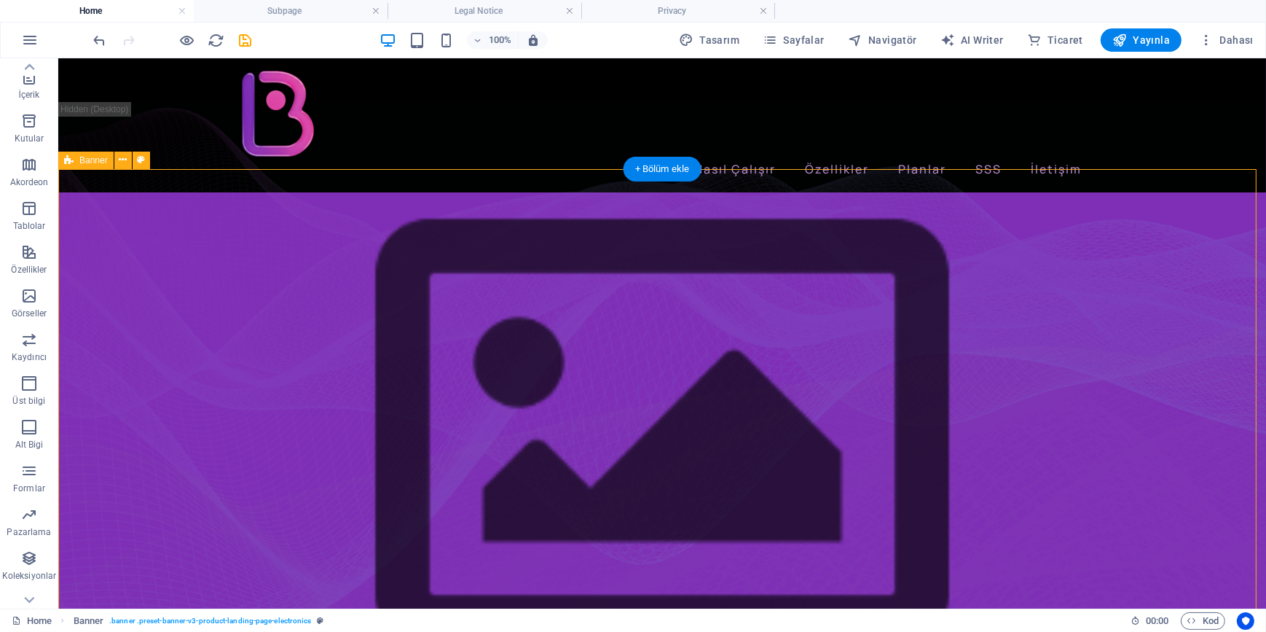
select select "vh"
select select "banner"
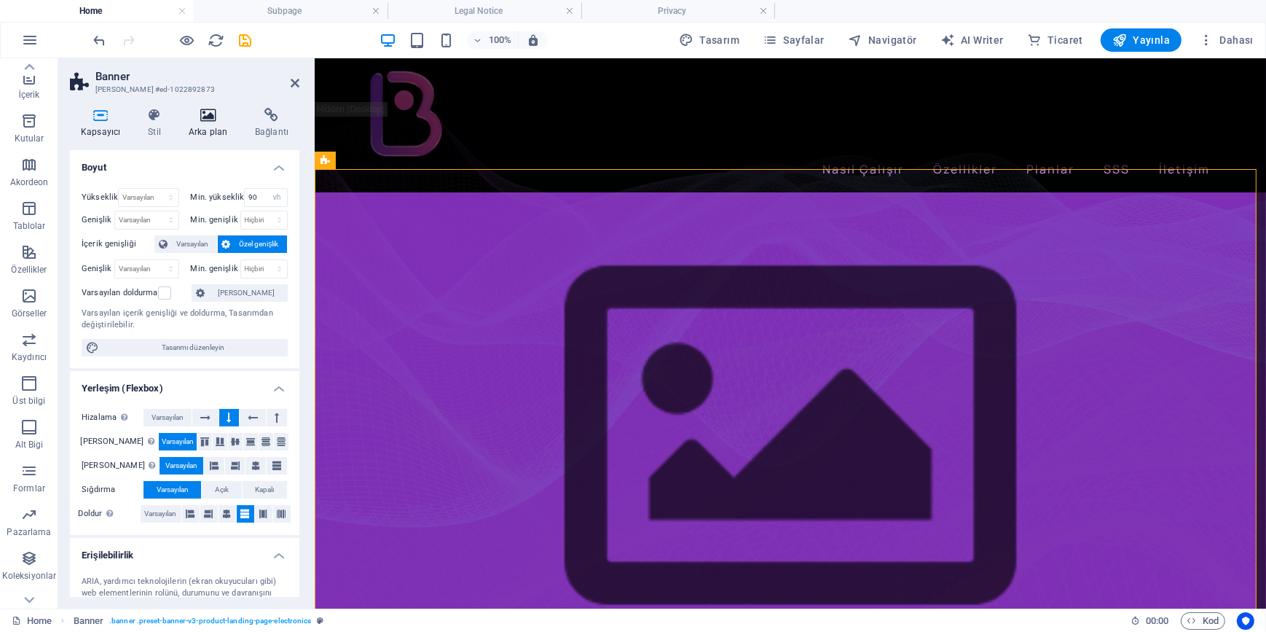
click at [211, 117] on icon at bounding box center [208, 115] width 60 height 15
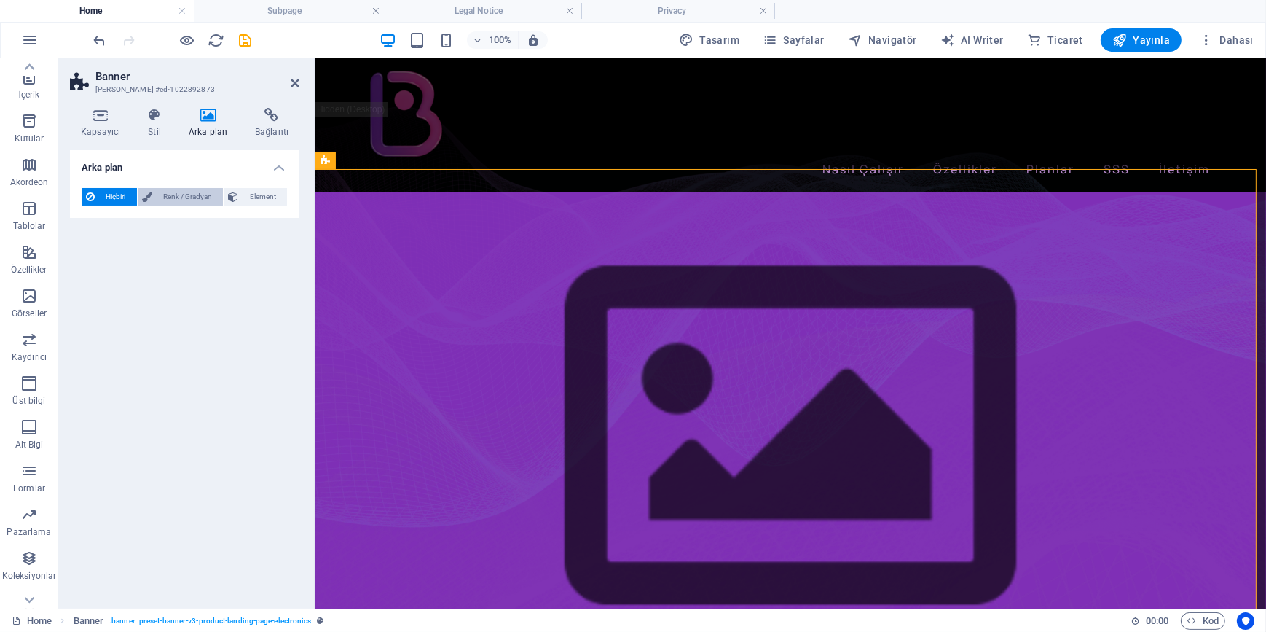
click at [187, 191] on span "Renk / Gradyan" at bounding box center [188, 196] width 63 height 17
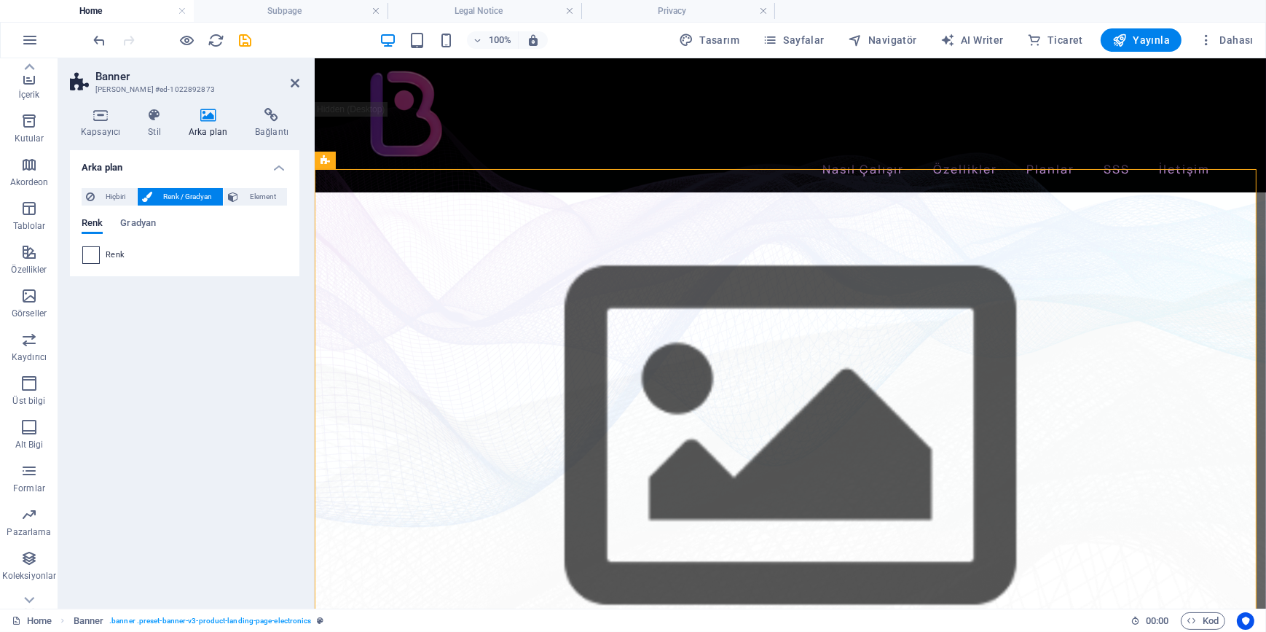
click at [87, 256] on span at bounding box center [91, 255] width 16 height 16
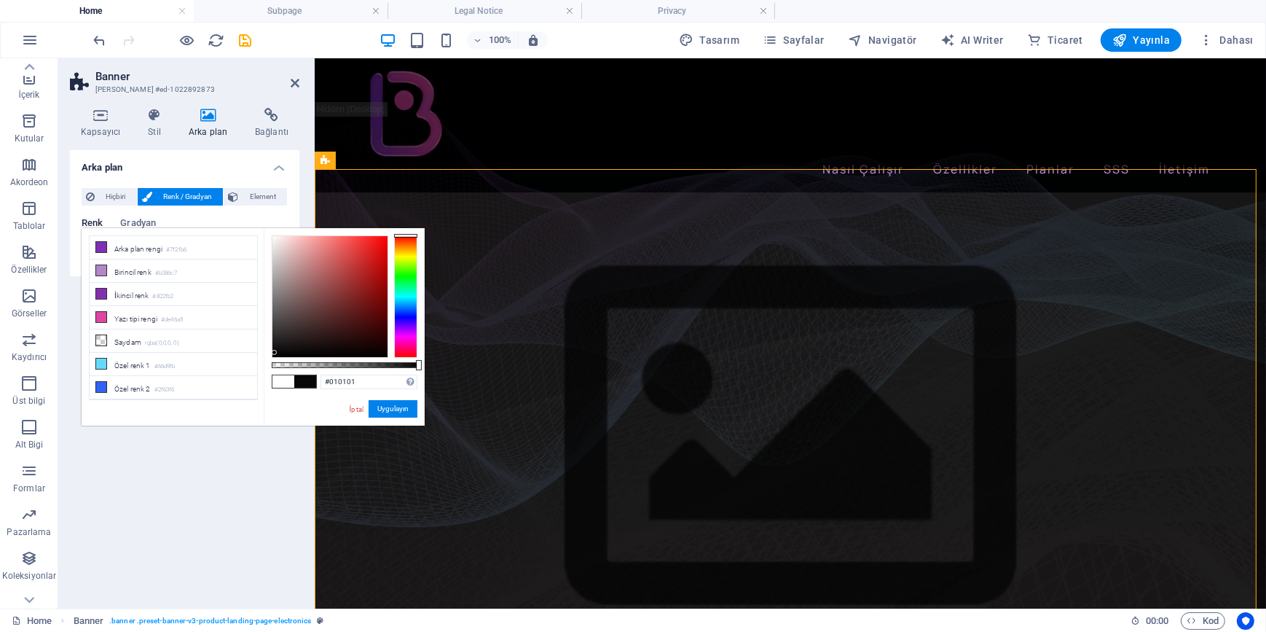
type input "#000000"
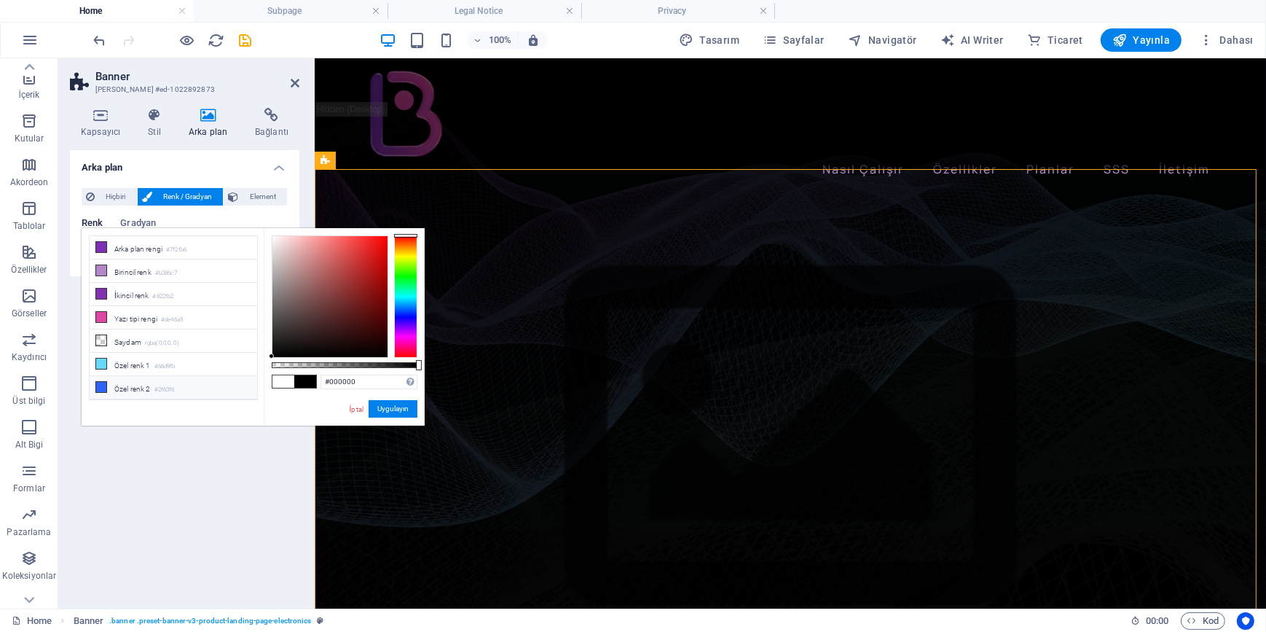
drag, startPoint x: 317, startPoint y: 320, endPoint x: 252, endPoint y: 383, distance: 90.2
click at [254, 381] on div "less Arka plan rengi #7f2fb6 Birincil renk #b386c7 İkincil renk #822fb2 Yazı ti…" at bounding box center [253, 326] width 343 height 197
click at [393, 408] on button "Uygulayın" at bounding box center [393, 408] width 49 height 17
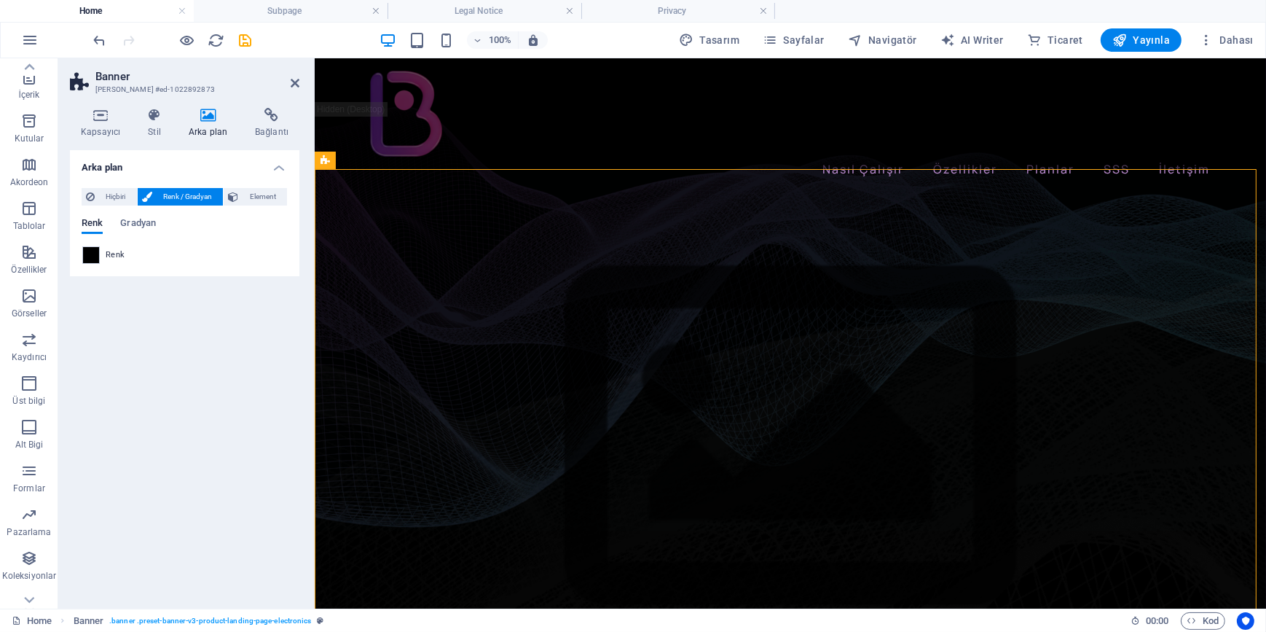
click at [191, 453] on div "Arka plan Hiçbiri Renk / Gradyan Element Arka planı tam genişliğe genişlet Renk…" at bounding box center [185, 373] width 230 height 447
click at [294, 88] on icon at bounding box center [295, 83] width 9 height 12
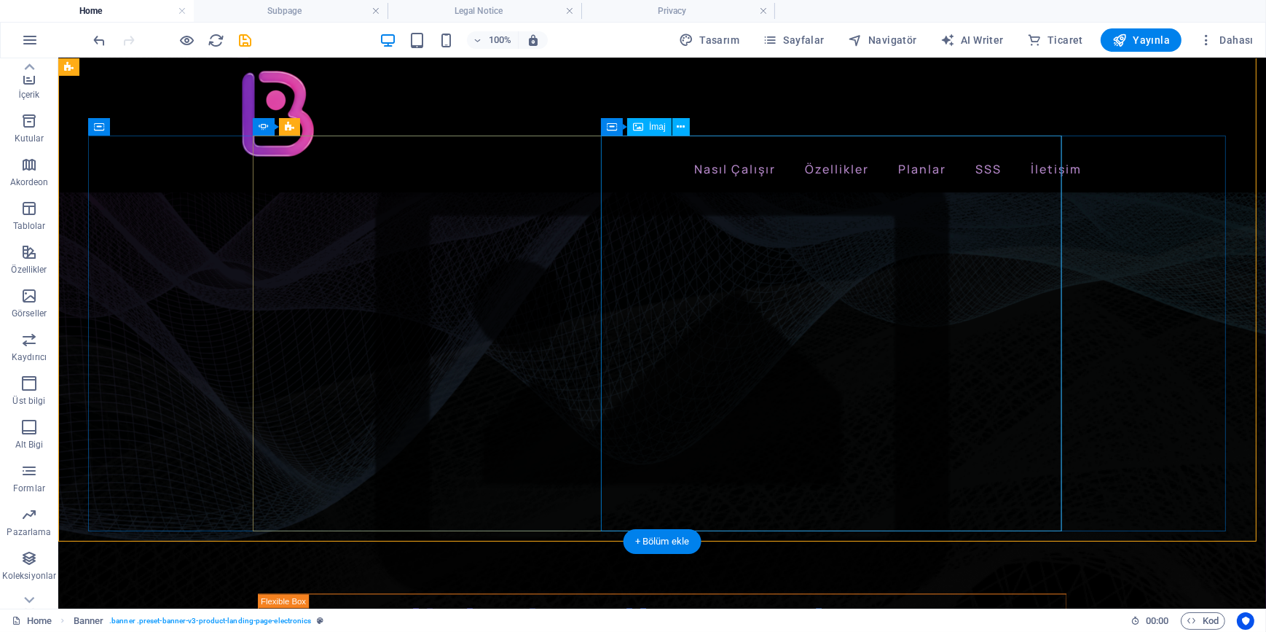
scroll to position [0, 0]
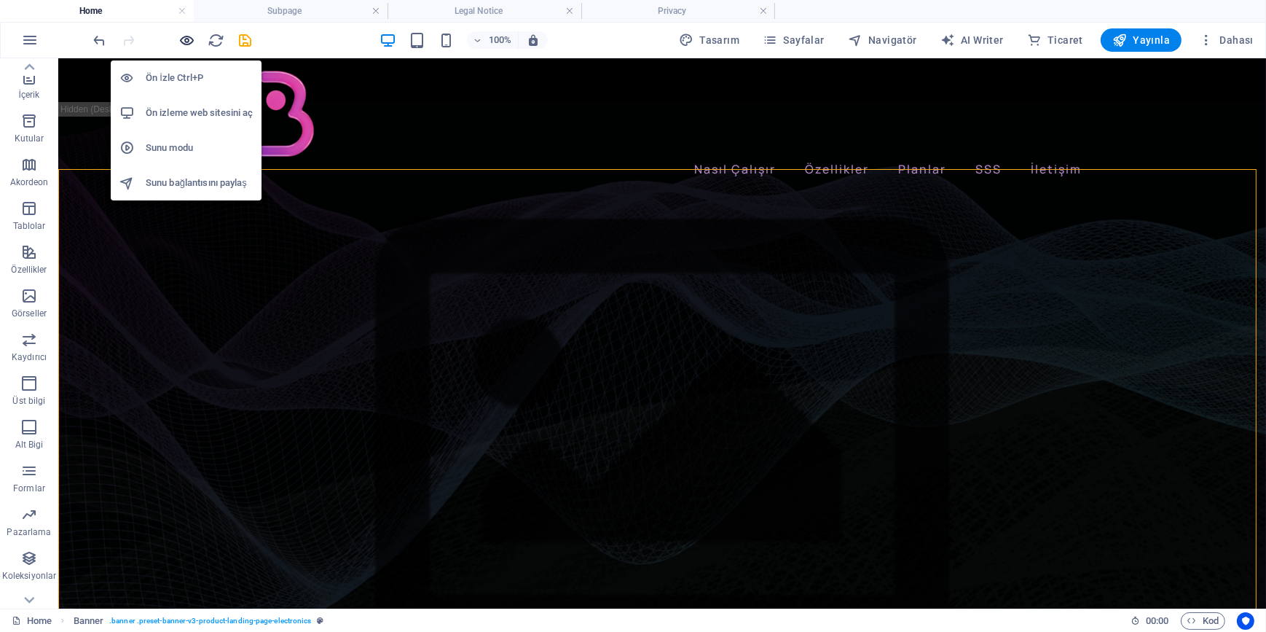
click at [185, 39] on icon "button" at bounding box center [187, 40] width 17 height 17
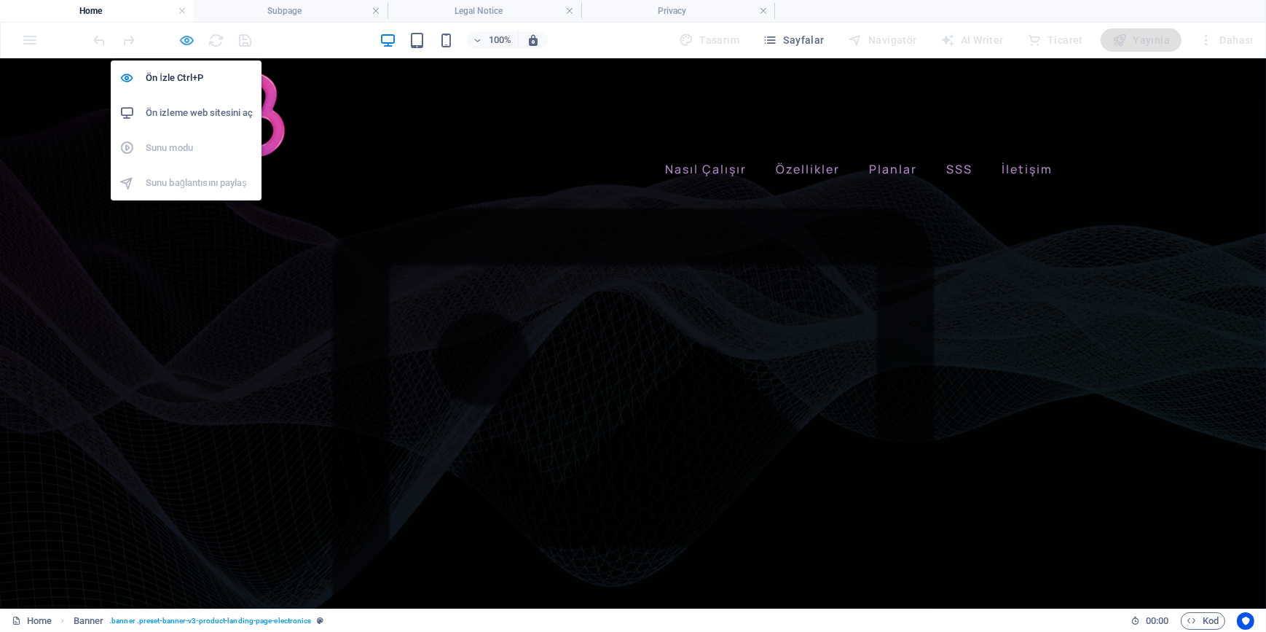
click at [184, 42] on icon "button" at bounding box center [187, 40] width 17 height 17
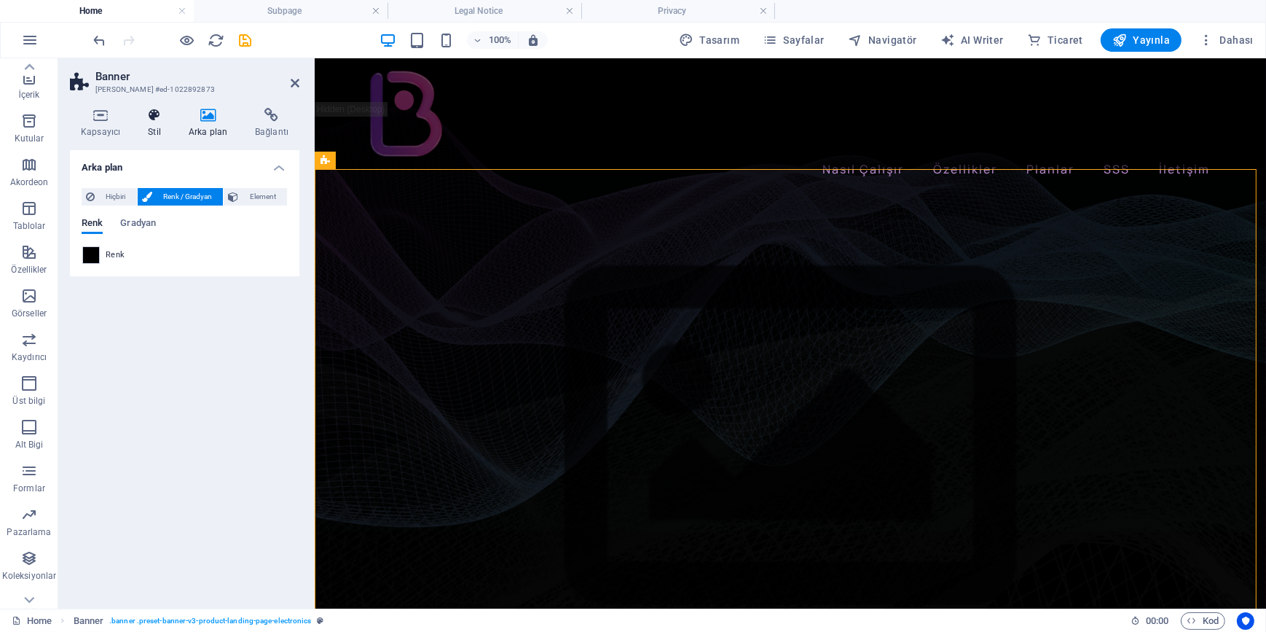
click at [152, 127] on h4 "Stil" at bounding box center [157, 123] width 41 height 31
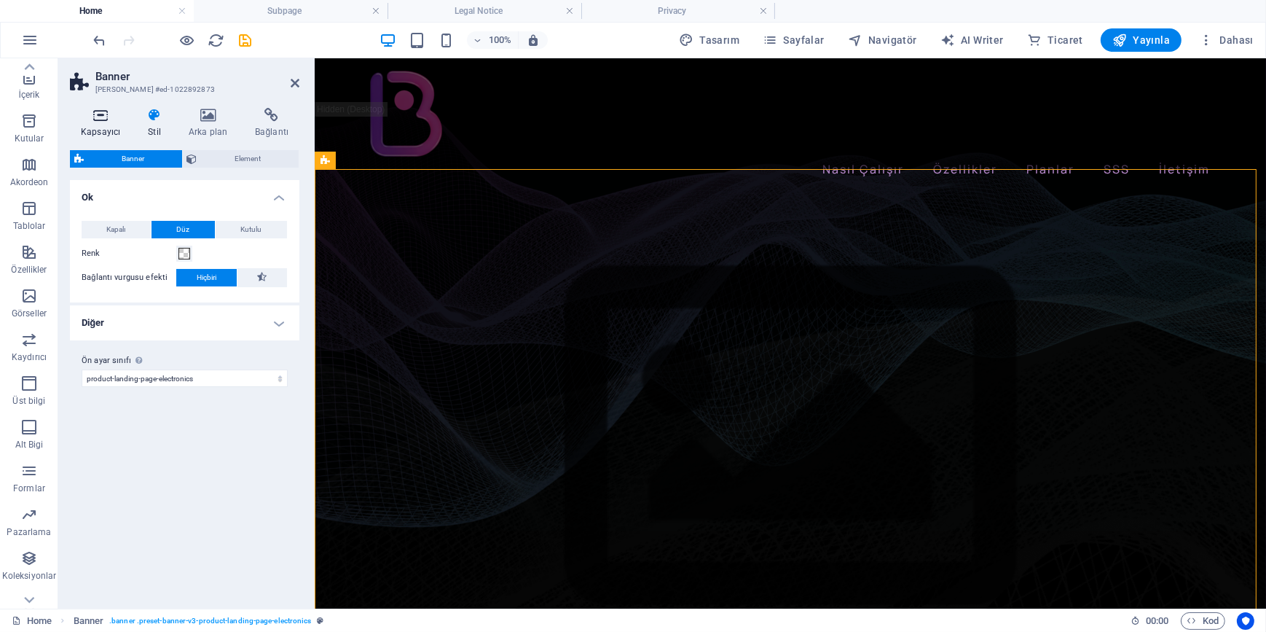
click at [104, 127] on h4 "Kapsayıcı" at bounding box center [103, 123] width 67 height 31
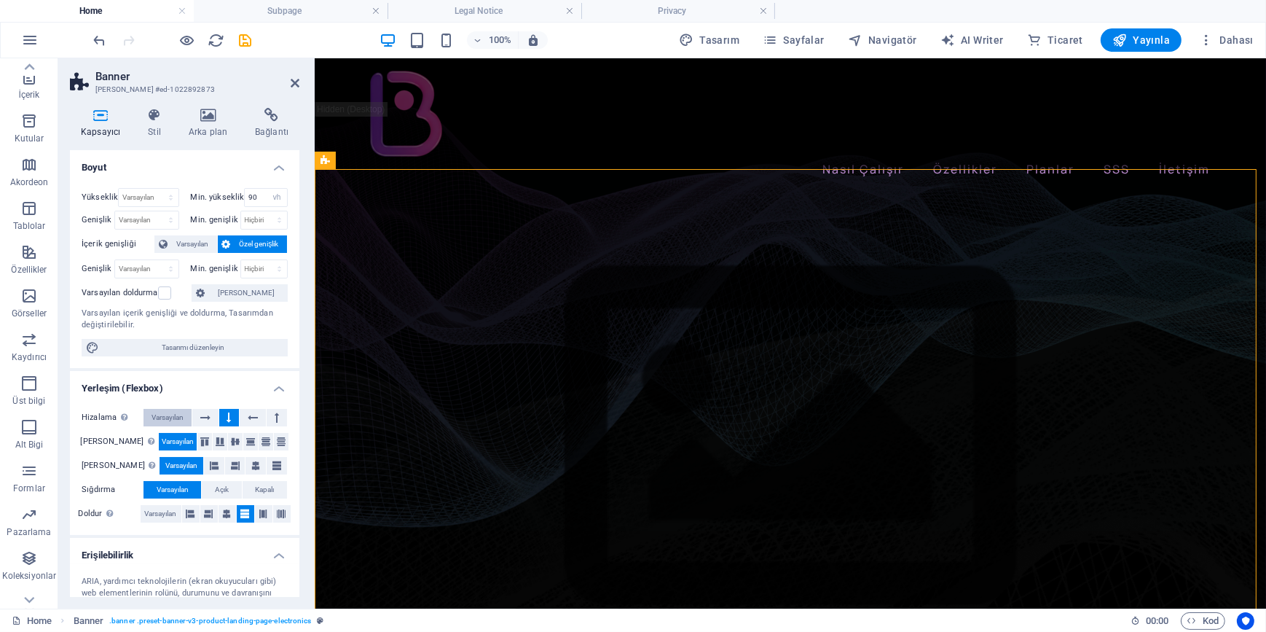
click at [167, 417] on span "Varsayılan" at bounding box center [168, 417] width 32 height 17
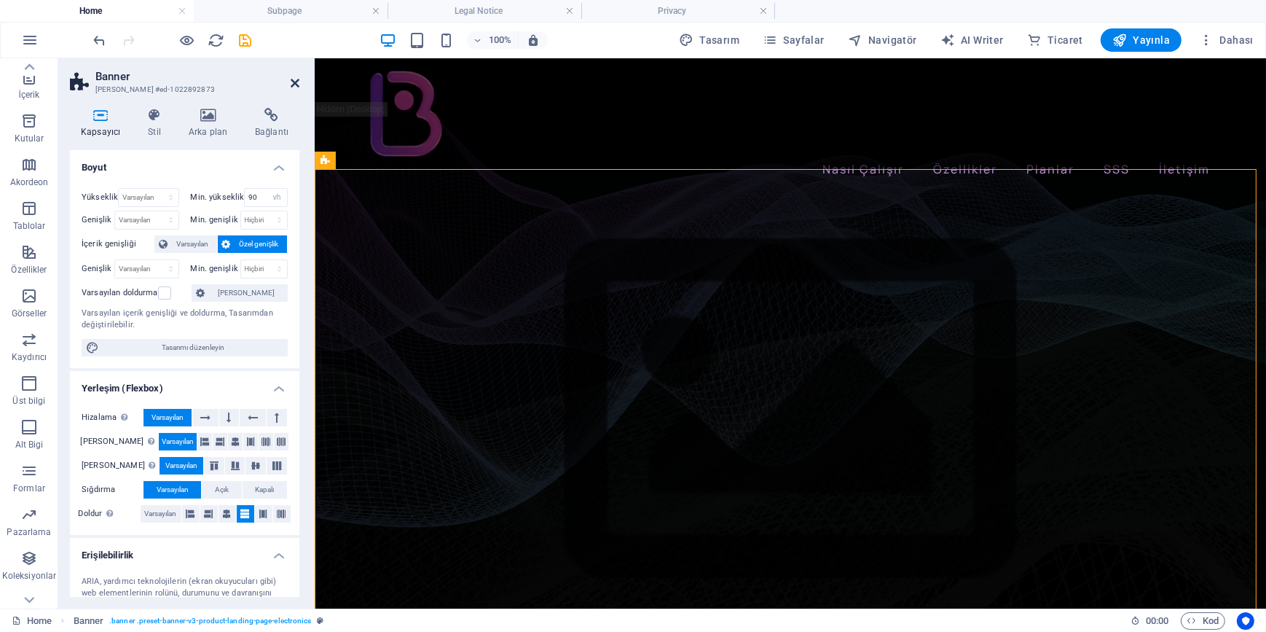
click at [291, 82] on icon at bounding box center [295, 83] width 9 height 12
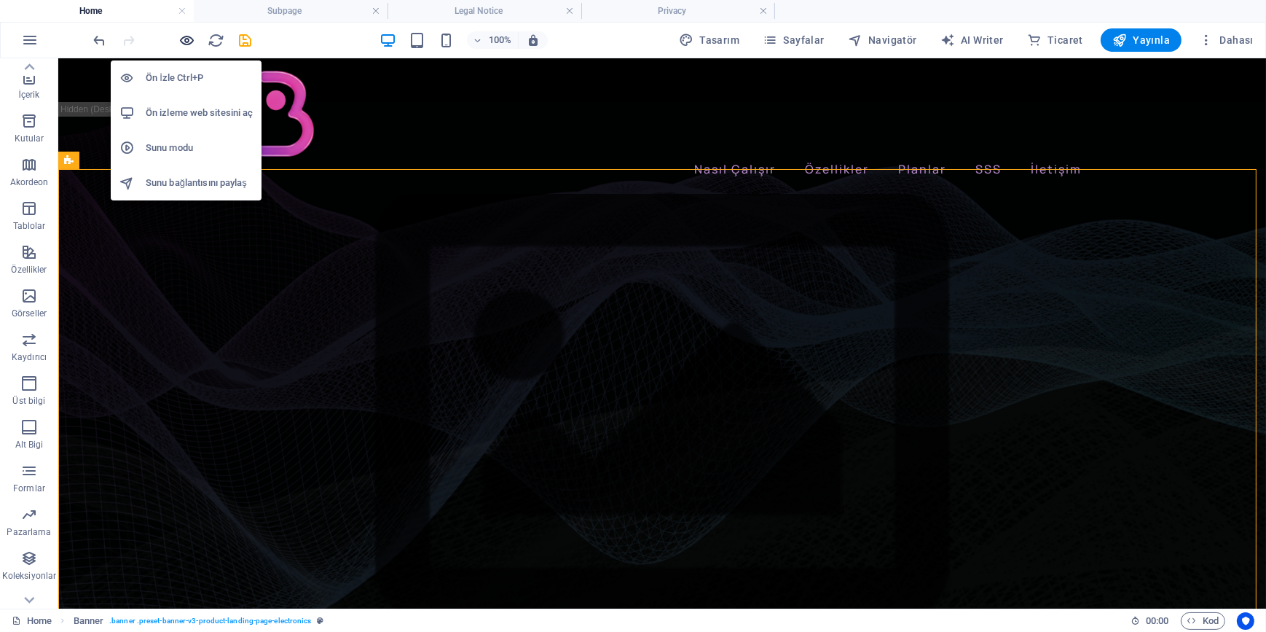
click at [186, 43] on icon "button" at bounding box center [187, 40] width 17 height 17
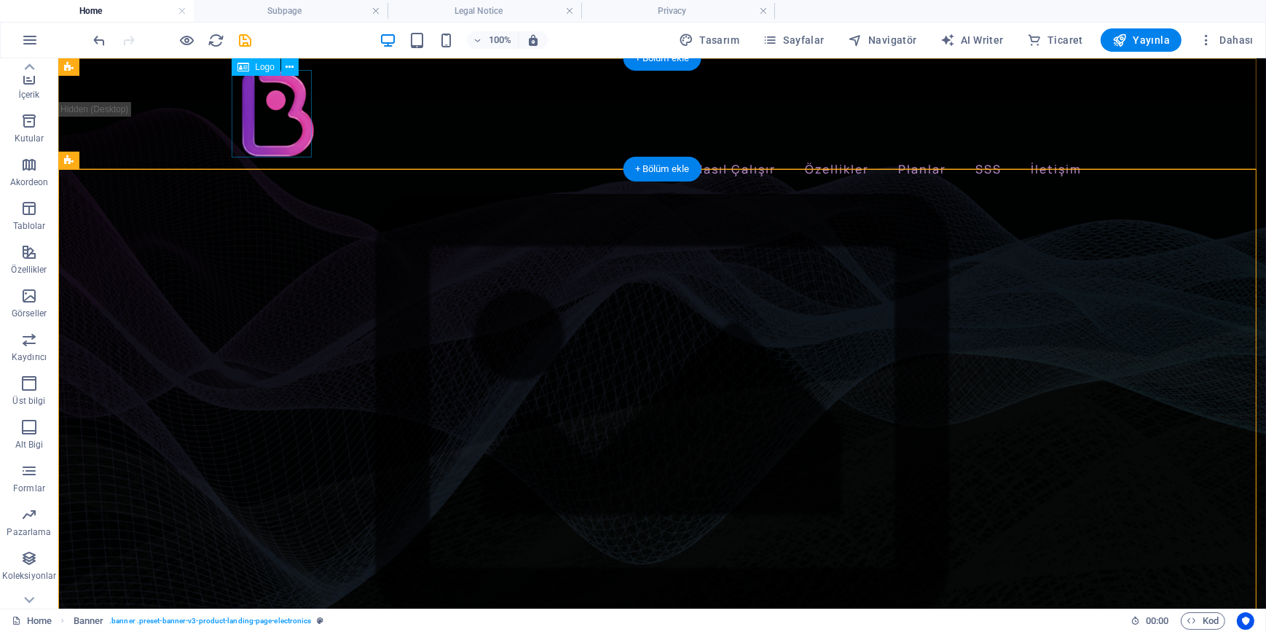
click at [273, 111] on div at bounding box center [661, 112] width 851 height 87
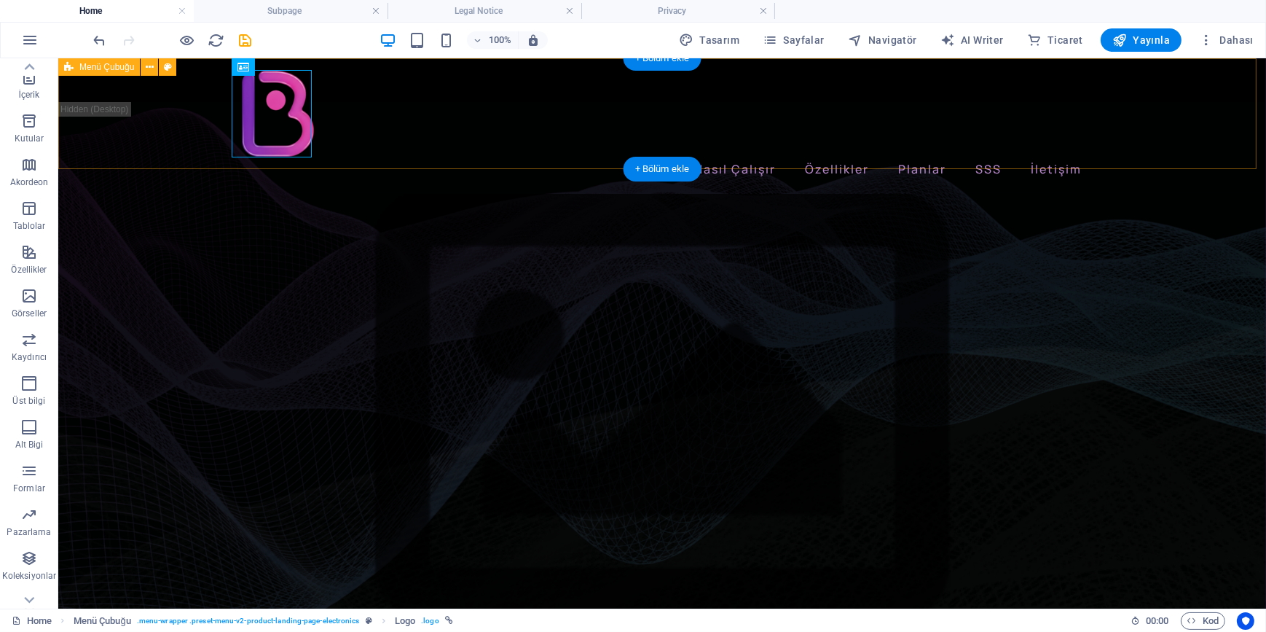
click at [181, 111] on div "Nasıl Çalışır Özellikler Planlar SSS İletişim Menu" at bounding box center [662, 125] width 1208 height 134
click at [281, 118] on div at bounding box center [661, 112] width 851 height 87
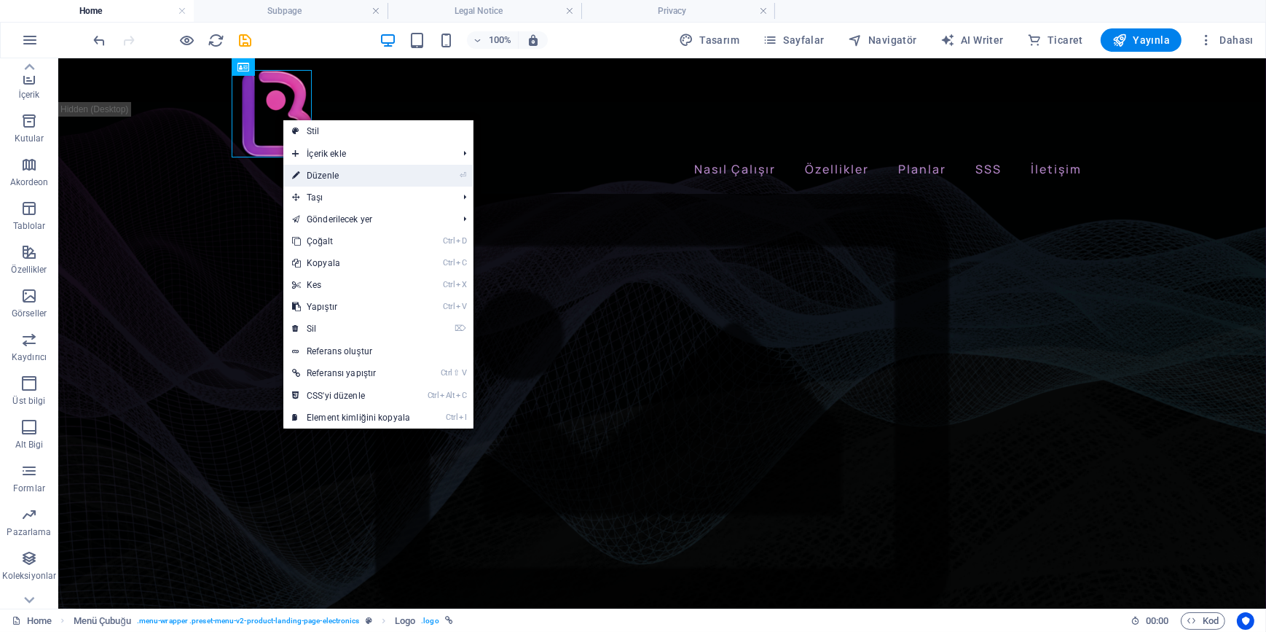
click at [319, 170] on link "⏎ Düzenle" at bounding box center [351, 176] width 136 height 22
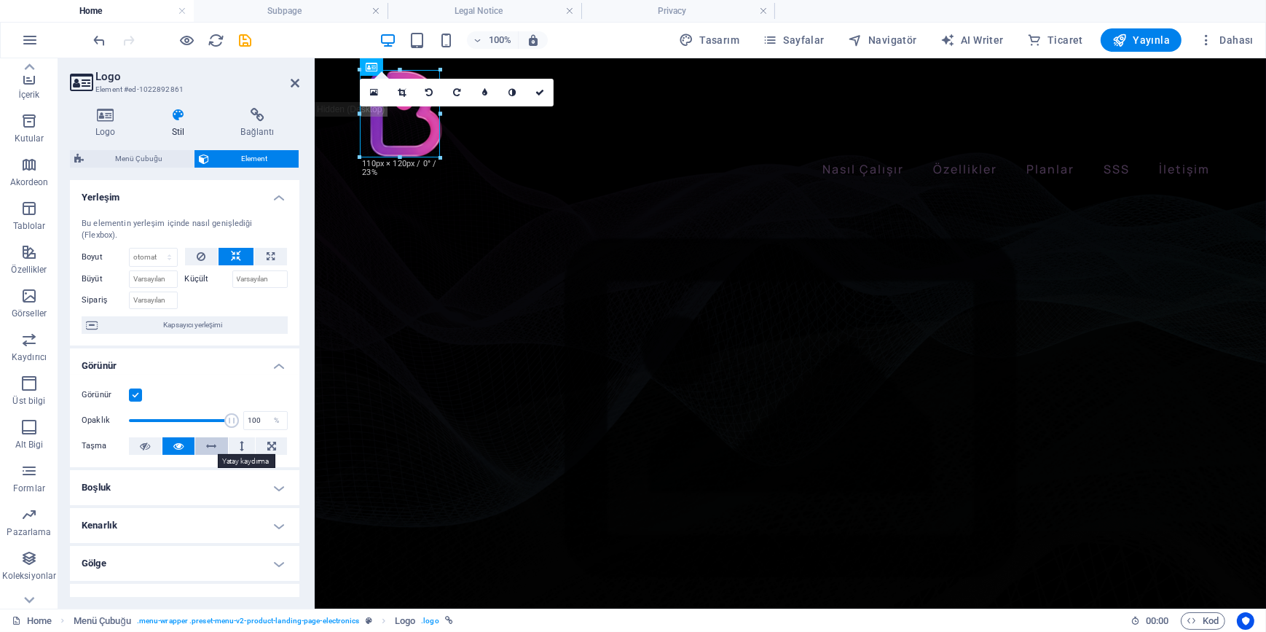
click at [208, 444] on icon at bounding box center [212, 445] width 10 height 17
click at [240, 442] on icon at bounding box center [242, 445] width 4 height 17
click at [213, 443] on icon at bounding box center [212, 445] width 10 height 17
click at [267, 445] on icon at bounding box center [271, 445] width 9 height 17
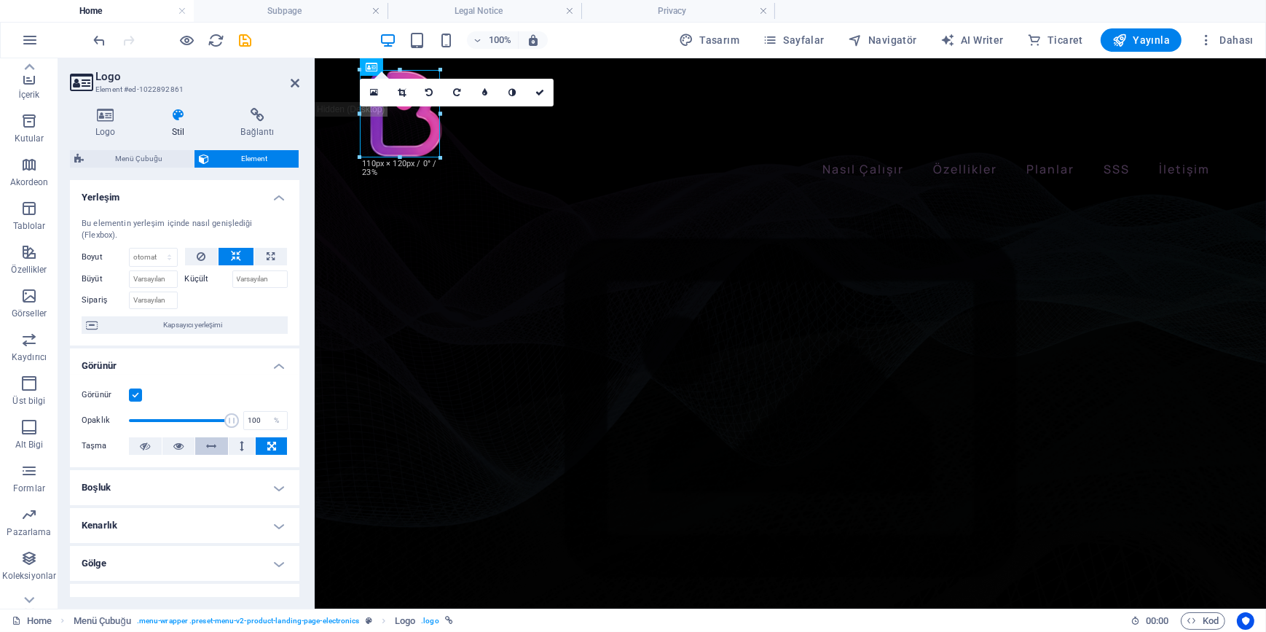
click at [196, 445] on button at bounding box center [211, 445] width 33 height 17
click at [198, 254] on icon at bounding box center [201, 256] width 9 height 17
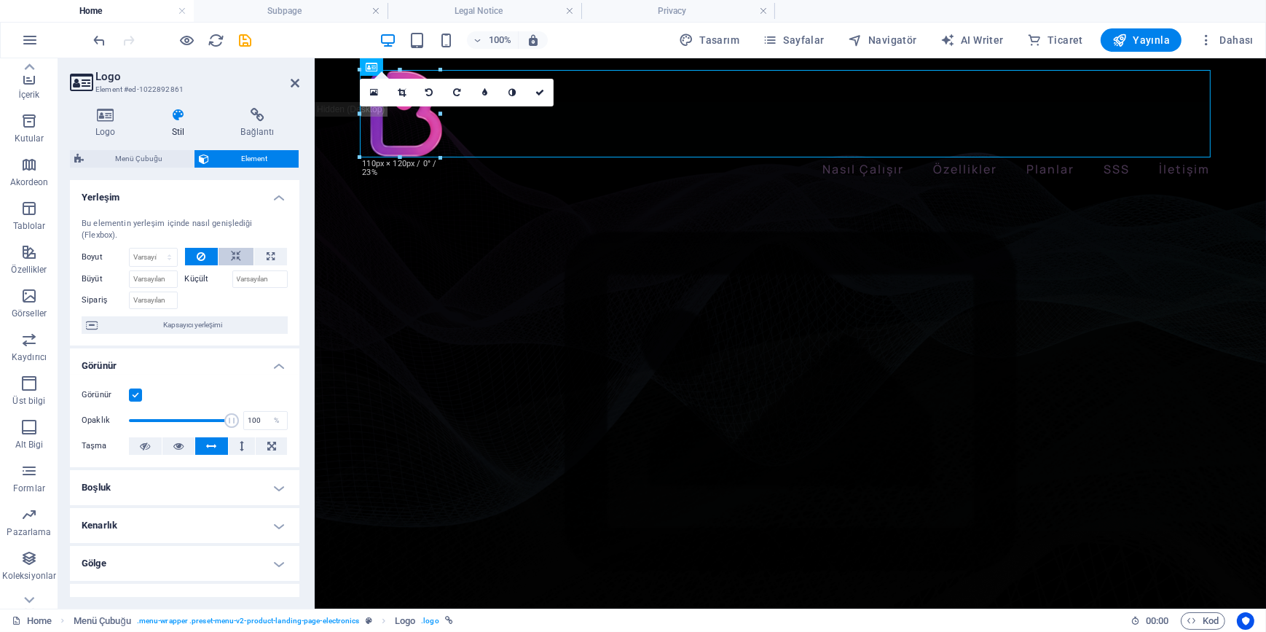
click at [232, 251] on icon at bounding box center [236, 256] width 10 height 17
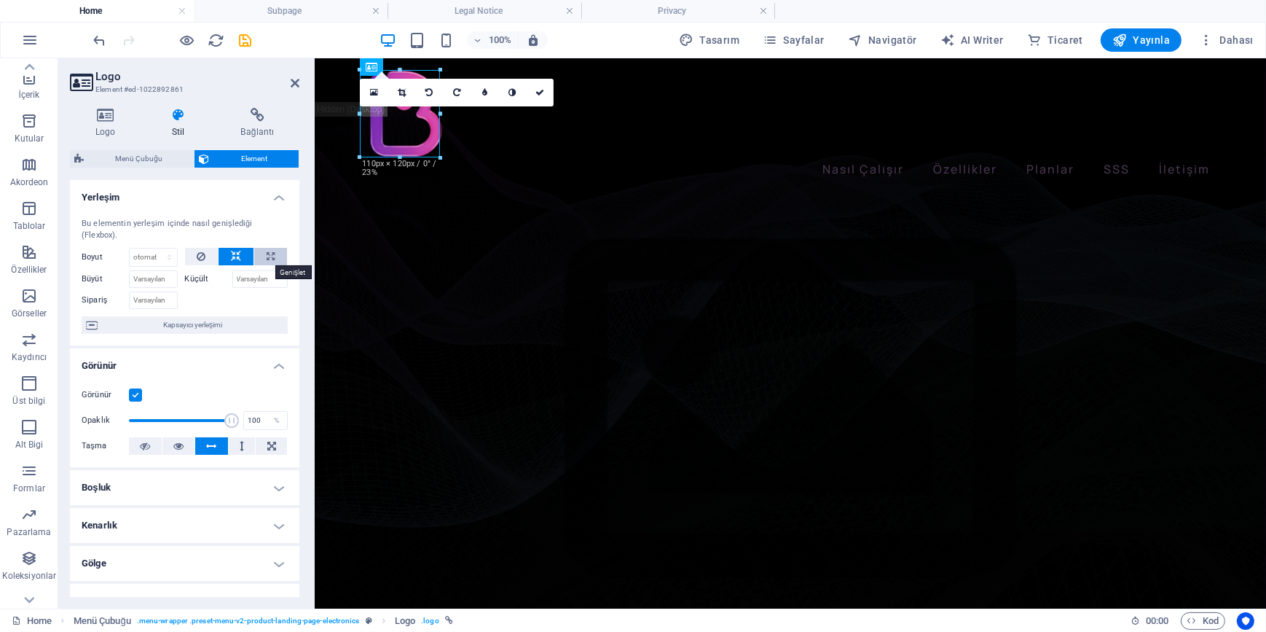
click at [267, 258] on icon at bounding box center [271, 256] width 8 height 17
type input "100"
select select "%"
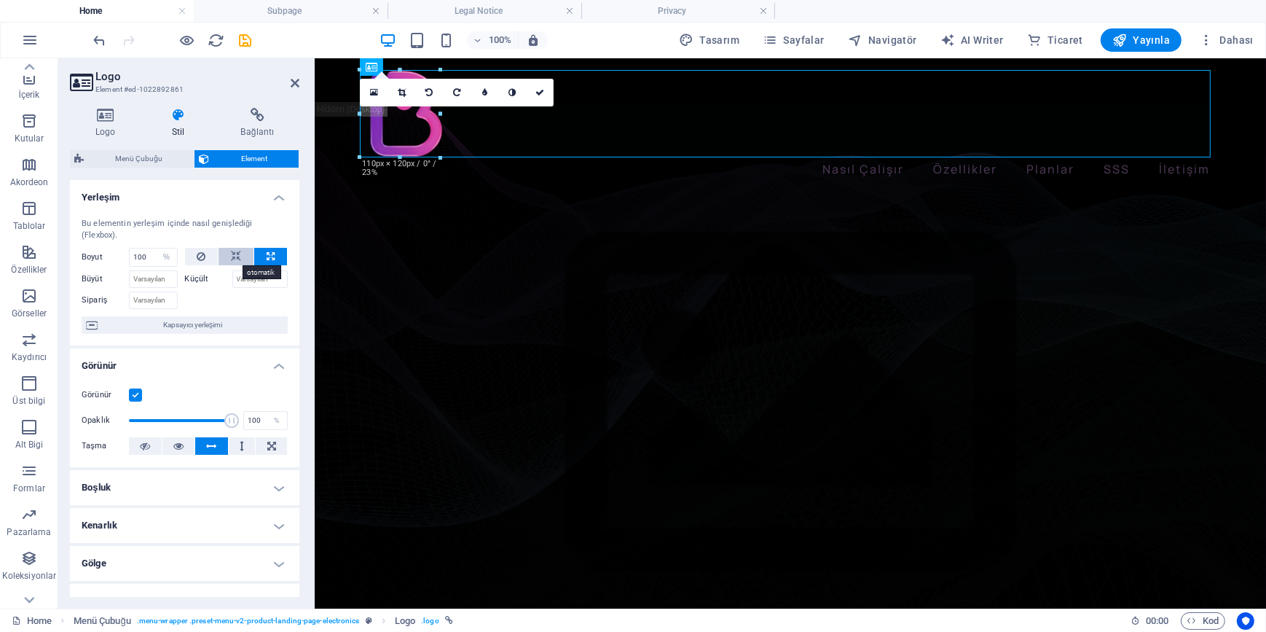
click at [239, 256] on icon at bounding box center [236, 256] width 10 height 17
select select "DISABLED_OPTION_VALUE"
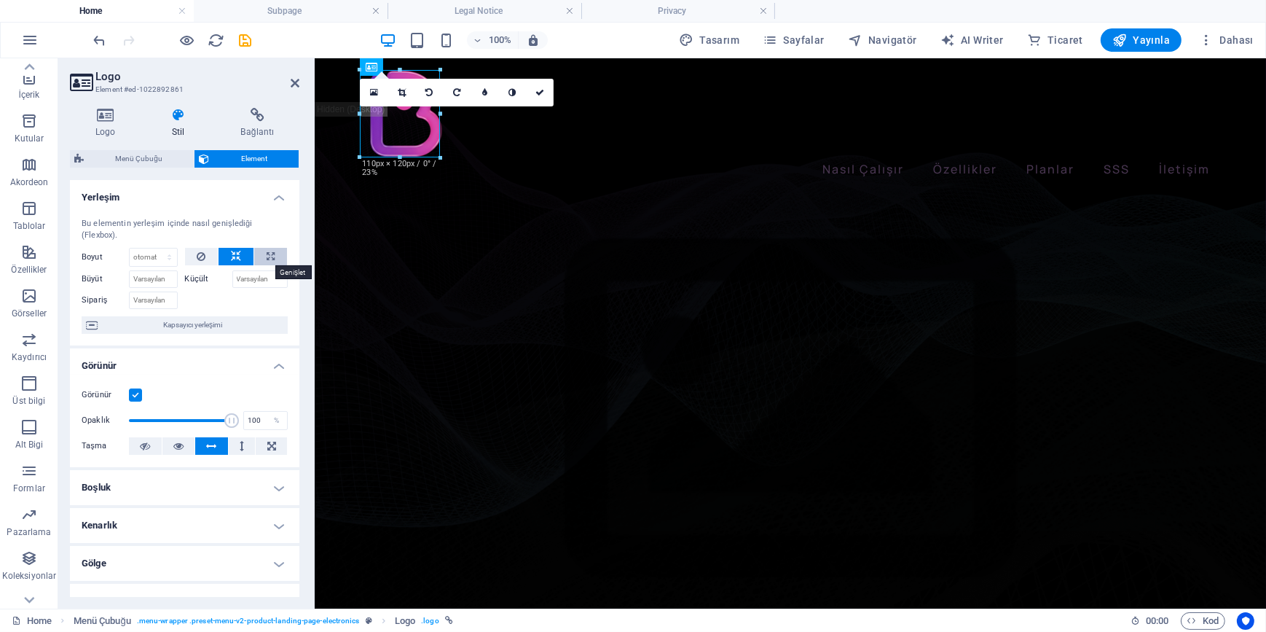
click at [269, 254] on icon at bounding box center [271, 256] width 8 height 17
type input "100"
select select "%"
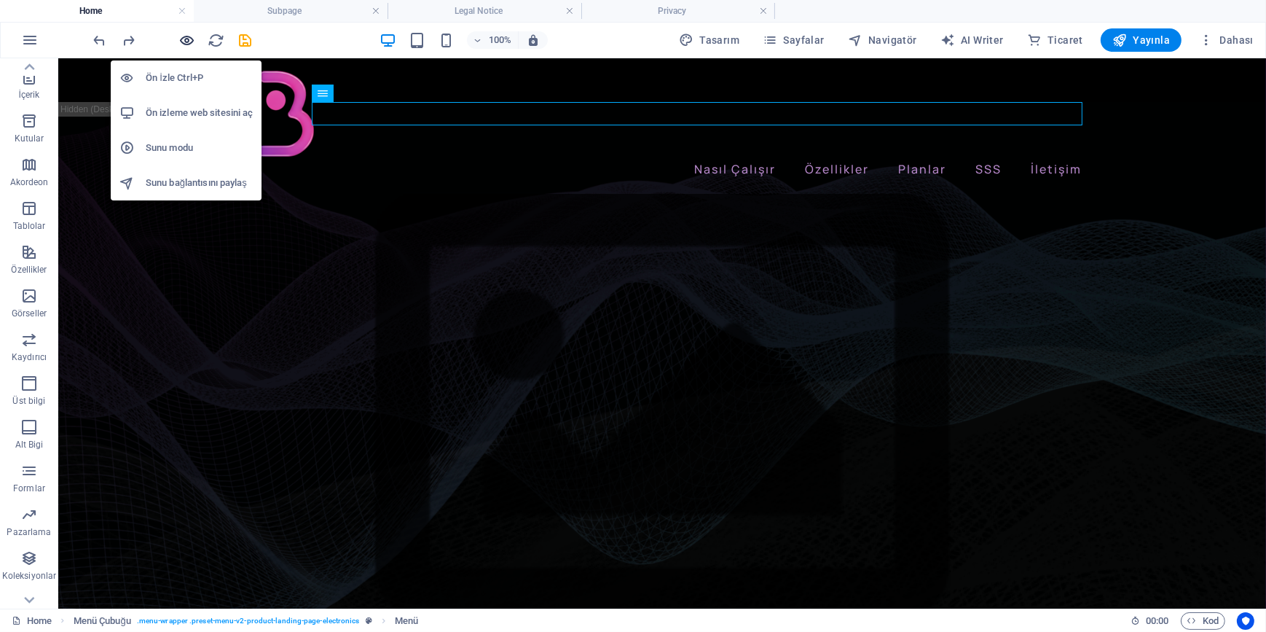
click at [187, 41] on icon "button" at bounding box center [187, 40] width 17 height 17
click at [189, 32] on icon "button" at bounding box center [187, 40] width 17 height 17
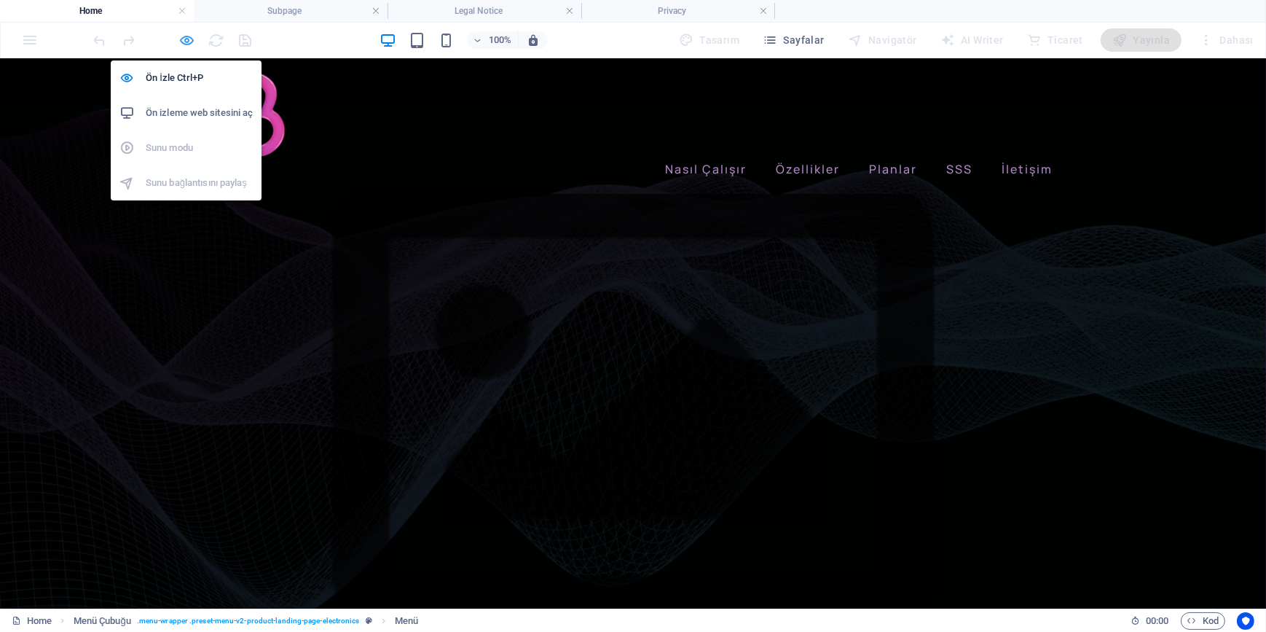
click at [184, 37] on icon "button" at bounding box center [187, 40] width 17 height 17
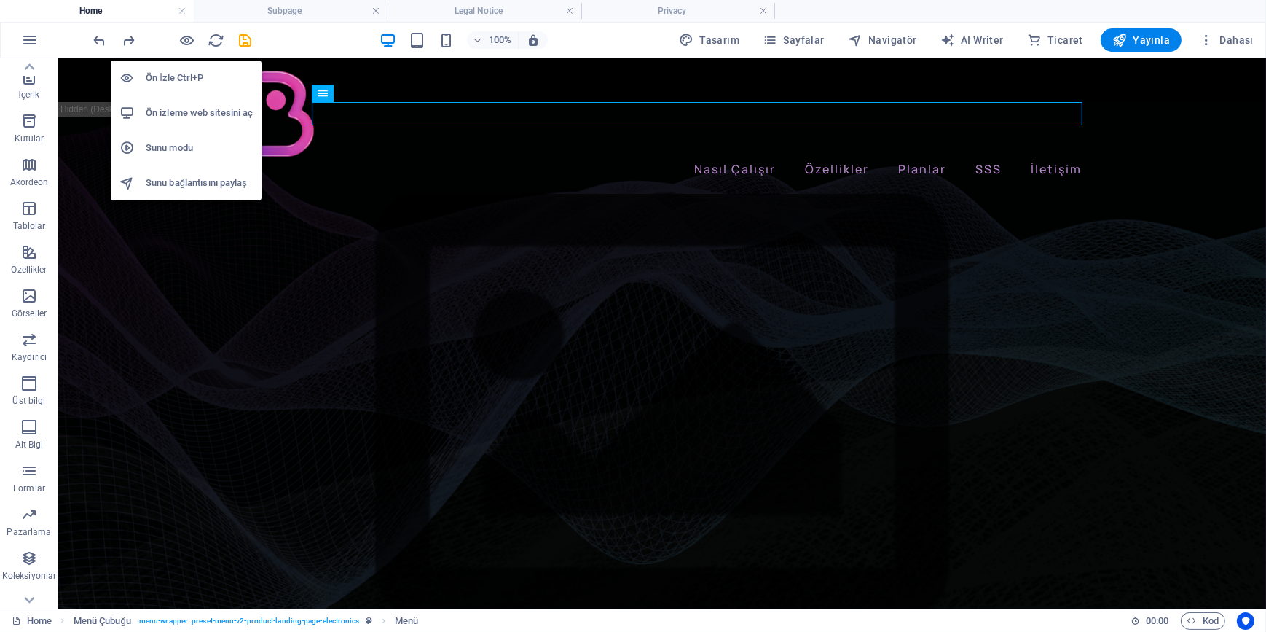
click at [181, 117] on h6 "Ön izleme web sitesini aç" at bounding box center [199, 112] width 107 height 17
click at [188, 40] on icon "button" at bounding box center [187, 40] width 17 height 17
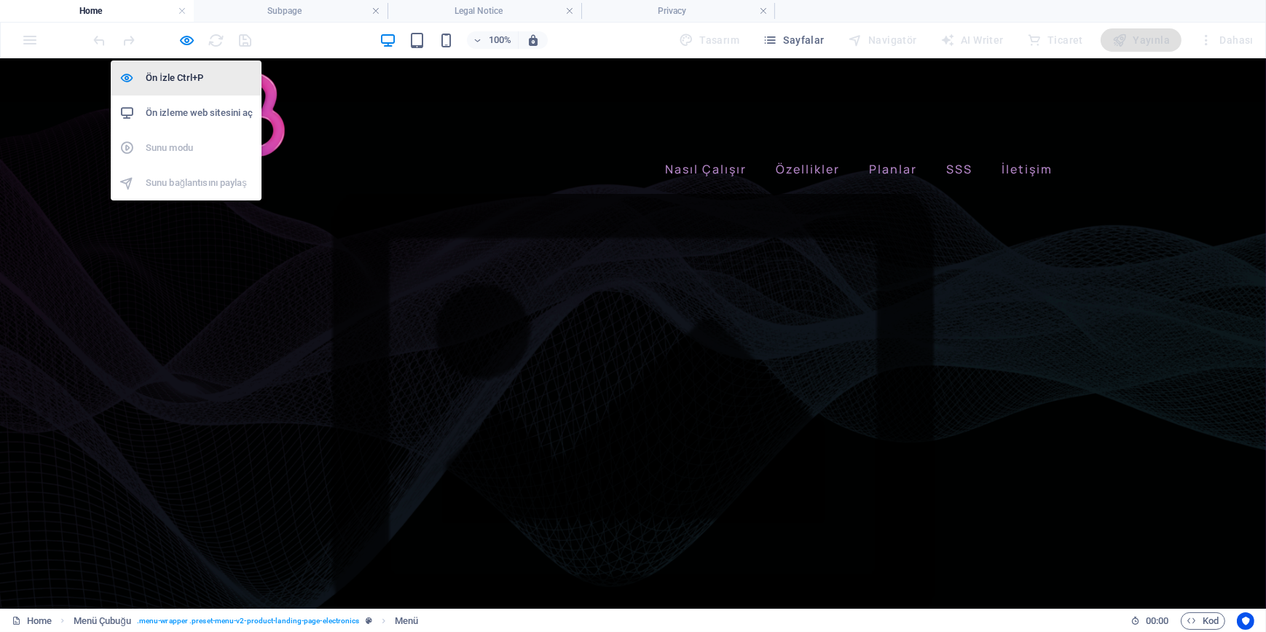
click at [189, 77] on h6 "Ön İzle Ctrl+P" at bounding box center [199, 77] width 107 height 17
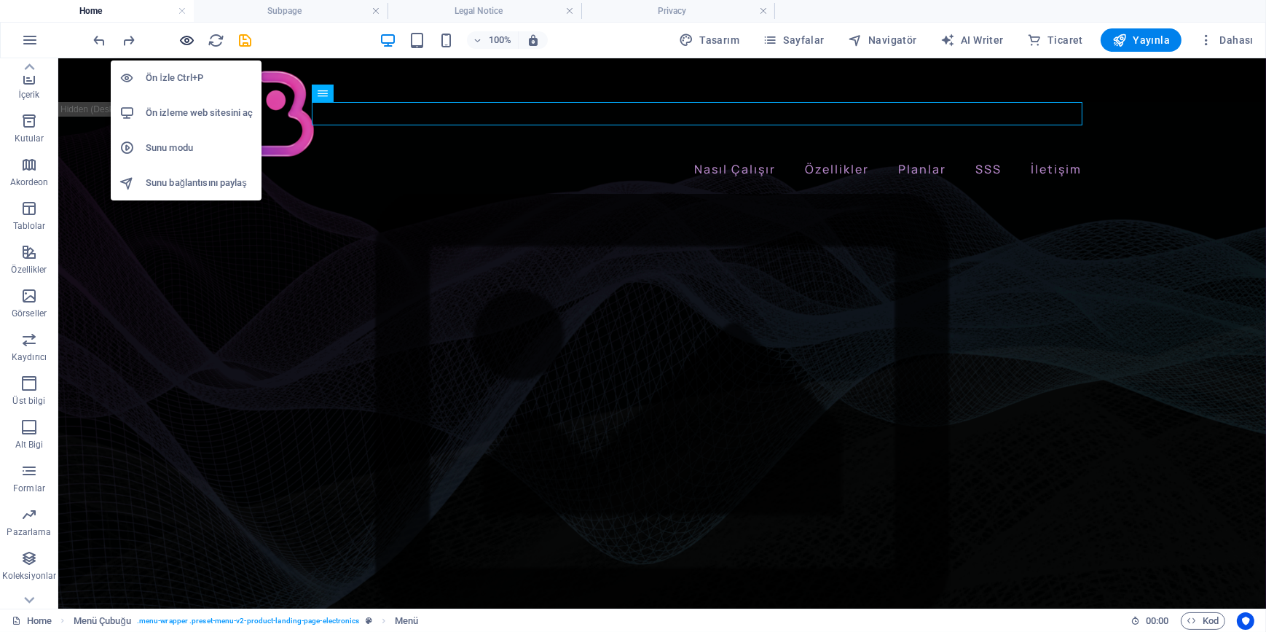
click at [189, 43] on icon "button" at bounding box center [187, 40] width 17 height 17
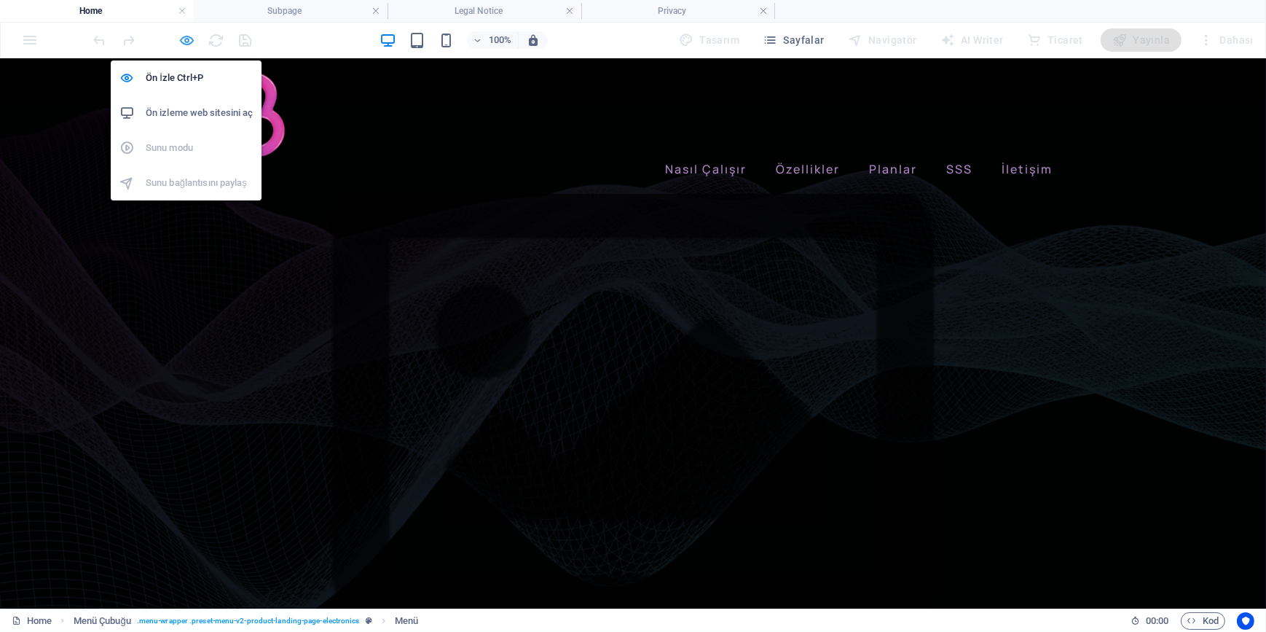
click at [181, 43] on icon "button" at bounding box center [187, 40] width 17 height 17
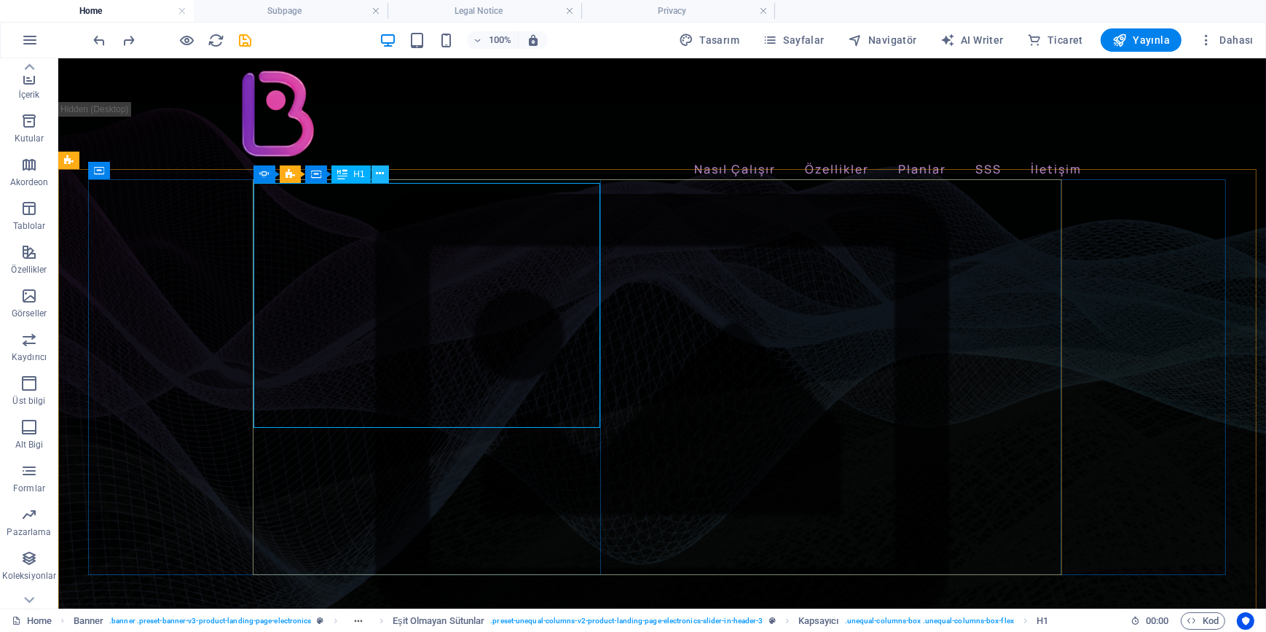
click at [379, 171] on icon at bounding box center [380, 173] width 8 height 15
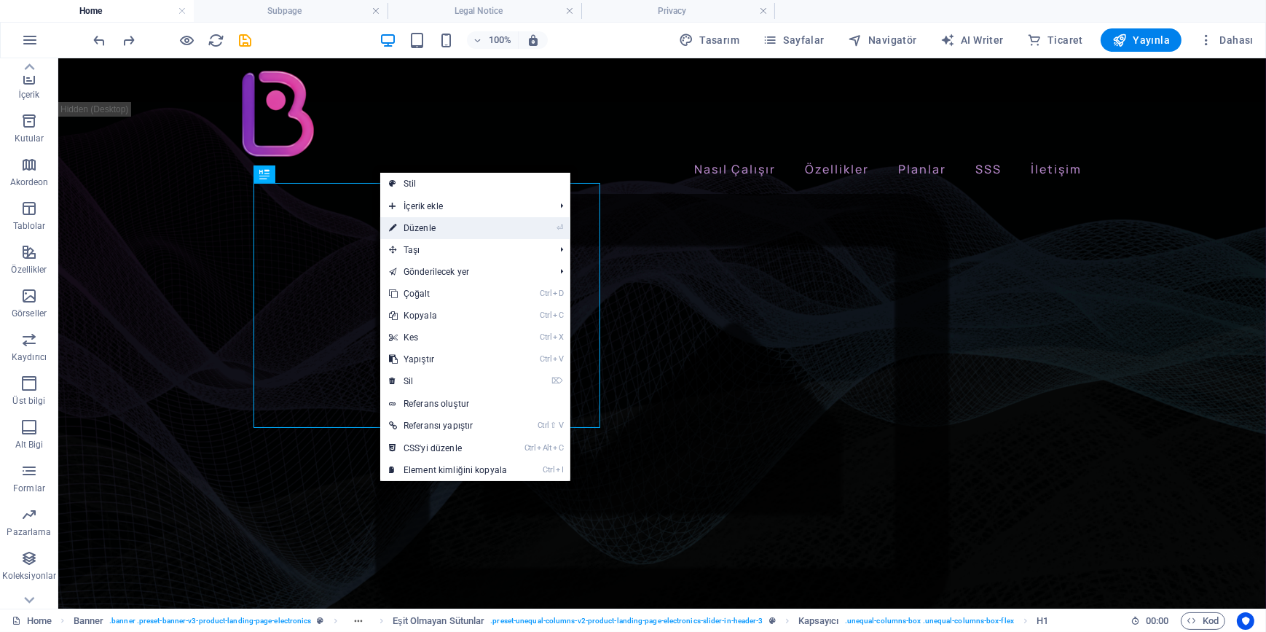
click at [429, 228] on link "⏎ Düzenle" at bounding box center [448, 228] width 136 height 22
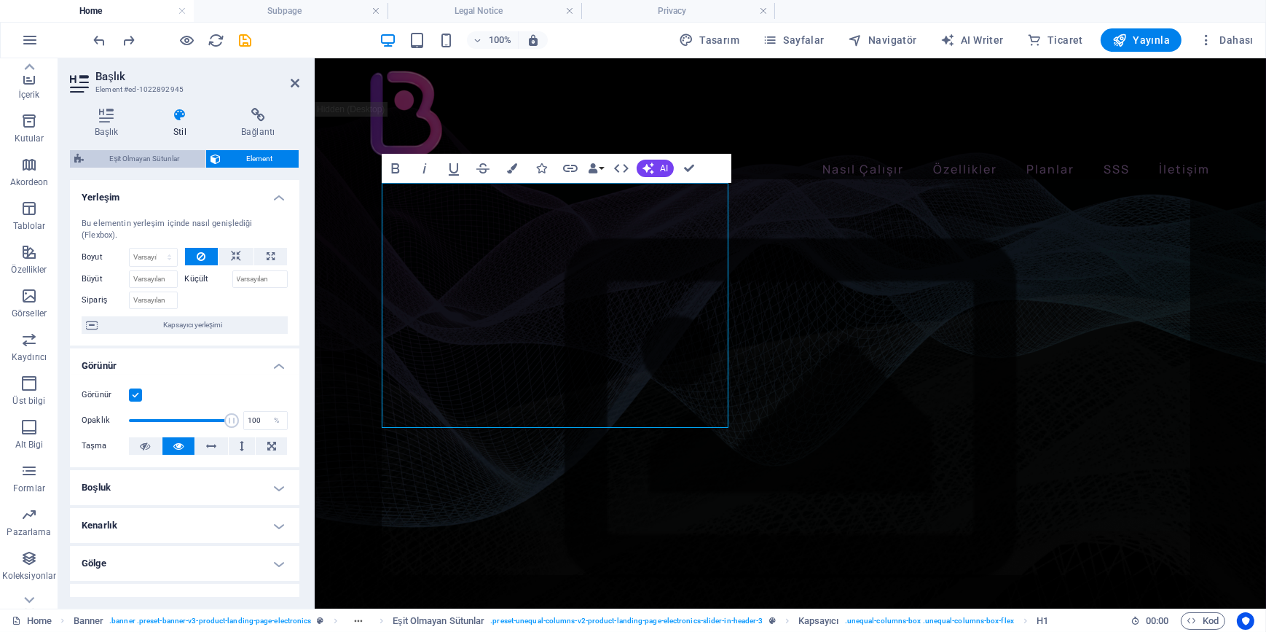
click at [152, 157] on span "Eşit Olmayan Sütunlar" at bounding box center [144, 158] width 113 height 17
select select "%"
select select "rem"
select select "preset-unequal-columns-v2-product-landing-page-electronics-slider-in-header-3"
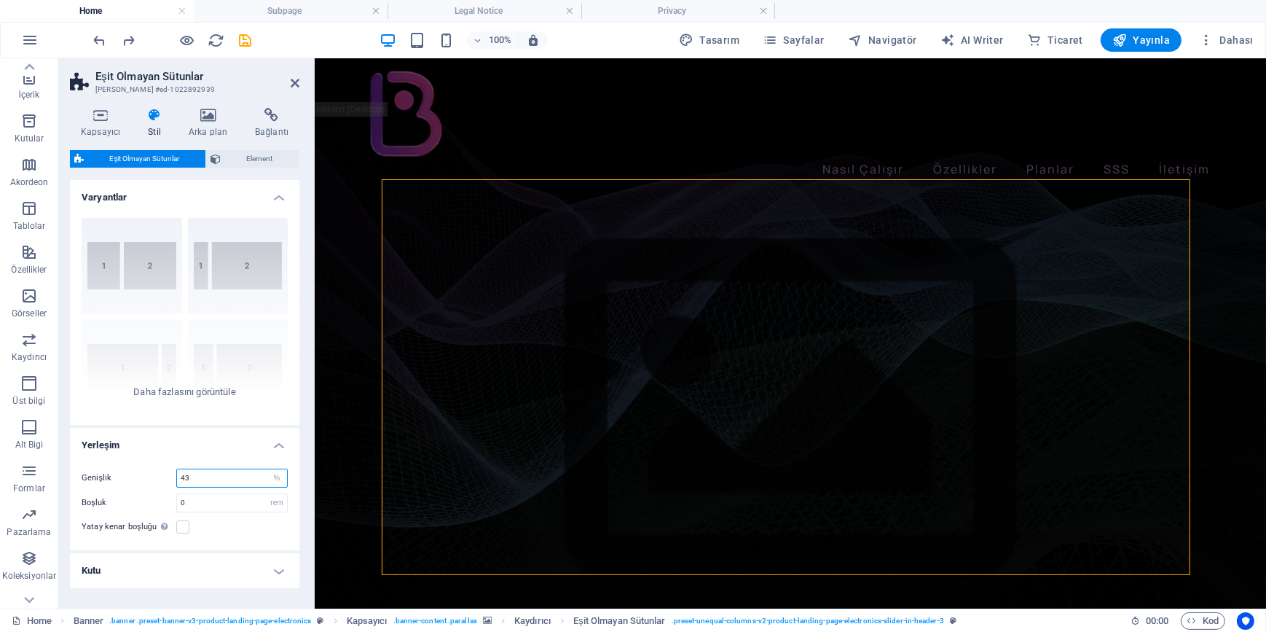
click at [200, 477] on input "43" at bounding box center [232, 477] width 110 height 17
click at [211, 478] on input "44" at bounding box center [232, 477] width 110 height 17
click at [242, 519] on div "Yatay kenar boşluğu Şayet "İçerik genişliği" kapsayıcıları, "Varsayılan" olarak…" at bounding box center [185, 526] width 206 height 17
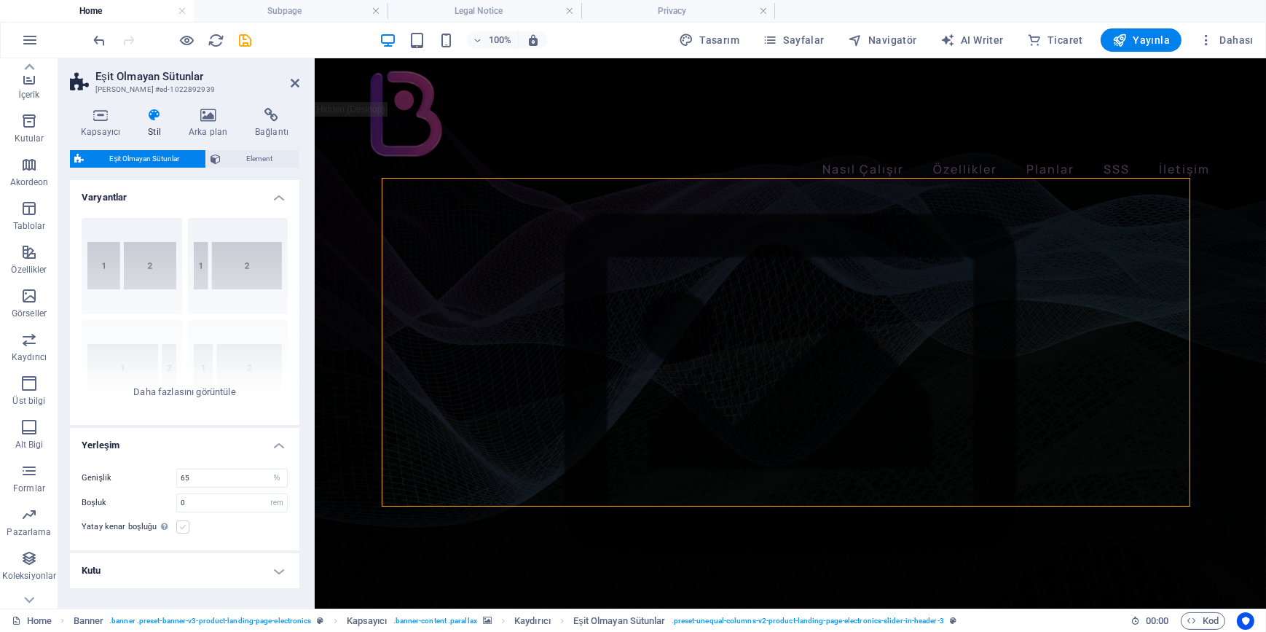
click at [185, 523] on label at bounding box center [182, 526] width 13 height 13
click at [0, 0] on input "Yatay kenar boşluğu Şayet "İçerik genişliği" kapsayıcıları, "Varsayılan" olarak…" at bounding box center [0, 0] width 0 height 0
click at [181, 522] on label at bounding box center [182, 526] width 13 height 13
click at [0, 0] on input "Yatay kenar boşluğu Şayet "İçerik genişliği" kapsayıcıları, "Varsayılan" olarak…" at bounding box center [0, 0] width 0 height 0
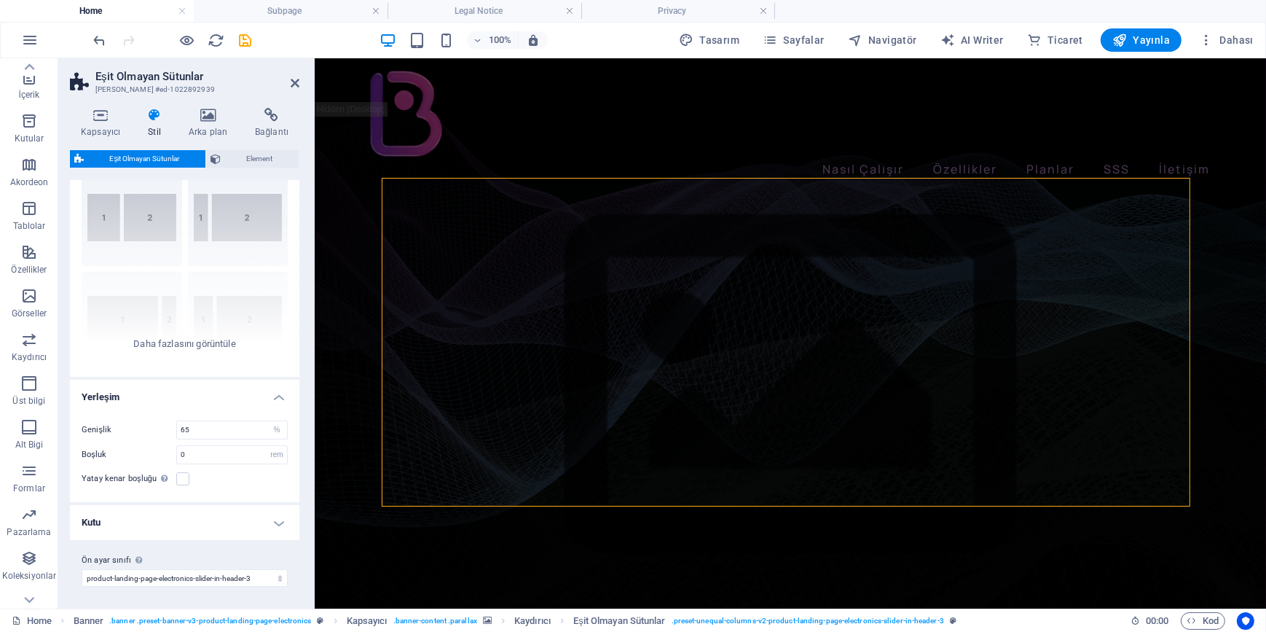
click at [275, 519] on h4 "Kutu" at bounding box center [185, 522] width 230 height 35
click at [275, 519] on h4 "Kutu" at bounding box center [185, 518] width 230 height 26
click at [221, 433] on input "65" at bounding box center [232, 429] width 110 height 17
click at [233, 484] on div "Yatay kenar boşluğu Şayet "İçerik genişliği" kapsayıcıları, "Varsayılan" olarak…" at bounding box center [185, 478] width 206 height 17
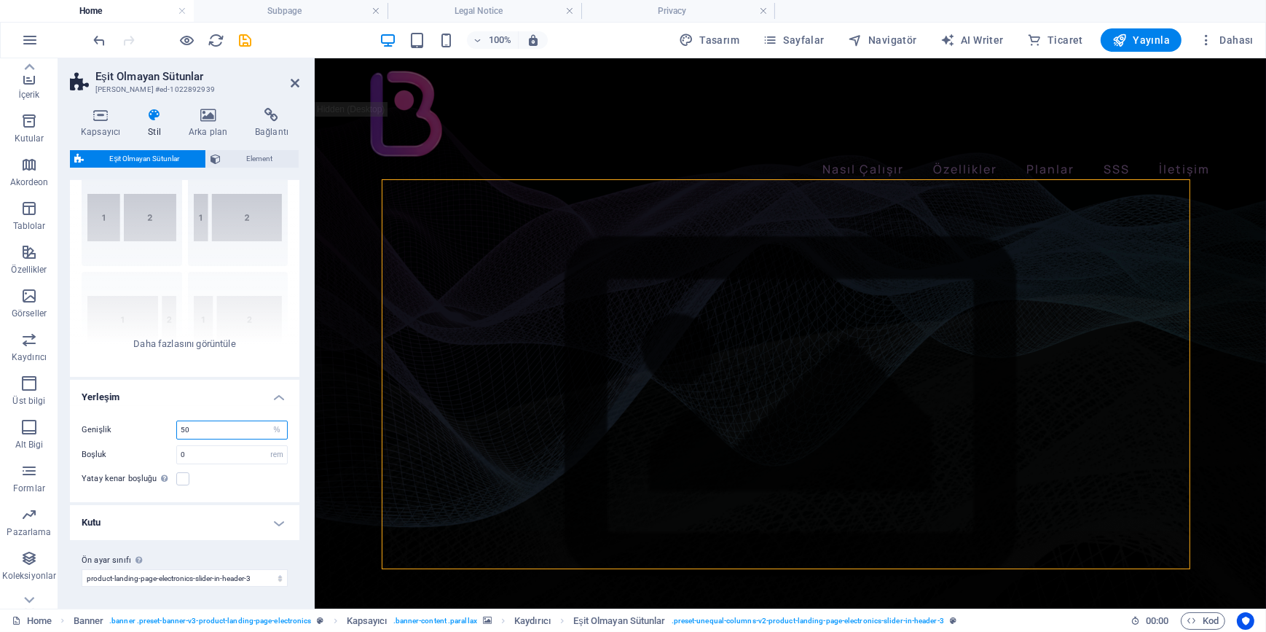
click at [205, 428] on input "50" at bounding box center [232, 429] width 110 height 17
click at [224, 490] on div "Genişlik 30 px rem % vh vw Boşluk 0 px rem % vh vw Yatay kenar boşluğu Şayet "İ…" at bounding box center [184, 454] width 235 height 96
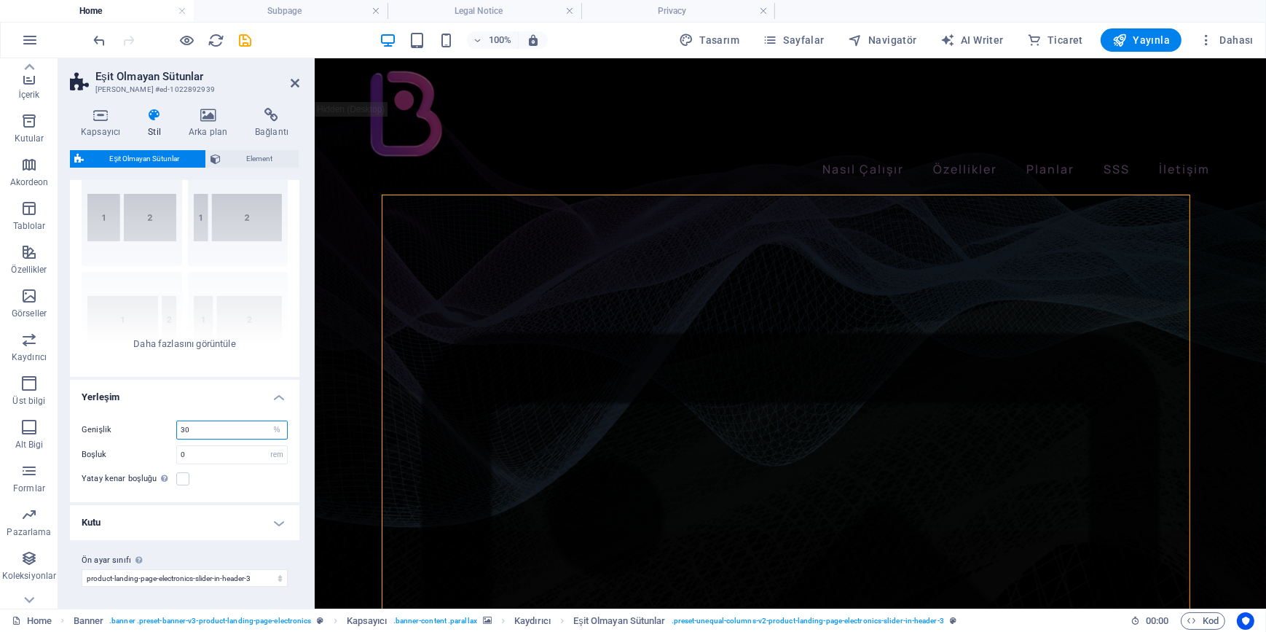
click at [207, 428] on input "30" at bounding box center [232, 429] width 110 height 17
click at [238, 485] on div "Yatay kenar boşluğu Şayet "İçerik genişliği" kapsayıcıları, "Varsayılan" olarak…" at bounding box center [185, 478] width 206 height 17
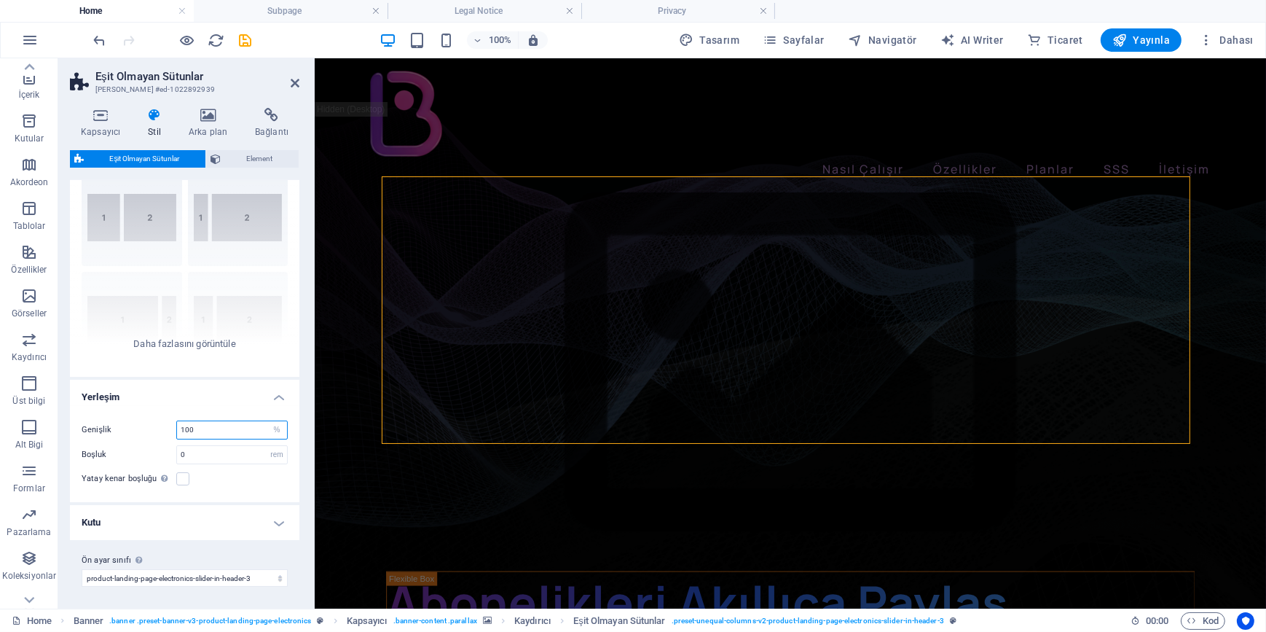
click at [211, 427] on input "100" at bounding box center [232, 429] width 110 height 17
click at [219, 493] on div "Genişlik 65 px rem % vh vw Boşluk 0 px rem % vh vw Yatay kenar boşluğu Şayet "İ…" at bounding box center [184, 454] width 235 height 96
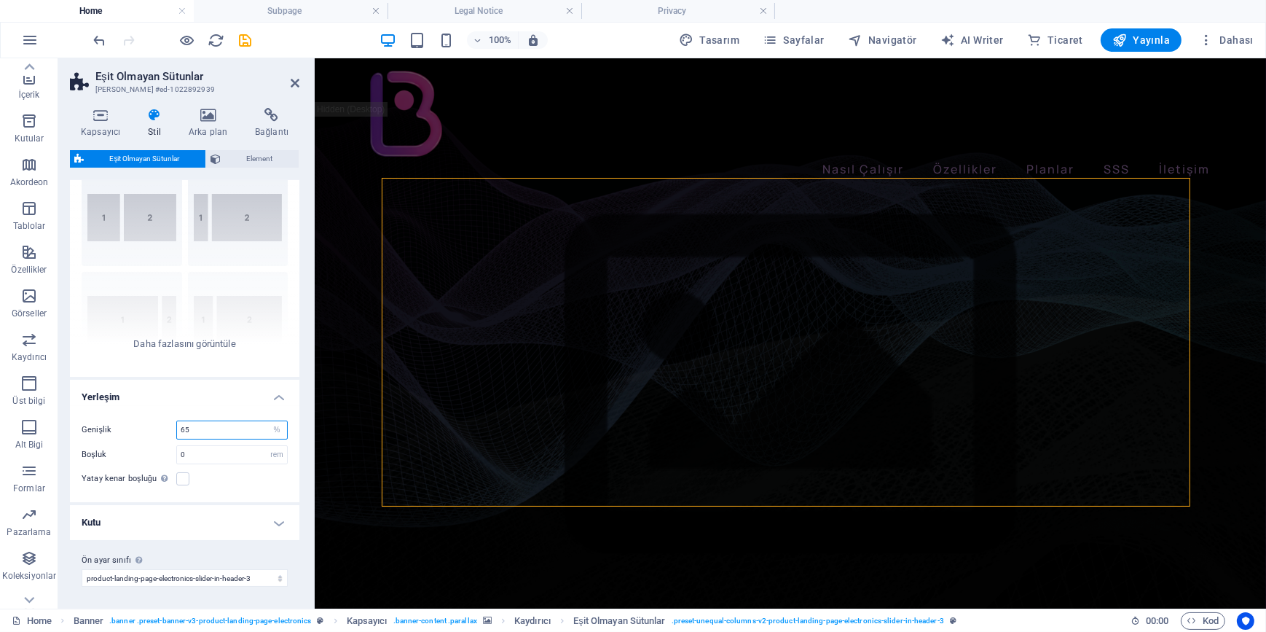
click at [204, 430] on input "65" at bounding box center [232, 429] width 110 height 17
click at [226, 490] on div "Genişlik 70 px rem % vh vw Boşluk 0 px rem % vh vw Yatay kenar boşluğu Şayet "İ…" at bounding box center [184, 454] width 235 height 96
click at [199, 422] on input "70" at bounding box center [232, 429] width 110 height 17
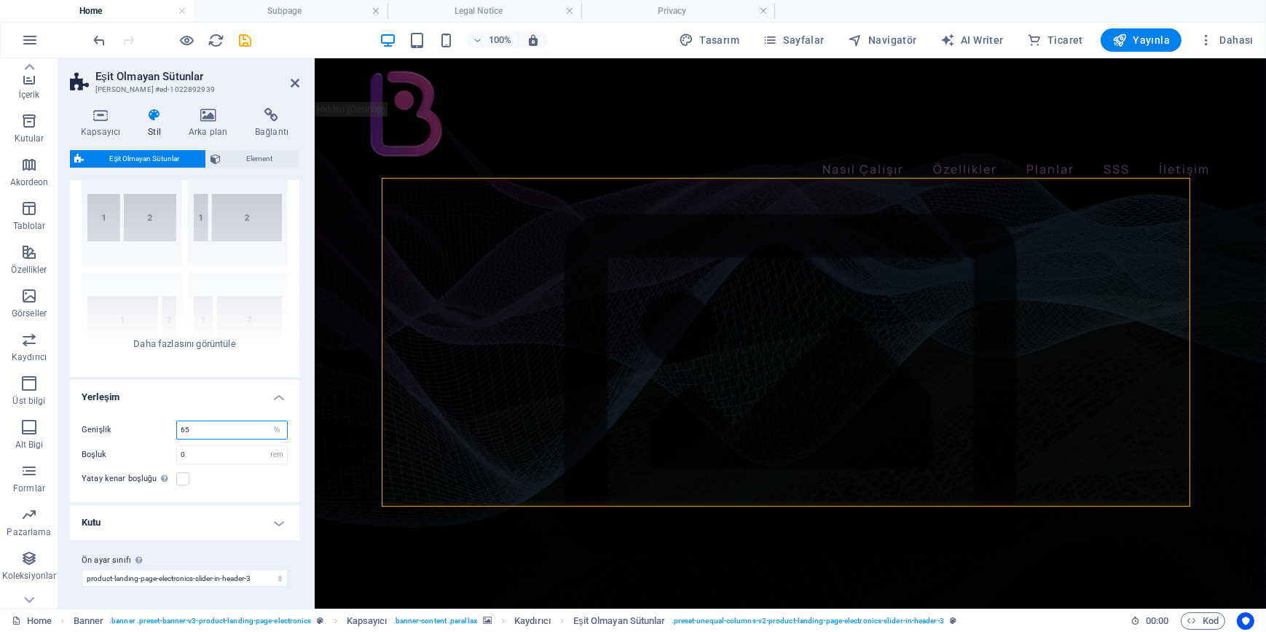
click at [199, 422] on input "65" at bounding box center [232, 429] width 110 height 17
type input "48"
click at [230, 487] on div "Genişlik 48 px rem % vh vw Boşluk 0 px rem % vh vw Yatay kenar boşluğu Şayet "İ…" at bounding box center [184, 454] width 235 height 96
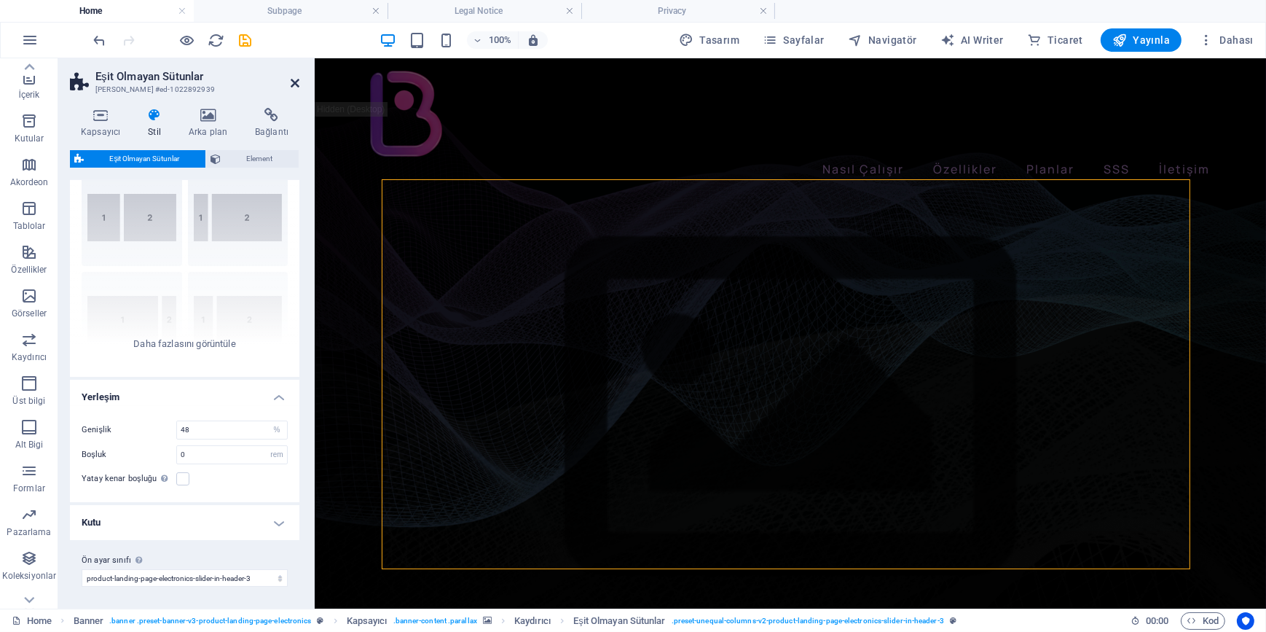
click at [296, 86] on icon at bounding box center [295, 83] width 9 height 12
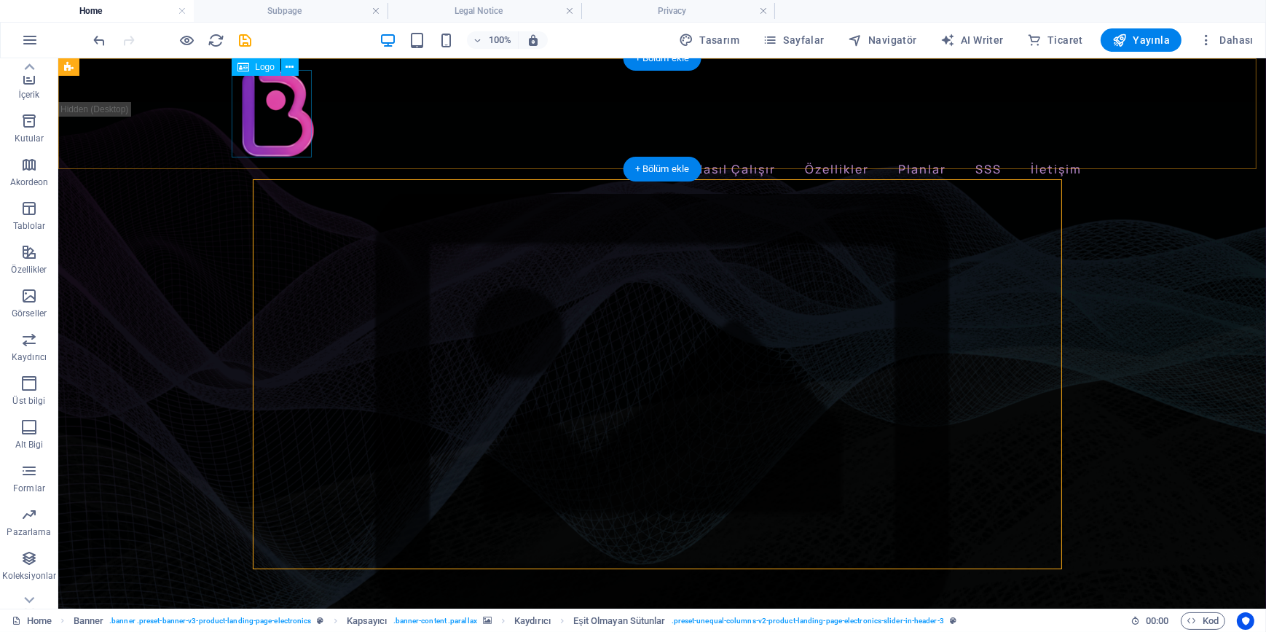
click at [278, 123] on div at bounding box center [661, 112] width 851 height 87
